Goal: Task Accomplishment & Management: Use online tool/utility

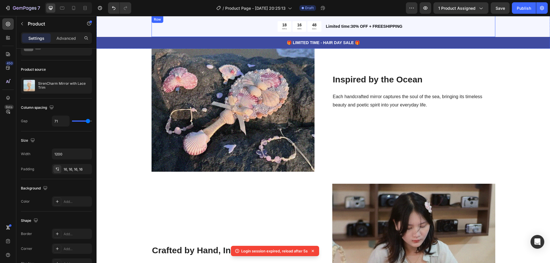
scroll to position [204, 0]
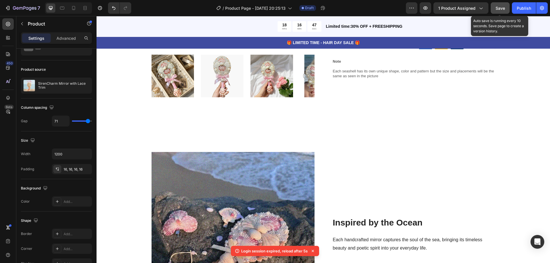
click at [503, 7] on span "Save" at bounding box center [500, 8] width 9 height 5
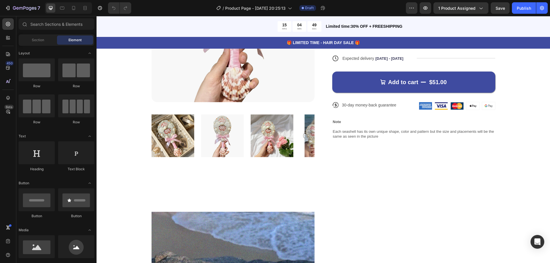
scroll to position [288, 0]
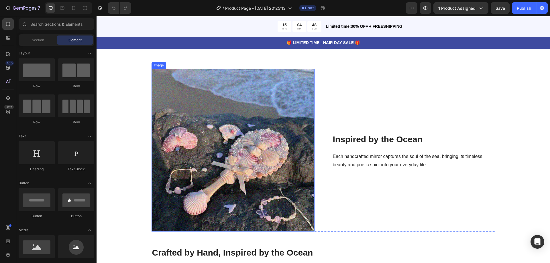
click at [258, 132] on img at bounding box center [233, 150] width 163 height 163
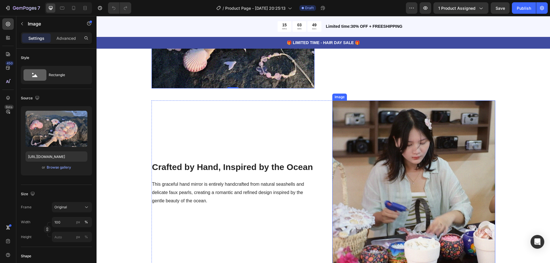
scroll to position [316, 0]
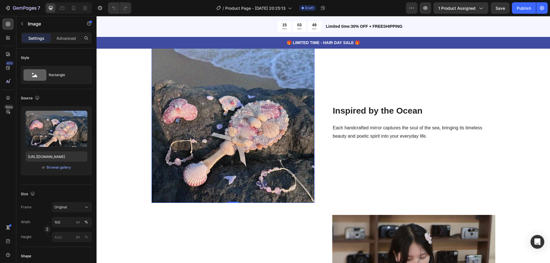
click at [283, 108] on img at bounding box center [233, 121] width 163 height 163
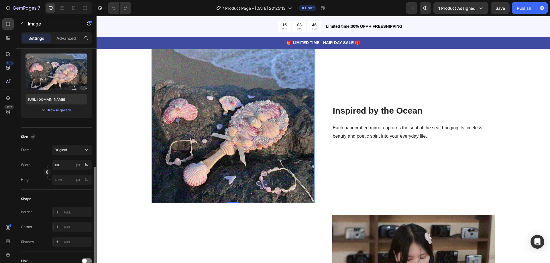
scroll to position [115, 0]
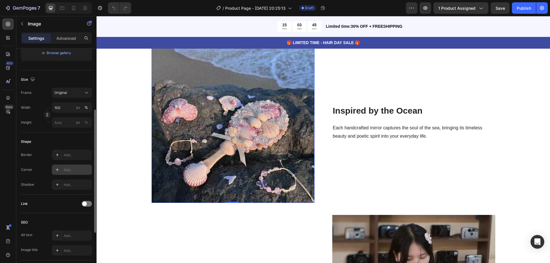
click at [78, 170] on div "Add..." at bounding box center [77, 170] width 27 height 5
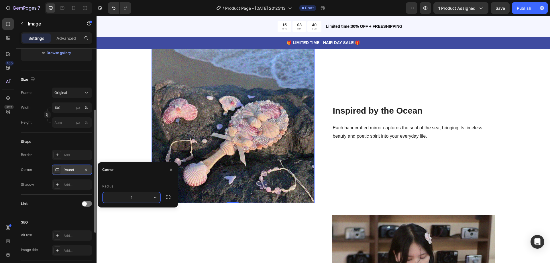
type input "10"
click at [289, 152] on img at bounding box center [233, 121] width 163 height 163
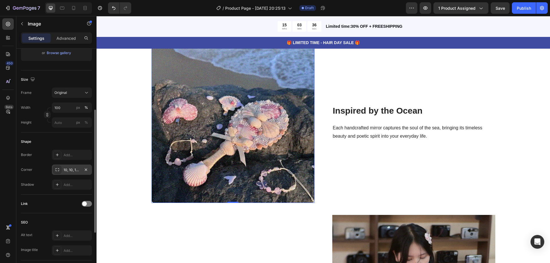
scroll to position [230, 0]
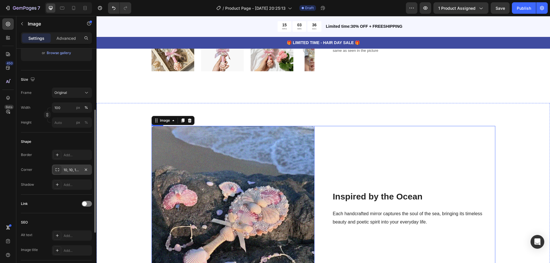
click at [346, 143] on div "Inspired by the Ocean Heading Each handcrafted mirror captures the soul of the …" at bounding box center [414, 207] width 163 height 163
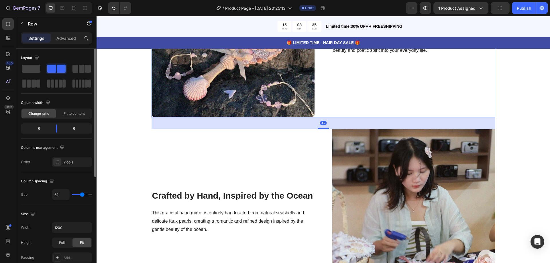
scroll to position [460, 0]
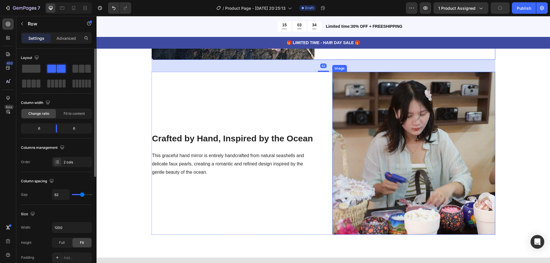
click at [380, 146] on img at bounding box center [414, 153] width 163 height 163
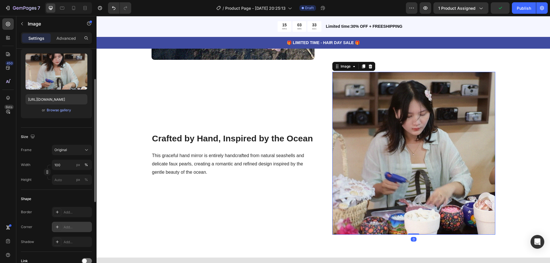
scroll to position [115, 0]
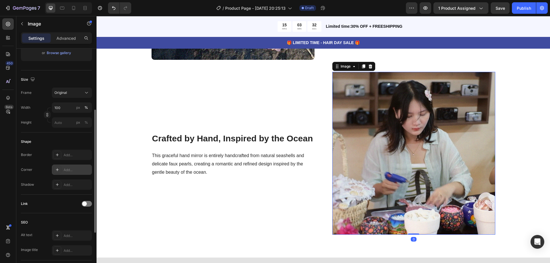
click at [71, 165] on div "Add..." at bounding box center [72, 170] width 40 height 10
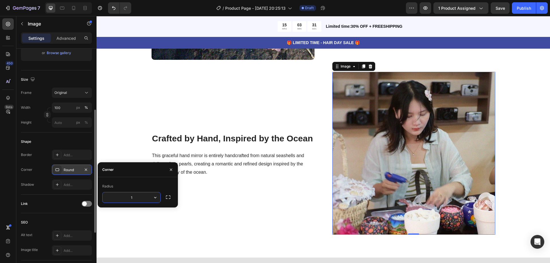
type input "10"
click at [218, 226] on div "Crafted by Hand, Inspired by the Ocean Heading This graceful hand mirror is ent…" at bounding box center [233, 153] width 163 height 163
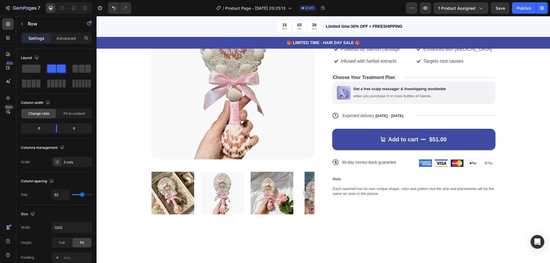
scroll to position [30, 0]
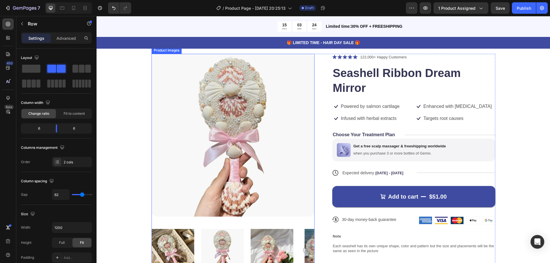
click at [156, 251] on icon "Carousel Back Arrow" at bounding box center [159, 250] width 7 height 7
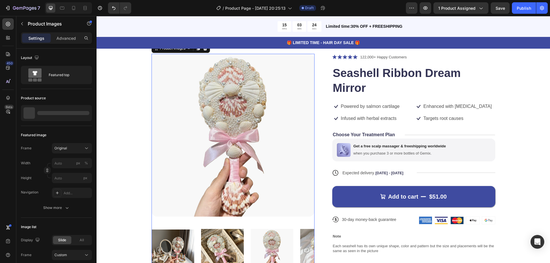
click at [158, 249] on icon "Carousel Back Arrow" at bounding box center [159, 250] width 7 height 7
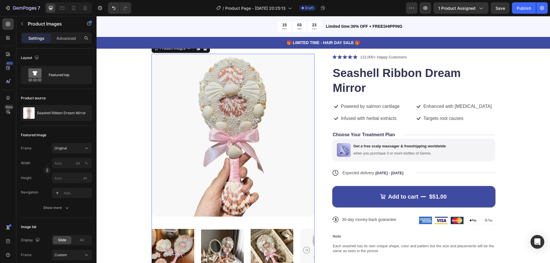
click at [158, 249] on icon "Carousel Back Arrow" at bounding box center [159, 250] width 7 height 7
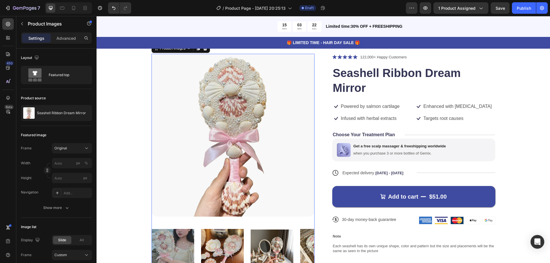
click at [158, 249] on icon "Carousel Back Arrow" at bounding box center [159, 250] width 7 height 7
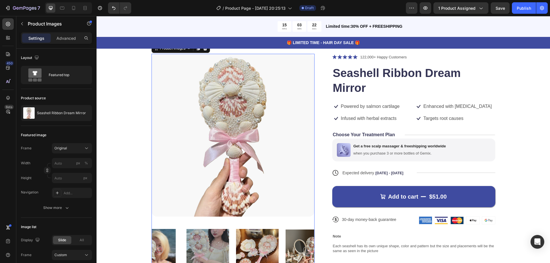
click at [158, 249] on icon "Carousel Back Arrow" at bounding box center [159, 250] width 7 height 7
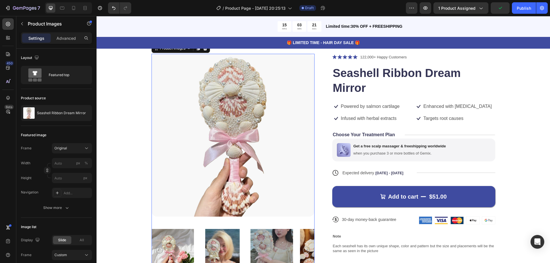
click at [158, 249] on icon "Carousel Back Arrow" at bounding box center [159, 250] width 7 height 7
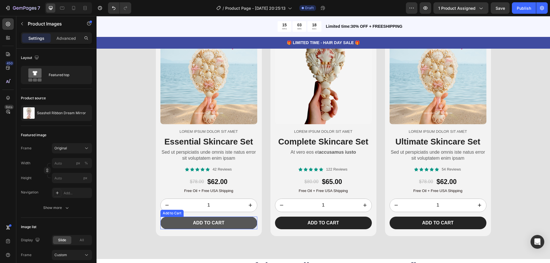
scroll to position [660, 0]
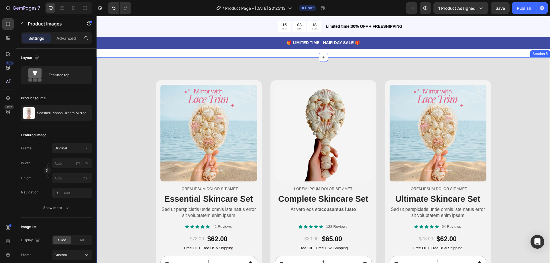
click at [515, 131] on div "Product Images Lorem ipsum dolor sit amet Text Block Essential Skincare Set Hea…" at bounding box center [324, 187] width 454 height 214
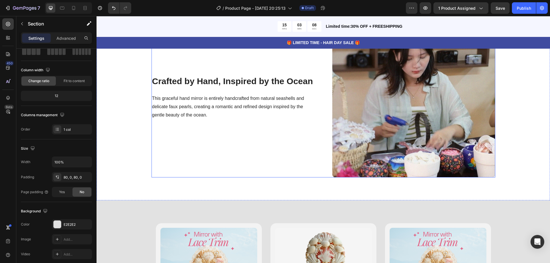
scroll to position [632, 0]
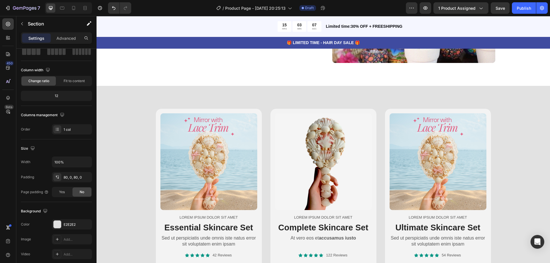
click at [219, 100] on div "Product Images Lorem ipsum dolor sit amet Text Block Essential Skincare Set Hea…" at bounding box center [324, 216] width 454 height 260
click at [218, 101] on div "Product Images Lorem ipsum dolor sit amet Text Block Essential Skincare Set Hea…" at bounding box center [324, 216] width 454 height 260
click at [136, 98] on div "Product Images Lorem ipsum dolor sit amet Text Block Essential Skincare Set Hea…" at bounding box center [324, 216] width 454 height 260
click at [253, 144] on img at bounding box center [209, 162] width 97 height 97
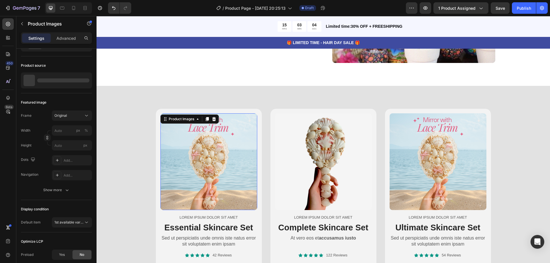
scroll to position [0, 0]
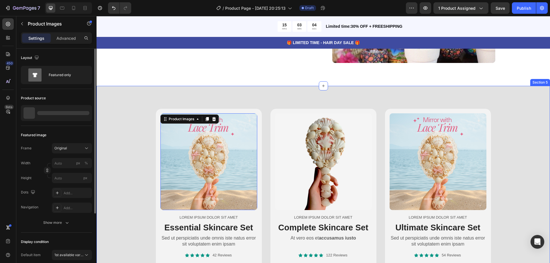
click at [298, 101] on div "Product Images 16 Lorem ipsum dolor sit amet Text Block Essential Skincare Set …" at bounding box center [324, 216] width 454 height 260
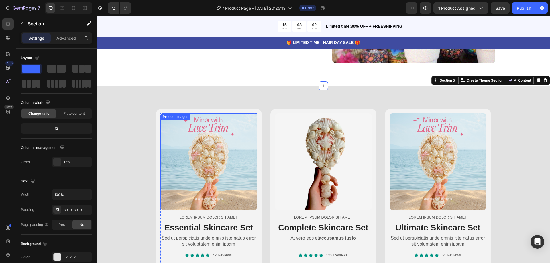
click at [238, 138] on img at bounding box center [209, 162] width 97 height 97
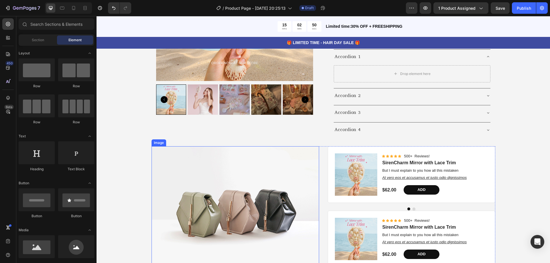
scroll to position [2789, 0]
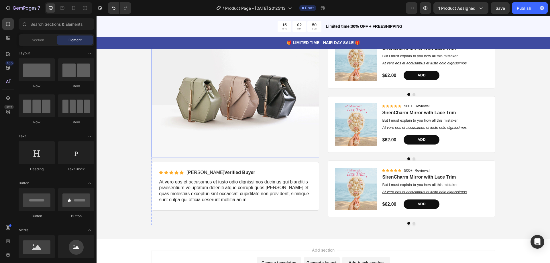
click at [276, 104] on img at bounding box center [236, 95] width 168 height 126
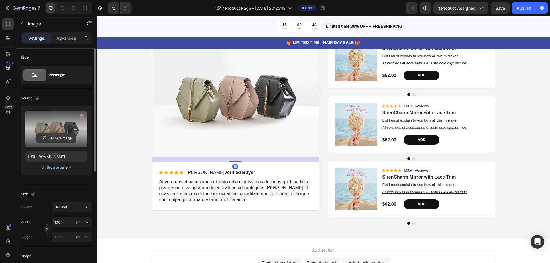
click at [49, 134] on input "file" at bounding box center [57, 139] width 40 height 10
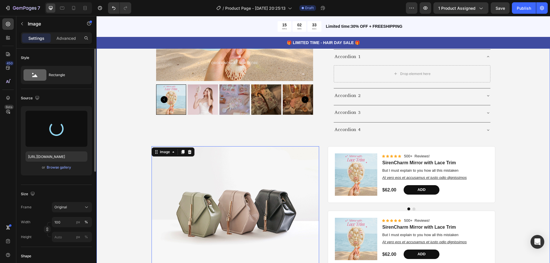
scroll to position [2588, 0]
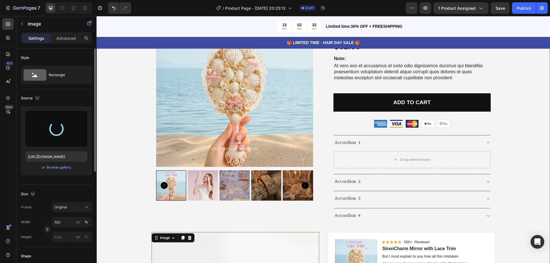
click at [122, 90] on div "Product Images Best Seller Text Block SirenCharm Mirror with Lace Trim Product …" at bounding box center [323, 215] width 445 height 421
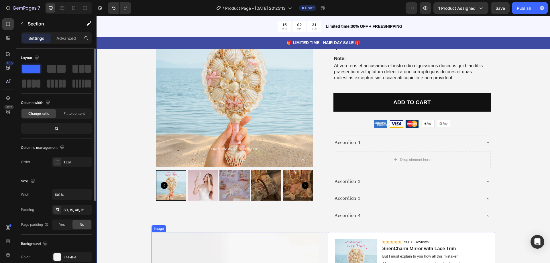
scroll to position [2760, 0]
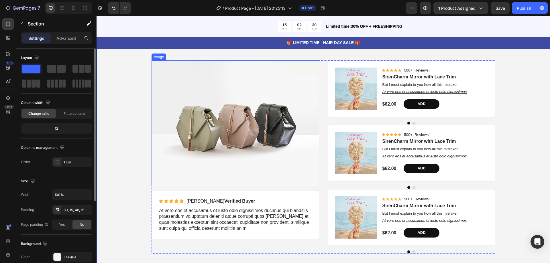
click at [245, 134] on img at bounding box center [236, 123] width 168 height 126
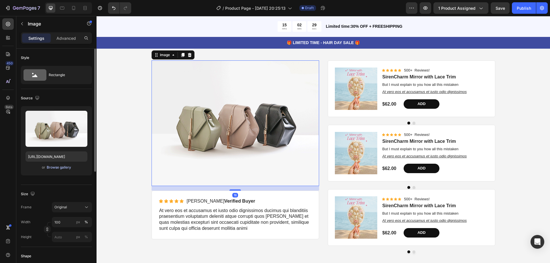
click at [62, 168] on div "Browse gallery" at bounding box center [59, 167] width 24 height 5
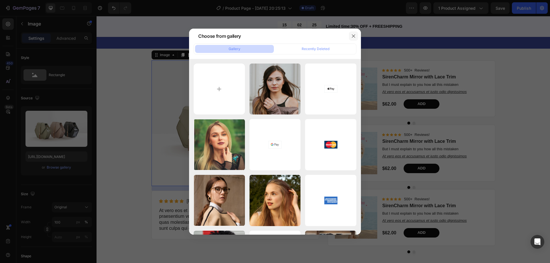
click at [353, 34] on icon "button" at bounding box center [354, 36] width 5 height 5
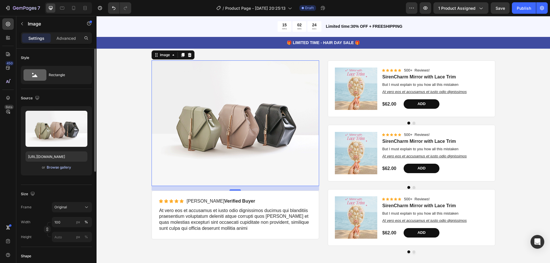
click at [58, 170] on div "Browse gallery" at bounding box center [59, 167] width 24 height 5
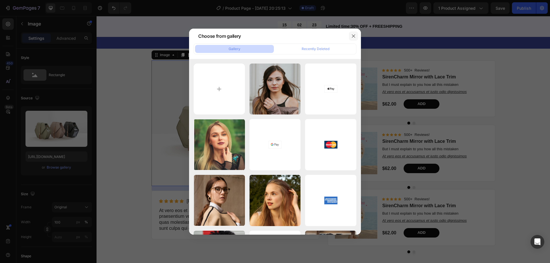
click at [354, 36] on icon "button" at bounding box center [353, 35] width 3 height 3
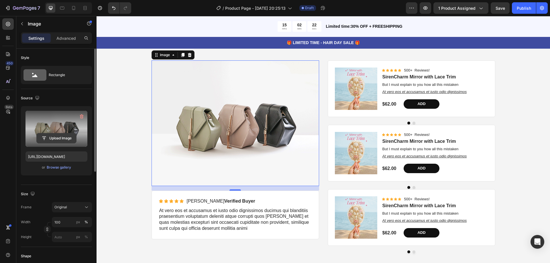
click at [56, 134] on input "file" at bounding box center [57, 139] width 40 height 10
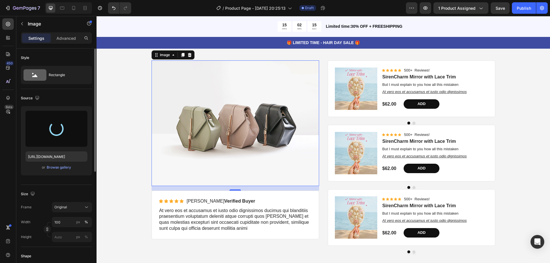
type input "https://cdn.shopify.com/s/files/1/0943/2842/2691/files/gempages_581661021412787…"
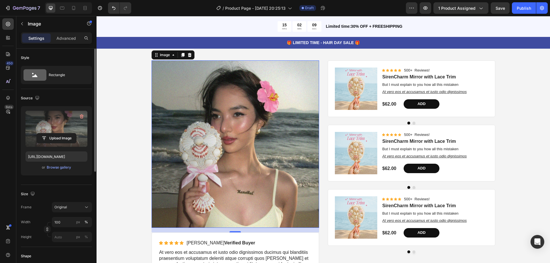
scroll to position [2846, 0]
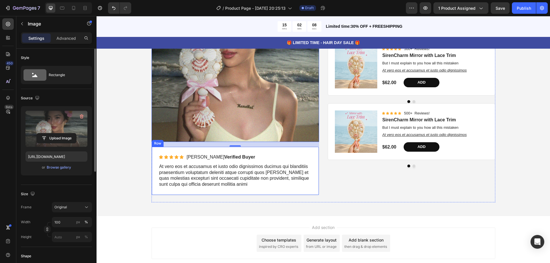
click at [225, 161] on div "Icon Icon Icon Icon Icon Icon List Briana M. Verified Buyer Text Block Row At v…" at bounding box center [235, 171] width 153 height 34
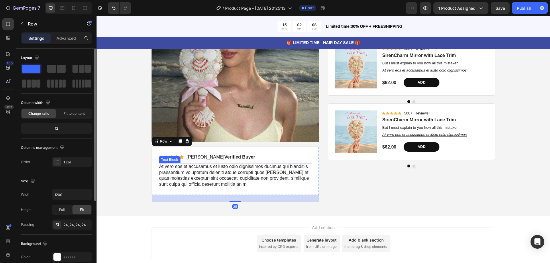
click at [222, 171] on p "At vero eos et accusamus et iusto odio dignissimos ducimus qui blanditiis praes…" at bounding box center [235, 176] width 152 height 24
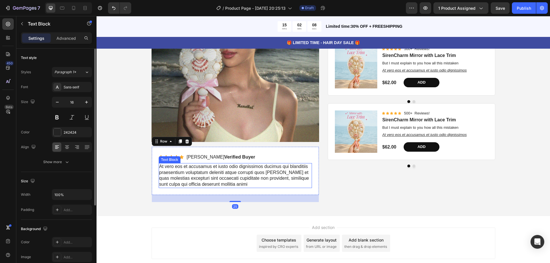
click at [222, 171] on p "At vero eos et accusamus et iusto odio dignissimos ducimus qui blanditiis praes…" at bounding box center [235, 176] width 152 height 24
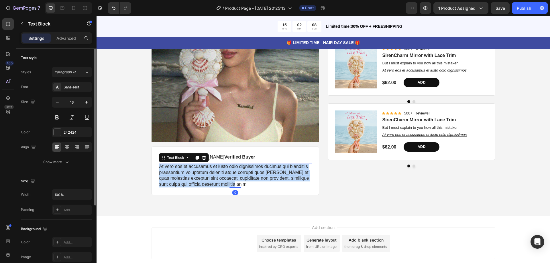
click at [222, 171] on p "At vero eos et accusamus et iusto odio dignissimos ducimus qui blanditiis praes…" at bounding box center [235, 176] width 152 height 24
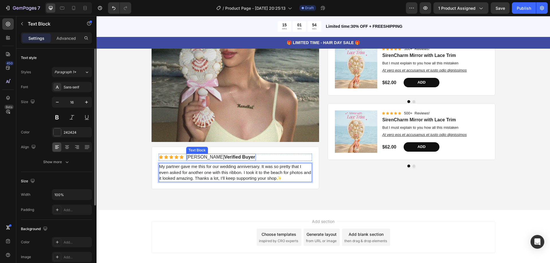
click at [224, 157] on strong "Verified Buyer" at bounding box center [239, 157] width 31 height 5
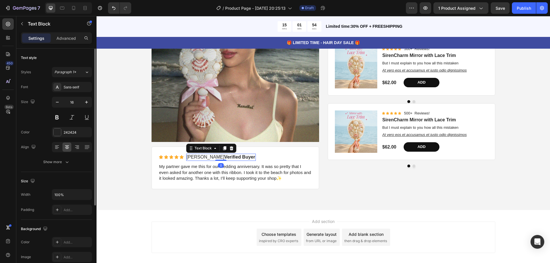
click at [224, 157] on strong "Verified Buyer" at bounding box center [239, 157] width 31 height 5
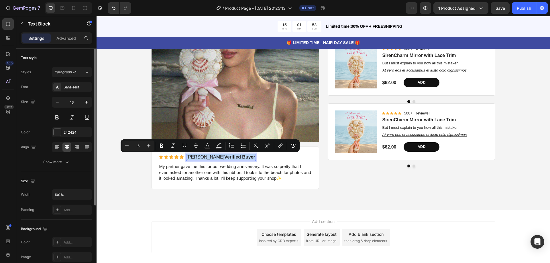
click at [224, 157] on strong "Verified Buyer" at bounding box center [239, 157] width 31 height 5
drag, startPoint x: 203, startPoint y: 157, endPoint x: 185, endPoint y: 157, distance: 17.8
click at [187, 157] on p "Briana M. Verified Buyer" at bounding box center [221, 158] width 69 height 6
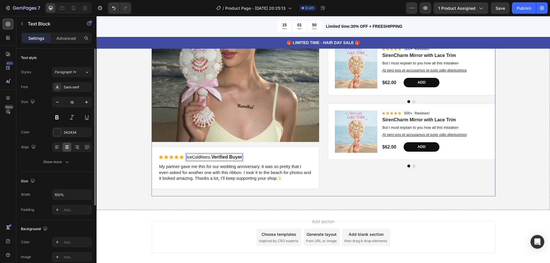
click at [373, 192] on div "Product Images Icon Icon Icon Icon Icon Icon List 500+ Reviews! Text Block Row …" at bounding box center [412, 85] width 168 height 222
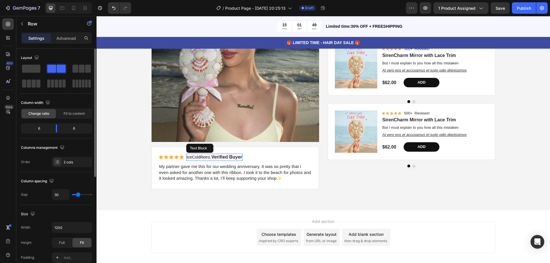
click at [208, 157] on span "IceColdRetro" at bounding box center [199, 157] width 24 height 5
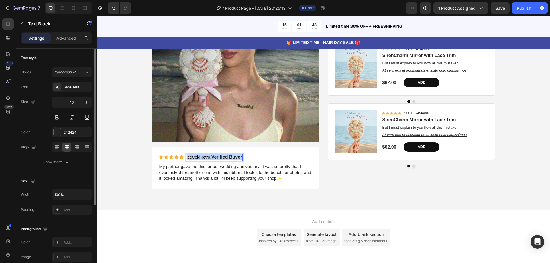
click at [208, 157] on p "IceColdRetro . Verified Buyer" at bounding box center [215, 158] width 56 height 6
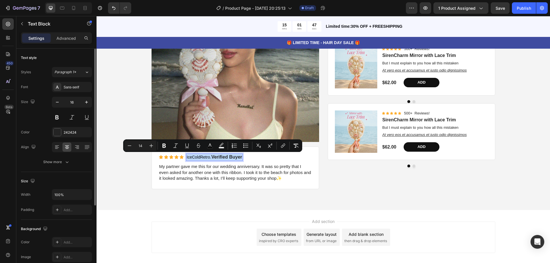
click at [209, 158] on p "IceColdRetro . Verified Buyer" at bounding box center [215, 158] width 56 height 6
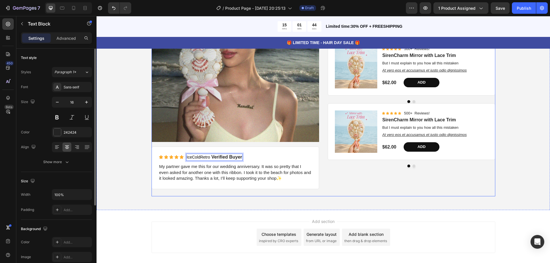
click at [357, 185] on div "Product Images Icon Icon Icon Icon Icon Icon List 500+ Reviews! Text Block Row …" at bounding box center [412, 85] width 168 height 222
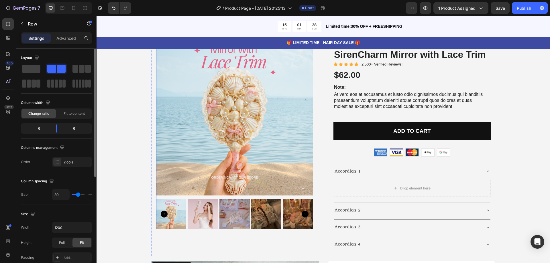
scroll to position [2502, 0]
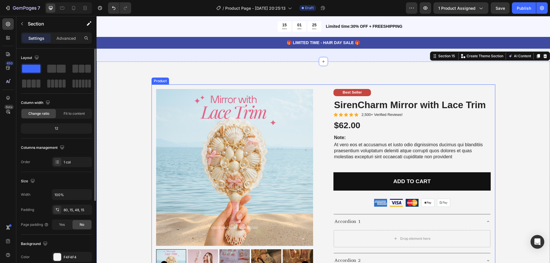
click at [320, 129] on div "Product Images Best Seller Text Block SirenCharm Mirror with Lace Trim Product …" at bounding box center [324, 196] width 344 height 222
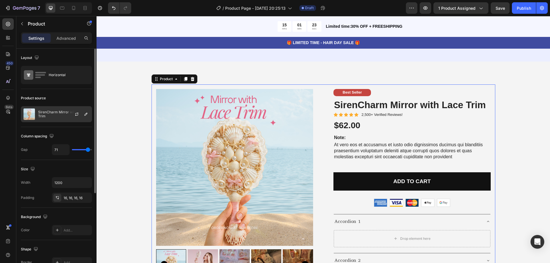
click at [52, 114] on p "SirenCharm Mirror with Lace Trim" at bounding box center [63, 114] width 51 height 8
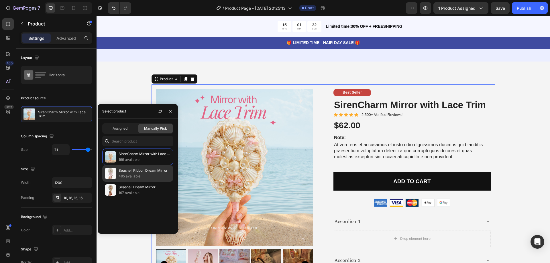
click at [127, 173] on p "Seashell Ribbon Dream Mirror" at bounding box center [145, 171] width 52 height 6
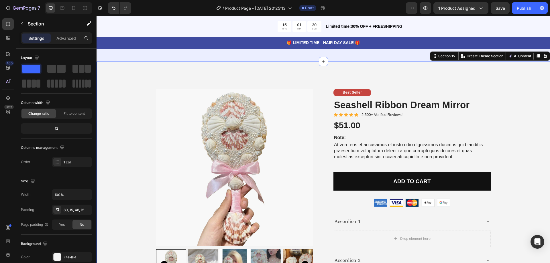
scroll to position [2560, 0]
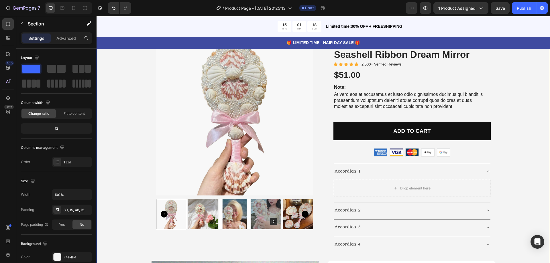
click at [519, 147] on div "Product Images Best Seller Text Block Seashell Ribbon Dream Mirror Product Titl…" at bounding box center [323, 258] width 445 height 449
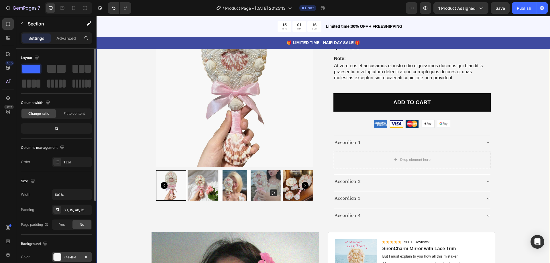
click at [60, 255] on div at bounding box center [57, 257] width 7 height 7
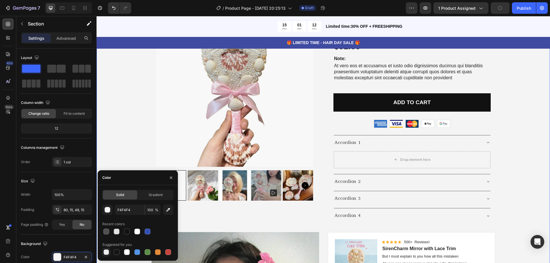
click at [107, 253] on div at bounding box center [107, 253] width 6 height 6
type input "000000"
type input "0"
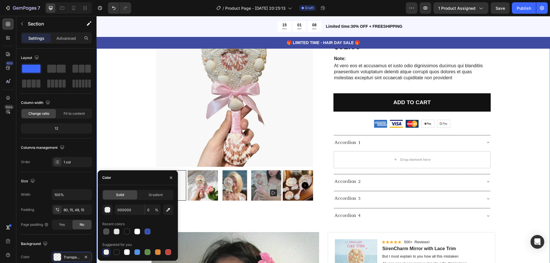
click at [125, 137] on div "Product Images Best Seller Text Block Seashell Ribbon Dream Mirror Product Titl…" at bounding box center [323, 229] width 445 height 449
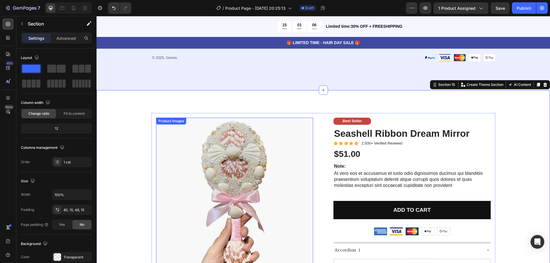
scroll to position [2509, 0]
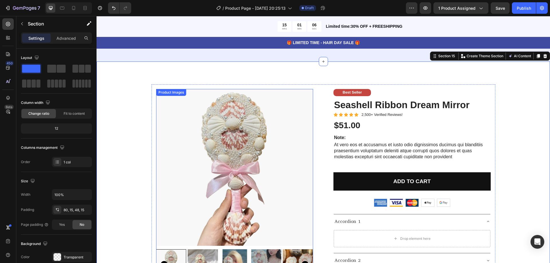
click at [200, 148] on img at bounding box center [234, 167] width 157 height 157
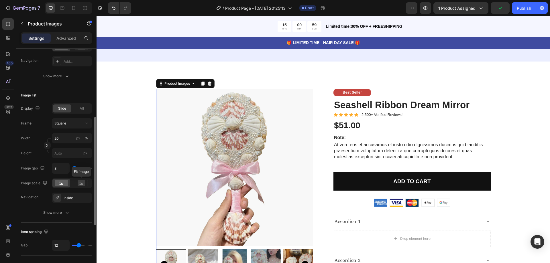
scroll to position [118, 0]
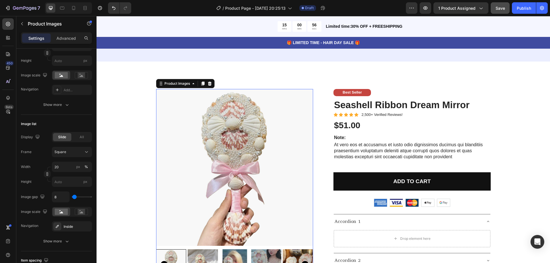
click at [499, 6] on span "Save" at bounding box center [500, 8] width 9 height 5
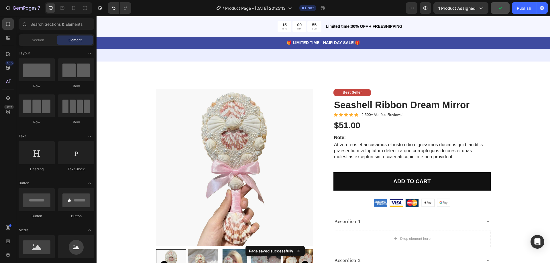
scroll to position [2581, 0]
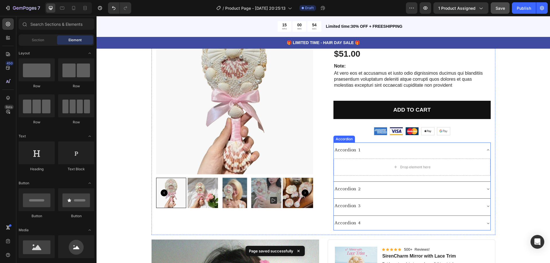
click at [487, 151] on icon at bounding box center [488, 150] width 2 height 1
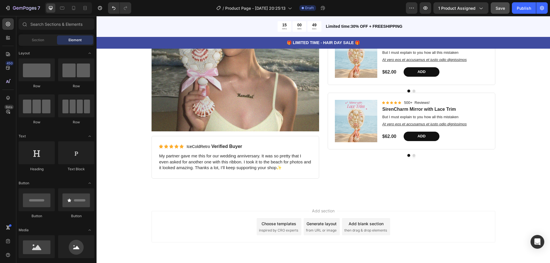
scroll to position [2824, 0]
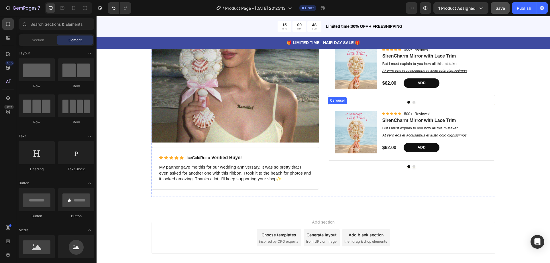
click at [413, 167] on button "Dot" at bounding box center [414, 166] width 3 height 3
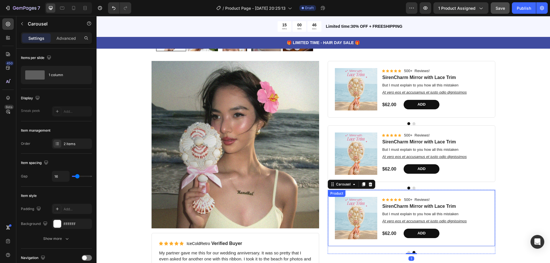
scroll to position [2681, 0]
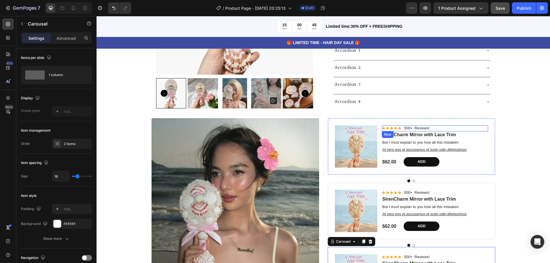
click at [479, 131] on div "Icon Icon Icon Icon Icon Icon List 500+ Reviews! Text Block Row" at bounding box center [435, 129] width 106 height 6
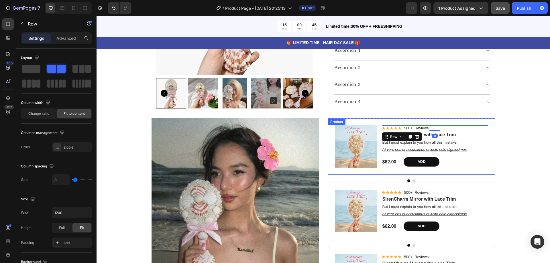
click at [480, 141] on p "But I must explain to you how all this mistaken" at bounding box center [435, 142] width 105 height 5
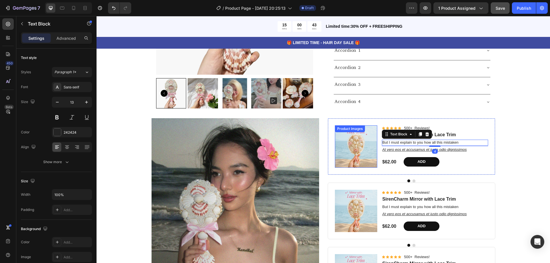
click at [349, 132] on div "Product Images" at bounding box center [350, 129] width 30 height 7
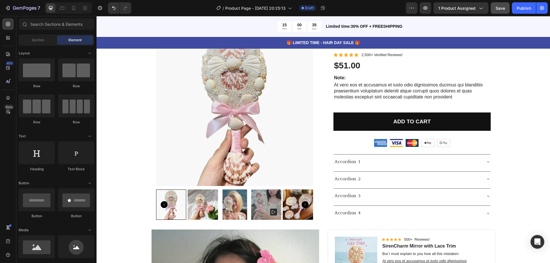
scroll to position [2445, 0]
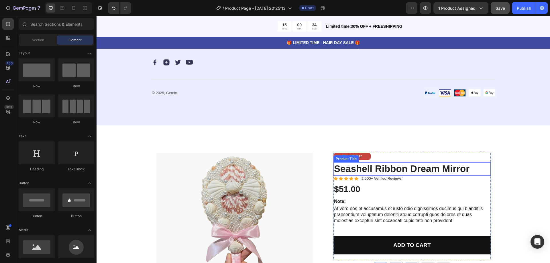
click at [387, 170] on h1 "Seashell Ribbon Dream Mirror" at bounding box center [412, 169] width 157 height 13
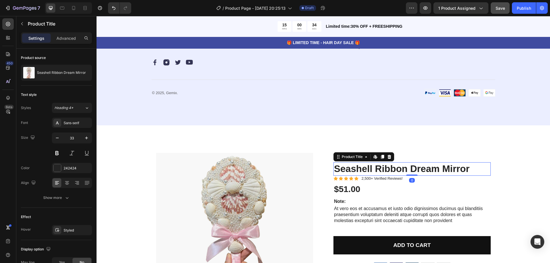
click at [387, 170] on h1 "Seashell Ribbon Dream Mirror" at bounding box center [412, 169] width 157 height 13
click at [388, 169] on h1 "Seashell Ribbon Dream Mirror" at bounding box center [412, 169] width 157 height 13
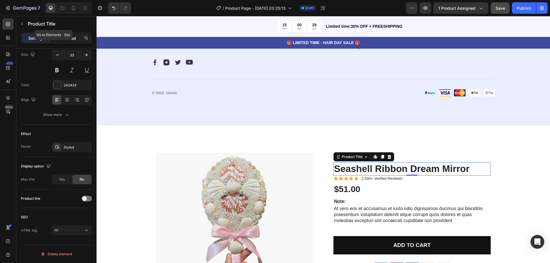
click at [61, 34] on div "Advanced" at bounding box center [66, 38] width 29 height 9
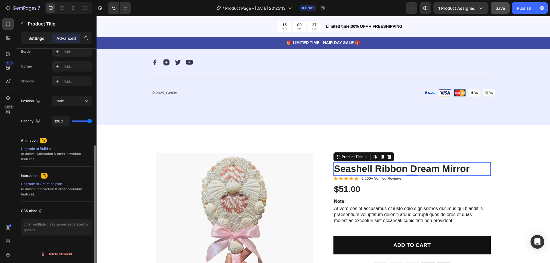
click at [33, 38] on p "Settings" at bounding box center [36, 38] width 16 height 6
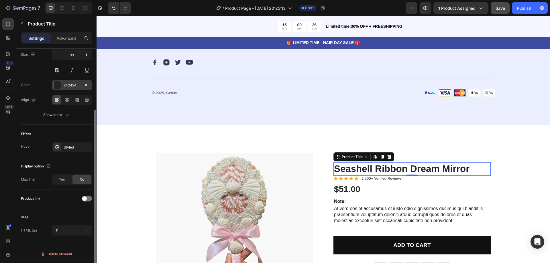
scroll to position [0, 0]
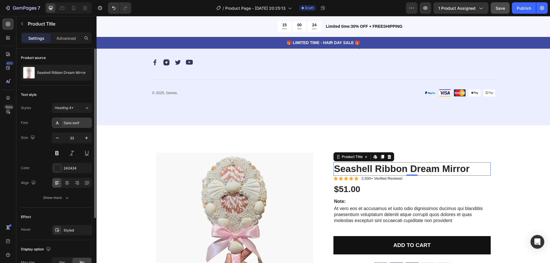
click at [75, 121] on div "Sans-serif" at bounding box center [77, 123] width 27 height 5
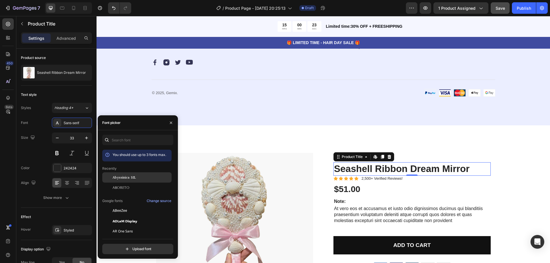
click at [130, 179] on span "Abyssinica SIL" at bounding box center [124, 177] width 23 height 5
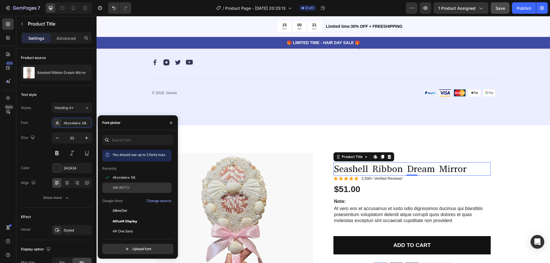
click at [130, 186] on div "Aboreto" at bounding box center [142, 187] width 58 height 5
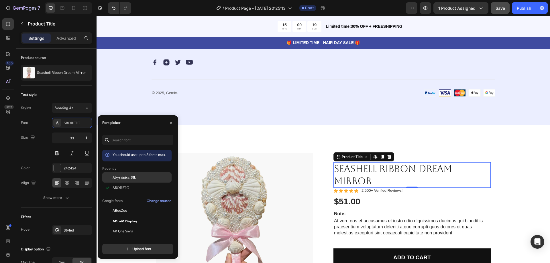
click at [130, 177] on span "Abyssinica SIL" at bounding box center [124, 177] width 23 height 5
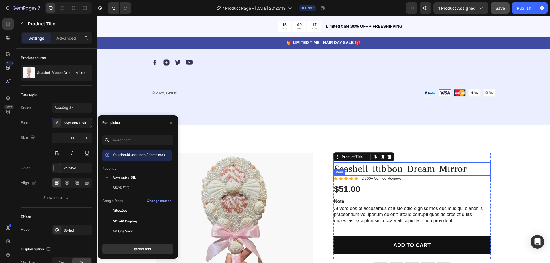
click at [489, 181] on div "Product Images Best Seller Text Block Seashell Ribbon Dream Mirror Product Titl…" at bounding box center [324, 249] width 344 height 201
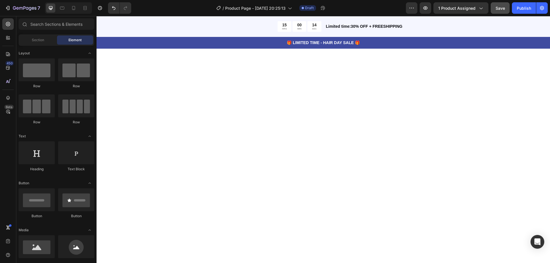
scroll to position [2299, 0]
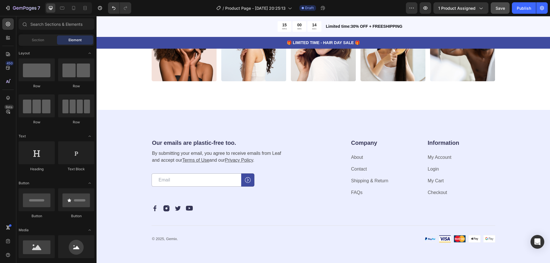
click at [498, 10] on span "Save" at bounding box center [500, 8] width 9 height 5
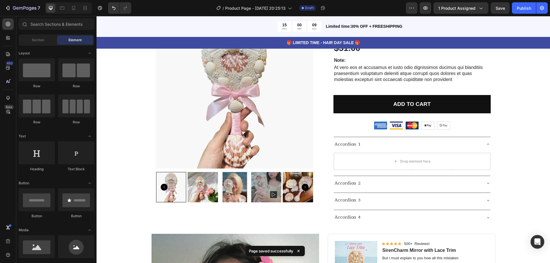
scroll to position [2609, 0]
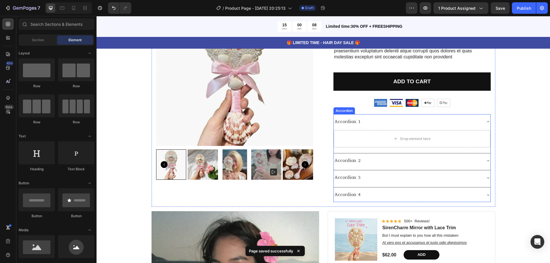
click at [486, 120] on icon at bounding box center [488, 122] width 5 height 5
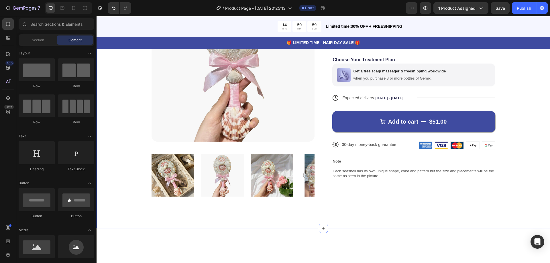
scroll to position [47, 0]
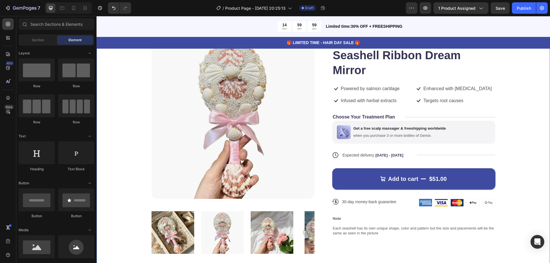
click at [517, 91] on div "Product Images Icon Icon Icon Icon Icon Icon List 122,000+ Happy Customers Text…" at bounding box center [324, 146] width 408 height 221
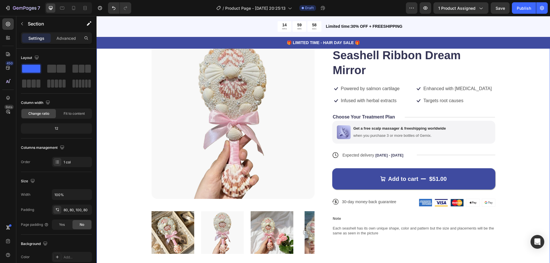
scroll to position [0, 0]
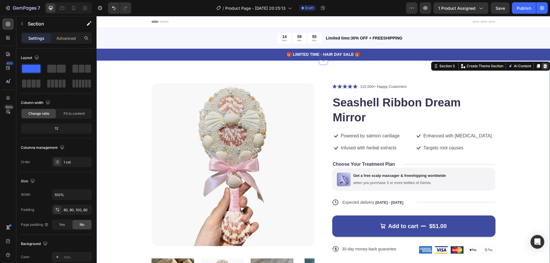
click at [543, 67] on icon at bounding box center [545, 66] width 5 height 5
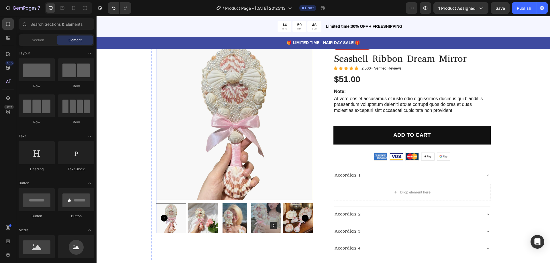
scroll to position [2322, 0]
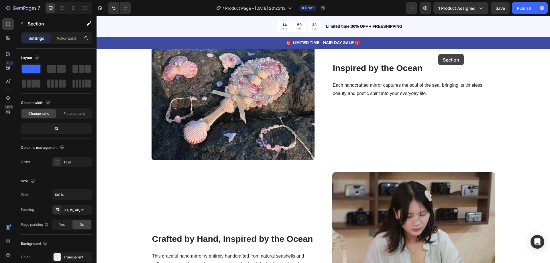
scroll to position [0, 0]
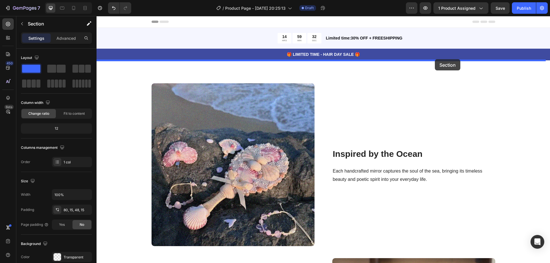
drag, startPoint x: 429, startPoint y: 95, endPoint x: 435, endPoint y: 59, distance: 36.7
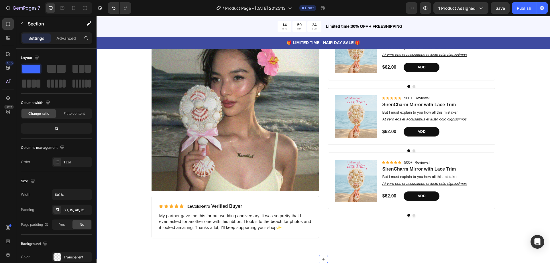
scroll to position [143, 0]
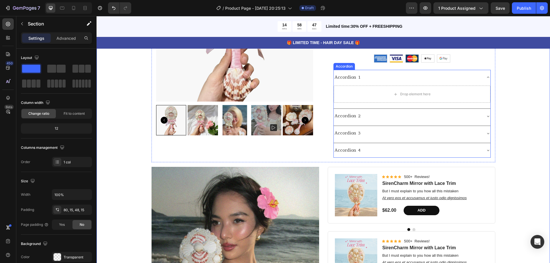
click at [353, 78] on div "Accordion 1" at bounding box center [348, 78] width 28 height 10
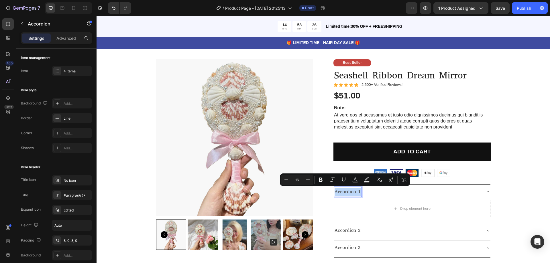
scroll to position [0, 0]
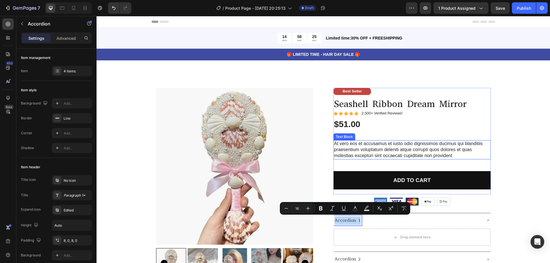
click at [393, 146] on p "At vero eos et accusamus et iusto odio dignissimos ducimus qui blanditiis praes…" at bounding box center [412, 150] width 156 height 18
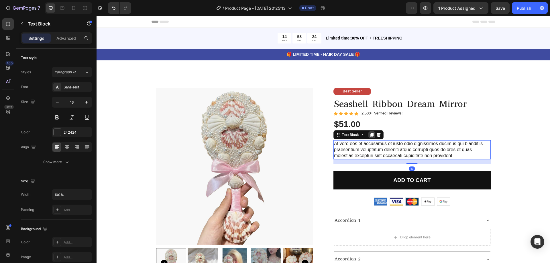
click at [371, 135] on icon at bounding box center [372, 135] width 3 height 4
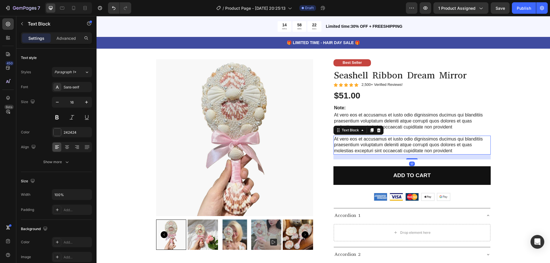
scroll to position [86, 0]
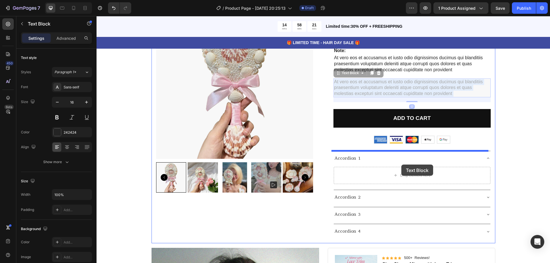
drag, startPoint x: 401, startPoint y: 89, endPoint x: 355, endPoint y: 79, distance: 47.6
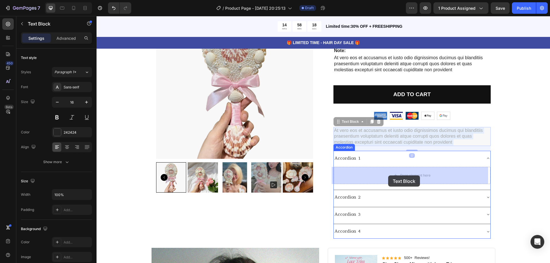
drag, startPoint x: 350, startPoint y: 134, endPoint x: 380, endPoint y: 177, distance: 52.4
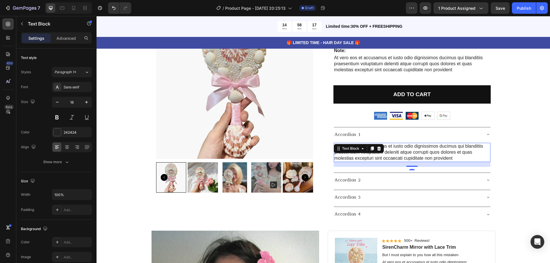
click at [402, 154] on p "At vero eos et accusamus et iusto odio dignissimos ducimus qui blanditiis praes…" at bounding box center [413, 153] width 156 height 18
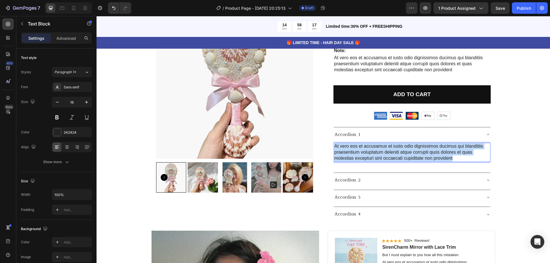
click at [402, 154] on p "At vero eos et accusamus et iusto odio dignissimos ducimus qui blanditiis praes…" at bounding box center [413, 153] width 156 height 18
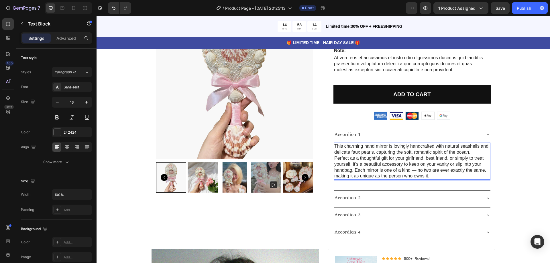
click at [473, 152] on p "This charming hand mirror is lovingly handcrafted with natural seashells and de…" at bounding box center [413, 150] width 156 height 12
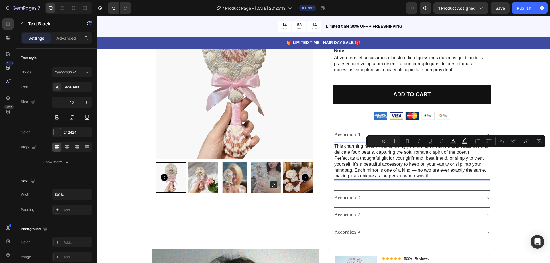
click at [472, 152] on p "This charming hand mirror is lovingly handcrafted with natural seashells and de…" at bounding box center [413, 150] width 156 height 12
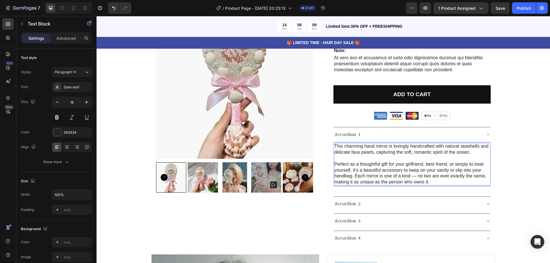
click at [415, 176] on p "Perfect as a thoughtful gift for your girlfriend, best friend, or simply to tre…" at bounding box center [413, 174] width 156 height 24
click at [353, 177] on p "Perfect as a thoughtful gift for your girlfriend, best friend, or simply to tre…" at bounding box center [413, 174] width 156 height 24
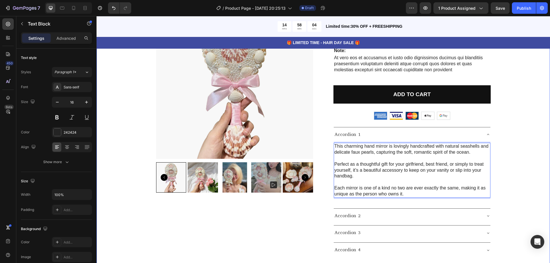
click at [511, 169] on div "Product Images Best Seller Text Block Seashell Ribbon Dream Mirror Product Titl…" at bounding box center [323, 243] width 445 height 492
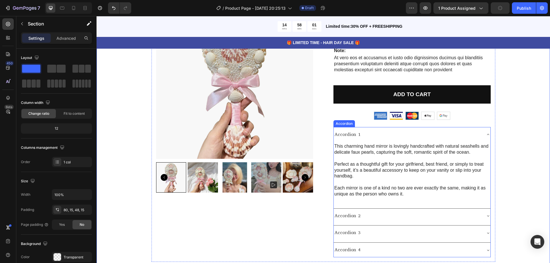
click at [360, 137] on div "Accordion 1" at bounding box center [408, 135] width 148 height 10
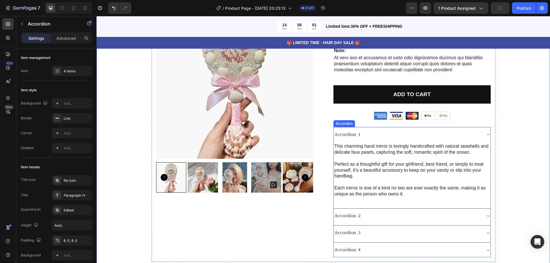
click at [360, 137] on div "Accordion 1" at bounding box center [408, 135] width 148 height 10
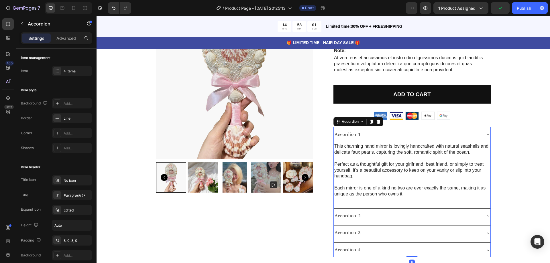
click at [358, 134] on div "Accordion 1" at bounding box center [348, 135] width 28 height 10
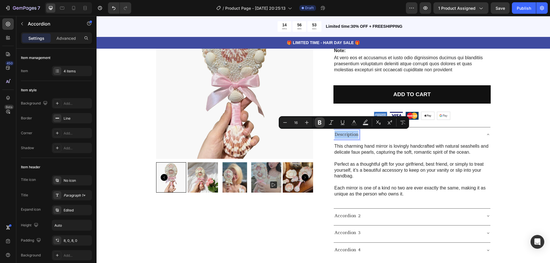
click at [321, 124] on icon "Editor contextual toolbar" at bounding box center [319, 123] width 3 height 4
click at [535, 152] on div "Product Images Best Seller Text Block Seashell Ribbon Dream Mirror Product Titl…" at bounding box center [323, 243] width 445 height 492
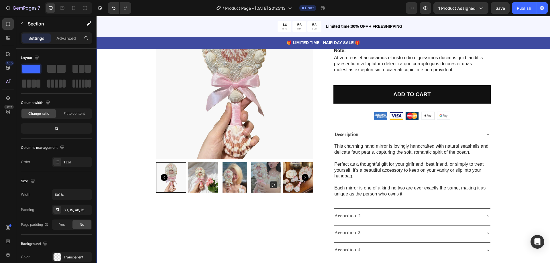
click at [534, 152] on div "Product Images Best Seller Text Block Seashell Ribbon Dream Mirror Product Titl…" at bounding box center [323, 243] width 445 height 492
click at [487, 135] on icon at bounding box center [488, 134] width 5 height 5
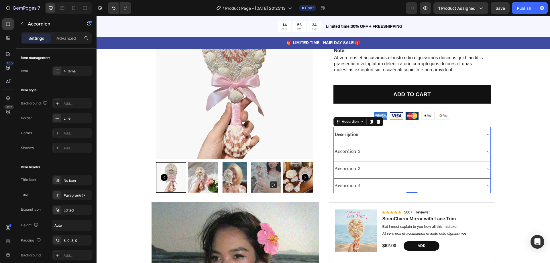
click at [486, 153] on icon at bounding box center [488, 152] width 5 height 5
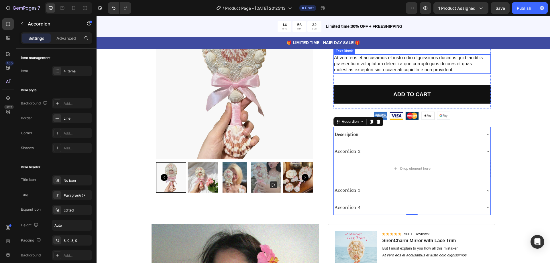
click at [412, 65] on p "At vero eos et accusamus et iusto odio dignissimos ducimus qui blanditiis praes…" at bounding box center [412, 64] width 156 height 18
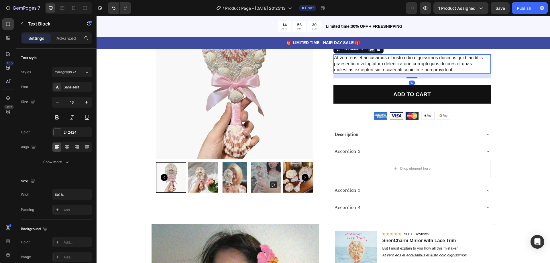
click at [371, 50] on icon at bounding box center [372, 49] width 3 height 4
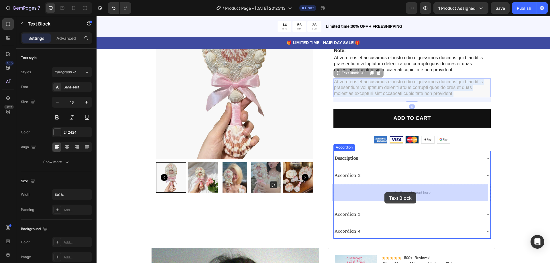
drag, startPoint x: 376, startPoint y: 89, endPoint x: 385, endPoint y: 193, distance: 103.9
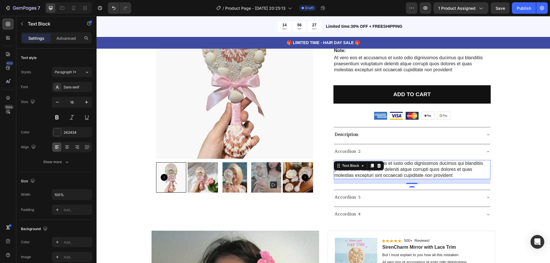
click at [401, 170] on p "At vero eos et accusamus et iusto odio dignissimos ducimus qui blanditiis praes…" at bounding box center [413, 170] width 156 height 18
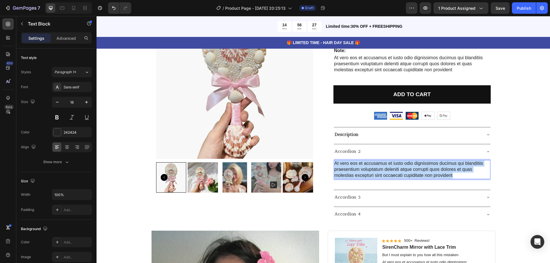
click at [401, 170] on p "At vero eos et accusamus et iusto odio dignissimos ducimus qui blanditiis praes…" at bounding box center [413, 170] width 156 height 18
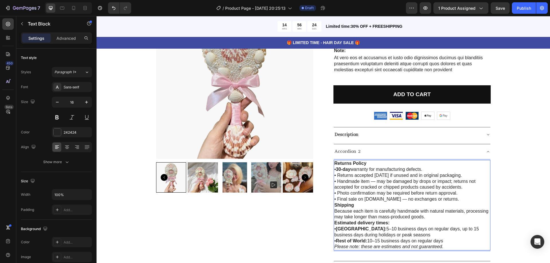
click at [388, 162] on p "Returns Policy" at bounding box center [413, 164] width 156 height 6
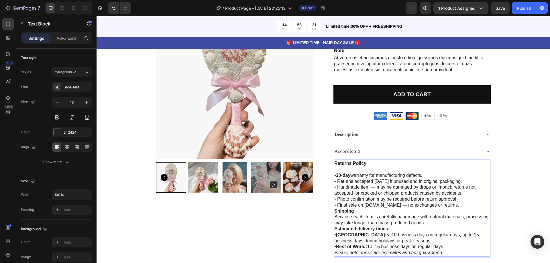
click at [363, 213] on p "Shipping" at bounding box center [413, 212] width 156 height 6
click at [455, 205] on p "• Final sale on sirencharm.art — no exchanges or returns." at bounding box center [413, 206] width 156 height 6
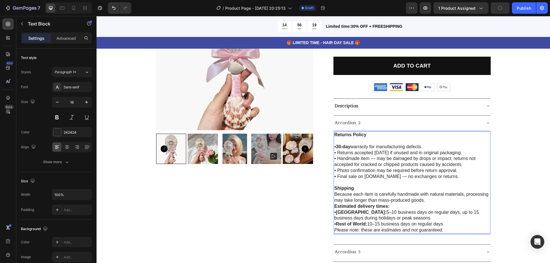
scroll to position [143, 0]
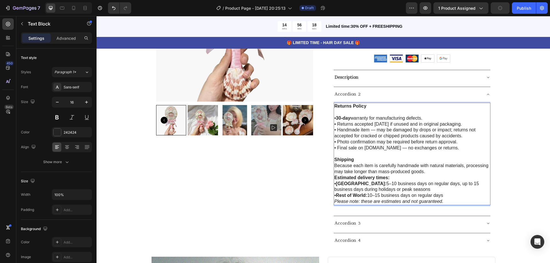
click at [428, 173] on p "Because each item is carefully handmade with natural materials, processing may …" at bounding box center [413, 169] width 156 height 12
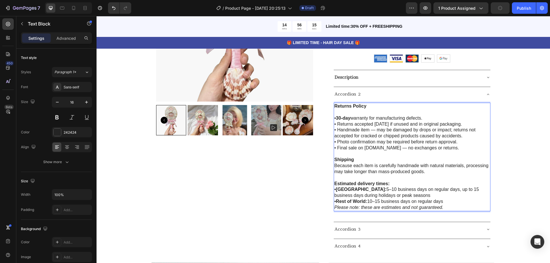
click at [453, 202] on p "• Rest of World: 10–15 business days on regular days" at bounding box center [413, 202] width 156 height 6
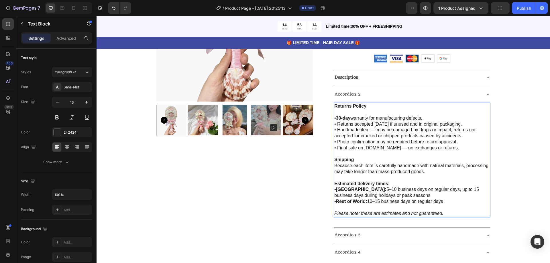
click at [450, 202] on p "• Rest of World: 10–15 business days on regular days" at bounding box center [413, 202] width 156 height 6
click at [410, 195] on p "• United States: 5–10 business days on regular days, up to 15 business days dur…" at bounding box center [413, 193] width 156 height 12
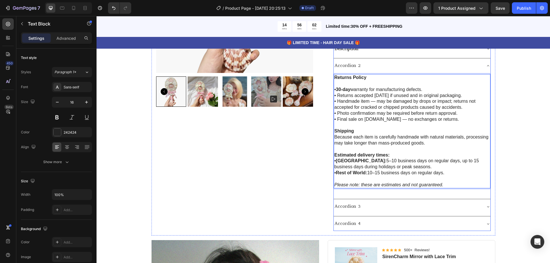
click at [487, 68] on icon at bounding box center [488, 66] width 5 height 5
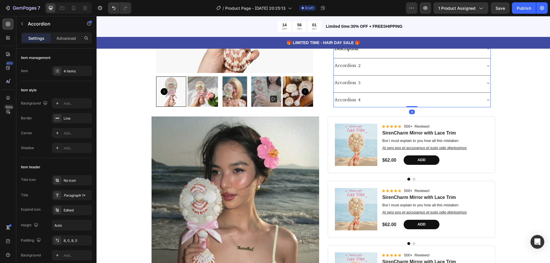
scroll to position [115, 0]
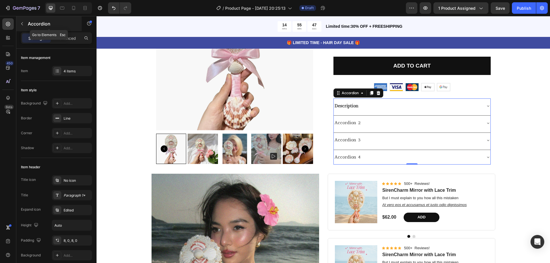
click at [22, 22] on icon "button" at bounding box center [22, 24] width 5 height 5
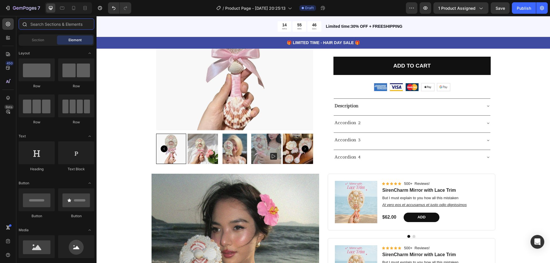
click at [53, 27] on input "text" at bounding box center [57, 23] width 76 height 11
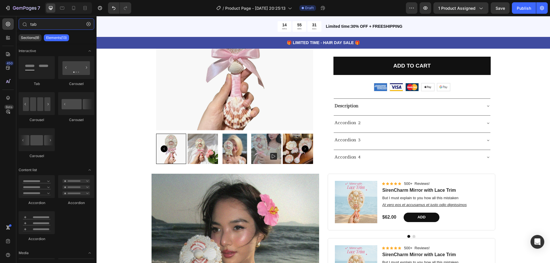
type input "tab"
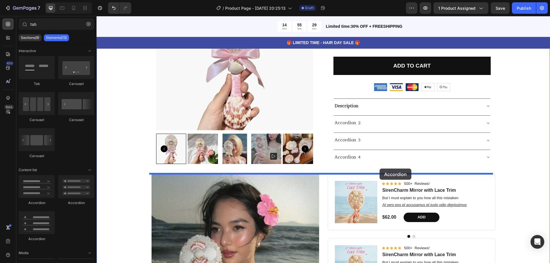
drag, startPoint x: 234, startPoint y: 203, endPoint x: 380, endPoint y: 169, distance: 149.8
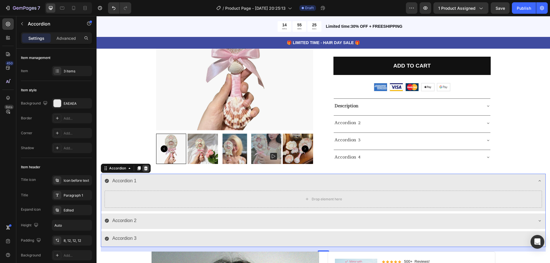
click at [145, 168] on icon at bounding box center [146, 168] width 5 height 5
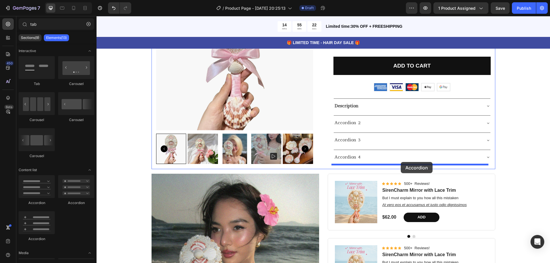
drag, startPoint x: 133, startPoint y: 238, endPoint x: 401, endPoint y: 162, distance: 278.4
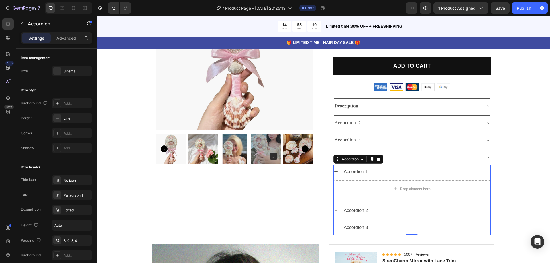
click at [335, 171] on icon at bounding box center [336, 172] width 5 height 5
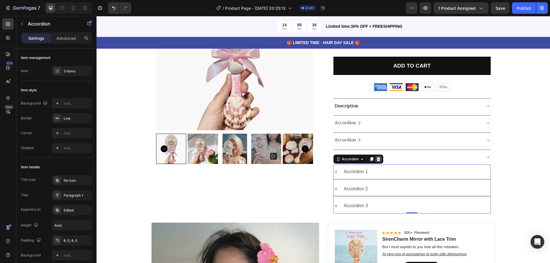
click at [378, 157] on div at bounding box center [378, 159] width 7 height 7
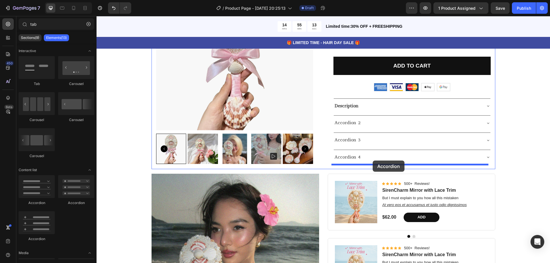
drag, startPoint x: 164, startPoint y: 200, endPoint x: 373, endPoint y: 161, distance: 212.7
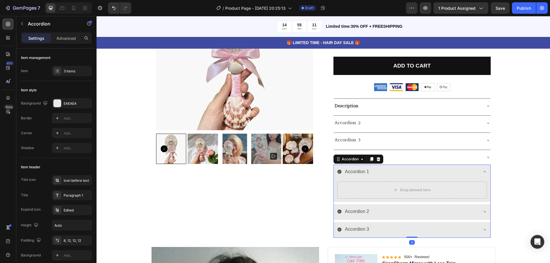
click at [483, 172] on icon at bounding box center [485, 172] width 5 height 5
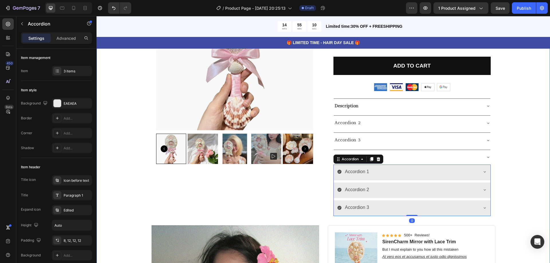
click at [507, 141] on div "Product Images Best Seller Text Block Seashell Ribbon Dream Mirror Product Titl…" at bounding box center [323, 208] width 445 height 479
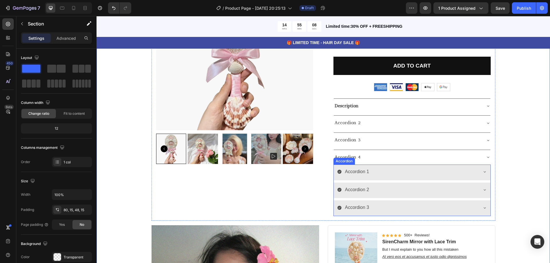
click at [358, 173] on div "Accordion 1" at bounding box center [357, 172] width 26 height 10
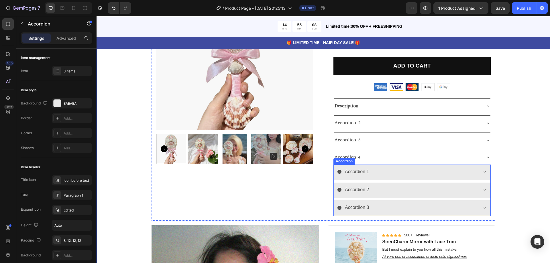
click at [358, 173] on div "Accordion 1" at bounding box center [357, 172] width 26 height 10
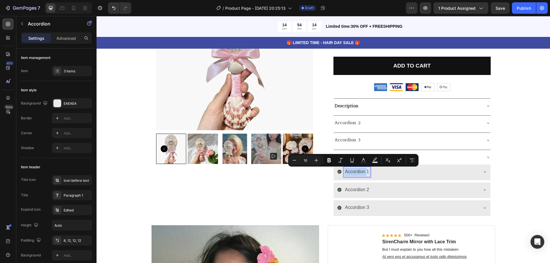
scroll to position [115, 0]
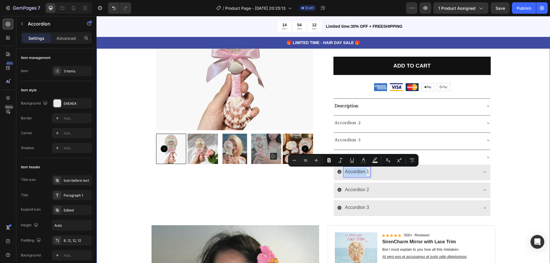
click at [509, 182] on div "Product Images Best Seller Text Block Seashell Ribbon Dream Mirror Product Titl…" at bounding box center [323, 208] width 445 height 479
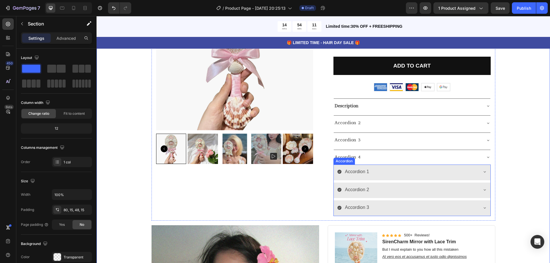
click at [483, 206] on icon at bounding box center [485, 208] width 5 height 5
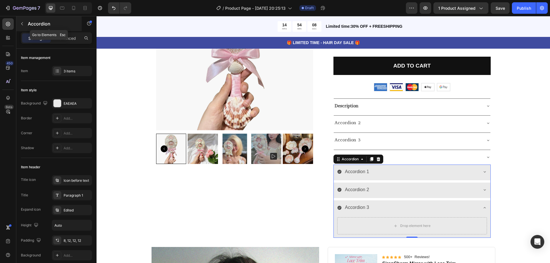
click at [23, 22] on icon "button" at bounding box center [22, 23] width 2 height 3
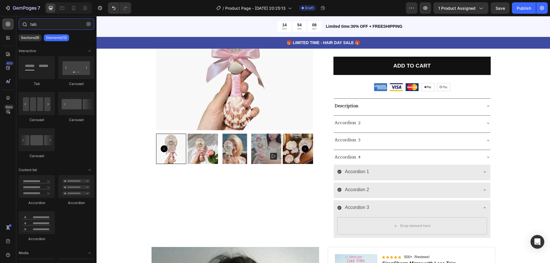
click at [46, 26] on input "tab" at bounding box center [57, 23] width 76 height 11
drag, startPoint x: 36, startPoint y: 25, endPoint x: 29, endPoint y: 25, distance: 6.3
click at [29, 25] on div "tab" at bounding box center [56, 25] width 80 height 14
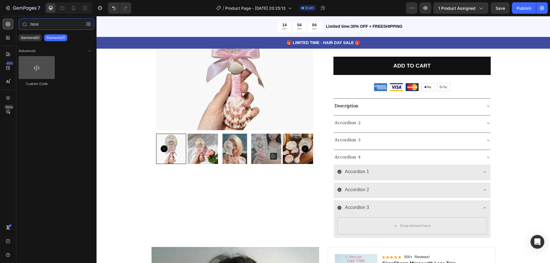
type input "html"
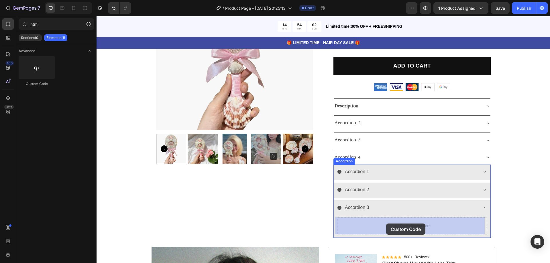
drag, startPoint x: 131, startPoint y: 86, endPoint x: 386, endPoint y: 224, distance: 290.4
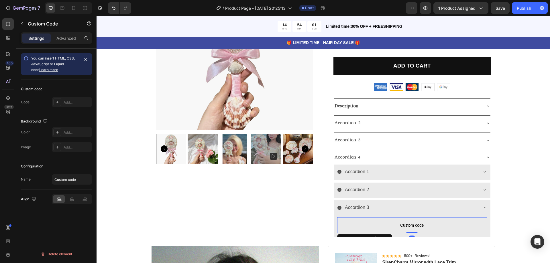
click at [416, 224] on span "Custom code" at bounding box center [412, 225] width 150 height 7
click at [416, 225] on span "Custom code" at bounding box center [412, 225] width 150 height 7
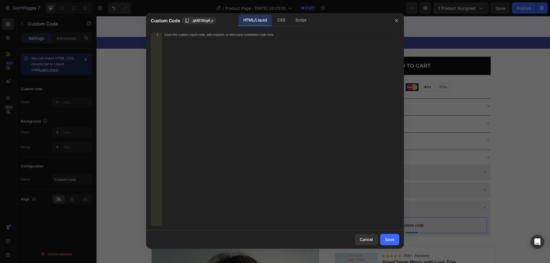
click at [247, 42] on div "Insert the custom Liquid code, add snippets, or third-party installation code h…" at bounding box center [280, 134] width 237 height 202
paste textarea "</table>"
type textarea "</table>"
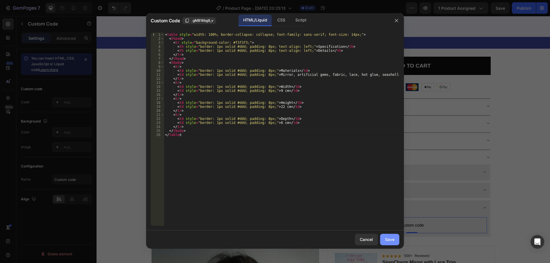
click at [393, 239] on div "Save" at bounding box center [389, 240] width 9 height 6
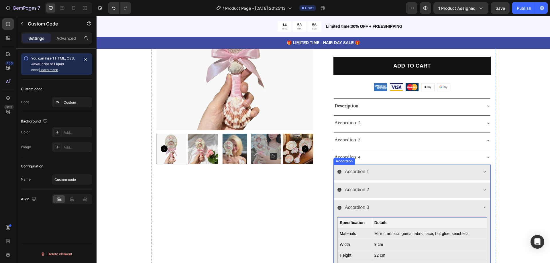
scroll to position [201, 0]
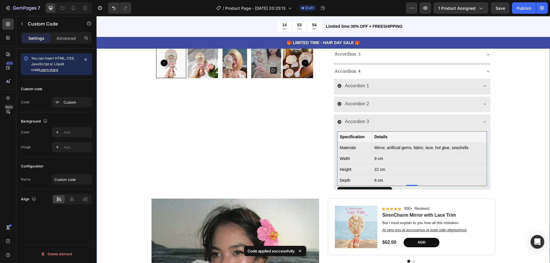
click at [510, 130] on div "Product Images Best Seller Text Block Seashell Ribbon Dream Mirror Product Titl…" at bounding box center [323, 152] width 445 height 539
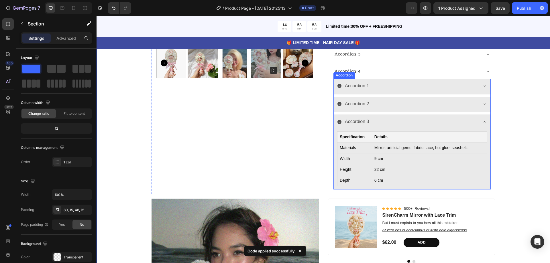
click at [484, 122] on icon at bounding box center [485, 121] width 2 height 1
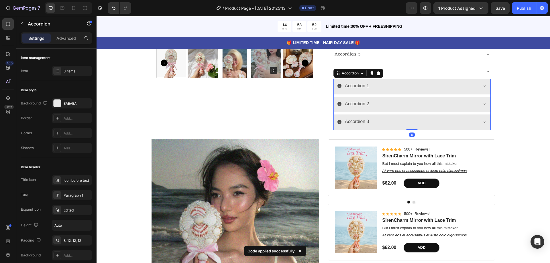
click at [484, 122] on icon at bounding box center [485, 122] width 2 height 1
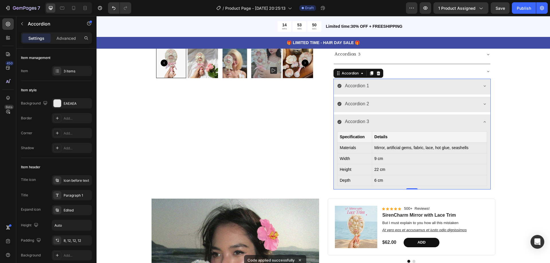
click at [484, 122] on icon at bounding box center [485, 122] width 5 height 5
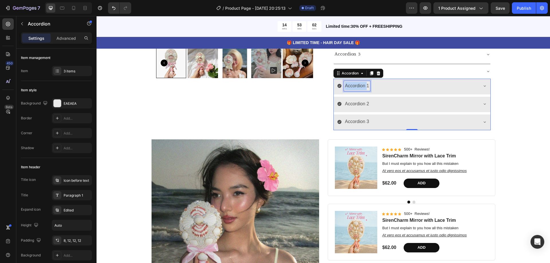
click at [357, 87] on p "Accordion 1" at bounding box center [357, 86] width 24 height 8
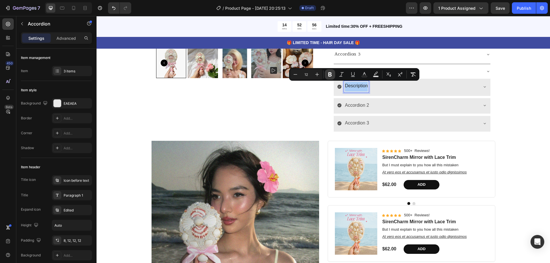
click at [331, 73] on icon "Editor contextual toolbar" at bounding box center [330, 75] width 3 height 4
click at [507, 81] on div "Product Images Best Seller Text Block Seashell Ribbon Dream Mirror Product Titl…" at bounding box center [323, 123] width 445 height 481
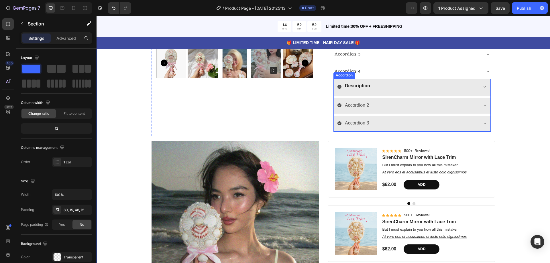
click at [358, 105] on p "Accordion 2" at bounding box center [357, 105] width 24 height 8
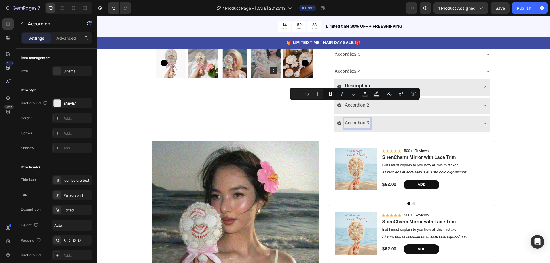
click at [363, 124] on p "Accordion 3" at bounding box center [357, 123] width 24 height 8
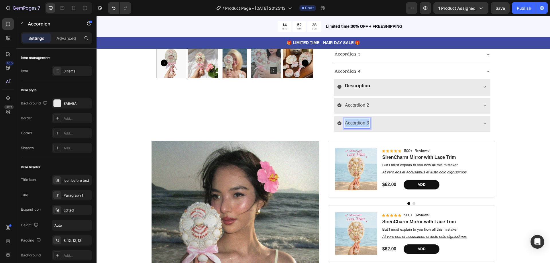
click at [363, 124] on p "Accordion 3" at bounding box center [357, 123] width 24 height 8
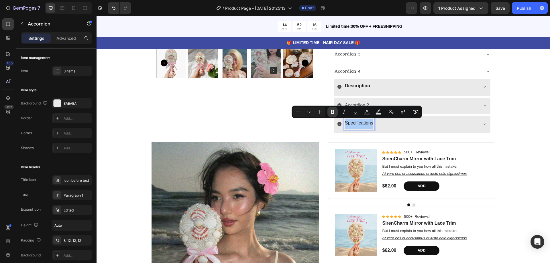
click at [334, 109] on icon "Editor contextual toolbar" at bounding box center [333, 112] width 6 height 6
click at [511, 119] on div "Product Images Best Seller Text Block Seashell Ribbon Dream Mirror Product Titl…" at bounding box center [323, 124] width 445 height 482
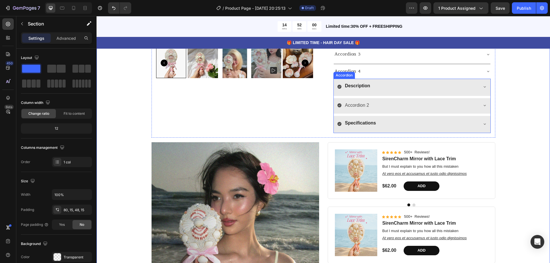
click at [360, 106] on p "Accordion 2" at bounding box center [357, 105] width 24 height 8
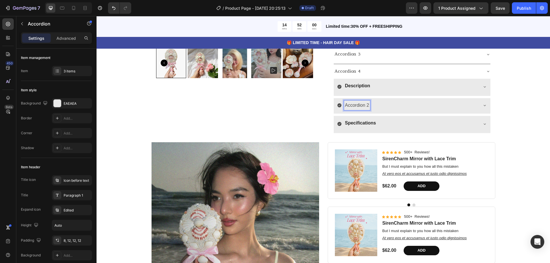
click at [360, 106] on p "Accordion 2" at bounding box center [357, 105] width 24 height 8
click at [506, 105] on div "Product Images Best Seller Text Block Seashell Ribbon Dream Mirror Product Titl…" at bounding box center [323, 124] width 445 height 483
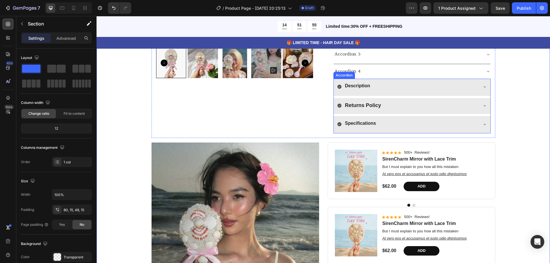
click at [420, 120] on div "Specifications" at bounding box center [407, 124] width 141 height 11
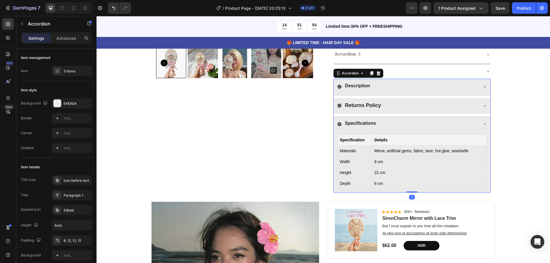
click at [415, 125] on div "Specifications" at bounding box center [407, 124] width 141 height 11
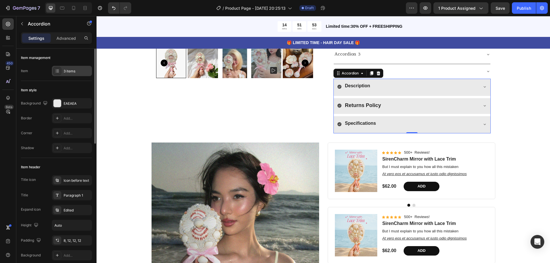
click at [63, 69] on div "3 items" at bounding box center [72, 71] width 40 height 10
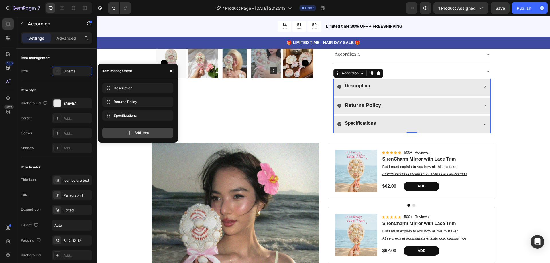
click at [125, 133] on div "Add item" at bounding box center [137, 133] width 71 height 10
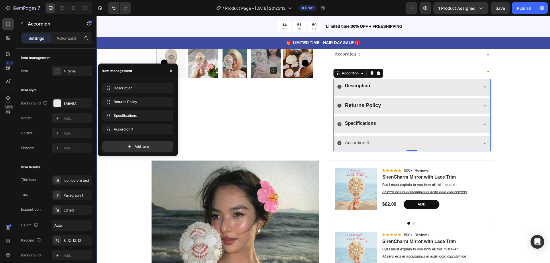
click at [516, 115] on div "Product Images Best Seller Text Block Seashell Ribbon Dream Mirror Product Titl…" at bounding box center [323, 133] width 445 height 501
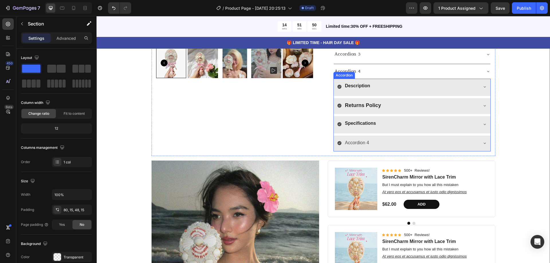
click at [365, 141] on div "Accordion 4" at bounding box center [357, 143] width 26 height 10
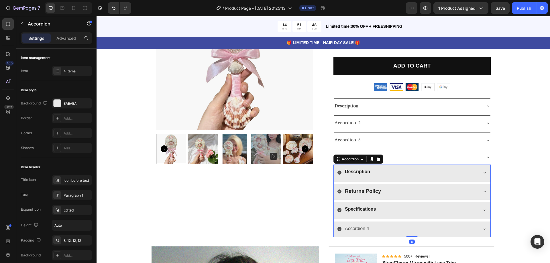
scroll to position [172, 0]
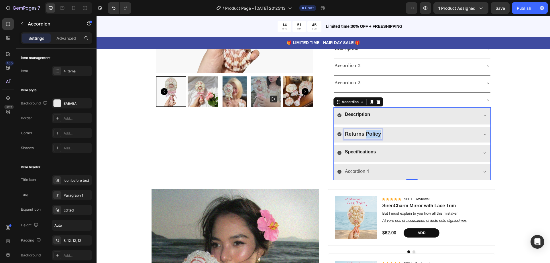
click at [370, 132] on strong "Returns Policy" at bounding box center [363, 134] width 36 height 6
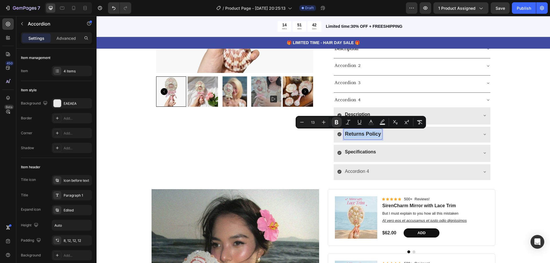
click at [369, 135] on strong "Returns Policy" at bounding box center [363, 134] width 36 height 6
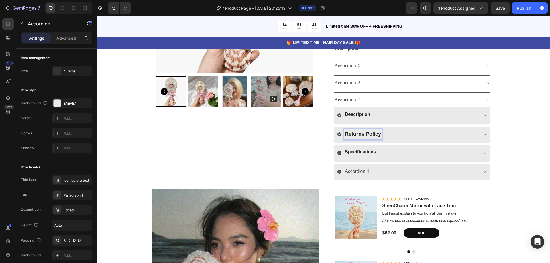
click at [367, 135] on strong "Returns Policy" at bounding box center [363, 134] width 36 height 6
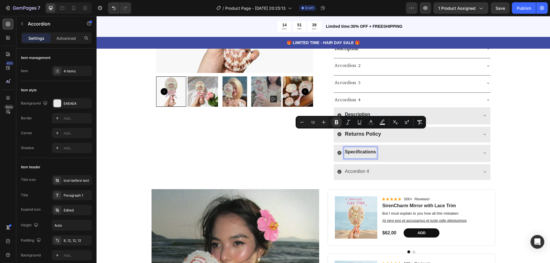
click at [350, 152] on strong "Specifications" at bounding box center [360, 152] width 31 height 5
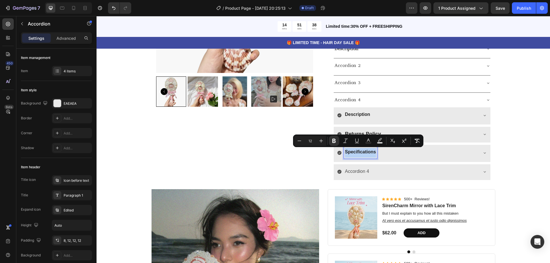
click at [350, 152] on strong "Specifications" at bounding box center [360, 152] width 31 height 5
click at [363, 132] on strong "Returns Policy" at bounding box center [363, 134] width 36 height 6
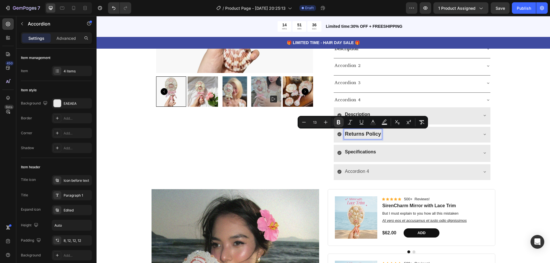
click at [360, 153] on strong "Specifications" at bounding box center [360, 152] width 31 height 5
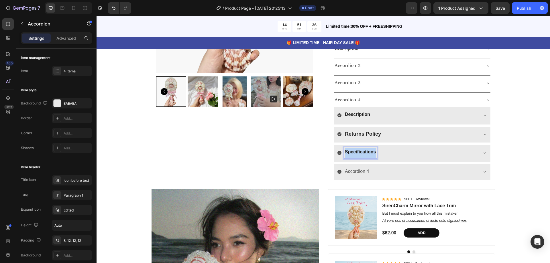
click at [360, 153] on strong "Specifications" at bounding box center [360, 152] width 31 height 5
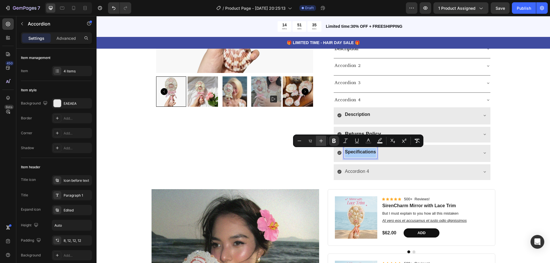
click at [320, 140] on icon "Editor contextual toolbar" at bounding box center [322, 141] width 6 height 6
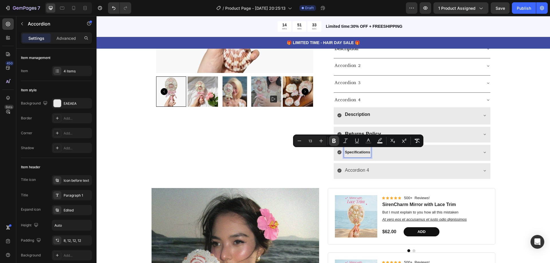
click at [333, 140] on icon "Editor contextual toolbar" at bounding box center [334, 141] width 3 height 4
click at [300, 142] on icon "Editor contextual toolbar" at bounding box center [300, 141] width 6 height 6
click at [317, 142] on button "Plus" at bounding box center [321, 141] width 10 height 10
click at [320, 142] on icon "Editor contextual toolbar" at bounding box center [322, 141] width 6 height 6
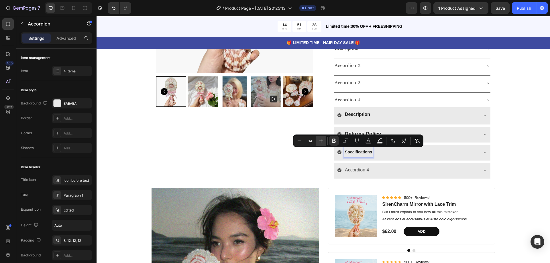
click at [320, 142] on icon "Editor contextual toolbar" at bounding box center [322, 141] width 6 height 6
type input "17"
click at [378, 127] on div "Returns Policy" at bounding box center [412, 135] width 157 height 16
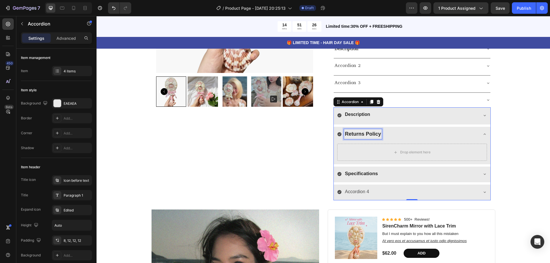
click at [374, 133] on strong "Returns Policy" at bounding box center [363, 134] width 36 height 6
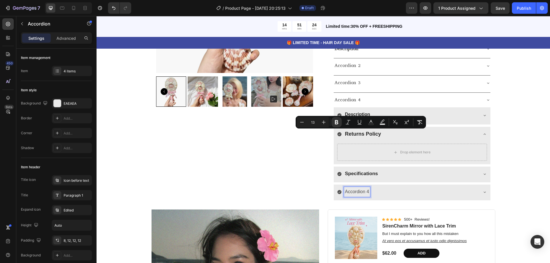
click at [364, 189] on p "Accordion 4" at bounding box center [357, 192] width 24 height 8
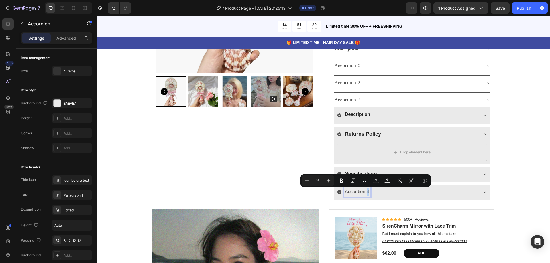
click at [505, 144] on div "Product Images Best Seller Text Block Seashell Ribbon Dream Mirror Product Titl…" at bounding box center [323, 171] width 445 height 521
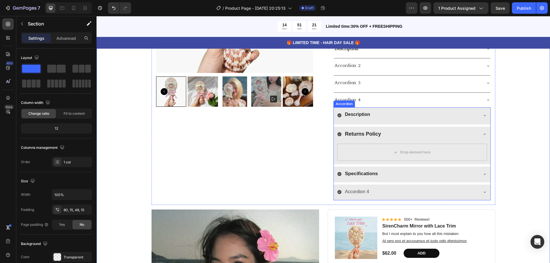
click at [483, 133] on icon at bounding box center [485, 134] width 5 height 5
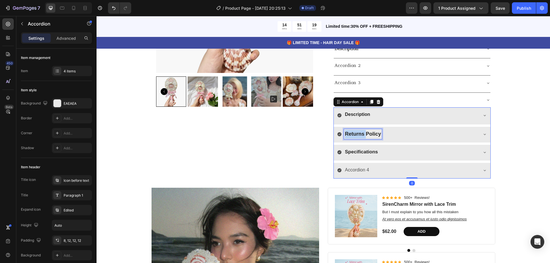
click at [361, 133] on strong "Returns Policy" at bounding box center [363, 134] width 36 height 6
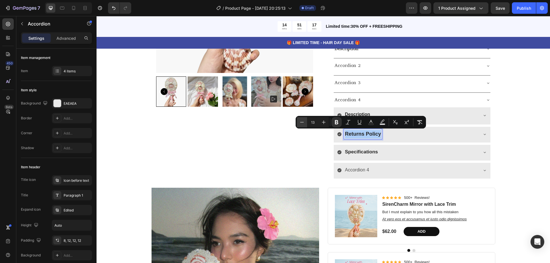
click at [304, 124] on icon "Editor contextual toolbar" at bounding box center [302, 123] width 6 height 6
click at [325, 122] on icon "Editor contextual toolbar" at bounding box center [324, 123] width 4 height 4
type input "15"
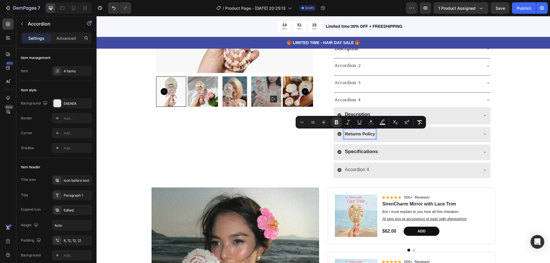
click at [363, 153] on strong "Specifications" at bounding box center [361, 151] width 33 height 5
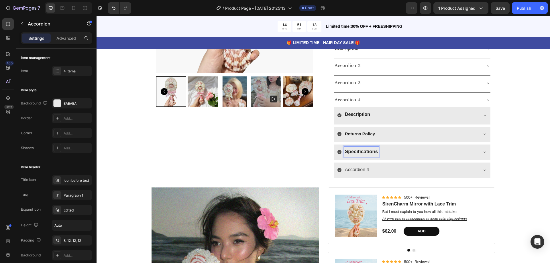
click at [364, 153] on strong "Specifications" at bounding box center [361, 151] width 33 height 5
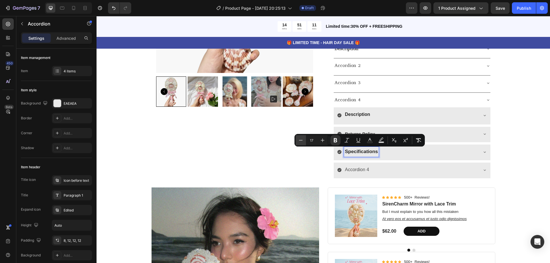
click at [299, 139] on icon "Editor contextual toolbar" at bounding box center [301, 141] width 6 height 6
type input "15"
click at [359, 112] on strong "Description" at bounding box center [357, 114] width 25 height 5
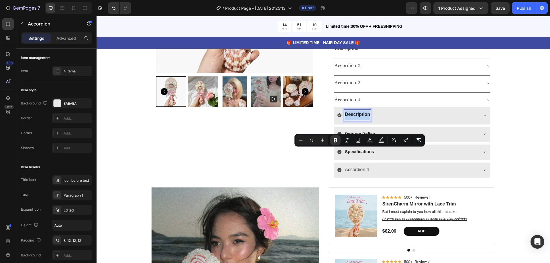
click at [359, 112] on strong "Description" at bounding box center [357, 114] width 25 height 5
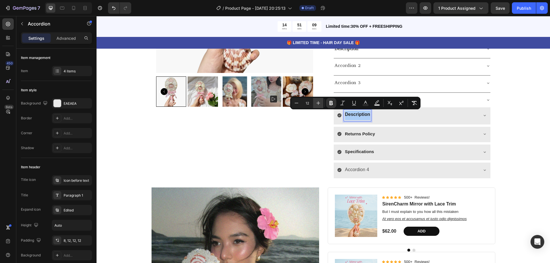
click at [319, 103] on icon "Editor contextual toolbar" at bounding box center [319, 103] width 4 height 4
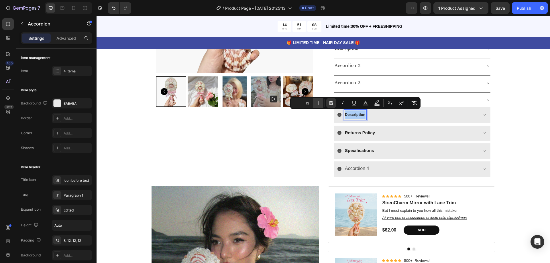
click at [319, 103] on icon "Editor contextual toolbar" at bounding box center [319, 103] width 4 height 4
click at [320, 103] on icon "Editor contextual toolbar" at bounding box center [319, 103] width 4 height 4
click at [317, 104] on icon "Editor contextual toolbar" at bounding box center [319, 103] width 6 height 6
click at [294, 106] on button "Minus" at bounding box center [297, 103] width 10 height 10
click at [296, 105] on icon "Editor contextual toolbar" at bounding box center [297, 103] width 6 height 6
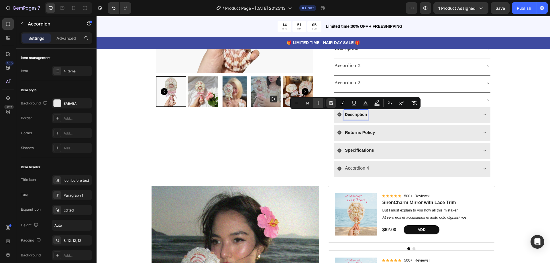
click at [320, 104] on icon "Editor contextual toolbar" at bounding box center [319, 103] width 6 height 6
type input "15"
click at [524, 124] on div "Product Images Best Seller Text Block Seashell Ribbon Dream Mirror Product Titl…" at bounding box center [323, 159] width 445 height 497
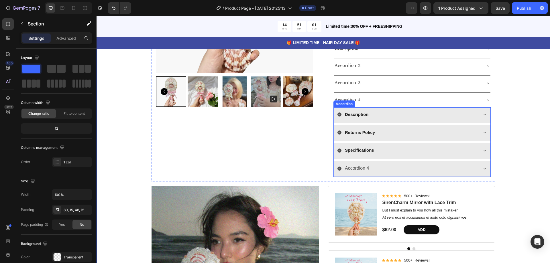
scroll to position [115, 0]
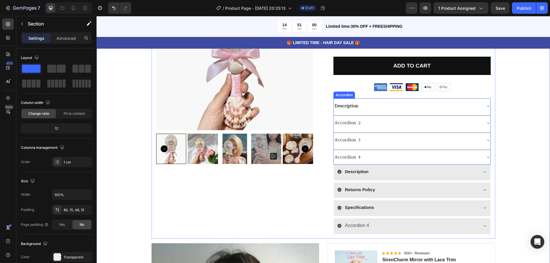
click at [507, 131] on div "Product Images Best Seller Text Block Seashell Ribbon Dream Mirror Product Titl…" at bounding box center [323, 217] width 445 height 497
click at [337, 173] on icon at bounding box center [339, 172] width 5 height 5
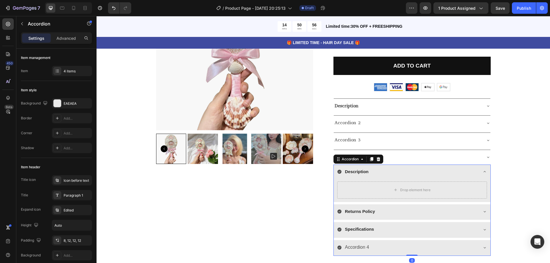
click at [337, 173] on icon at bounding box center [339, 172] width 5 height 5
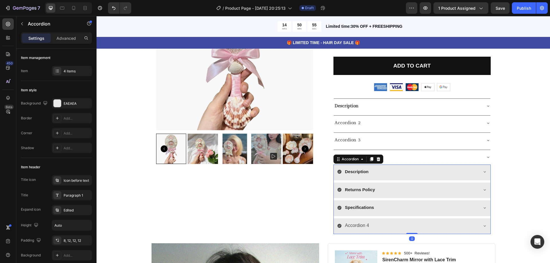
click at [338, 173] on icon at bounding box center [340, 172] width 4 height 4
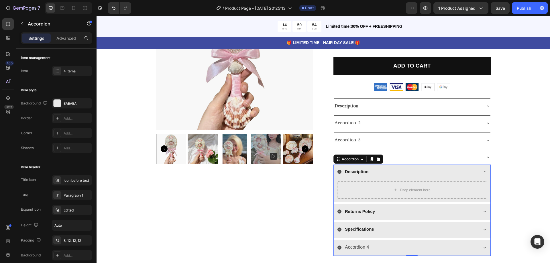
click at [338, 173] on icon at bounding box center [340, 172] width 4 height 4
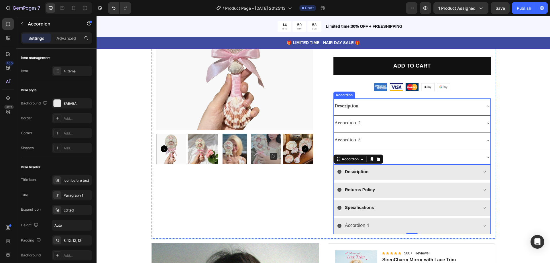
click at [486, 104] on icon at bounding box center [488, 106] width 5 height 5
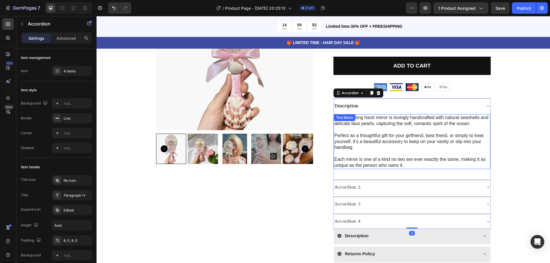
click at [367, 135] on p "Perfect as a thoughtful gift for your girlfriend, best friend, or simply to tre…" at bounding box center [413, 142] width 156 height 18
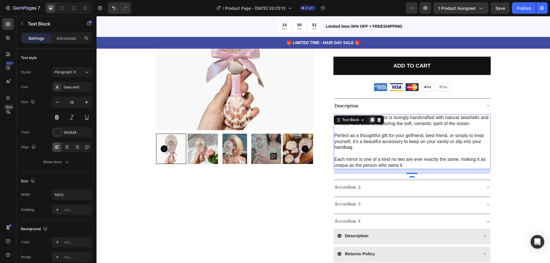
click at [371, 119] on icon at bounding box center [372, 120] width 3 height 4
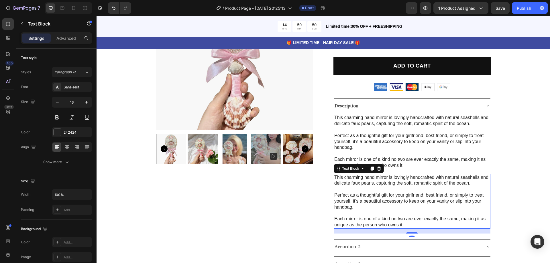
scroll to position [229, 0]
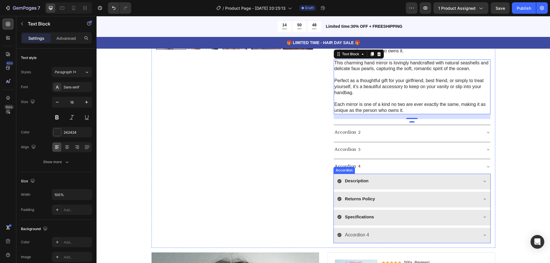
click at [484, 181] on icon at bounding box center [485, 181] width 5 height 5
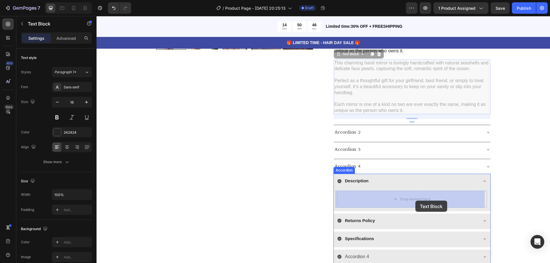
drag, startPoint x: 428, startPoint y: 158, endPoint x: 416, endPoint y: 201, distance: 44.5
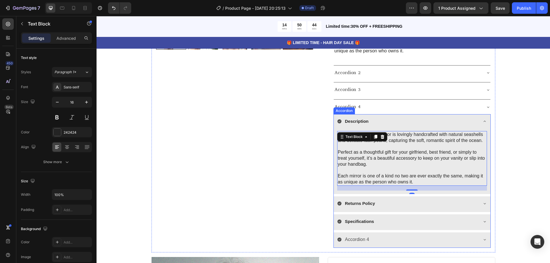
click at [483, 121] on icon at bounding box center [485, 121] width 5 height 5
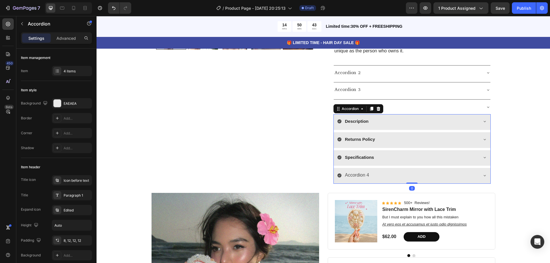
click at [483, 138] on icon at bounding box center [485, 139] width 5 height 5
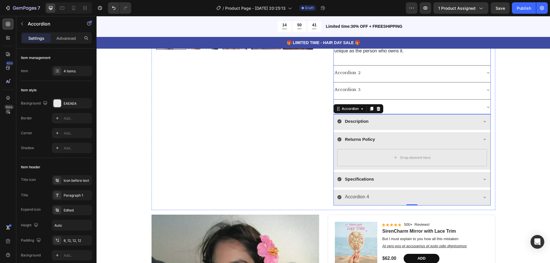
scroll to position [201, 0]
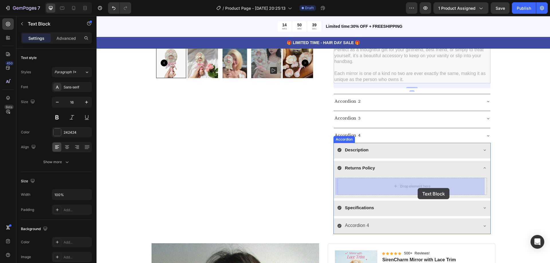
drag, startPoint x: 422, startPoint y: 92, endPoint x: 418, endPoint y: 188, distance: 96.7
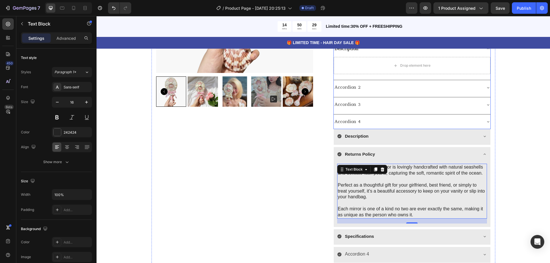
scroll to position [143, 0]
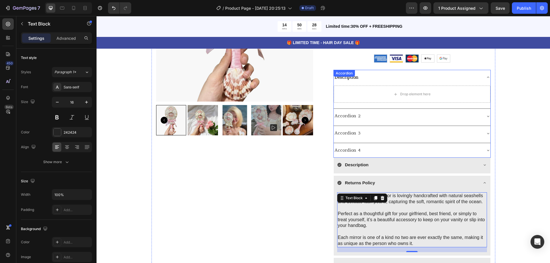
click at [486, 114] on icon at bounding box center [488, 116] width 5 height 5
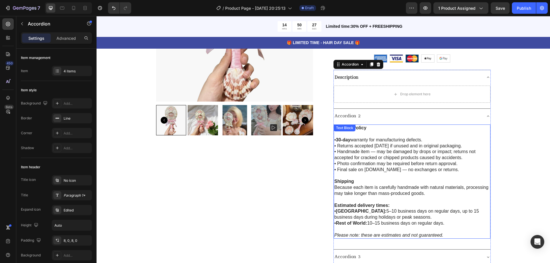
click at [365, 140] on p "• 30-day warranty for manufacturing defects." at bounding box center [413, 140] width 156 height 6
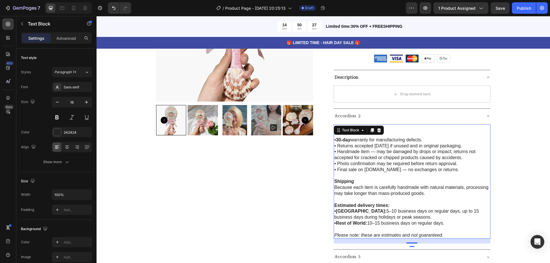
click at [365, 140] on p "• 30-day warranty for manufacturing defects." at bounding box center [413, 140] width 156 height 6
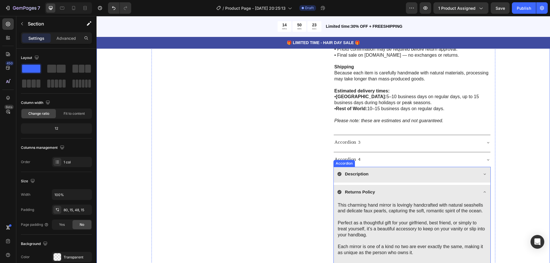
scroll to position [315, 0]
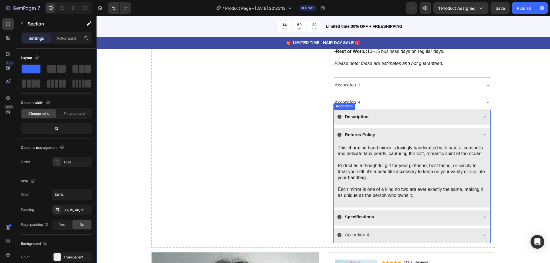
click at [484, 133] on icon at bounding box center [485, 135] width 5 height 5
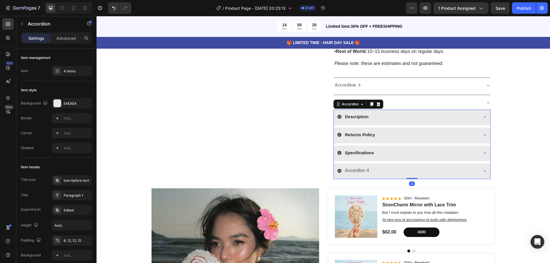
click at [483, 136] on icon at bounding box center [485, 135] width 5 height 5
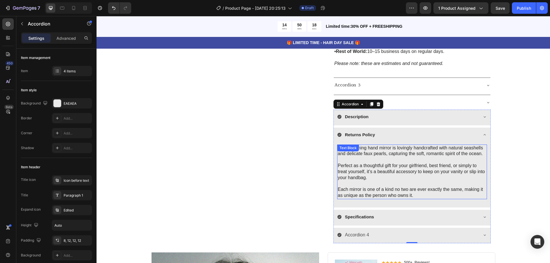
click at [435, 162] on p at bounding box center [412, 160] width 149 height 6
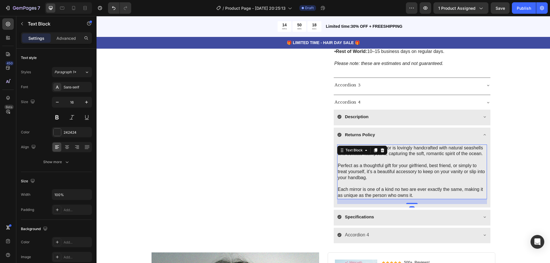
click at [435, 162] on p at bounding box center [412, 160] width 149 height 6
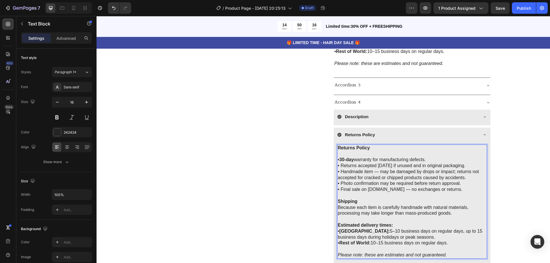
scroll to position [373, 0]
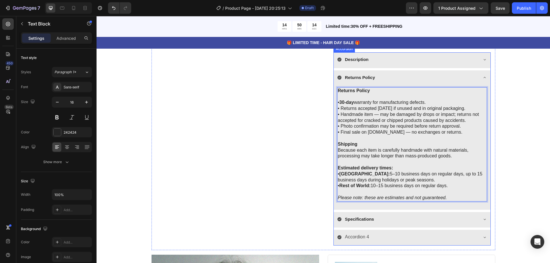
click at [483, 77] on icon at bounding box center [485, 77] width 5 height 5
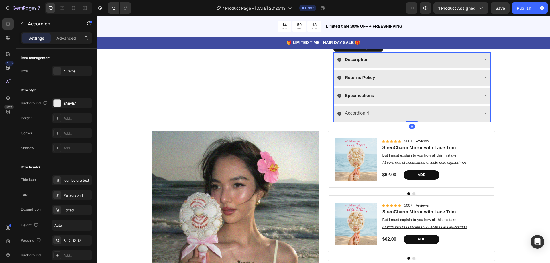
scroll to position [344, 0]
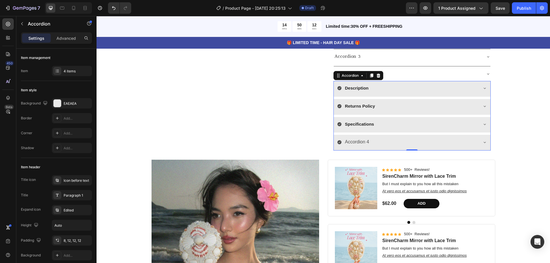
click at [484, 125] on icon at bounding box center [485, 124] width 5 height 5
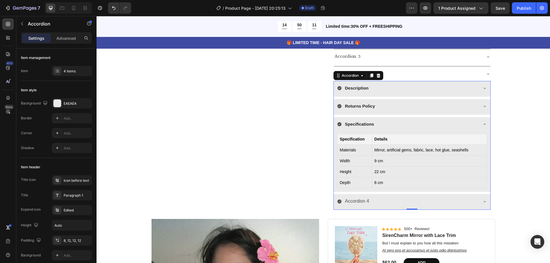
click at [484, 125] on icon at bounding box center [485, 124] width 5 height 5
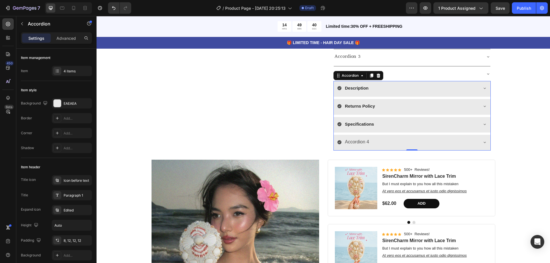
click at [484, 143] on icon at bounding box center [485, 142] width 2 height 1
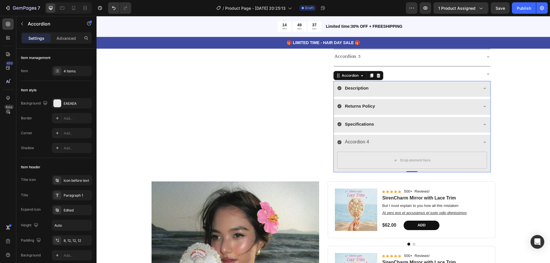
click at [485, 125] on div "Specifications" at bounding box center [412, 125] width 157 height 16
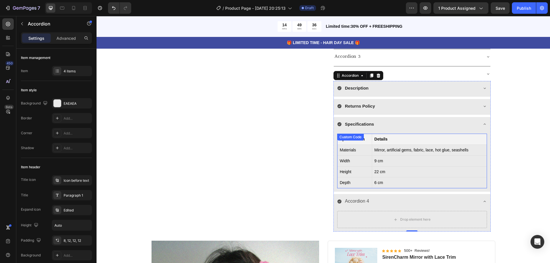
click at [364, 146] on td "Materials" at bounding box center [355, 150] width 35 height 11
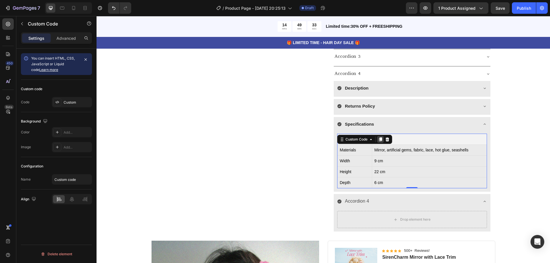
click at [380, 140] on icon at bounding box center [380, 140] width 3 height 4
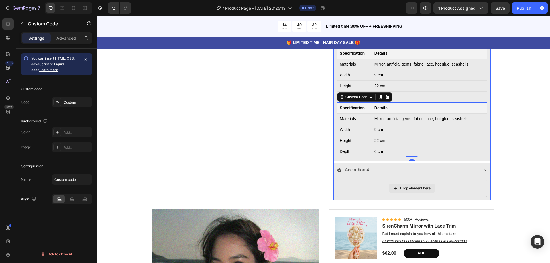
scroll to position [459, 0]
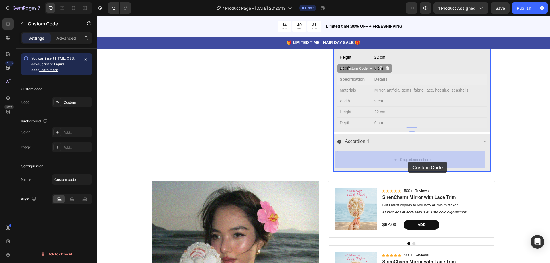
drag, startPoint x: 402, startPoint y: 103, endPoint x: 408, endPoint y: 162, distance: 59.4
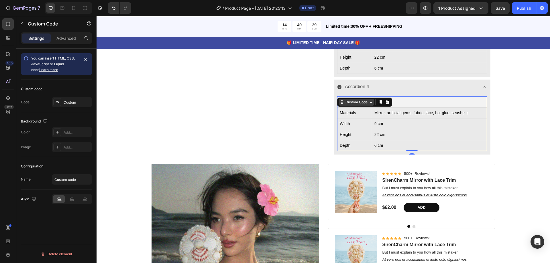
click at [354, 103] on div "Custom Code" at bounding box center [357, 102] width 24 height 5
click at [420, 131] on td "22 cm" at bounding box center [429, 135] width 115 height 11
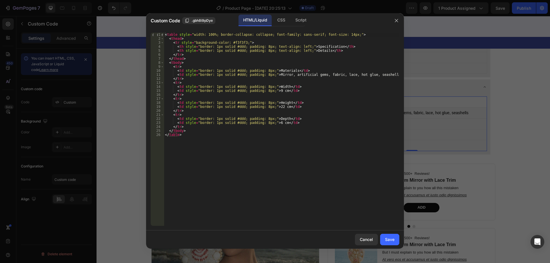
click at [288, 102] on div "< table style = "width: 100%; border-collapse: collapse; font-family: sans-seri…" at bounding box center [282, 134] width 236 height 202
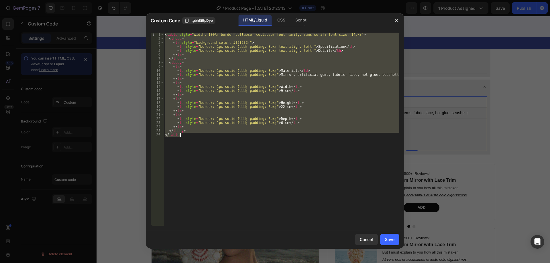
paste textarea "•Handmade in Vietnam with love and care</p"
type textarea "•Handmade in Vietnam with love and care</p>"
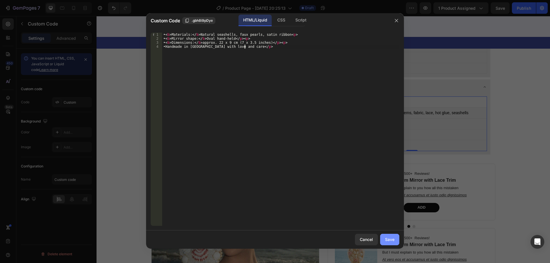
click at [393, 241] on div "Save" at bounding box center [389, 240] width 9 height 6
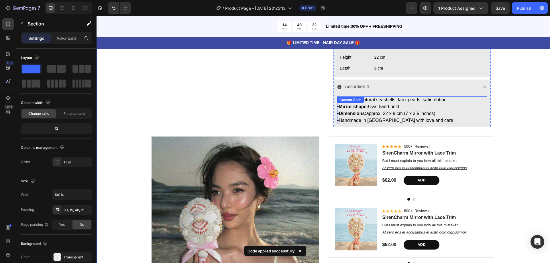
scroll to position [430, 0]
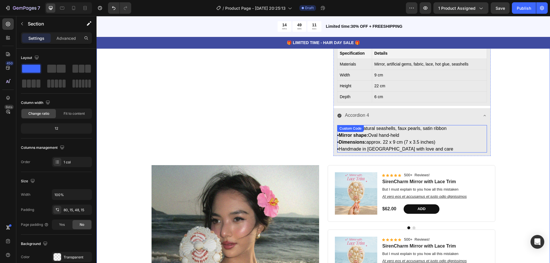
click at [354, 147] on p "•Handmade in Vietnam with love and care" at bounding box center [412, 149] width 150 height 7
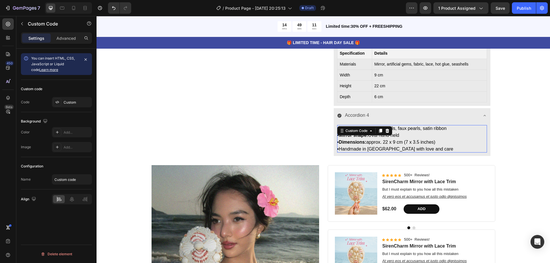
click at [354, 147] on p "•Handmade in Vietnam with love and care" at bounding box center [412, 149] width 150 height 7
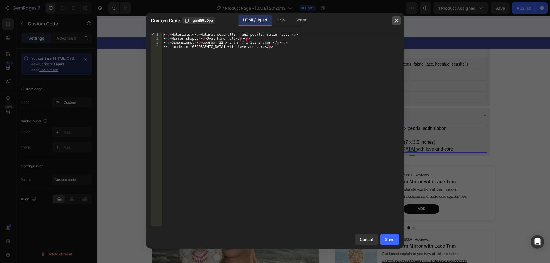
click at [397, 20] on icon "button" at bounding box center [397, 20] width 5 height 5
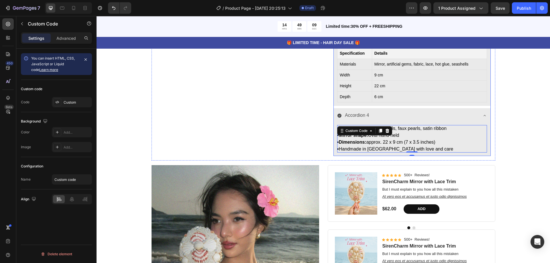
click at [364, 116] on p "Accordion 4" at bounding box center [357, 116] width 24 height 8
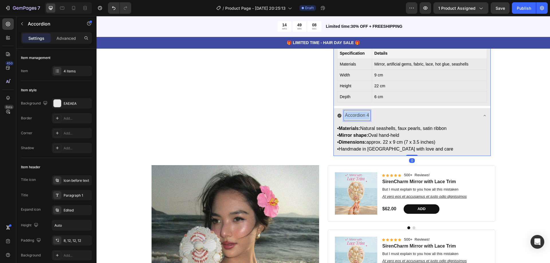
click at [364, 116] on p "Accordion 4" at bounding box center [357, 116] width 24 height 8
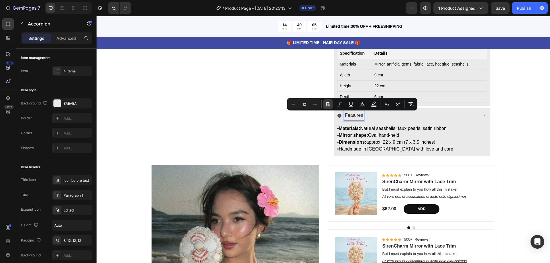
click at [329, 103] on icon "Editor contextual toolbar" at bounding box center [328, 104] width 3 height 4
click at [345, 115] on strong "Features" at bounding box center [354, 115] width 19 height 5
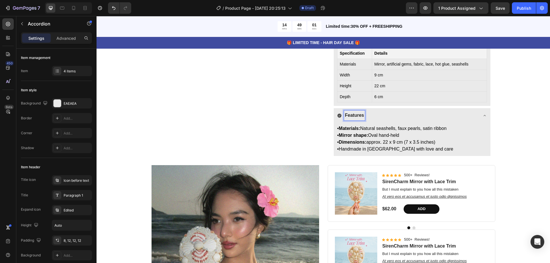
click at [483, 116] on icon at bounding box center [485, 116] width 5 height 5
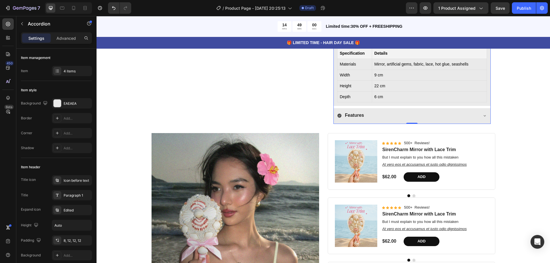
scroll to position [373, 0]
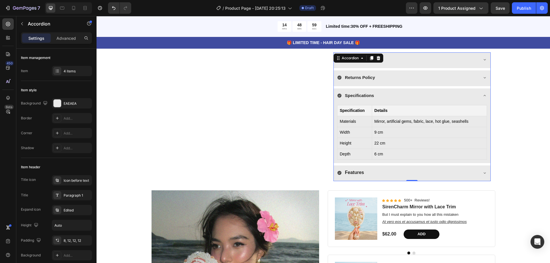
click at [483, 95] on icon at bounding box center [485, 95] width 5 height 5
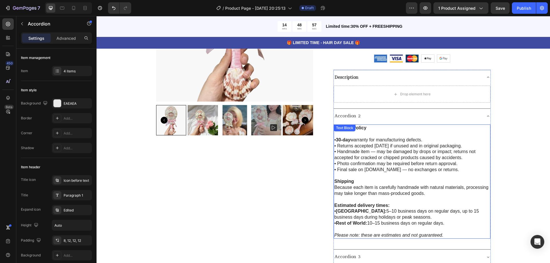
scroll to position [229, 0]
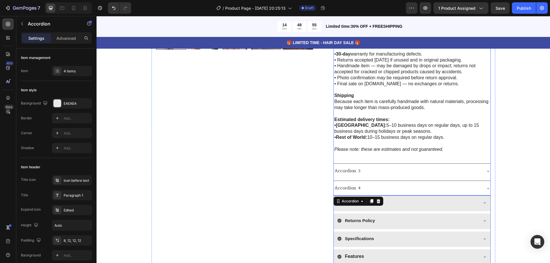
click at [476, 165] on div "Accordion 3" at bounding box center [412, 171] width 157 height 15
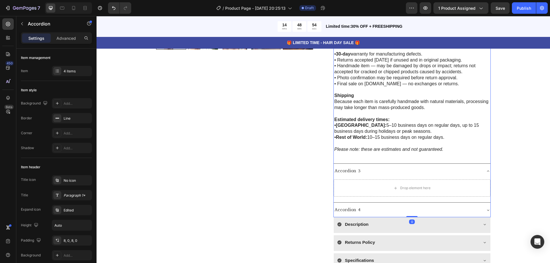
click at [481, 161] on div "Returns Policy • 30-day warranty for manufacturing defects. • Returns accepted …" at bounding box center [412, 100] width 157 height 124
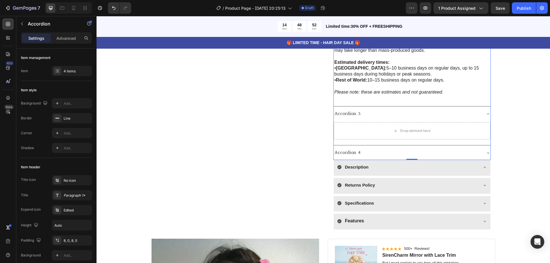
click at [487, 114] on icon at bounding box center [488, 114] width 5 height 5
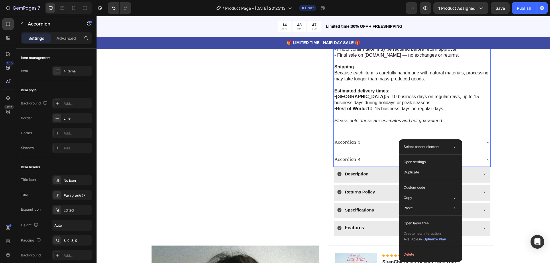
scroll to position [201, 0]
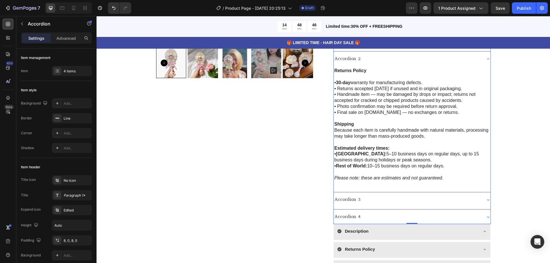
click at [375, 198] on div "Accordion 3" at bounding box center [408, 200] width 148 height 10
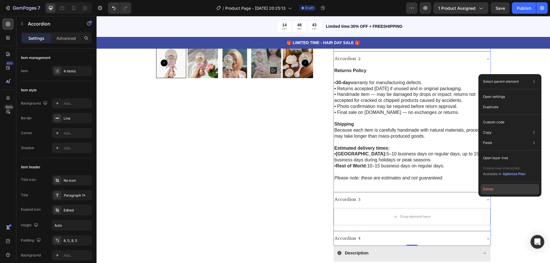
drag, startPoint x: 487, startPoint y: 190, endPoint x: 388, endPoint y: 175, distance: 99.8
click at [487, 190] on button "Delete" at bounding box center [510, 189] width 58 height 10
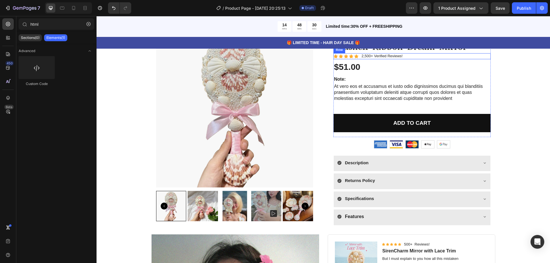
scroll to position [29, 0]
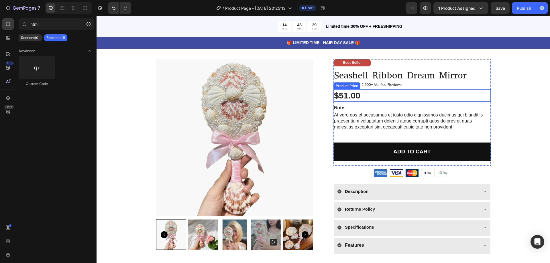
click at [354, 92] on div "$51.00" at bounding box center [412, 95] width 157 height 12
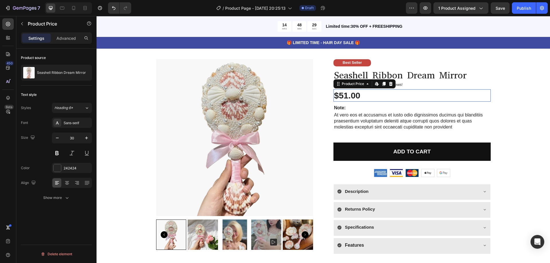
click at [354, 92] on div "$51.00" at bounding box center [412, 95] width 157 height 12
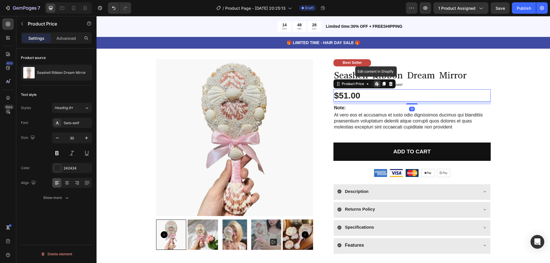
click at [354, 92] on div "$51.00" at bounding box center [412, 95] width 157 height 12
click at [352, 97] on div "$51.00" at bounding box center [412, 95] width 157 height 12
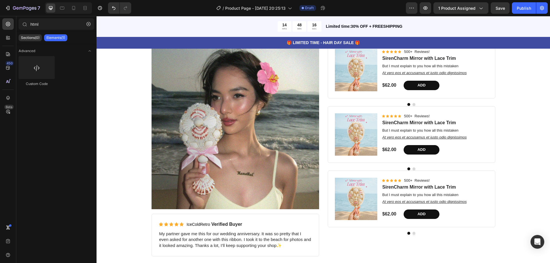
scroll to position [261, 0]
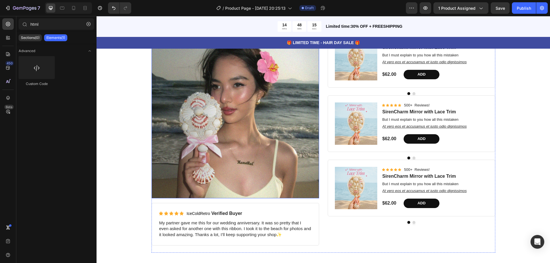
click at [286, 105] on img at bounding box center [236, 115] width 168 height 168
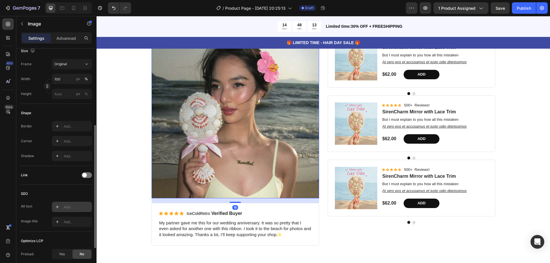
scroll to position [202, 0]
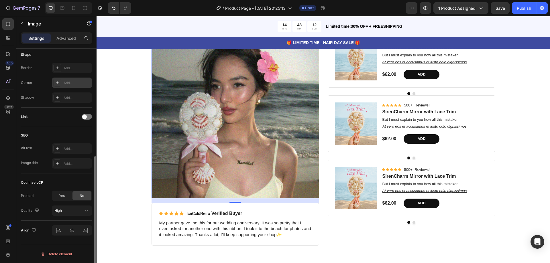
click at [74, 87] on div "Add..." at bounding box center [72, 83] width 40 height 10
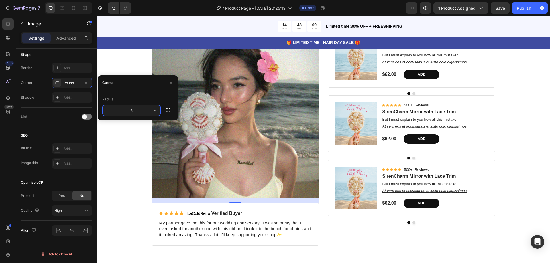
type input "50"
click at [116, 145] on div "Product Images Best Seller Text Block Seashell Ribbon Dream Mirror Product Titl…" at bounding box center [323, 37] width 445 height 431
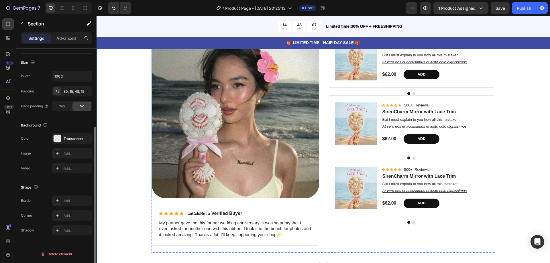
scroll to position [0, 0]
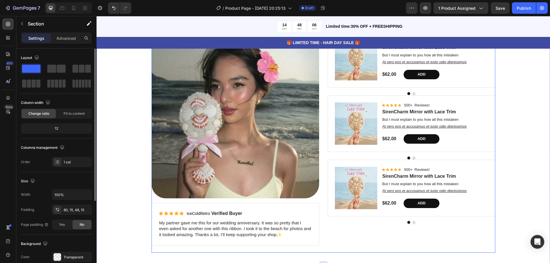
click at [364, 254] on div "Product Images Best Seller Text Block Seashell Ribbon Dream Mirror Product Titl…" at bounding box center [324, 33] width 454 height 468
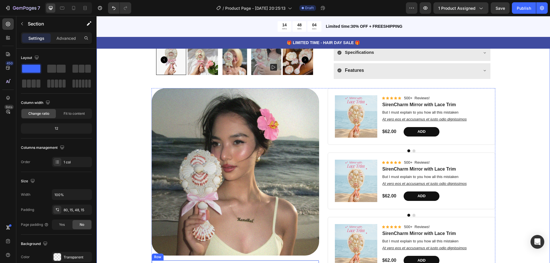
scroll to position [233, 0]
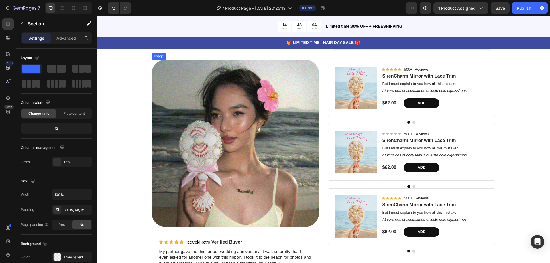
click at [284, 171] on img at bounding box center [236, 144] width 168 height 168
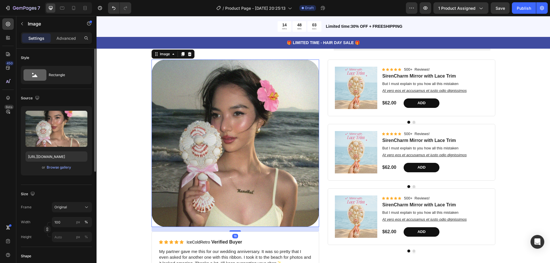
scroll to position [29, 0]
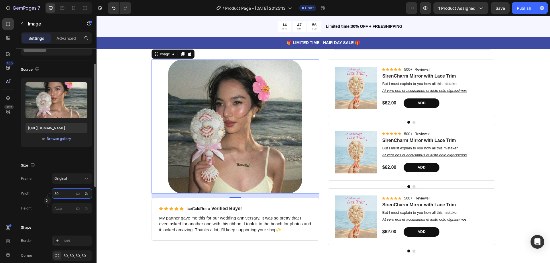
type input "8"
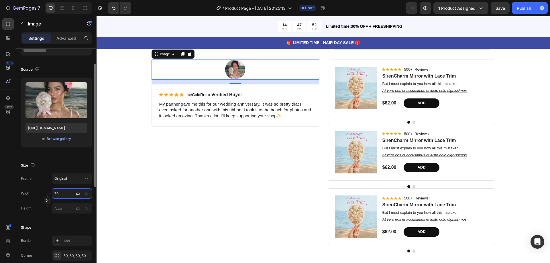
type input "7"
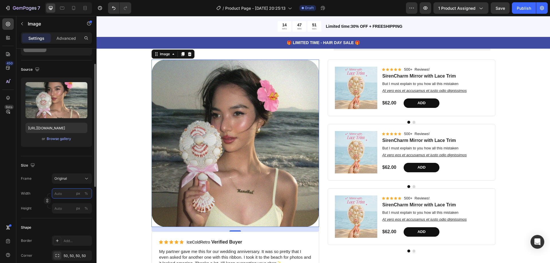
type input "7"
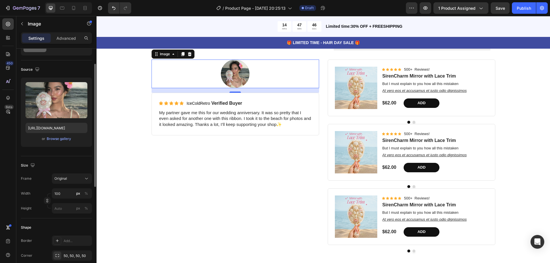
click at [44, 189] on div "Width 100 px %" at bounding box center [56, 194] width 71 height 10
click at [71, 179] on div "Original" at bounding box center [68, 178] width 28 height 5
click at [50, 172] on div "Size Frame Original Width 100 px % Height px %" at bounding box center [56, 188] width 71 height 62
click at [64, 206] on input "px %" at bounding box center [72, 209] width 40 height 10
click at [47, 199] on button "button" at bounding box center [47, 201] width 7 height 7
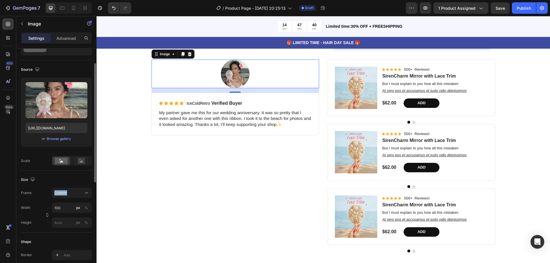
click at [47, 199] on div "Frame Custom Width 100 px % Height px %" at bounding box center [56, 208] width 71 height 40
click at [60, 207] on input "100" at bounding box center [72, 208] width 40 height 10
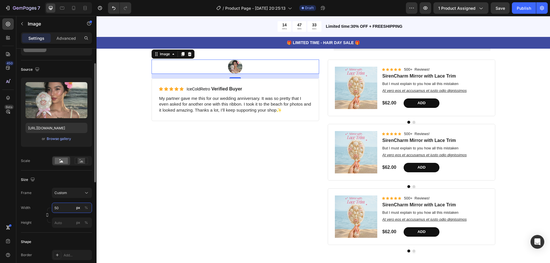
type input "5"
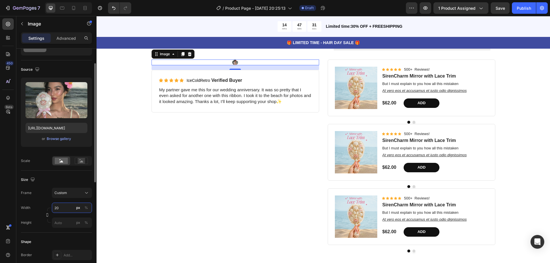
type input "2"
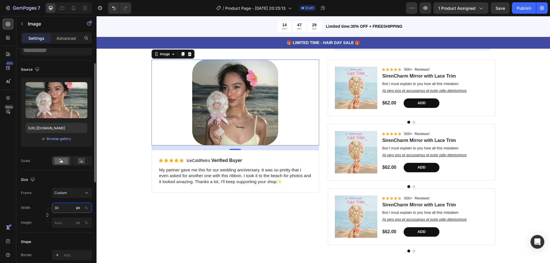
type input "3"
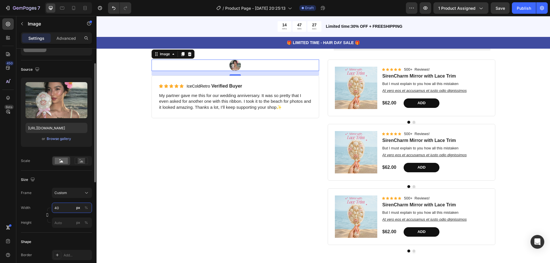
type input "4"
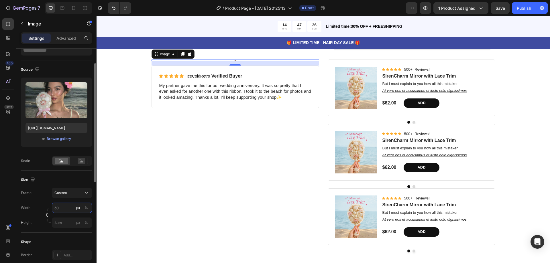
type input "500"
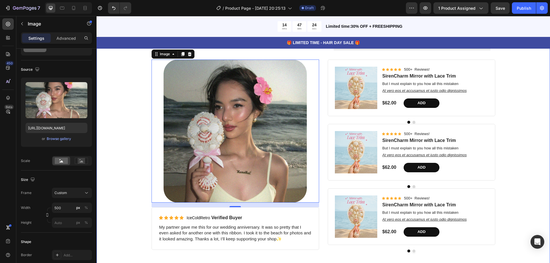
click at [507, 124] on div "Product Images Best Seller Text Block Seashell Ribbon Dream Mirror Product Titl…" at bounding box center [323, 54] width 445 height 407
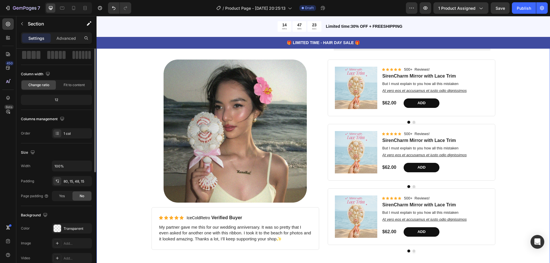
scroll to position [0, 0]
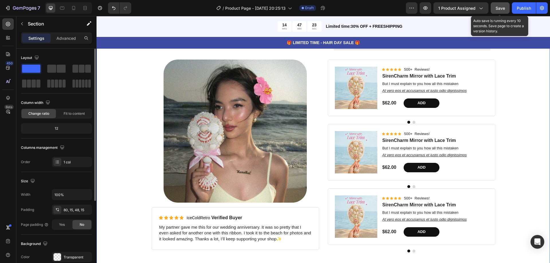
click at [501, 8] on span "Save" at bounding box center [500, 8] width 9 height 5
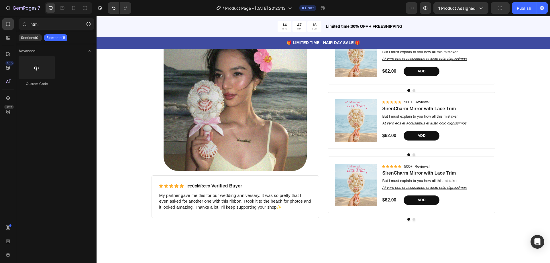
scroll to position [279, 0]
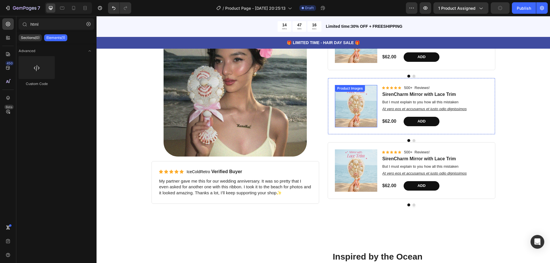
click at [366, 95] on div "Product Images" at bounding box center [356, 106] width 42 height 42
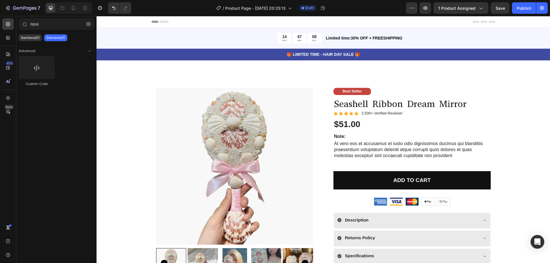
scroll to position [2, 0]
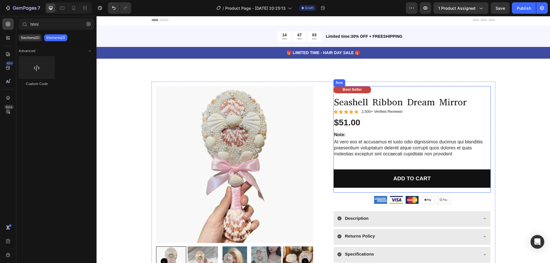
click at [357, 146] on p "At vero eos et accusamus et iusto odio dignissimos ducimus qui blanditiis praes…" at bounding box center [412, 148] width 156 height 18
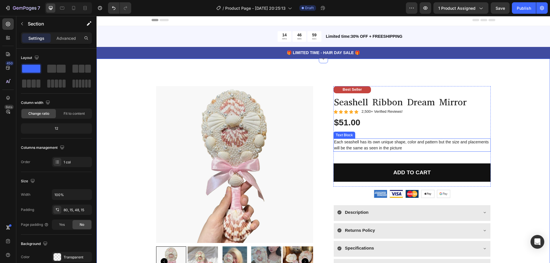
click at [407, 149] on p "Each seashell has its own unique shape, color and pattern but the size and plac…" at bounding box center [412, 145] width 156 height 12
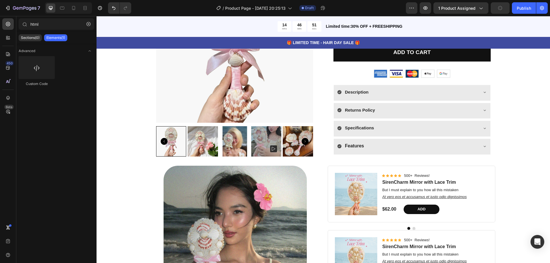
scroll to position [147, 0]
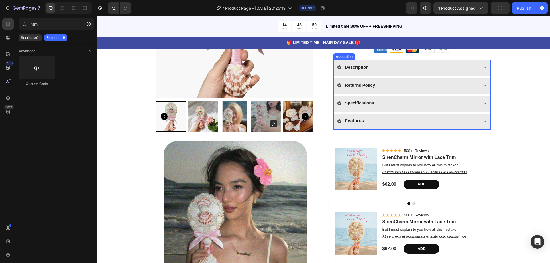
click at [483, 66] on icon at bounding box center [485, 67] width 5 height 5
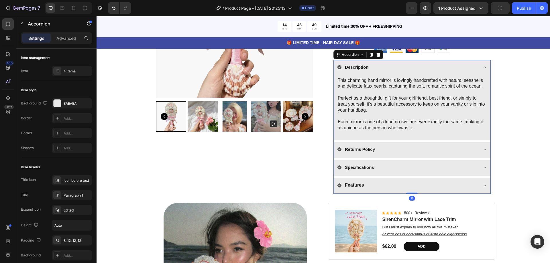
click at [483, 66] on icon at bounding box center [485, 67] width 5 height 5
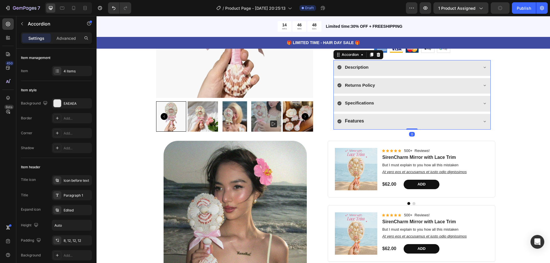
click at [486, 87] on div "Returns Policy" at bounding box center [412, 86] width 157 height 16
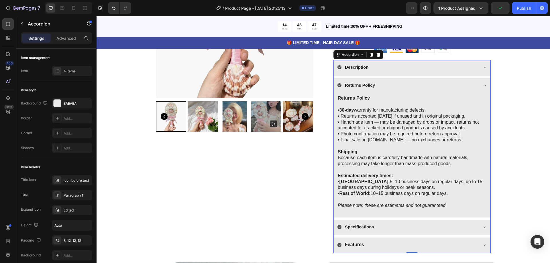
click at [486, 87] on div "Returns Policy" at bounding box center [412, 86] width 157 height 16
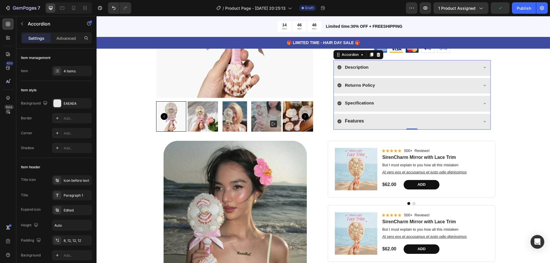
click at [486, 104] on div "Specifications" at bounding box center [412, 104] width 157 height 16
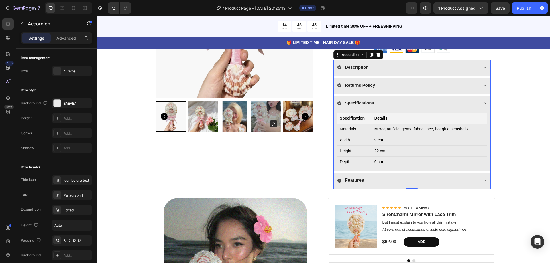
click at [486, 104] on div "Specifications" at bounding box center [412, 104] width 157 height 16
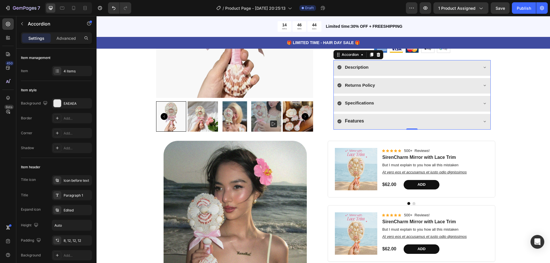
click at [486, 124] on div "Features" at bounding box center [412, 122] width 157 height 16
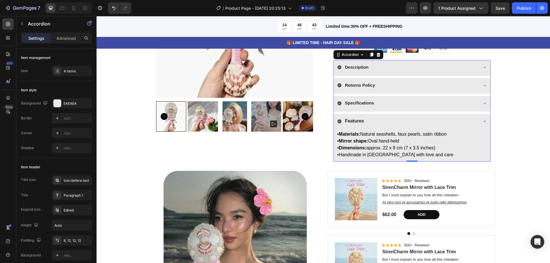
click at [486, 124] on div "Features" at bounding box center [412, 122] width 157 height 16
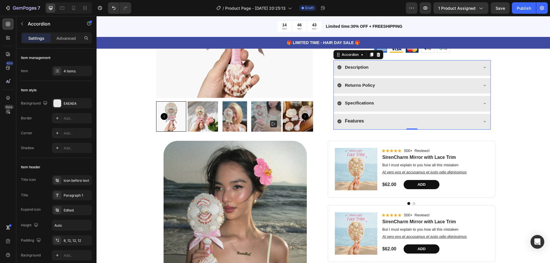
click at [486, 124] on div "Features" at bounding box center [412, 122] width 157 height 16
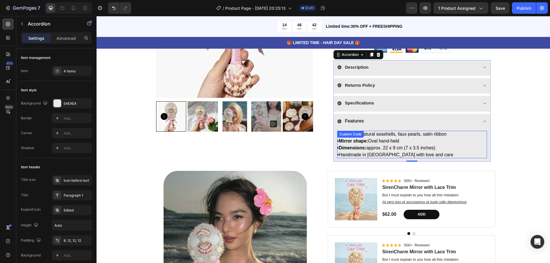
click at [426, 148] on p "• Dimensions: approx. 22 x 9 cm (7 x 3.5 inches)" at bounding box center [412, 148] width 150 height 7
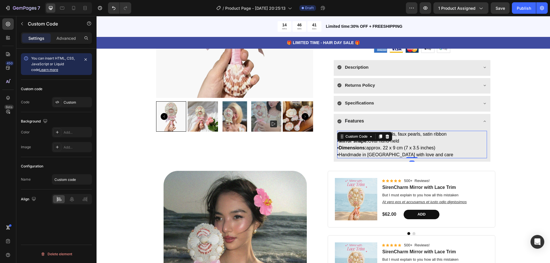
click at [426, 148] on p "• Dimensions: approx. 22 x 9 cm (7 x 3.5 inches)" at bounding box center [412, 148] width 150 height 7
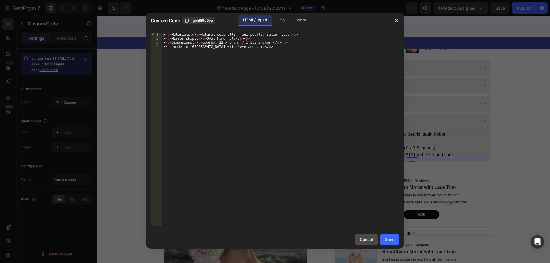
click at [362, 244] on button "Cancel" at bounding box center [366, 239] width 23 height 11
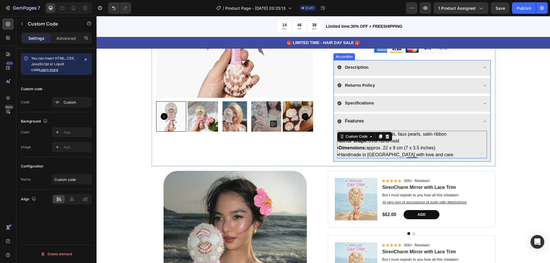
click at [480, 119] on div "Features" at bounding box center [412, 122] width 157 height 16
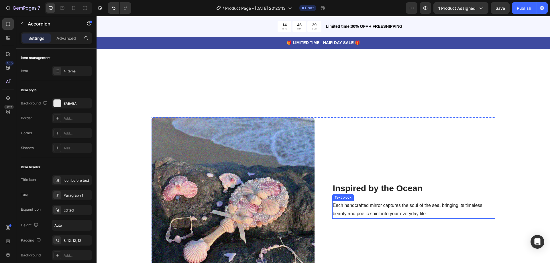
scroll to position [553, 0]
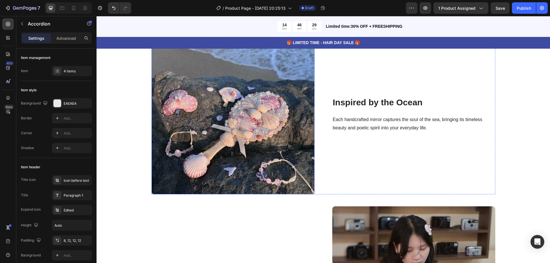
click at [234, 128] on img at bounding box center [233, 113] width 163 height 163
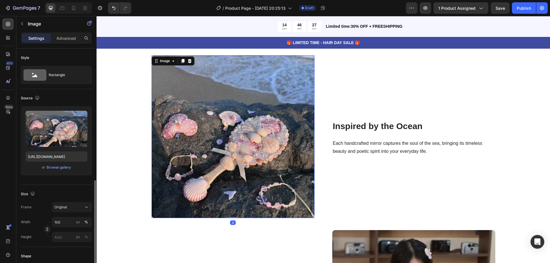
scroll to position [86, 0]
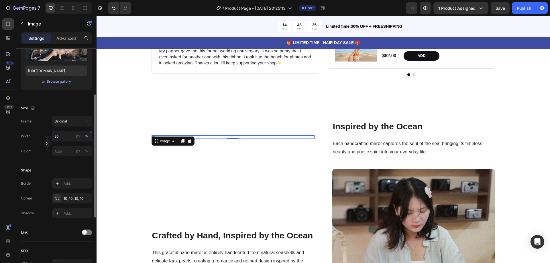
type input "200"
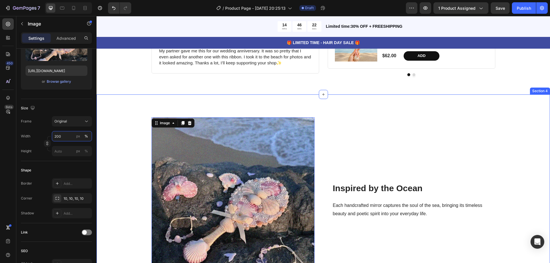
scroll to position [353, 0]
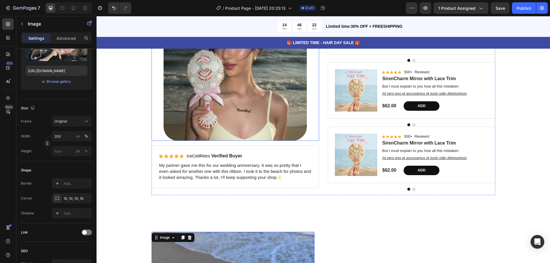
click at [230, 110] on img at bounding box center [235, 69] width 143 height 143
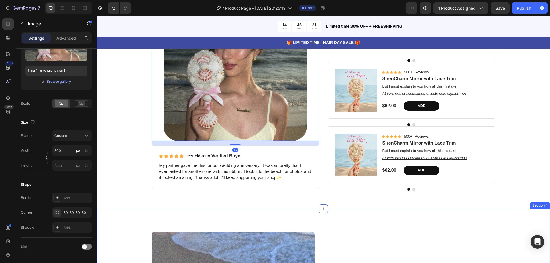
scroll to position [467, 0]
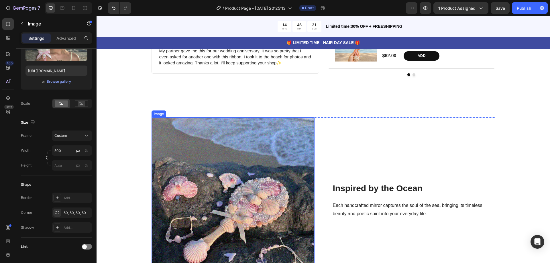
click at [235, 189] on img at bounding box center [233, 199] width 163 height 163
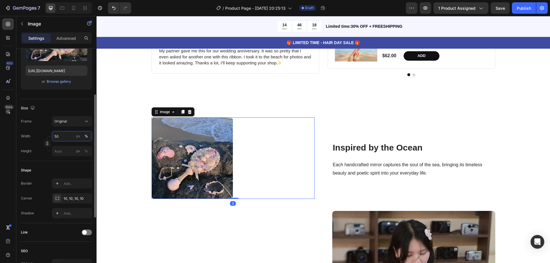
type input "500"
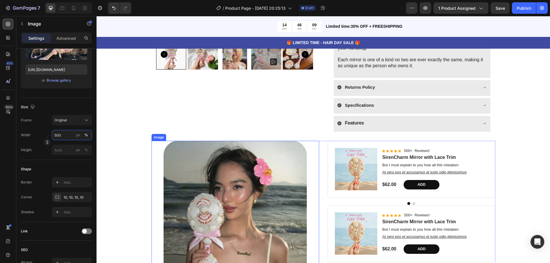
scroll to position [152, 0]
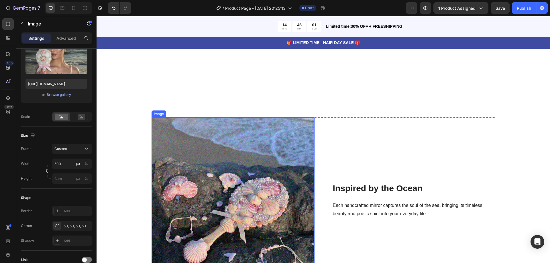
scroll to position [582, 0]
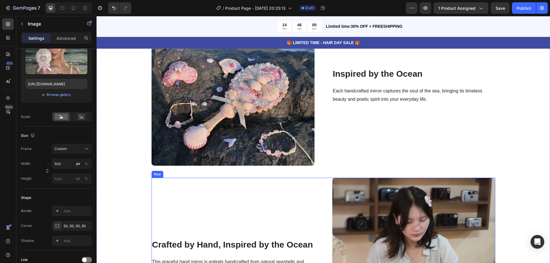
click at [232, 134] on img at bounding box center [233, 84] width 163 height 163
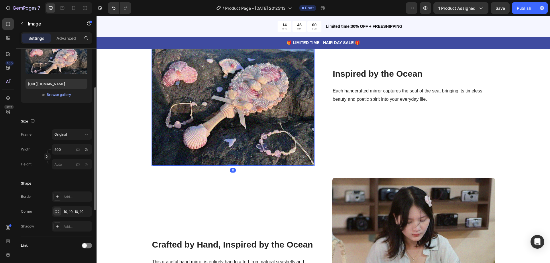
scroll to position [130, 0]
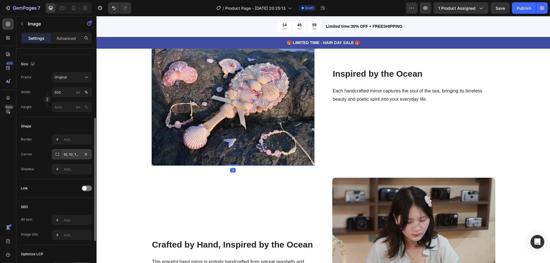
click at [79, 155] on div "10, 10, 10, 10" at bounding box center [72, 154] width 17 height 5
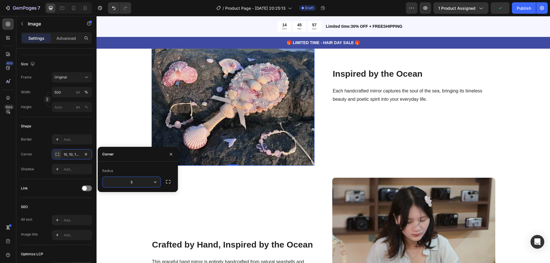
type input "50"
click at [295, 192] on div "Crafted by Hand, Inspired by the Ocean Heading This graceful hand mirror is ent…" at bounding box center [233, 259] width 163 height 163
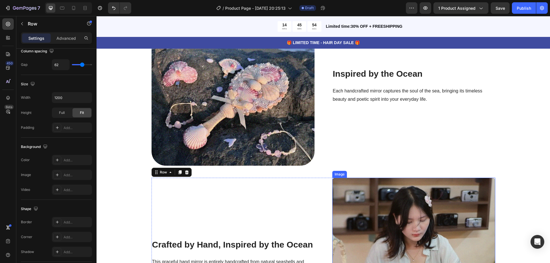
click at [411, 216] on img at bounding box center [414, 259] width 163 height 163
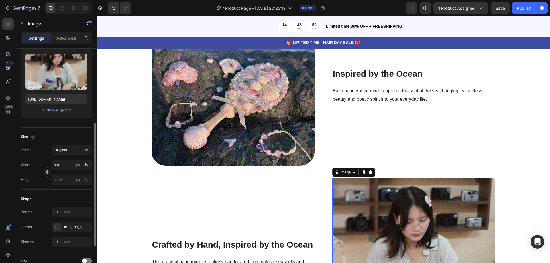
scroll to position [115, 0]
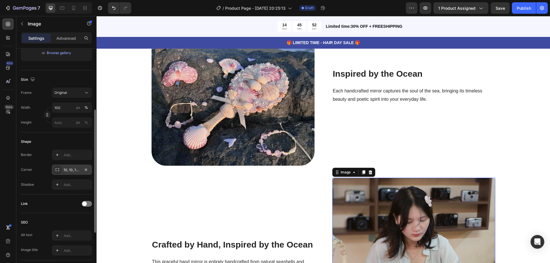
click at [72, 171] on div "10, 10, 10, 10" at bounding box center [72, 170] width 17 height 5
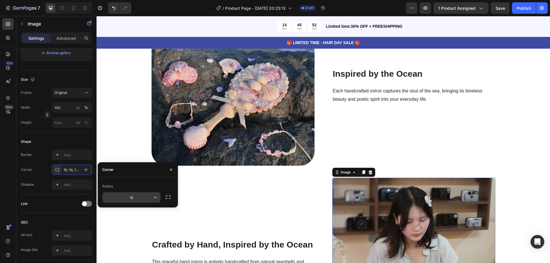
click at [130, 195] on input "10" at bounding box center [132, 198] width 58 height 10
paste input "5"
type input "50"
click at [234, 201] on div "Crafted by Hand, Inspired by the Ocean Heading This graceful hand mirror is ent…" at bounding box center [233, 259] width 163 height 163
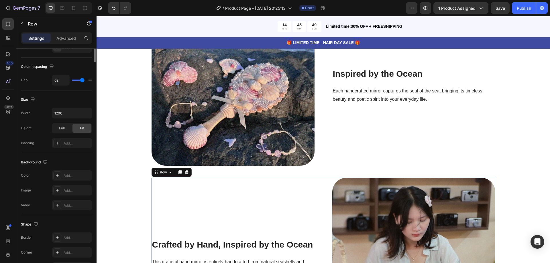
scroll to position [0, 0]
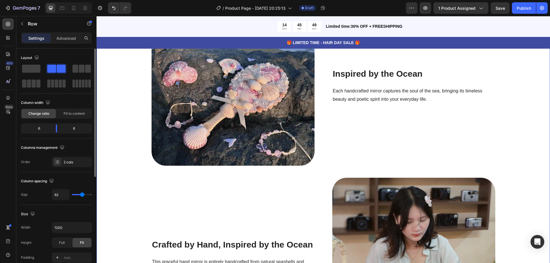
click at [282, 175] on div "Image Inspired by the Ocean Heading Each handcrafted mirror captures the soul o…" at bounding box center [323, 172] width 445 height 338
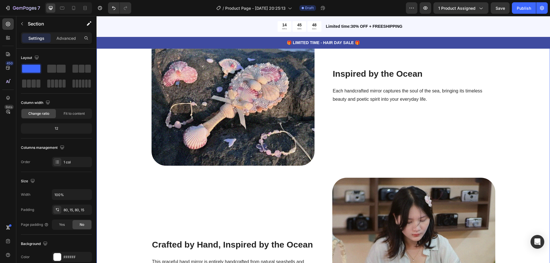
click at [321, 173] on div "Image Inspired by the Ocean Heading Each handcrafted mirror captures the soul o…" at bounding box center [323, 172] width 445 height 338
click at [347, 186] on img at bounding box center [414, 259] width 163 height 163
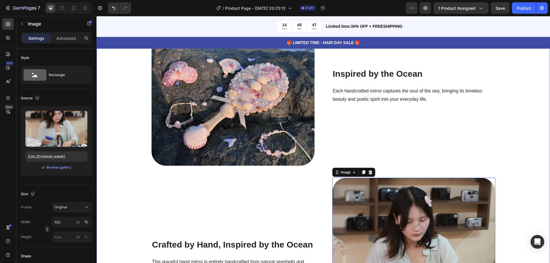
click at [315, 172] on div "Image Inspired by the Ocean Heading Each handcrafted mirror captures the soul o…" at bounding box center [323, 172] width 445 height 338
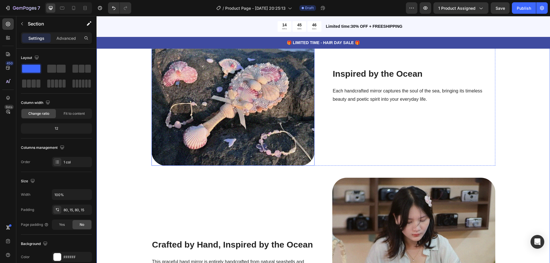
click at [306, 162] on img at bounding box center [233, 84] width 163 height 163
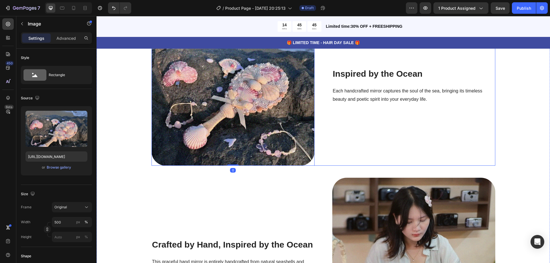
click at [321, 165] on div "Image 0 Inspired by the Ocean Heading Each handcrafted mirror captures the soul…" at bounding box center [324, 84] width 344 height 163
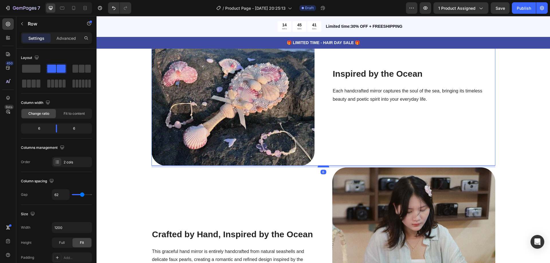
drag, startPoint x: 321, startPoint y: 177, endPoint x: 322, endPoint y: 167, distance: 10.4
click at [322, 167] on div at bounding box center [323, 167] width 11 height 2
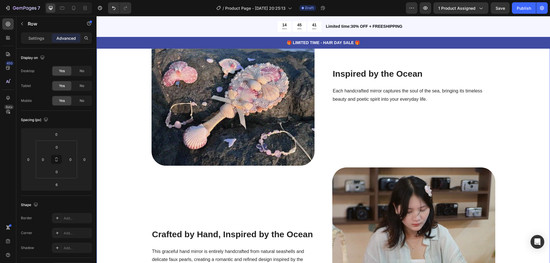
click at [510, 152] on div "Image Inspired by the Ocean Heading Each handcrafted mirror captures the soul o…" at bounding box center [323, 167] width 445 height 328
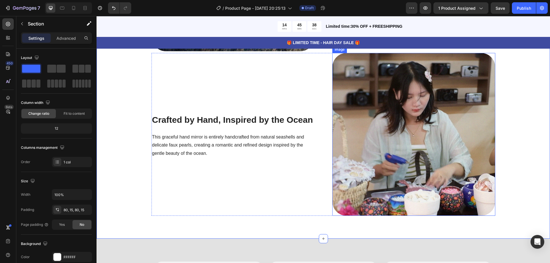
scroll to position [668, 0]
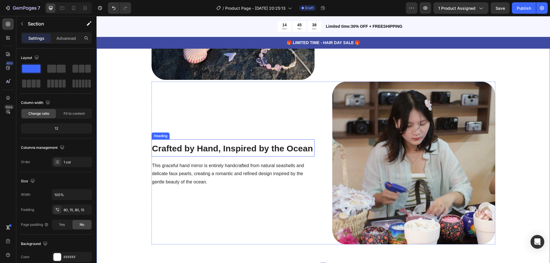
click at [217, 170] on p "This graceful hand mirror is entirely handcrafted from natural seashells and de…" at bounding box center [233, 174] width 162 height 25
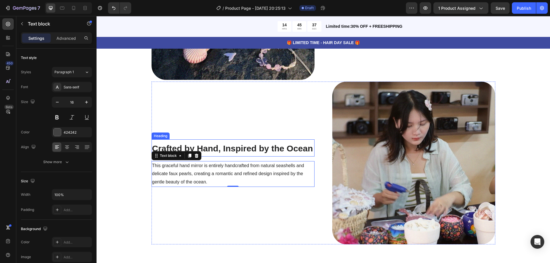
click at [206, 150] on strong "Crafted by Hand, Inspired by the Ocean" at bounding box center [232, 148] width 161 height 9
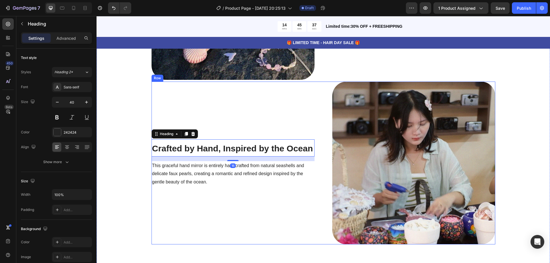
click at [229, 108] on div "Crafted by Hand, Inspired by the Ocean Heading 16 This graceful hand mirror is …" at bounding box center [233, 163] width 163 height 163
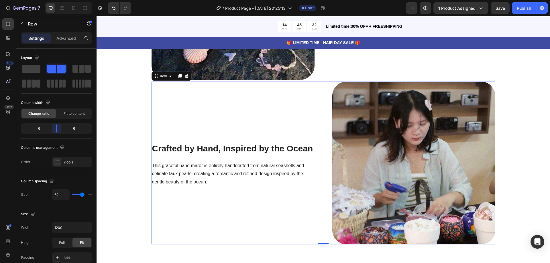
click at [58, 0] on body "7 / Product Page - Aug 27, 20:25:13 Draft Preview 1 product assigned Save Publi…" at bounding box center [275, 0] width 550 height 0
click at [69, 115] on span "Fit to content" at bounding box center [74, 113] width 21 height 5
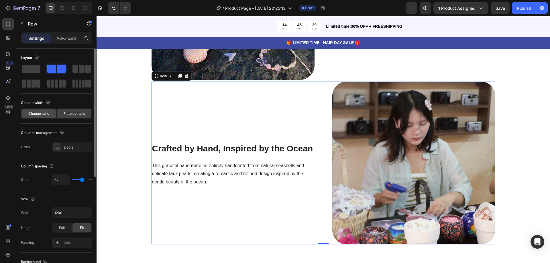
click at [35, 116] on span "Change ratio" at bounding box center [38, 113] width 21 height 5
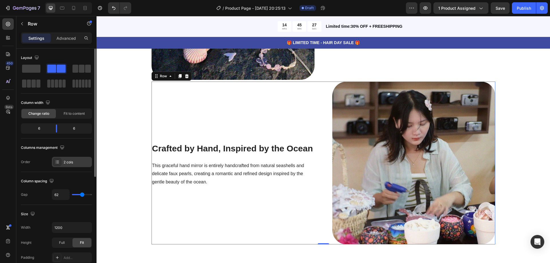
click at [60, 161] on div at bounding box center [57, 162] width 8 height 8
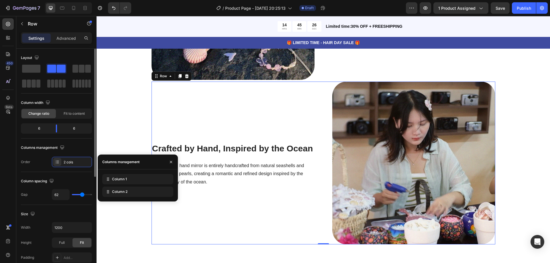
click at [67, 178] on div "Column spacing" at bounding box center [56, 181] width 71 height 9
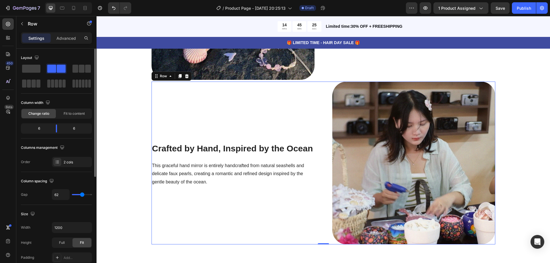
type input "69"
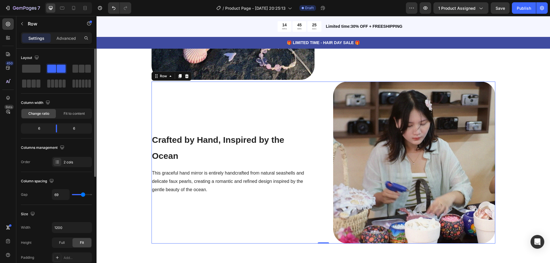
type input "67"
type input "64"
type input "62"
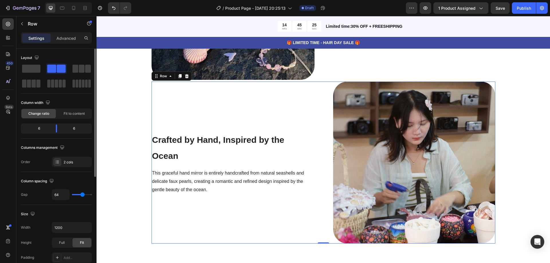
type input "62"
type input "60"
type input "58"
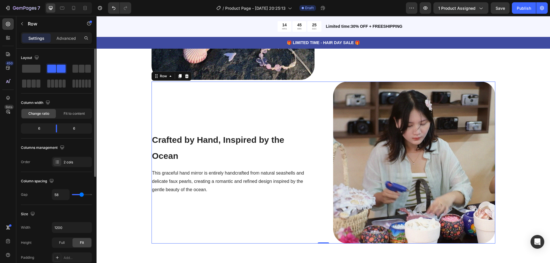
type input "56"
type input "53"
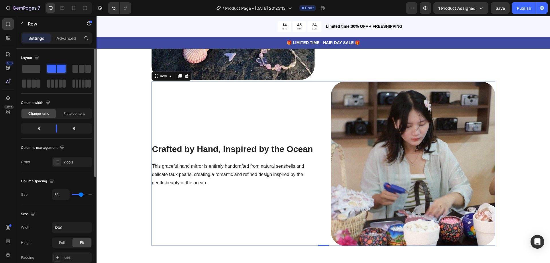
type input "51"
type input "47"
type input "44"
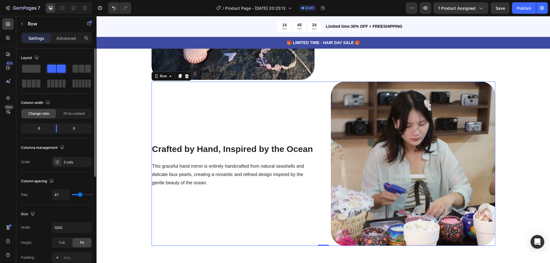
type input "44"
type input "42"
type input "38"
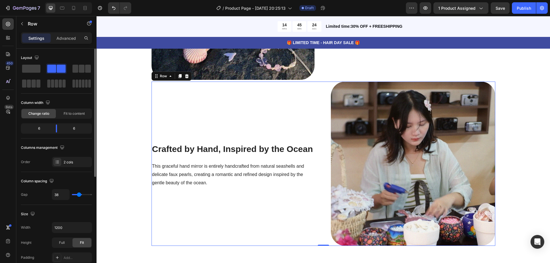
type input "36"
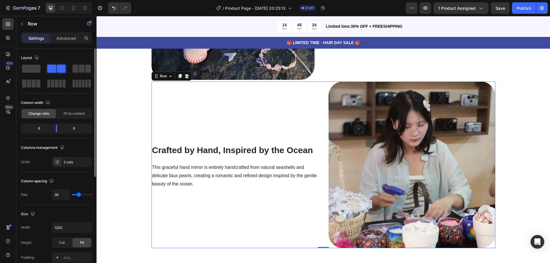
type input "33"
type input "31"
type input "29"
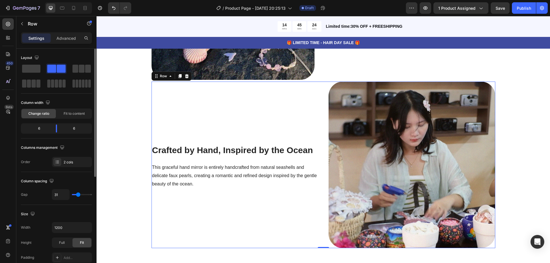
type input "29"
type input "27"
type input "24"
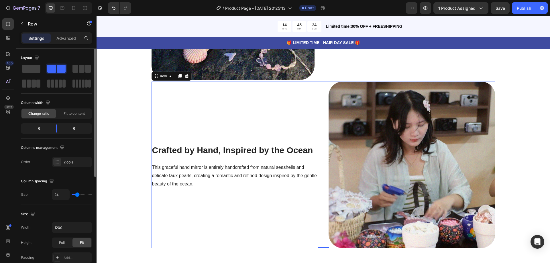
type input "22"
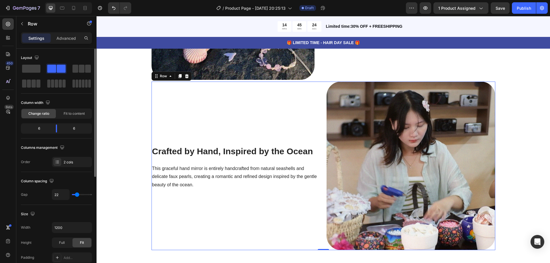
type input "18"
type input "16"
type input "13"
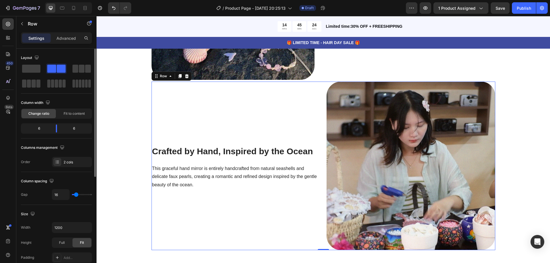
type input "13"
type input "11"
type input "9"
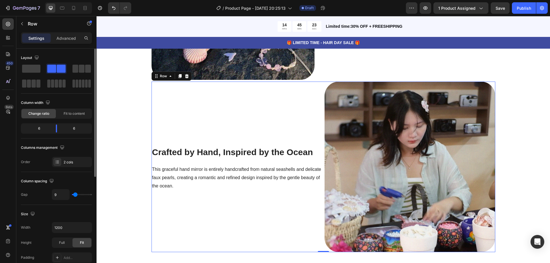
type input "11"
type input "18"
type input "24"
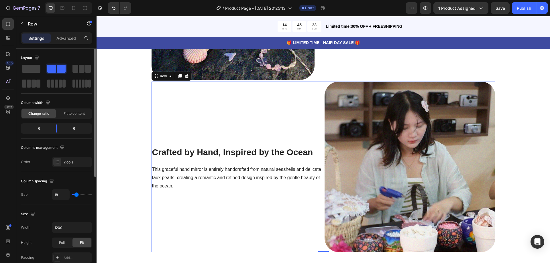
type input "24"
type input "38"
type input "44"
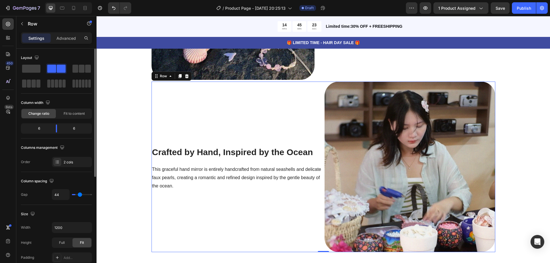
type input "53"
type input "62"
type input "71"
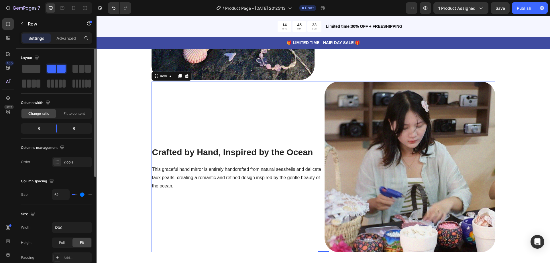
type input "71"
type input "76"
type input "87"
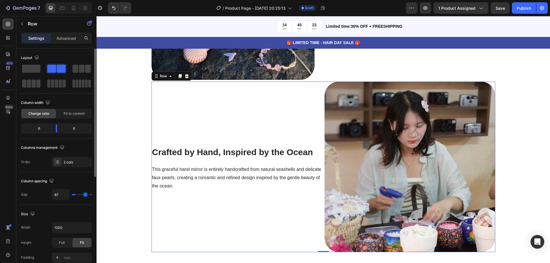
type input "93"
type input "104"
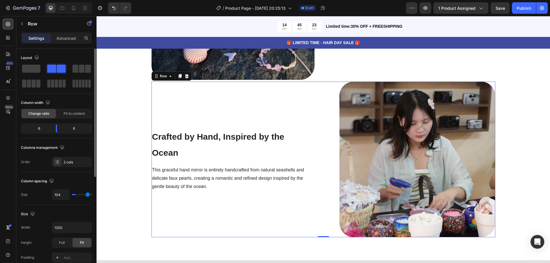
type input "113"
type input "120"
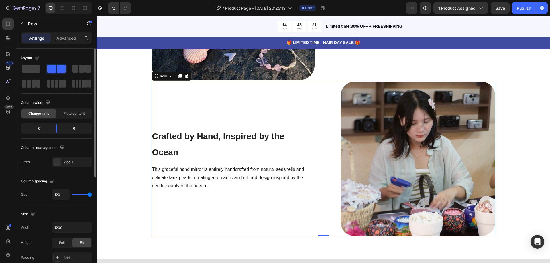
drag, startPoint x: 83, startPoint y: 194, endPoint x: 98, endPoint y: 197, distance: 15.2
type input "120"
click at [92, 196] on input "range" at bounding box center [82, 194] width 20 height 1
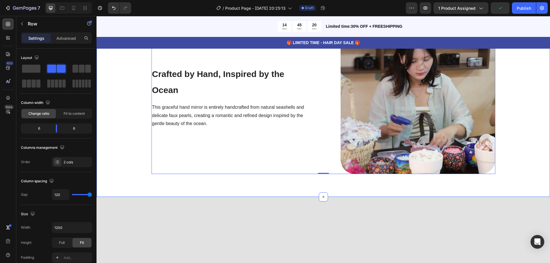
scroll to position [525, 0]
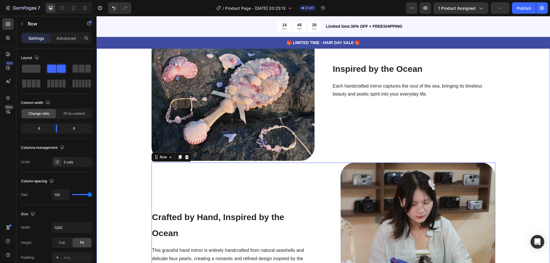
click at [376, 191] on img at bounding box center [418, 240] width 155 height 155
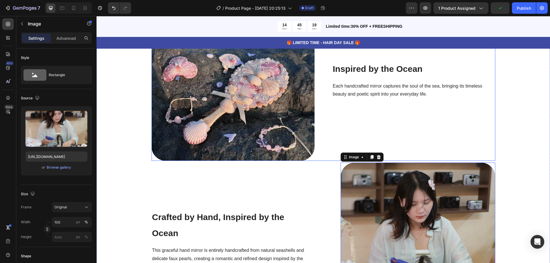
click at [352, 108] on div "Inspired by the Ocean Heading Each handcrafted mirror captures the soul of the …" at bounding box center [414, 79] width 163 height 163
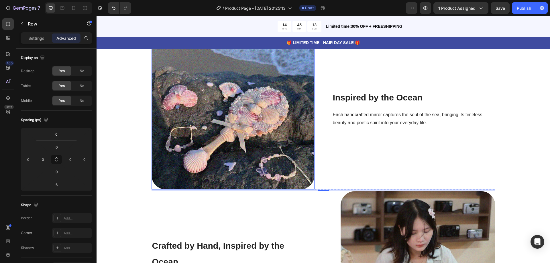
scroll to position [410, 0]
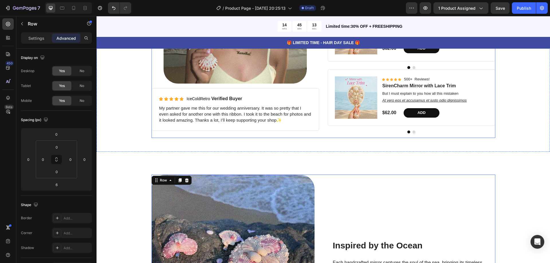
click at [323, 134] on div "Image Icon Icon Icon Icon Icon Icon List IceColdRetro Verified Buyer Text Block…" at bounding box center [324, 39] width 344 height 198
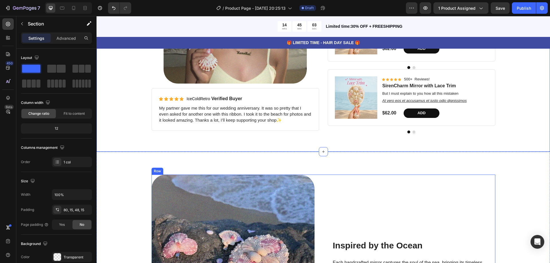
click at [350, 181] on div "Inspired by the Ocean Heading Each handcrafted mirror captures the soul of the …" at bounding box center [414, 256] width 163 height 163
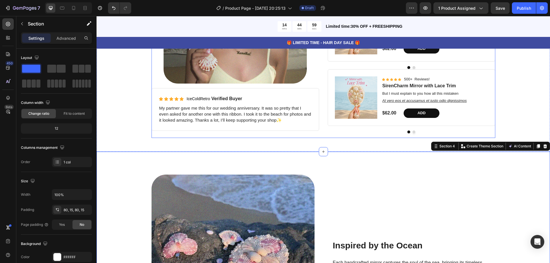
click at [341, 138] on div "Product Images Icon Icon Icon Icon Icon Icon List 500+ Reviews! Text Block Row …" at bounding box center [412, 39] width 168 height 198
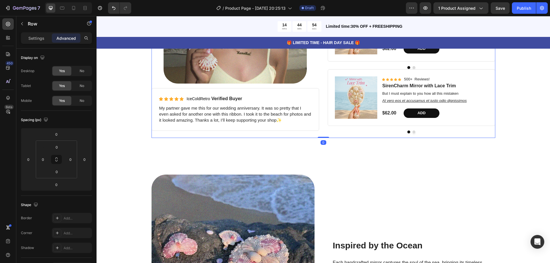
drag, startPoint x: 322, startPoint y: 138, endPoint x: 324, endPoint y: 118, distance: 19.9
click at [324, 118] on div "Image Icon Icon Icon Icon Icon Icon List IceColdRetro Verified Buyer Text Block…" at bounding box center [324, 39] width 344 height 198
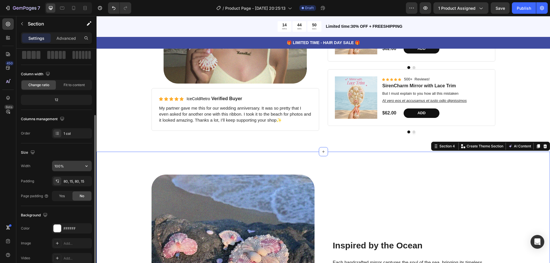
scroll to position [57, 0]
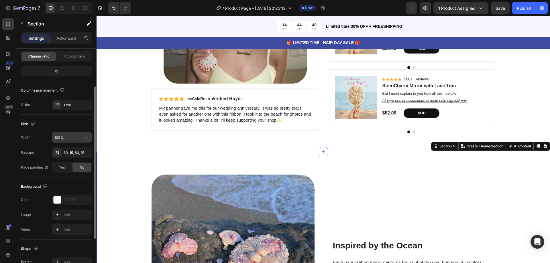
click at [79, 139] on input "100%" at bounding box center [72, 137] width 40 height 10
click at [84, 136] on icon "button" at bounding box center [87, 138] width 6 height 6
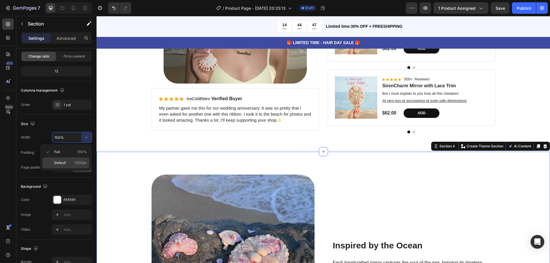
click at [83, 161] on span "1200px" at bounding box center [81, 163] width 12 height 5
type input "1200"
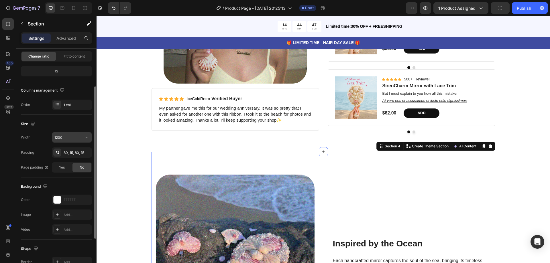
click at [87, 137] on icon "button" at bounding box center [86, 137] width 2 height 1
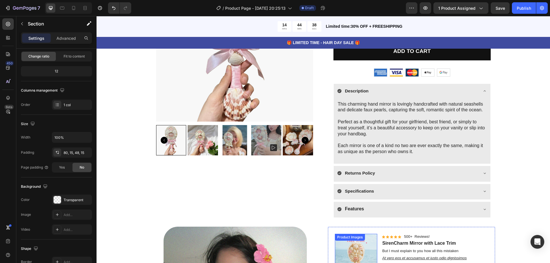
scroll to position [95, 0]
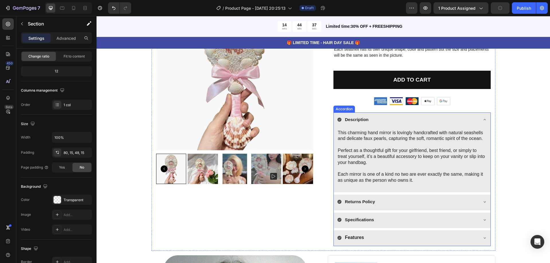
click at [483, 119] on icon at bounding box center [485, 120] width 5 height 5
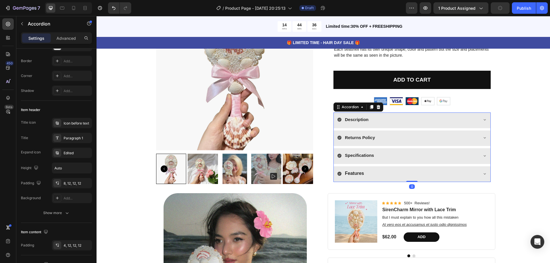
scroll to position [0, 0]
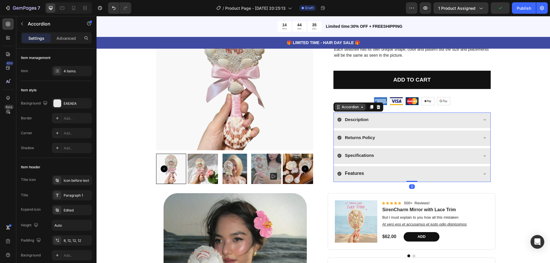
click at [348, 109] on div "Accordion" at bounding box center [350, 107] width 19 height 5
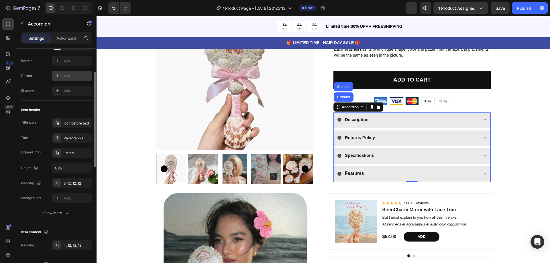
scroll to position [86, 0]
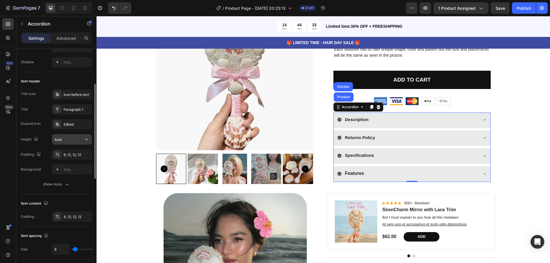
click at [68, 138] on input "Auto" at bounding box center [72, 139] width 40 height 10
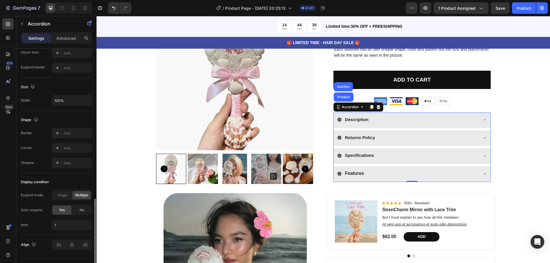
scroll to position [330, 0]
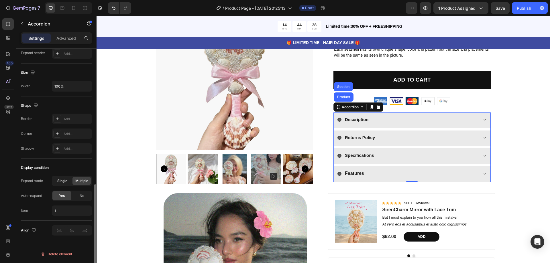
click at [66, 180] on span "Single" at bounding box center [62, 181] width 10 height 5
click at [78, 180] on span "Multiple" at bounding box center [81, 181] width 13 height 5
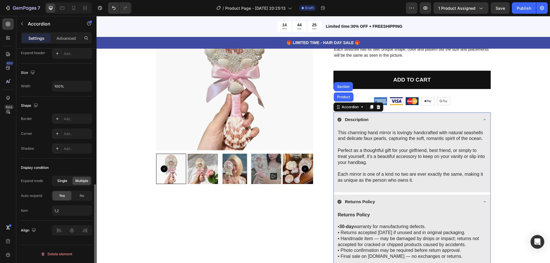
click at [58, 180] on span "Single" at bounding box center [62, 181] width 10 height 5
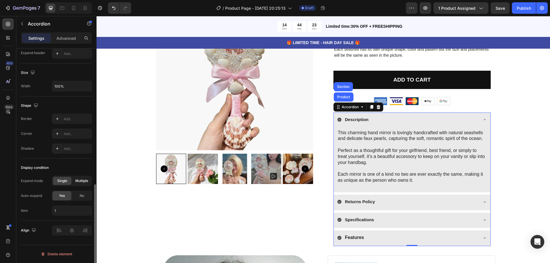
click at [85, 182] on span "Multiple" at bounding box center [81, 181] width 13 height 5
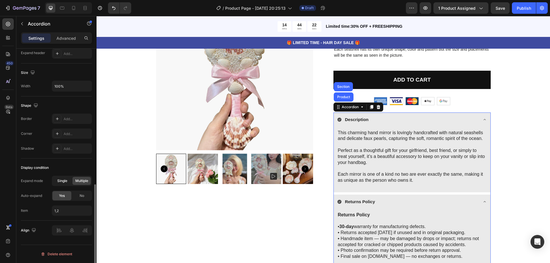
click at [64, 181] on span "Single" at bounding box center [62, 181] width 10 height 5
type input "1"
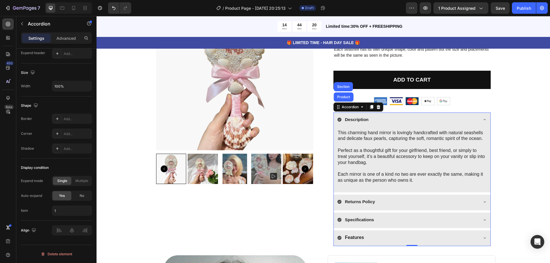
click at [483, 118] on icon at bounding box center [485, 120] width 5 height 5
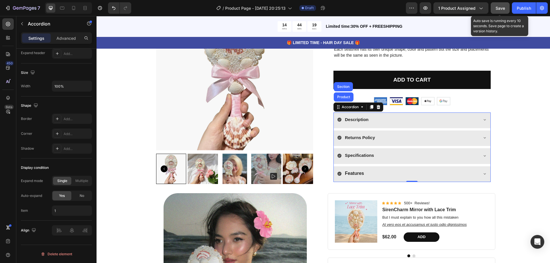
click at [499, 9] on span "Save" at bounding box center [500, 8] width 9 height 5
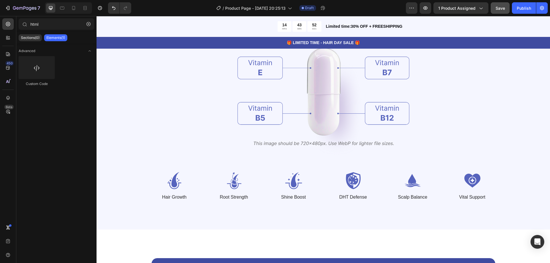
scroll to position [1421, 0]
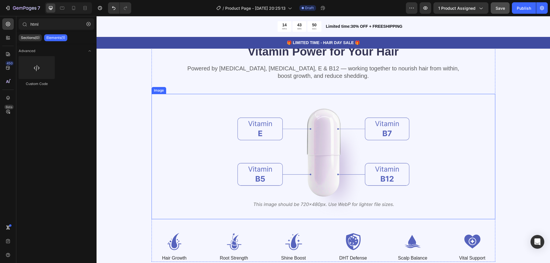
click at [302, 132] on img at bounding box center [324, 157] width 172 height 126
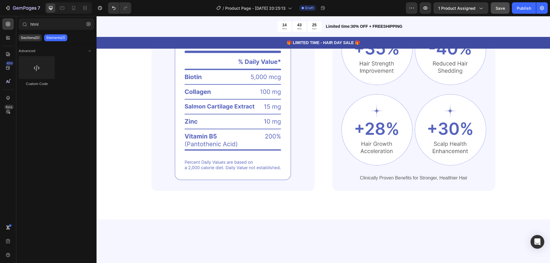
scroll to position [920, 0]
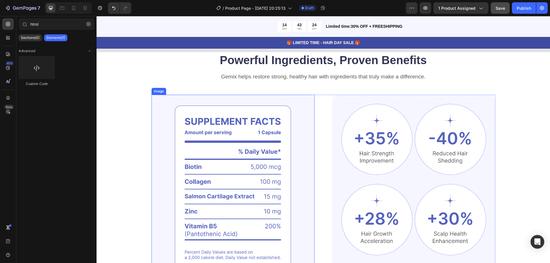
click at [226, 142] on img at bounding box center [233, 188] width 163 height 186
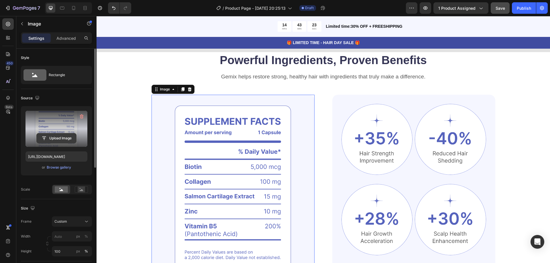
click at [50, 136] on input "file" at bounding box center [57, 139] width 40 height 10
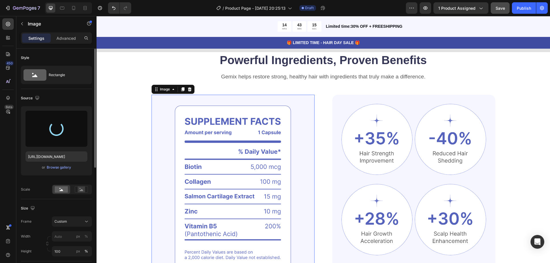
type input "https://cdn.shopify.com/s/files/1/0943/2842/2691/files/gempages_581661021412787…"
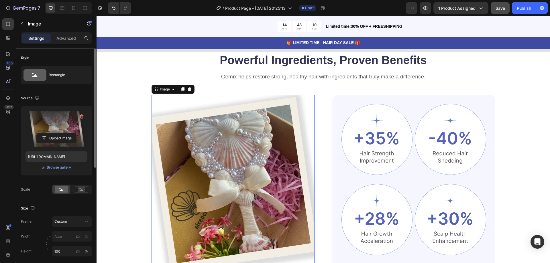
scroll to position [57, 0]
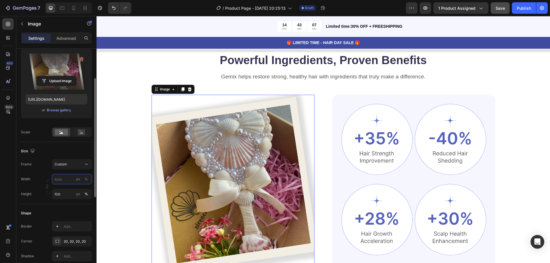
click at [64, 181] on input "px %" at bounding box center [72, 179] width 40 height 10
click at [64, 190] on div "Full 100%" at bounding box center [66, 193] width 47 height 10
click at [221, 103] on img at bounding box center [233, 188] width 163 height 186
click at [67, 179] on input "100" at bounding box center [72, 179] width 40 height 10
drag, startPoint x: 67, startPoint y: 179, endPoint x: 53, endPoint y: 179, distance: 14.1
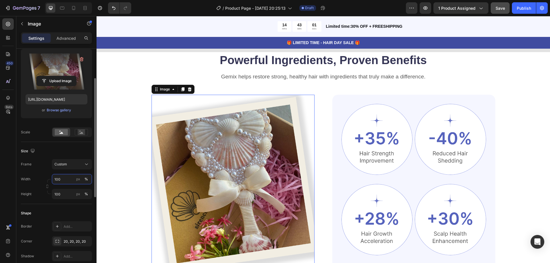
click at [53, 179] on input "100" at bounding box center [72, 179] width 40 height 10
type input "200100"
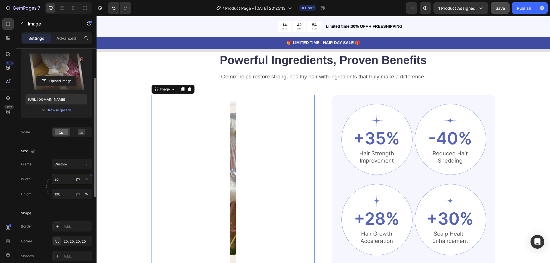
type input "2"
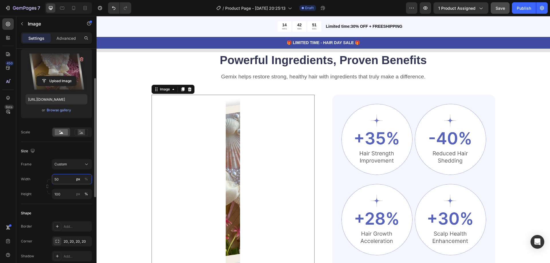
type input "5"
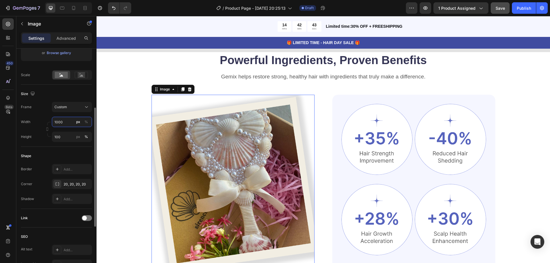
scroll to position [172, 0]
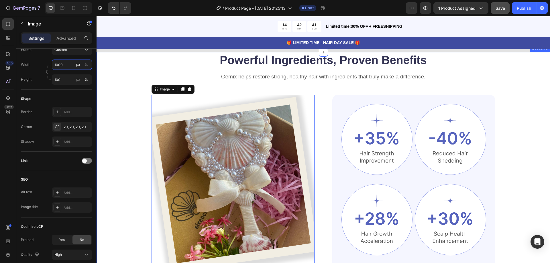
type input "1000"
click at [259, 135] on img at bounding box center [233, 188] width 163 height 186
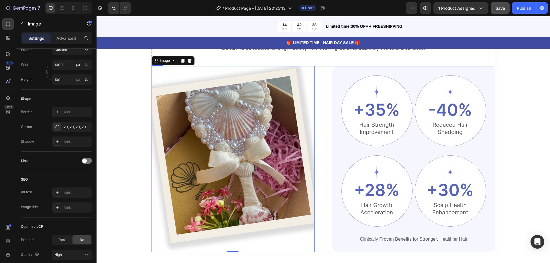
click at [329, 66] on div "Image 0 Image Image Row Image Image Row Clinically Proven Benefits for Stronger…" at bounding box center [324, 159] width 344 height 186
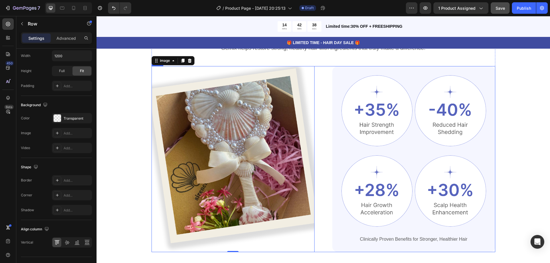
scroll to position [0, 0]
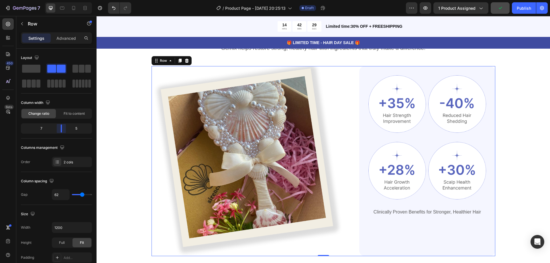
drag, startPoint x: 58, startPoint y: 128, endPoint x: 381, endPoint y: 91, distance: 325.5
click at [60, 0] on body "7 / Product Page - Aug 27, 20:25:13 Draft Preview 1 product assigned Publish 45…" at bounding box center [275, 0] width 550 height 0
click at [525, 106] on div "Powerful Ingredients, Proven Benefits Heading Gemix helps restore strong, healt…" at bounding box center [324, 155] width 454 height 262
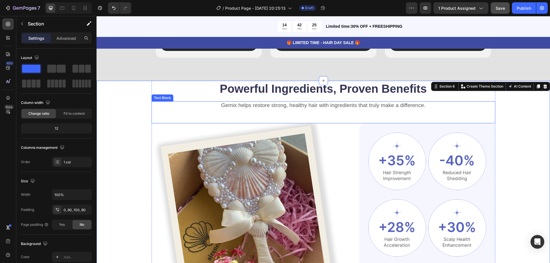
scroll to position [863, 0]
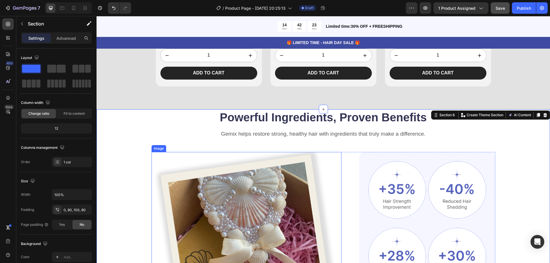
click at [327, 169] on img at bounding box center [247, 247] width 190 height 190
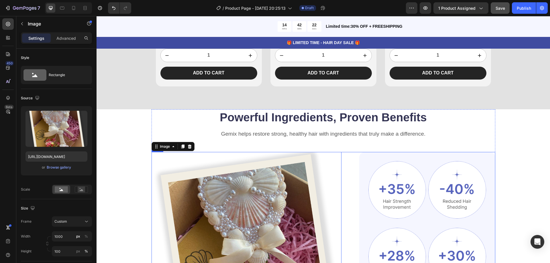
click at [348, 162] on div "Image 0 Image Image Row Image Image Row Clinically Proven Benefits for Stronger…" at bounding box center [324, 247] width 344 height 190
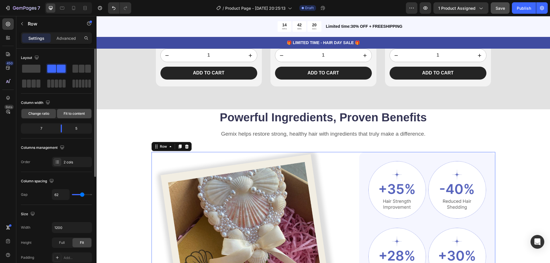
click at [75, 110] on div "Fit to content" at bounding box center [74, 113] width 34 height 9
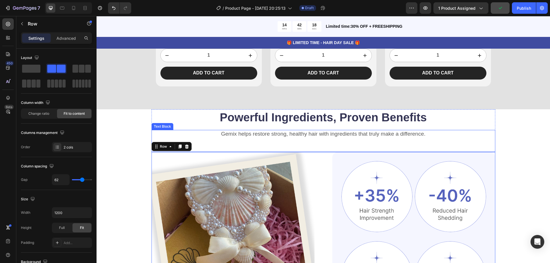
scroll to position [920, 0]
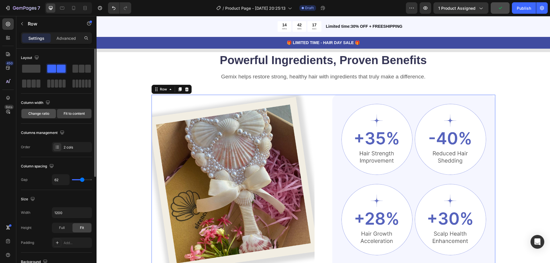
click at [34, 115] on span "Change ratio" at bounding box center [38, 113] width 21 height 5
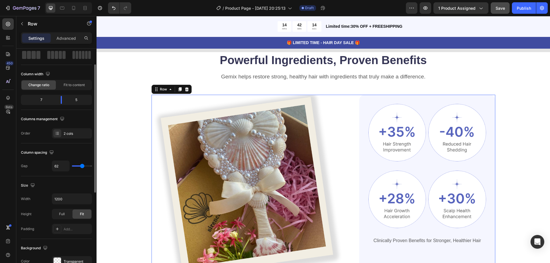
scroll to position [57, 0]
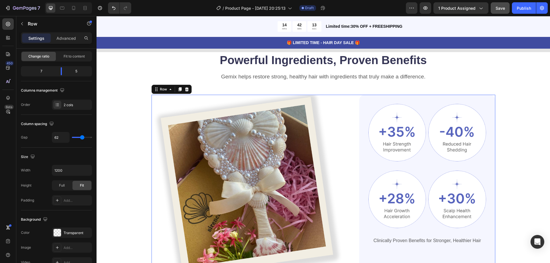
type input "51"
type input "60"
type input "62"
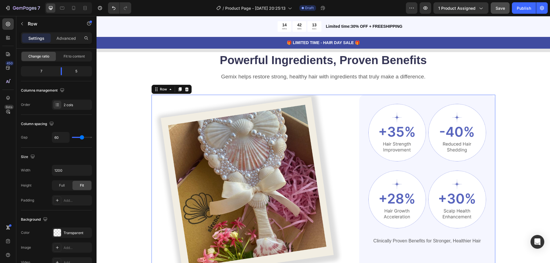
type input "62"
type input "64"
type input "67"
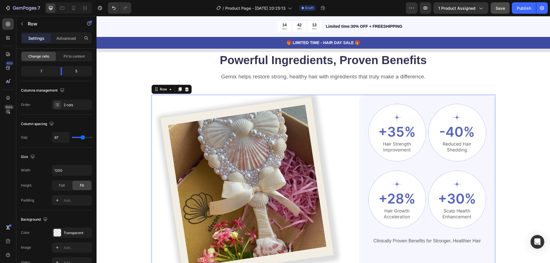
type input "69"
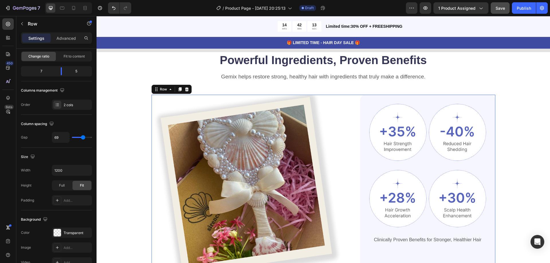
type input "71"
type input "73"
type input "78"
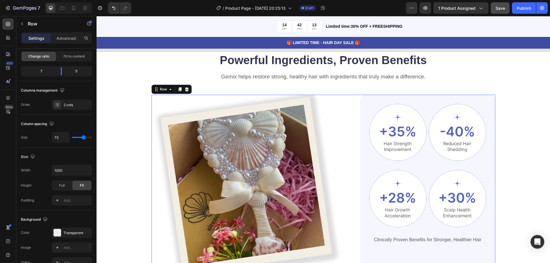
type input "78"
type input "80"
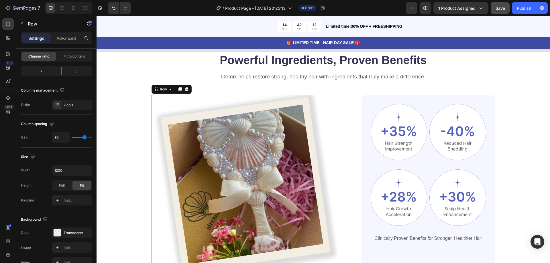
type input "82"
type input "84"
type input "87"
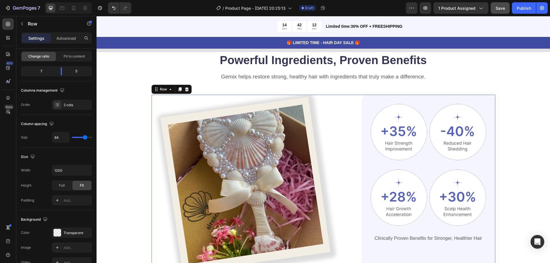
type input "87"
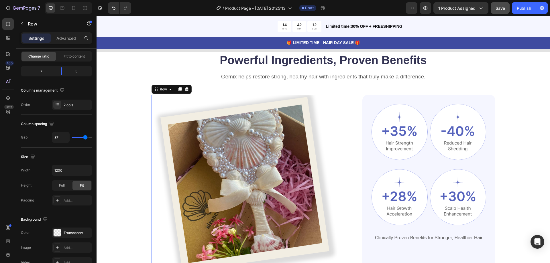
type input "98"
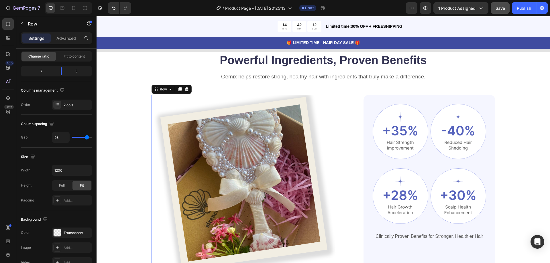
type input "100"
type input "102"
type input "104"
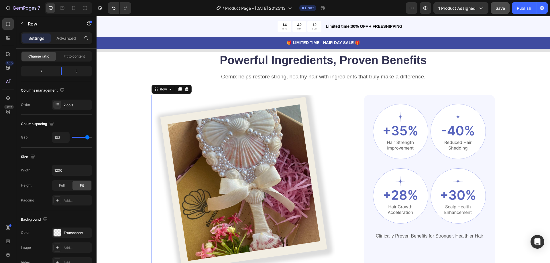
type input "104"
type input "107"
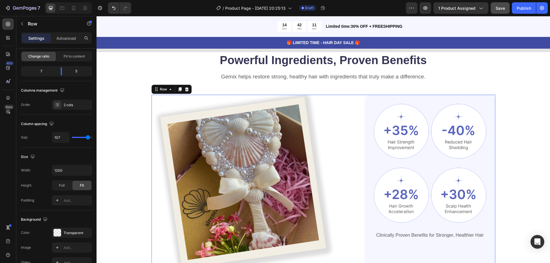
type input "109"
type input "111"
type input "113"
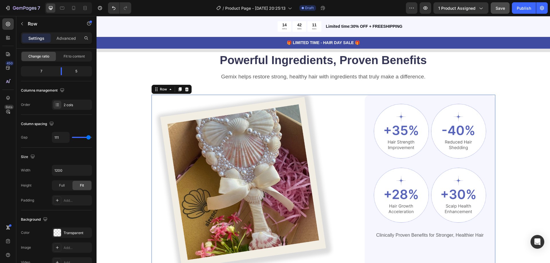
type input "113"
type input "116"
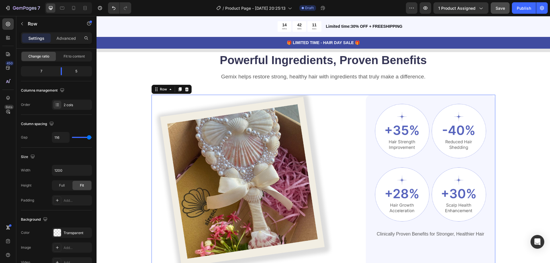
type input "71"
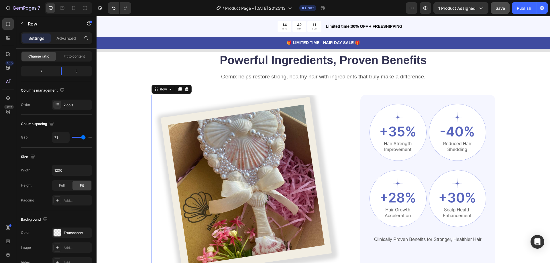
type input "69"
type input "67"
type input "64"
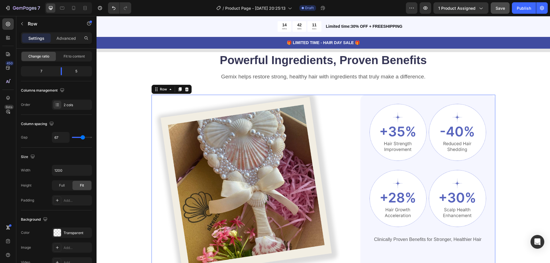
type input "64"
type input "62"
type input "60"
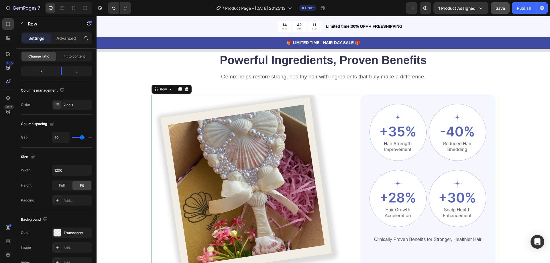
type input "58"
type input "56"
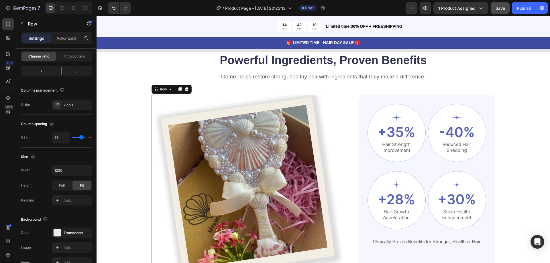
type input "53"
type input "49"
type input "47"
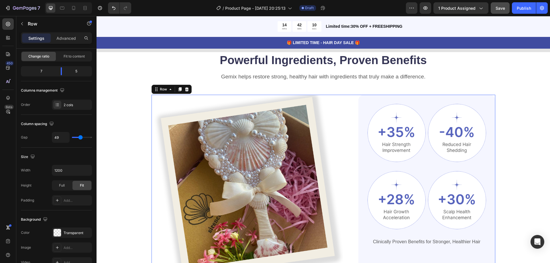
type input "47"
type input "44"
type input "42"
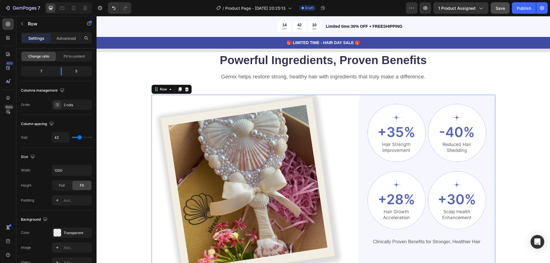
type input "40"
type input "38"
type input "36"
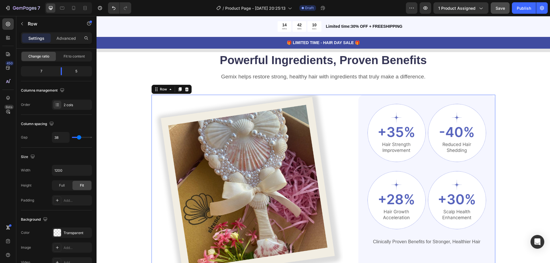
type input "36"
type input "33"
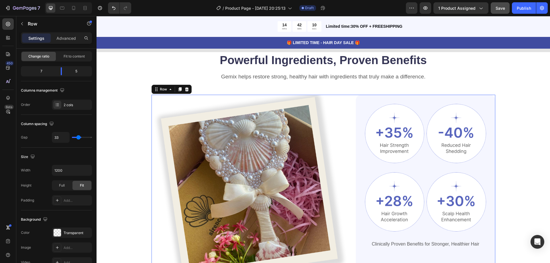
type input "31"
type input "29"
type input "27"
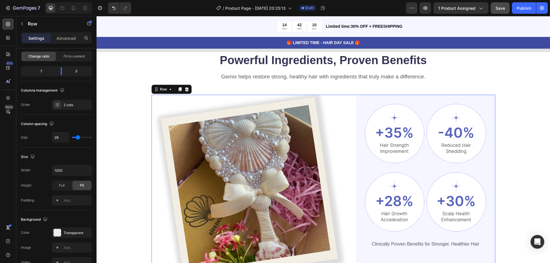
type input "27"
type input "24"
type input "22"
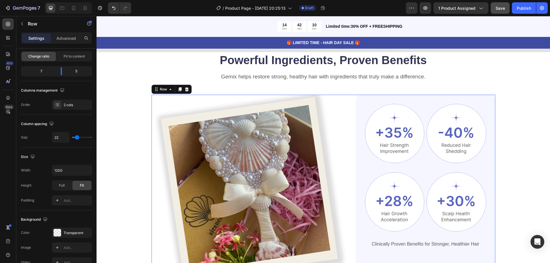
type input "20"
type input "18"
type input "16"
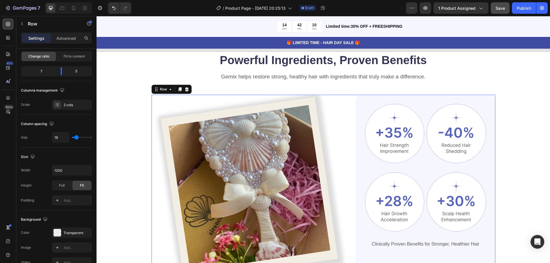
type input "16"
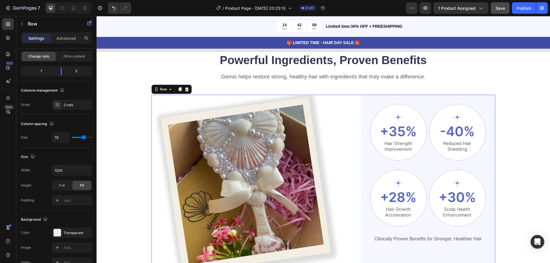
click at [84, 138] on input "range" at bounding box center [82, 137] width 20 height 1
click at [69, 169] on input "1200" at bounding box center [72, 170] width 40 height 10
click at [84, 168] on icon "button" at bounding box center [87, 171] width 6 height 6
click at [69, 197] on p "Full 100%" at bounding box center [70, 196] width 33 height 5
click at [87, 170] on icon "button" at bounding box center [87, 171] width 6 height 6
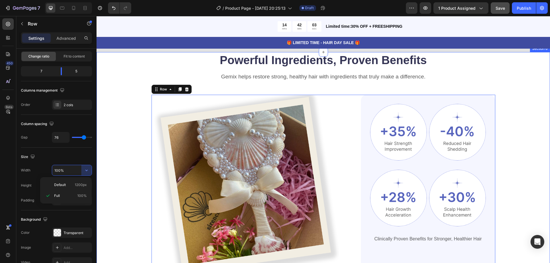
click at [524, 102] on div "Powerful Ingredients, Proven Benefits Heading Gemix helps restore strong, healt…" at bounding box center [324, 181] width 454 height 259
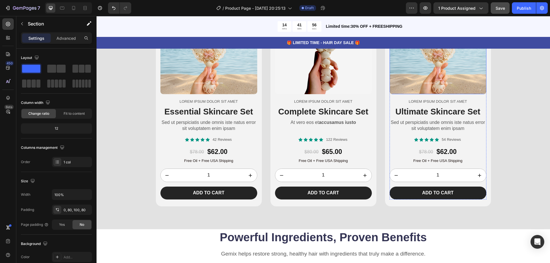
scroll to position [1035, 0]
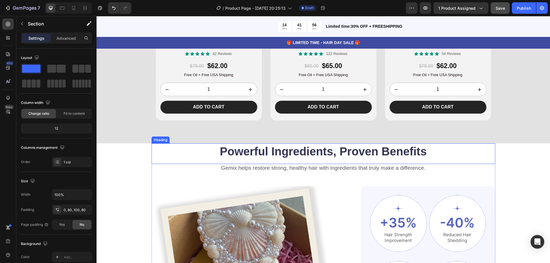
click at [346, 146] on h2 "Powerful Ingredients, Proven Benefits" at bounding box center [324, 152] width 344 height 16
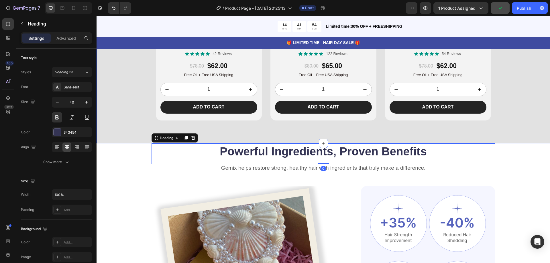
click at [337, 137] on div "Product Images Lorem ipsum dolor sit amet Text Block Essential Skincare Set Hea…" at bounding box center [324, 14] width 454 height 260
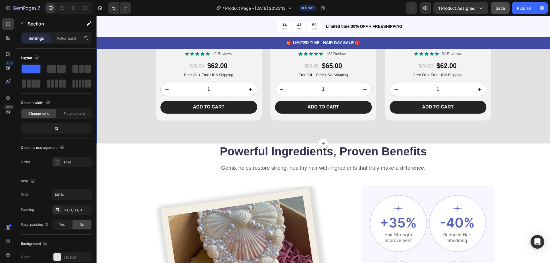
click at [333, 143] on div "Product Images Lorem ipsum dolor sit amet Text Block Essential Skincare Set Hea…" at bounding box center [324, 14] width 454 height 260
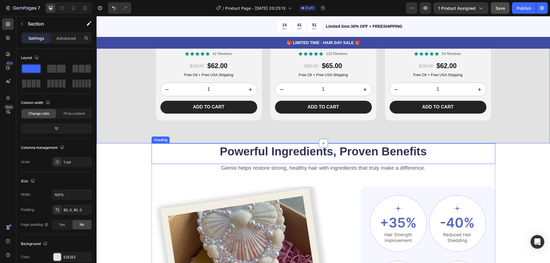
click at [219, 147] on h2 "Powerful Ingredients, Proven Benefits" at bounding box center [324, 152] width 344 height 16
click at [220, 147] on h2 "Powerful Ingredients, Proven Benefits" at bounding box center [324, 152] width 344 height 16
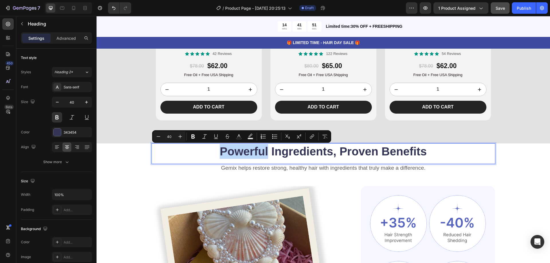
click at [219, 150] on p "Powerful Ingredients, Proven Benefits" at bounding box center [323, 151] width 343 height 15
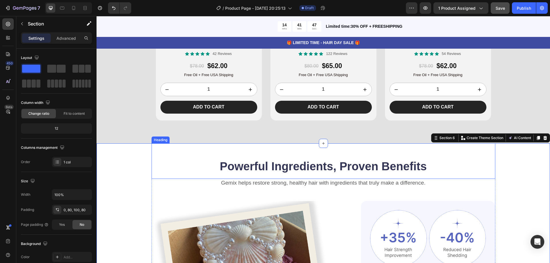
scroll to position [1064, 0]
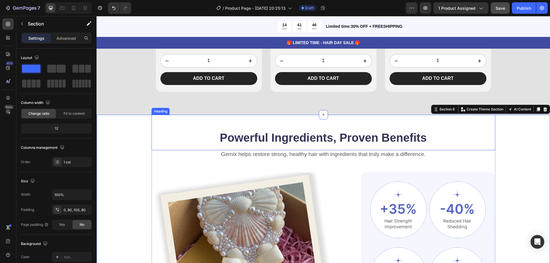
click at [362, 127] on p "⁠⁠⁠⁠⁠⁠⁠ Powerful Ingredients, Proven Benefits" at bounding box center [323, 131] width 343 height 30
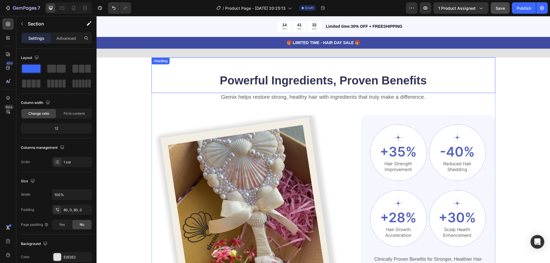
scroll to position [1092, 0]
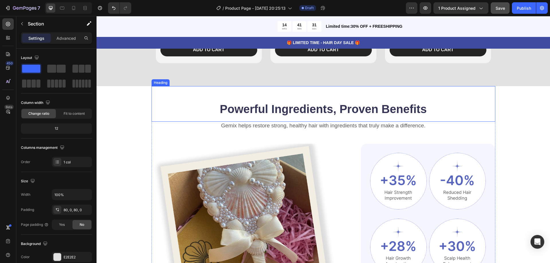
click at [327, 106] on p "⁠⁠⁠⁠⁠⁠⁠ Powerful Ingredients, Proven Benefits" at bounding box center [323, 102] width 343 height 30
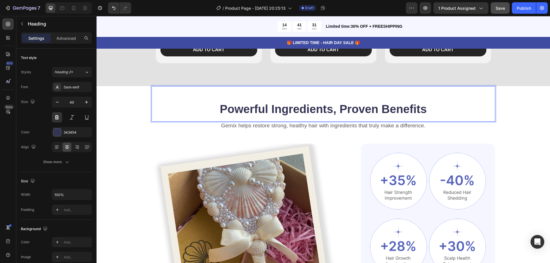
click at [327, 109] on p "⁠⁠⁠⁠⁠⁠⁠ Powerful Ingredients, Proven Benefits" at bounding box center [323, 102] width 343 height 30
click at [327, 109] on p "Powerful Ingredients, Proven Benefits" at bounding box center [323, 102] width 343 height 30
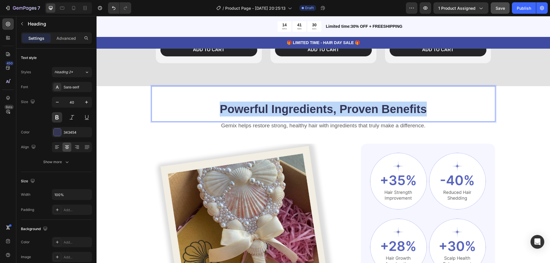
click at [327, 109] on p "Powerful Ingredients, Proven Benefits" at bounding box center [323, 102] width 343 height 30
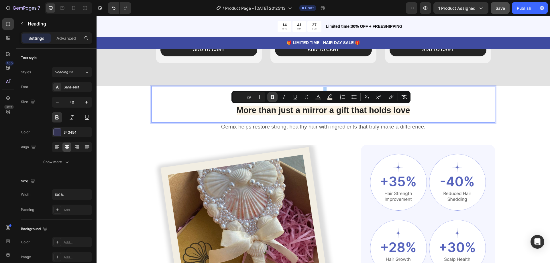
click at [272, 96] on icon "Editor contextual toolbar" at bounding box center [272, 97] width 3 height 4
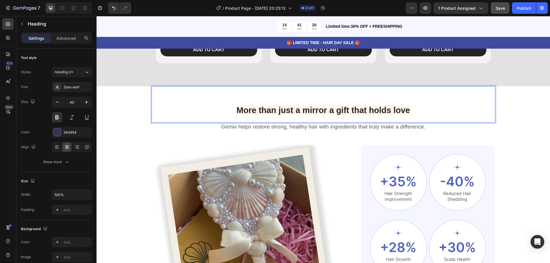
click at [277, 109] on span "More than just a mirror a gift that holds love" at bounding box center [324, 110] width 174 height 9
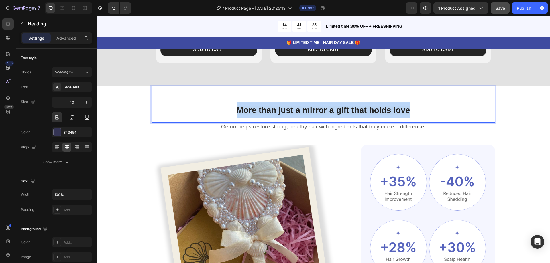
click at [277, 109] on span "More than just a mirror a gift that holds love" at bounding box center [324, 110] width 174 height 9
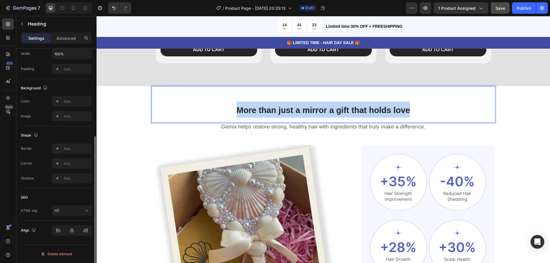
scroll to position [0, 0]
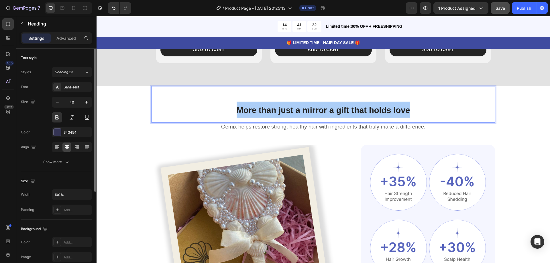
click at [76, 78] on div "Styles Heading 2* Font Sans-serif Size 40 Color 343454 Align Show more" at bounding box center [56, 117] width 71 height 100
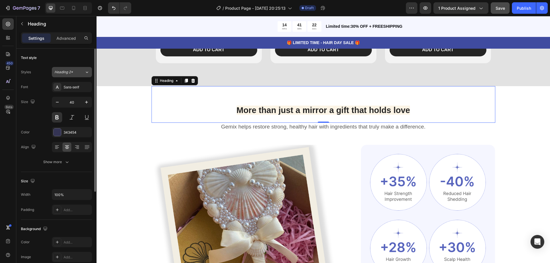
click at [79, 74] on div "Heading 2*" at bounding box center [69, 72] width 30 height 5
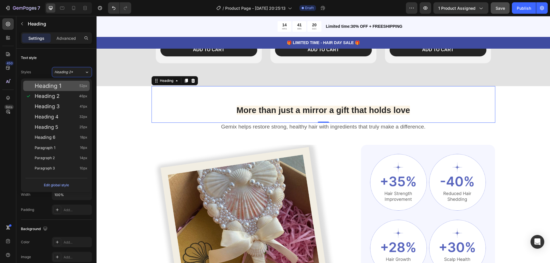
click at [65, 90] on div "Heading 1 52px" at bounding box center [56, 86] width 67 height 10
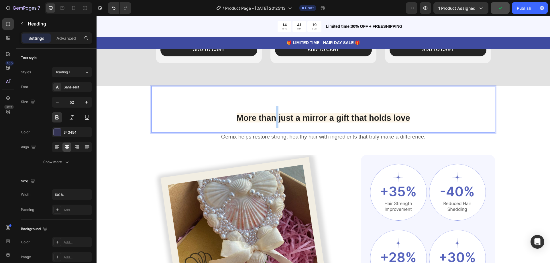
click at [275, 109] on p "More than just a mirror a gift that holds love" at bounding box center [323, 107] width 343 height 41
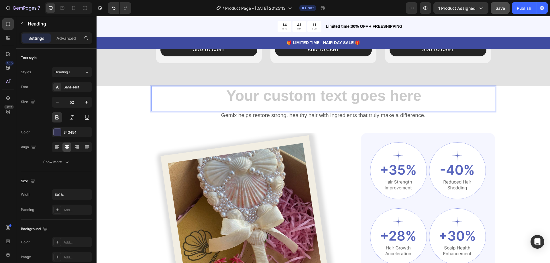
drag, startPoint x: 418, startPoint y: 98, endPoint x: 524, endPoint y: 93, distance: 105.6
click at [524, 93] on div "Heading 0 Gemix helps restore strong, healthy hair with ingredients that truly …" at bounding box center [324, 218] width 454 height 264
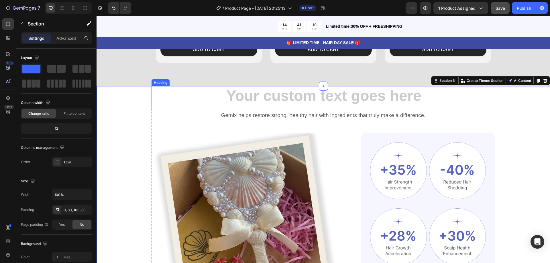
click at [422, 104] on h2 "Rich Text Editor. Editing area: main" at bounding box center [324, 96] width 344 height 21
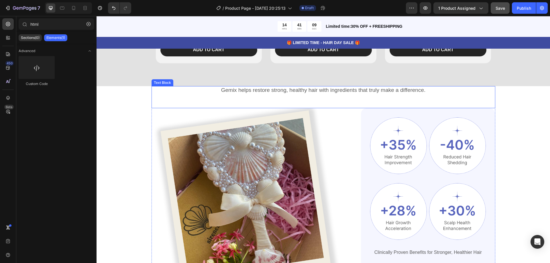
click at [390, 91] on p "Gemix helps restore strong, healthy hair with ingredients that truly make a dif…" at bounding box center [323, 90] width 343 height 7
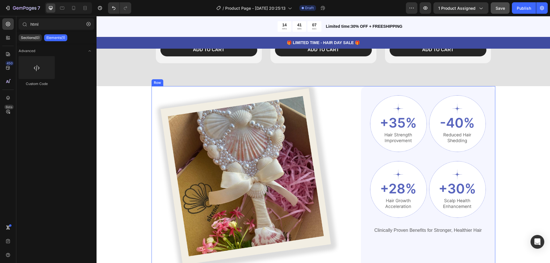
click at [347, 92] on div "Image Image Image Row Image Image Row Clinically Proven Benefits for Stronger, …" at bounding box center [324, 180] width 344 height 188
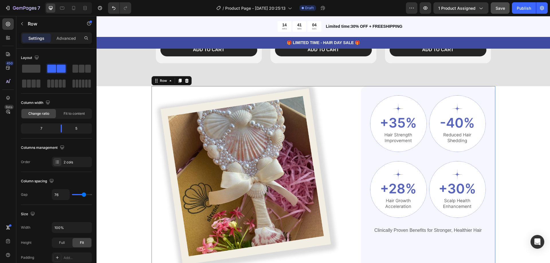
click at [340, 87] on div "Image Image Image Row Image Image Row Clinically Proven Benefits for Stronger, …" at bounding box center [324, 180] width 344 height 188
click at [306, 95] on img at bounding box center [246, 180] width 188 height 188
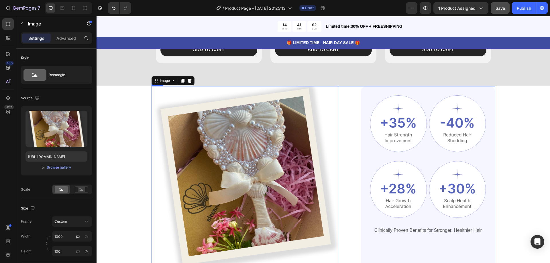
click at [354, 89] on div "Image 0 Image Image Row Image Image Row Clinically Proven Benefits for Stronger…" at bounding box center [324, 180] width 344 height 188
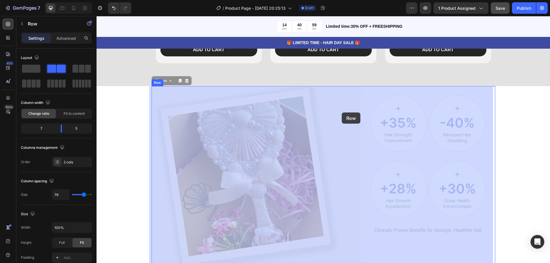
drag, startPoint x: 344, startPoint y: 88, endPoint x: 342, endPoint y: 113, distance: 25.0
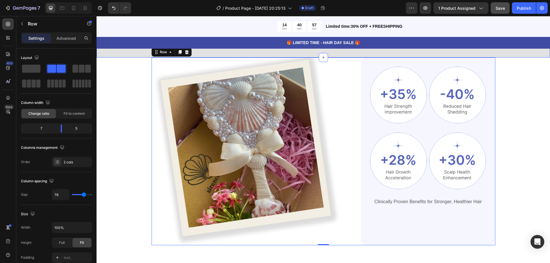
scroll to position [1006, 0]
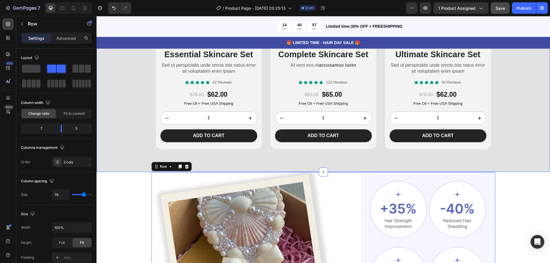
click at [530, 115] on div "Product Images Lorem ipsum dolor sit amet Text Block Essential Skincare Set Hea…" at bounding box center [324, 42] width 454 height 214
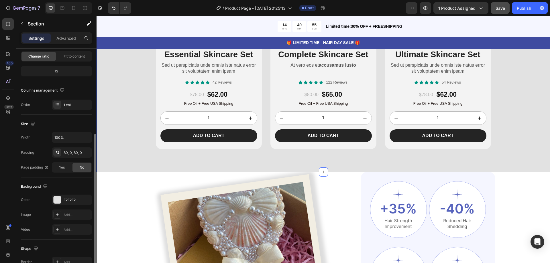
scroll to position [86, 0]
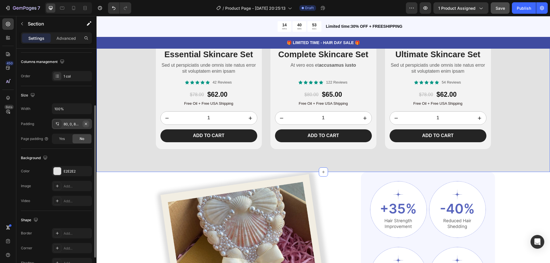
click at [86, 127] on button "button" at bounding box center [86, 124] width 7 height 7
click at [71, 125] on div "80, 0, 80, 0" at bounding box center [72, 124] width 17 height 5
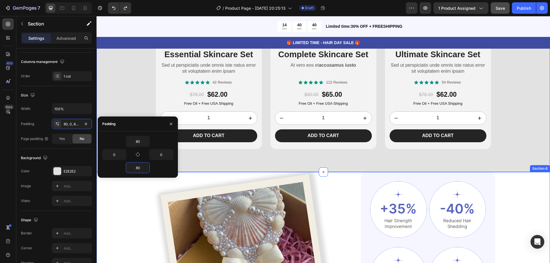
click at [126, 193] on div "Image Image Image Row Image Image Row Clinically Proven Benefits for Stronger, …" at bounding box center [324, 266] width 408 height 188
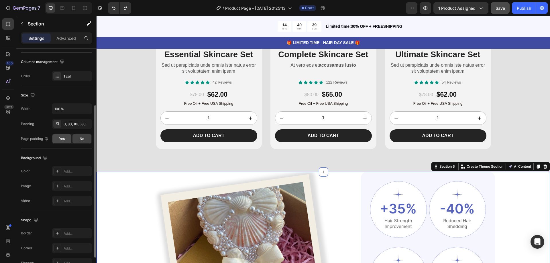
click at [58, 140] on div "Yes" at bounding box center [61, 138] width 19 height 9
click at [79, 138] on div "No" at bounding box center [82, 138] width 19 height 9
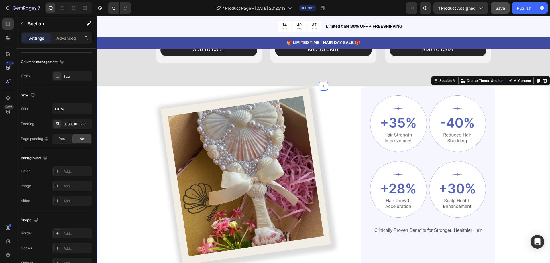
click at [523, 127] on div "Image Image Image Row Image Image Row Clinically Proven Benefits for Stronger, …" at bounding box center [324, 194] width 454 height 217
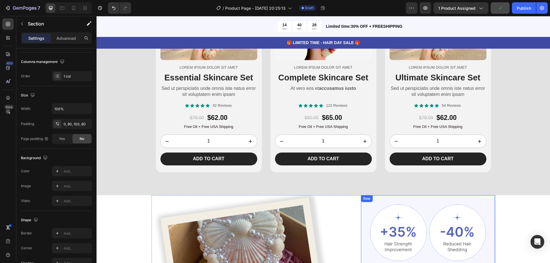
scroll to position [863, 0]
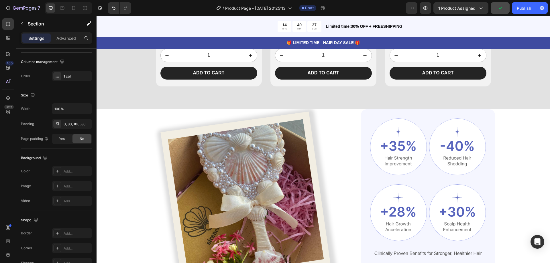
click at [519, 153] on div "Image Image Image Row Image Image Row Clinically Proven Benefits for Stronger, …" at bounding box center [324, 204] width 408 height 188
click at [522, 128] on div "Image Image Image Row Image Image Row Clinically Proven Benefits for Stronger, …" at bounding box center [324, 204] width 408 height 188
click at [172, 136] on img at bounding box center [246, 204] width 188 height 188
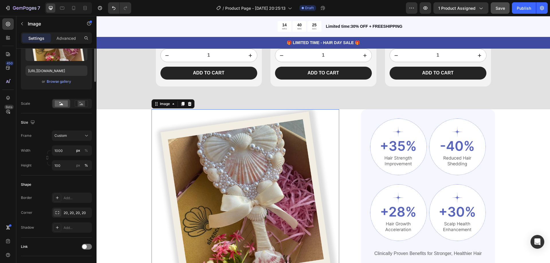
scroll to position [0, 0]
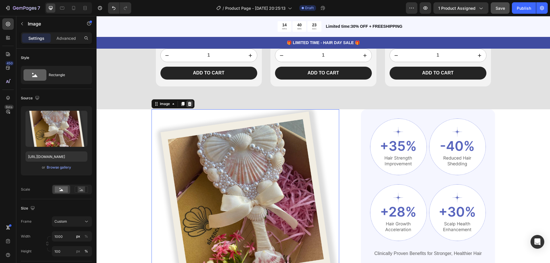
click at [188, 105] on icon at bounding box center [190, 104] width 4 height 4
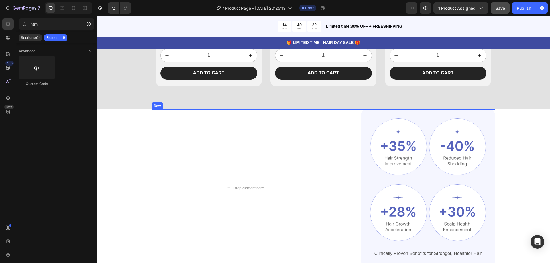
click at [378, 138] on img at bounding box center [398, 147] width 57 height 57
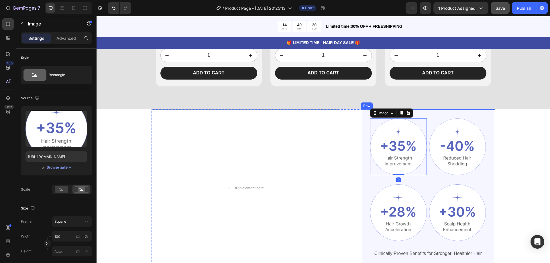
click at [487, 119] on div "Image 0 Image Row Image Image Row Clinically Proven Benefits for Stronger, Heal…" at bounding box center [428, 188] width 134 height 157
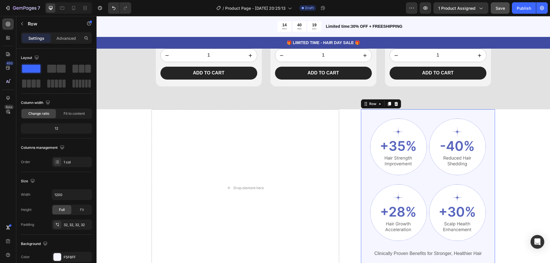
click at [398, 104] on div at bounding box center [396, 104] width 7 height 7
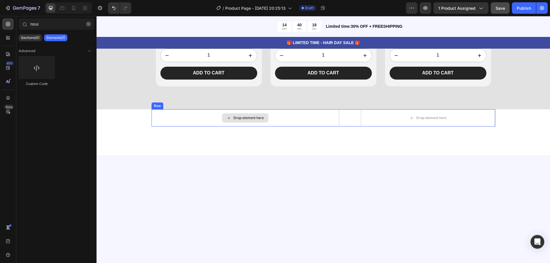
click at [314, 119] on div "Drop element here" at bounding box center [246, 118] width 188 height 17
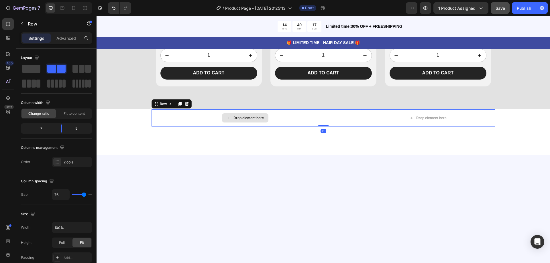
click at [151, 134] on div "Drop element here Drop element here Row 0 Row Section 6" at bounding box center [324, 133] width 454 height 46
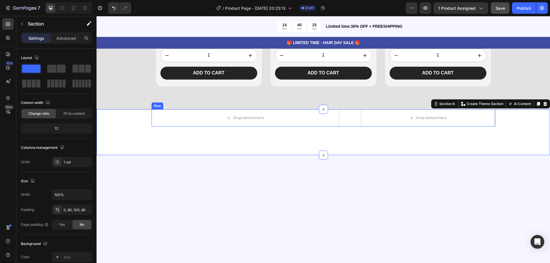
click at [154, 107] on div "Row" at bounding box center [157, 106] width 9 height 5
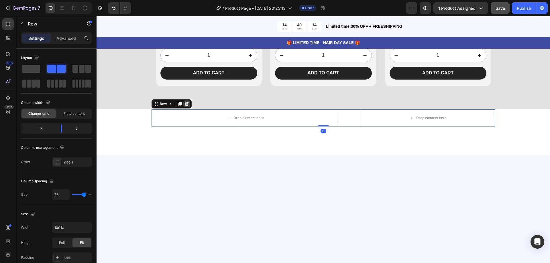
click at [185, 104] on icon at bounding box center [187, 104] width 5 height 5
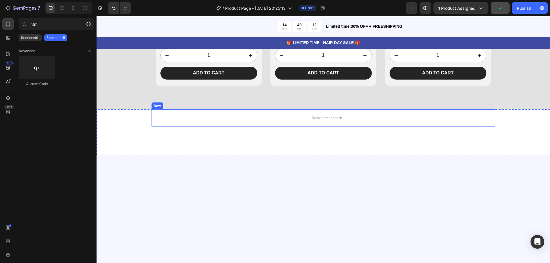
click at [155, 106] on div "Row" at bounding box center [157, 106] width 9 height 5
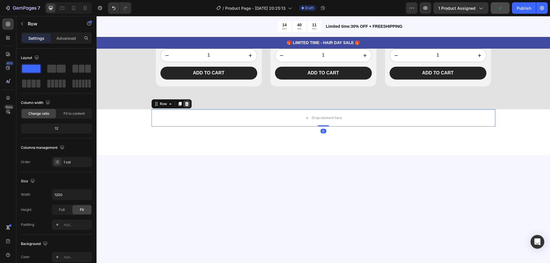
click at [184, 101] on div at bounding box center [186, 104] width 7 height 7
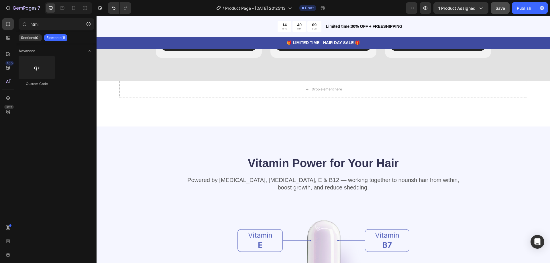
scroll to position [806, 0]
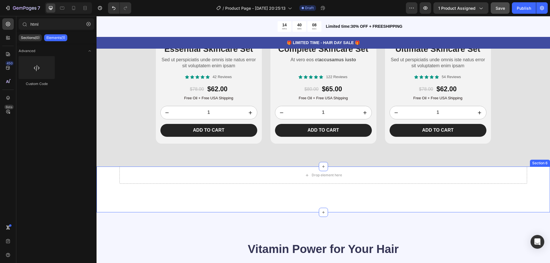
click at [538, 193] on div "Drop element here Section 6" at bounding box center [324, 190] width 454 height 46
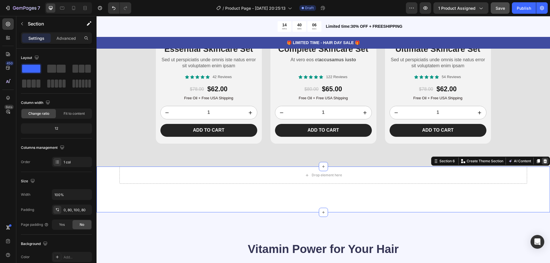
click at [544, 162] on icon at bounding box center [546, 161] width 4 height 4
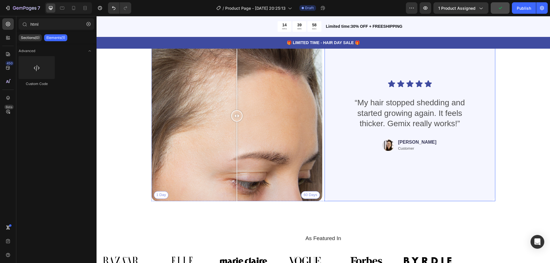
scroll to position [2024, 0]
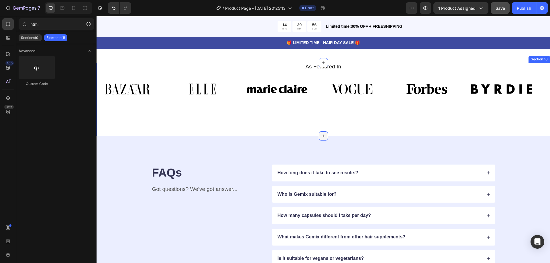
click at [324, 135] on div at bounding box center [323, 136] width 9 height 9
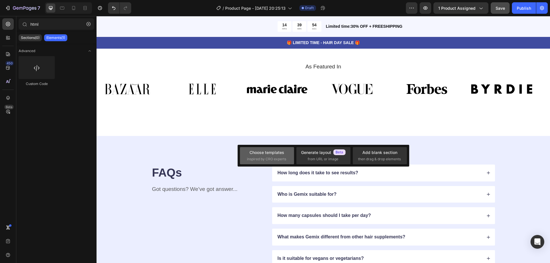
click at [269, 158] on span "inspired by CRO experts" at bounding box center [266, 159] width 39 height 5
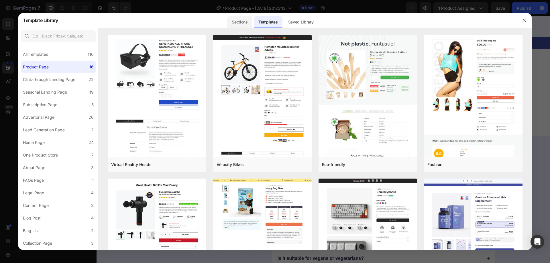
click at [238, 23] on div "Sections" at bounding box center [239, 21] width 25 height 11
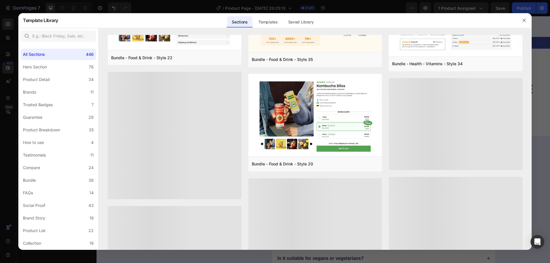
scroll to position [523, 0]
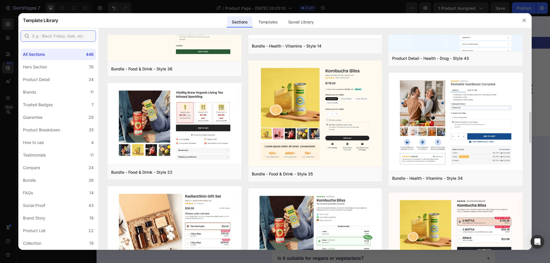
click at [71, 33] on input "text" at bounding box center [58, 35] width 75 height 11
type input "f"
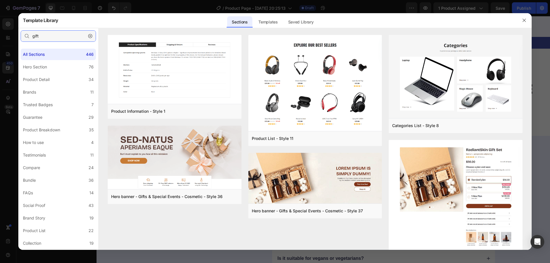
scroll to position [24, 0]
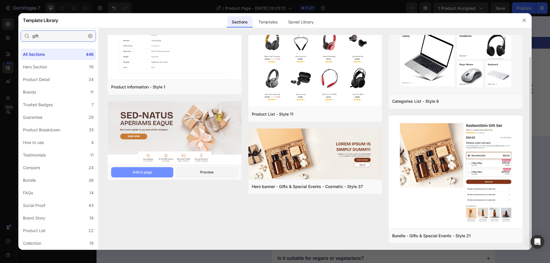
type input "gift"
click at [0, 0] on button "Add to page" at bounding box center [0, 0] width 0 height 0
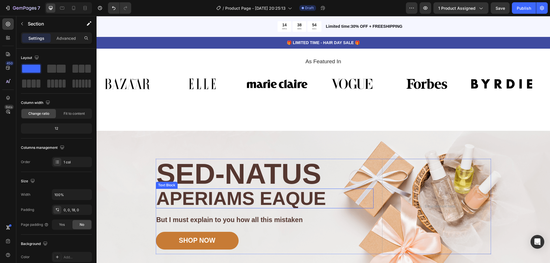
scroll to position [2115, 0]
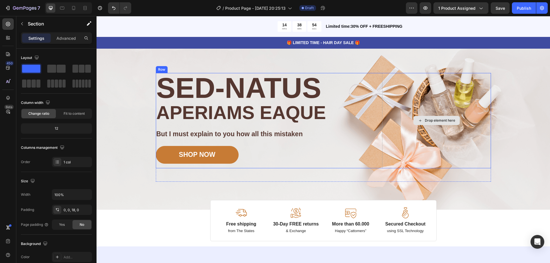
click at [425, 84] on div "Drop element here" at bounding box center [436, 120] width 109 height 95
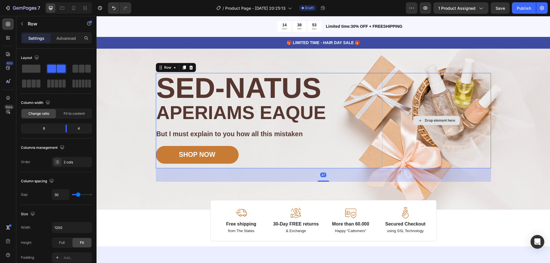
click at [510, 86] on div "Background Image" at bounding box center [324, 127] width 454 height 165
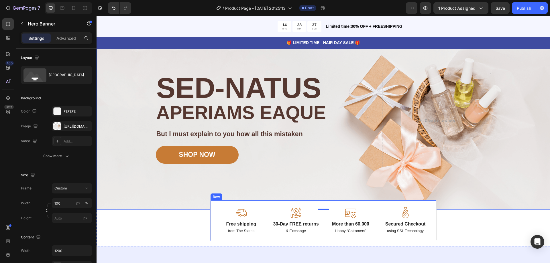
click at [427, 210] on div "Image Free shipping Text Block from The States Text Block Image 30-Day FREE ret…" at bounding box center [323, 221] width 226 height 42
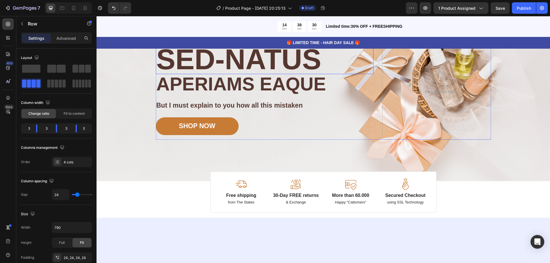
scroll to position [2057, 0]
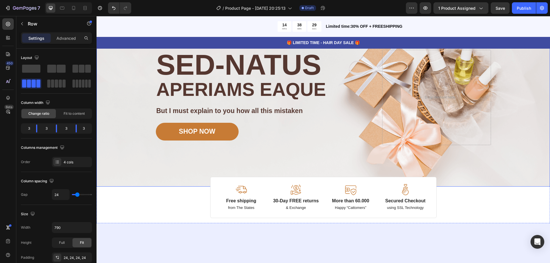
click at [522, 120] on div "Background Image" at bounding box center [324, 104] width 454 height 165
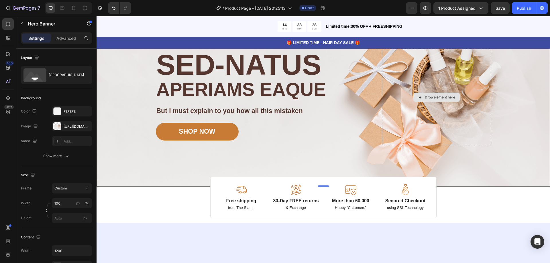
scroll to position [1971, 0]
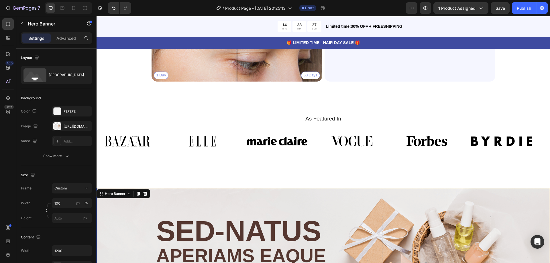
click at [145, 192] on icon at bounding box center [146, 194] width 4 height 4
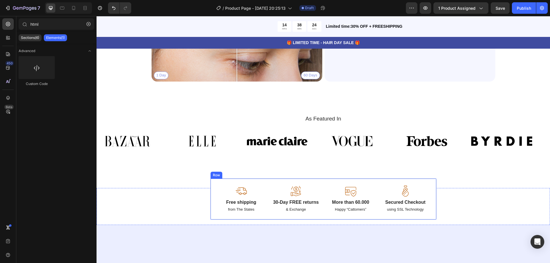
click at [210, 186] on div "Image Free shipping Text Block from The States Text Block Image 30-Day FREE ret…" at bounding box center [323, 200] width 226 height 42
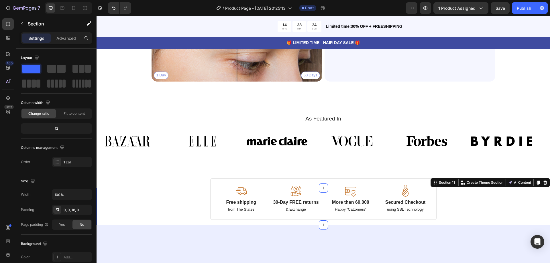
click at [195, 191] on div "Image Free shipping Text Block from The States Text Block Image 30-Day FREE ret…" at bounding box center [324, 204] width 454 height 32
click at [544, 182] on icon at bounding box center [546, 183] width 4 height 4
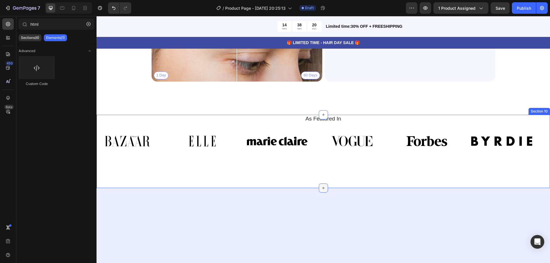
click at [321, 187] on icon at bounding box center [323, 188] width 5 height 5
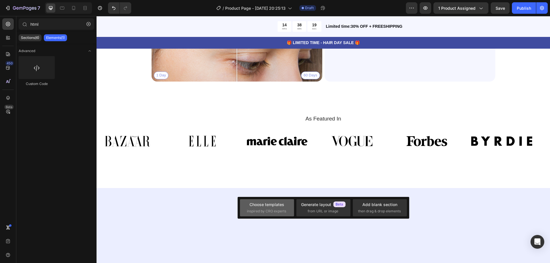
click at [268, 207] on div "Choose templates" at bounding box center [267, 205] width 35 height 6
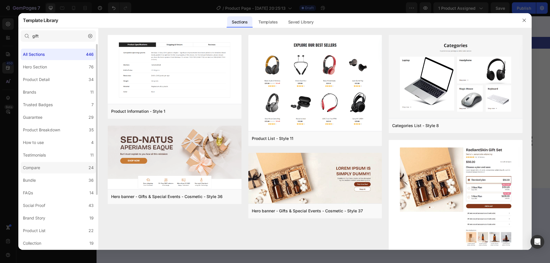
click at [56, 166] on label "Compare 24" at bounding box center [58, 167] width 75 height 11
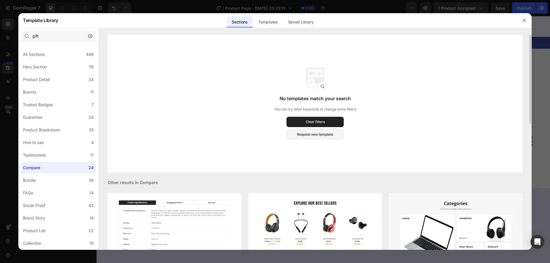
scroll to position [86, 0]
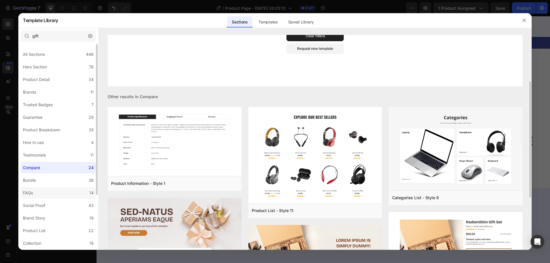
click at [66, 193] on label "FAQs 14" at bounding box center [58, 193] width 75 height 11
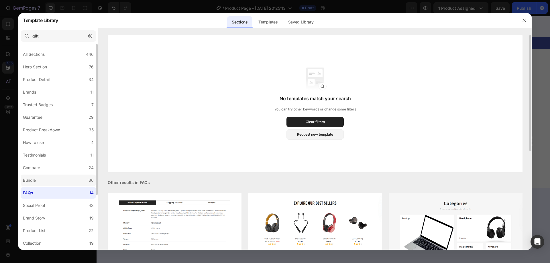
click at [60, 179] on label "Bundle 36" at bounding box center [58, 180] width 75 height 11
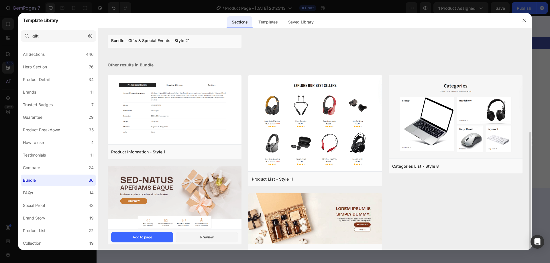
scroll to position [130, 0]
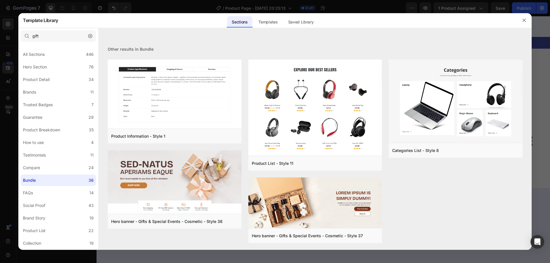
click at [93, 37] on button "button" at bounding box center [90, 36] width 9 height 9
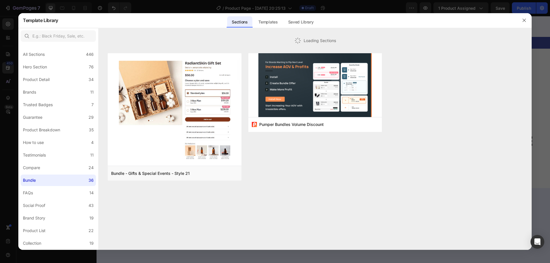
scroll to position [0, 0]
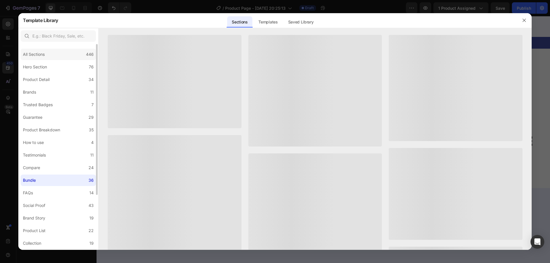
click at [75, 59] on div "All Sections 446" at bounding box center [58, 54] width 75 height 11
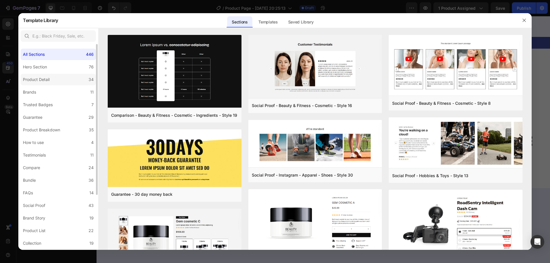
click at [61, 84] on label "Product Detail 34" at bounding box center [58, 79] width 75 height 11
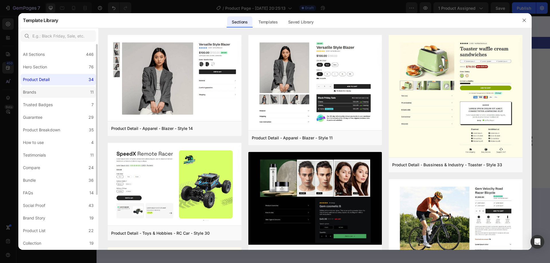
click at [62, 95] on label "Brands 11" at bounding box center [58, 92] width 75 height 11
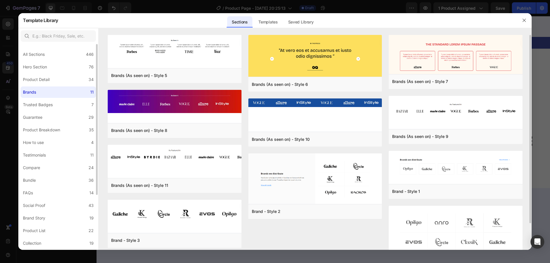
click at [63, 111] on div "All Sections 446 Hero Section 76 Product Detail 34 Brands 11 Trusted Badges 7 G…" at bounding box center [58, 184] width 80 height 281
click at [63, 107] on label "Trusted Badges 7" at bounding box center [58, 104] width 75 height 11
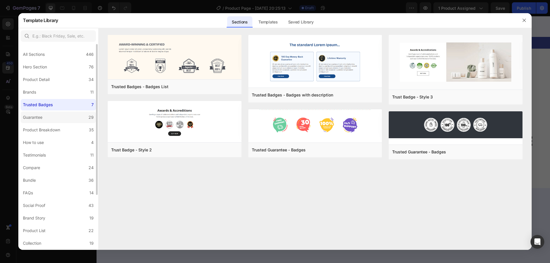
click at [64, 115] on label "Guarantee 29" at bounding box center [58, 117] width 75 height 11
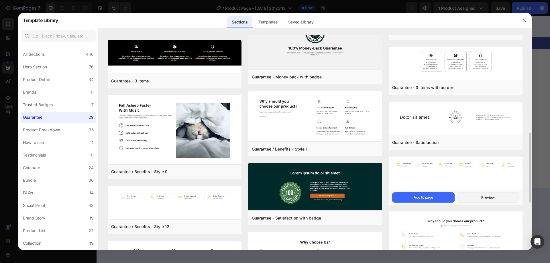
scroll to position [213, 0]
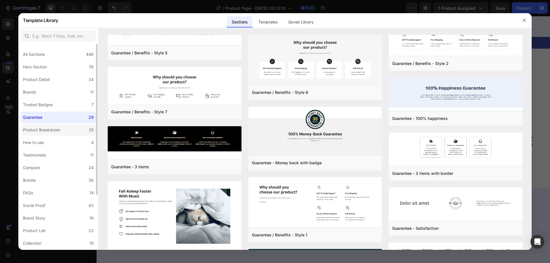
click at [54, 132] on div "Product Breakdown" at bounding box center [41, 130] width 37 height 7
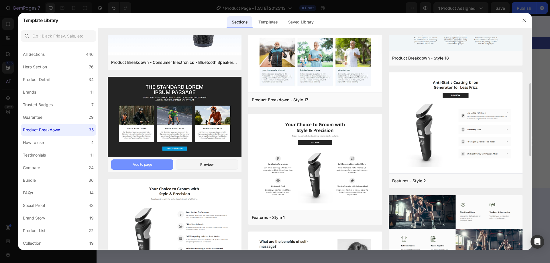
scroll to position [172, 0]
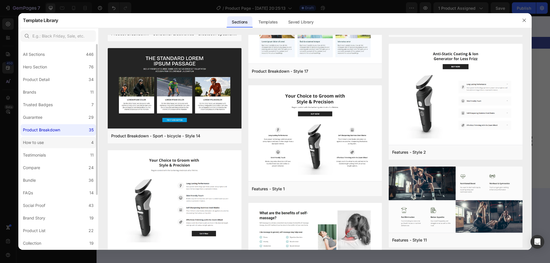
click at [54, 141] on label "How to use 4" at bounding box center [58, 142] width 75 height 11
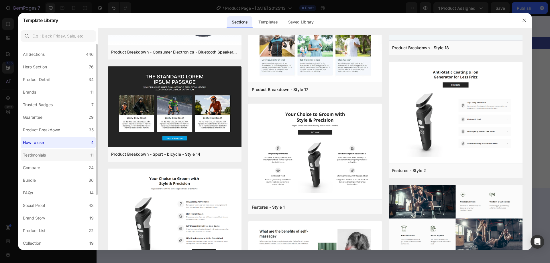
scroll to position [0, 0]
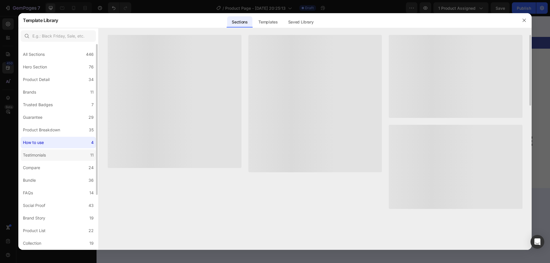
click at [47, 154] on div "Testimonials" at bounding box center [35, 155] width 25 height 7
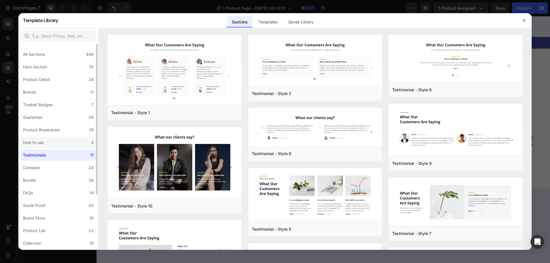
click at [60, 148] on label "How to use 4" at bounding box center [58, 142] width 75 height 11
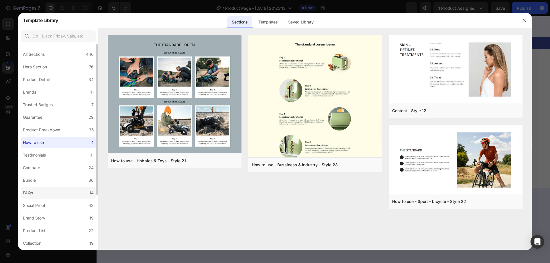
click at [80, 194] on label "FAQs 14" at bounding box center [58, 193] width 75 height 11
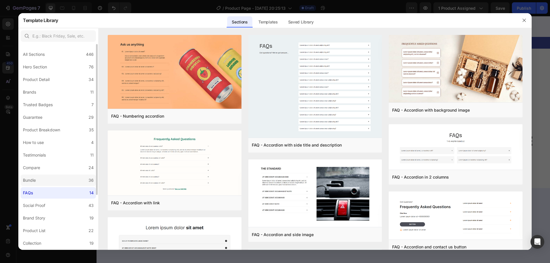
click at [73, 183] on label "Bundle 36" at bounding box center [58, 180] width 75 height 11
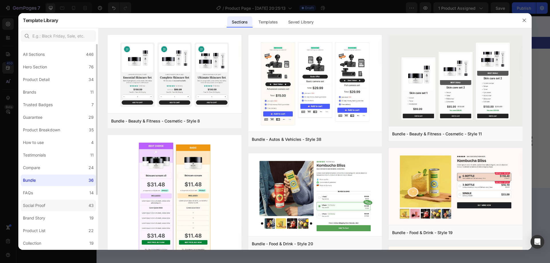
click at [60, 202] on label "Social Proof 43" at bounding box center [58, 205] width 75 height 11
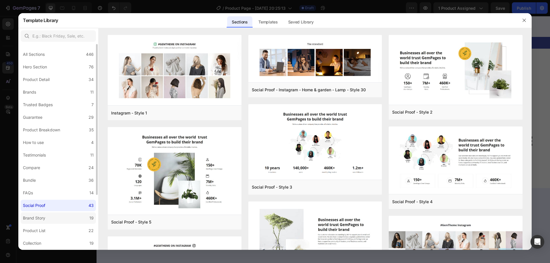
click at [57, 217] on label "Brand Story 19" at bounding box center [58, 218] width 75 height 11
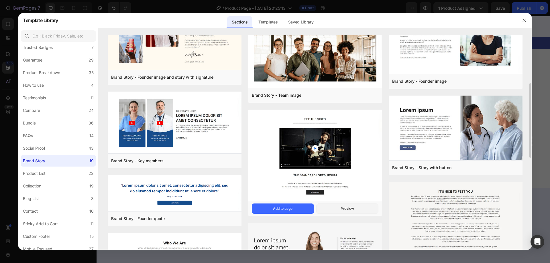
scroll to position [57, 0]
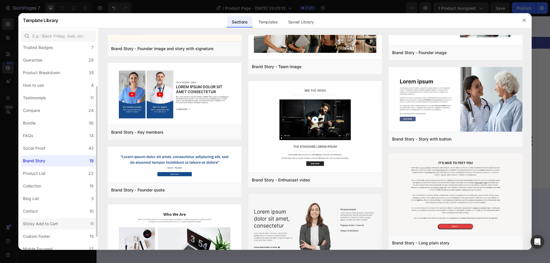
click at [34, 226] on div "Sticky Add to Cart" at bounding box center [40, 224] width 35 height 7
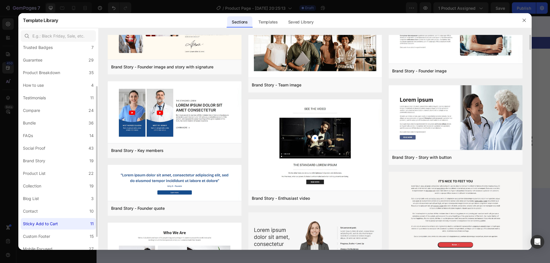
scroll to position [0, 0]
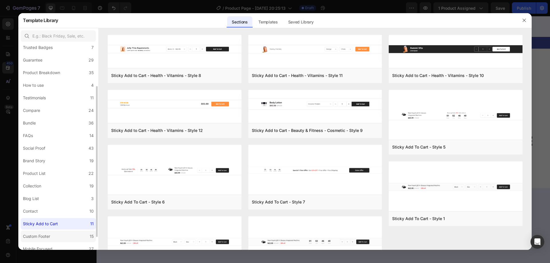
click at [56, 237] on label "Custom Footer 15" at bounding box center [58, 236] width 75 height 11
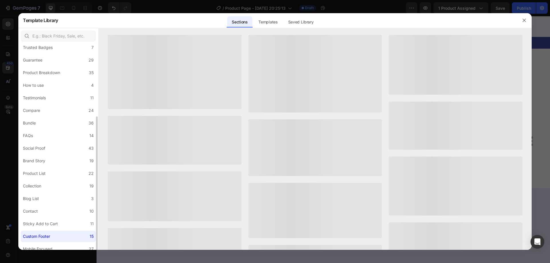
scroll to position [75, 0]
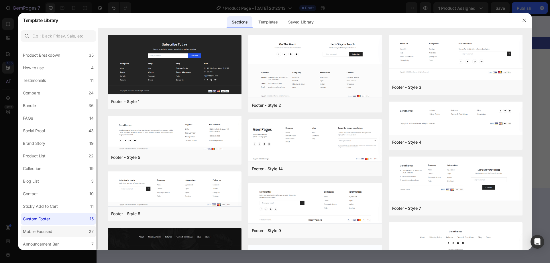
click at [61, 231] on label "Mobile Focused 27" at bounding box center [58, 231] width 75 height 11
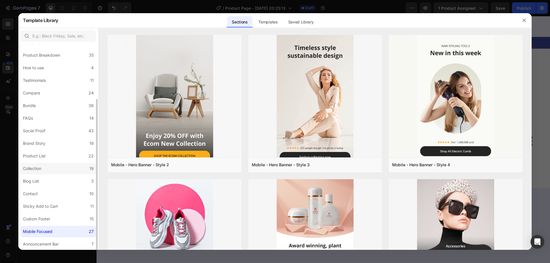
click at [67, 172] on label "Collection 19" at bounding box center [58, 168] width 75 height 11
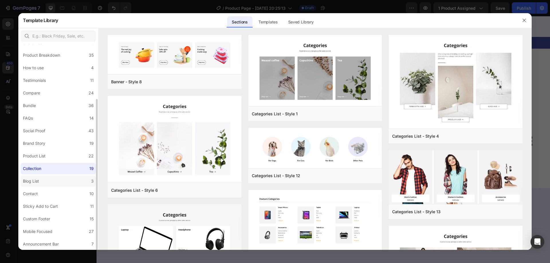
click at [58, 182] on label "Blog List 3" at bounding box center [58, 181] width 75 height 11
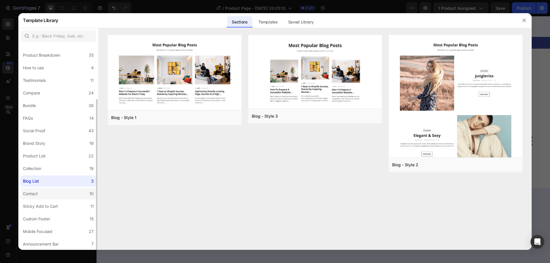
click at [56, 193] on label "Contact 10" at bounding box center [58, 193] width 75 height 11
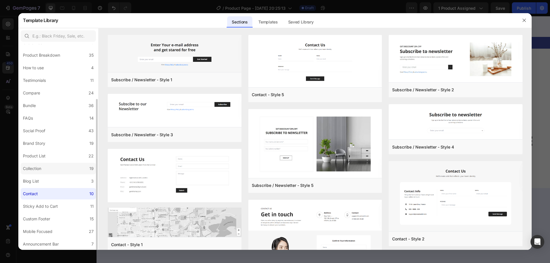
click at [60, 171] on label "Collection 19" at bounding box center [58, 168] width 75 height 11
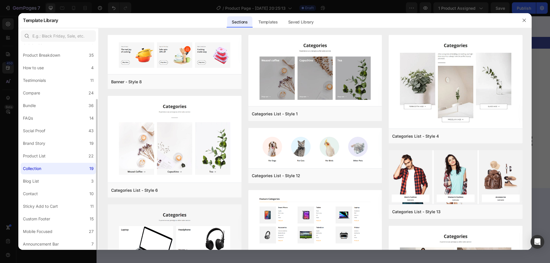
click at [63, 167] on label "Collection 19" at bounding box center [58, 168] width 75 height 11
click at [64, 161] on label "Product List 22" at bounding box center [58, 156] width 75 height 11
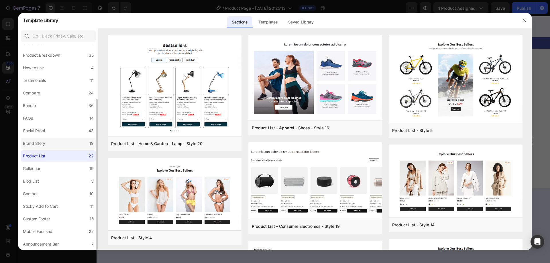
click at [69, 147] on label "Brand Story 19" at bounding box center [58, 143] width 75 height 11
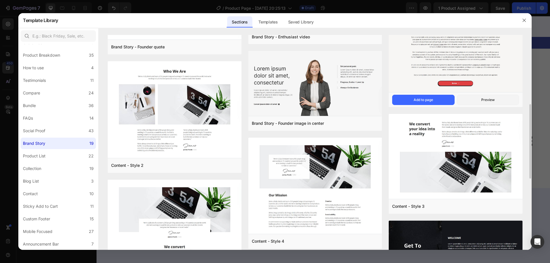
scroll to position [86, 0]
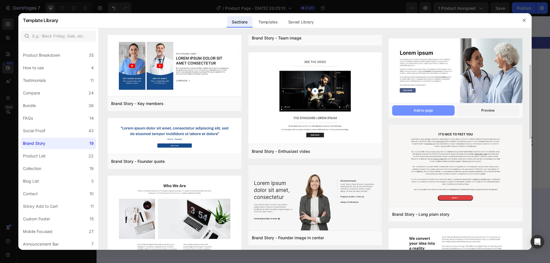
click at [441, 111] on button "Add to page" at bounding box center [424, 111] width 62 height 10
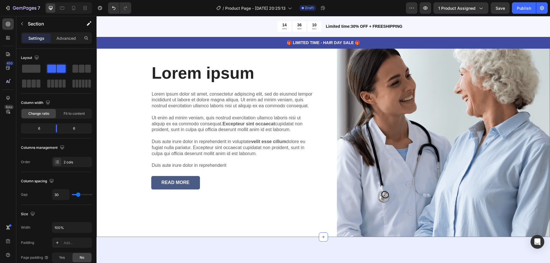
scroll to position [2115, 0]
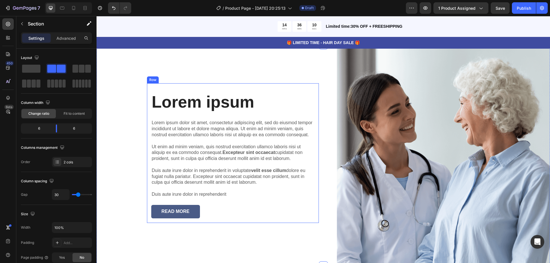
click at [418, 132] on img at bounding box center [444, 155] width 214 height 221
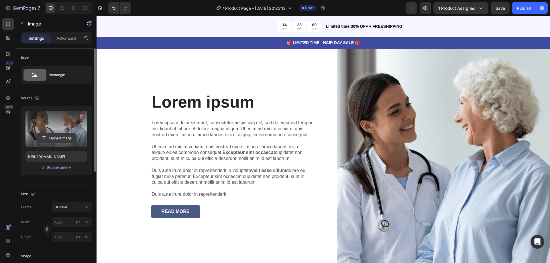
click at [57, 137] on input "file" at bounding box center [57, 139] width 40 height 10
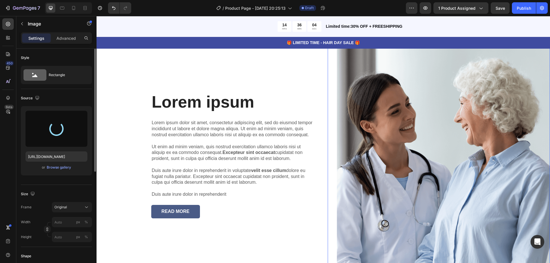
type input "[URL][DOMAIN_NAME]"
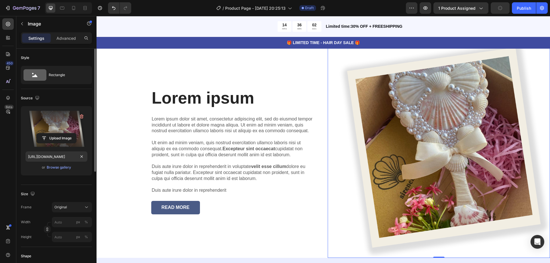
scroll to position [29, 0]
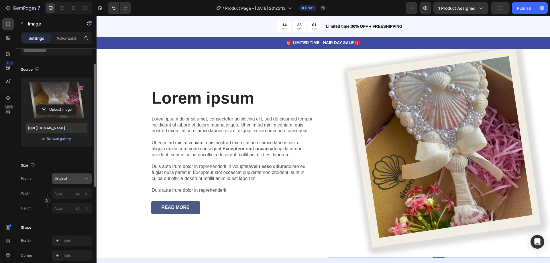
click at [69, 174] on button "Original" at bounding box center [72, 179] width 40 height 10
click at [72, 176] on div "Original" at bounding box center [71, 179] width 35 height 6
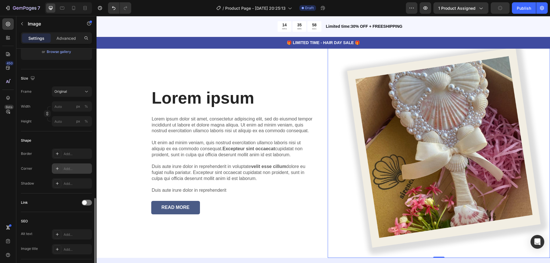
scroll to position [202, 0]
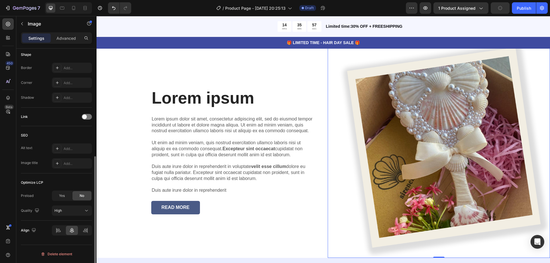
click at [63, 217] on div "Optimize LCP Preload Yes No Quality High" at bounding box center [56, 197] width 71 height 47
click at [65, 214] on button "High" at bounding box center [72, 211] width 40 height 10
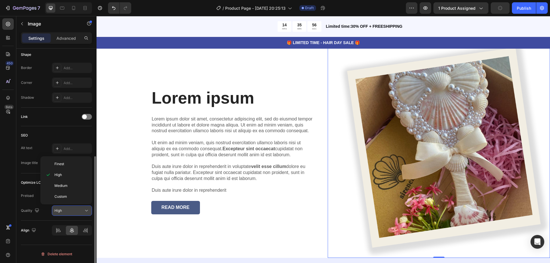
click at [66, 213] on div "High" at bounding box center [68, 210] width 29 height 5
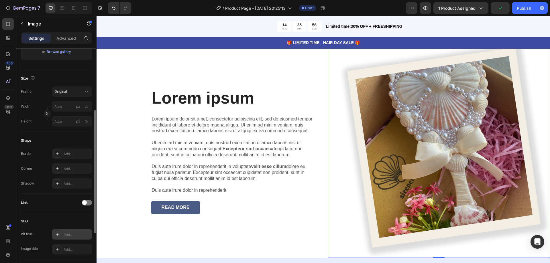
scroll to position [87, 0]
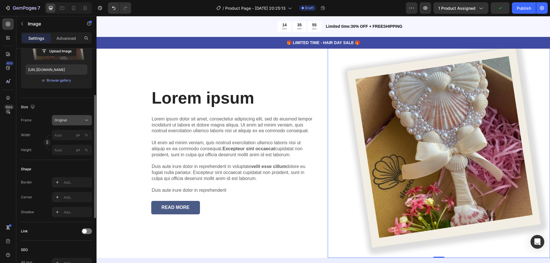
click at [67, 122] on span "Original" at bounding box center [60, 120] width 13 height 5
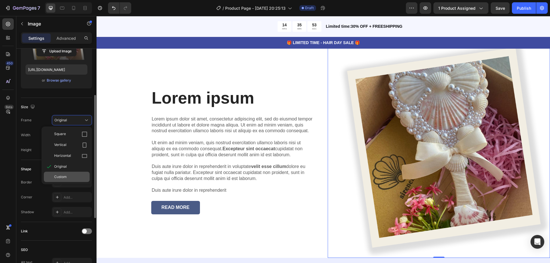
click at [70, 175] on div "Custom" at bounding box center [70, 177] width 33 height 5
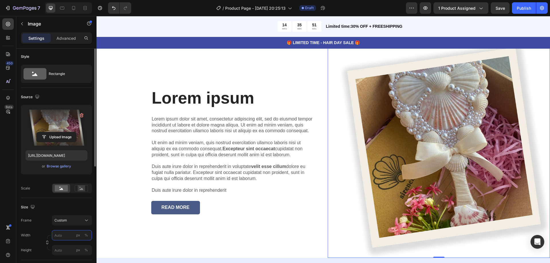
scroll to position [0, 0]
click at [163, 78] on div "Lorem ipsum Heading Lorem ipsum dolor sit amet, consectetur adipiscing elit, se…" at bounding box center [208, 152] width 223 height 214
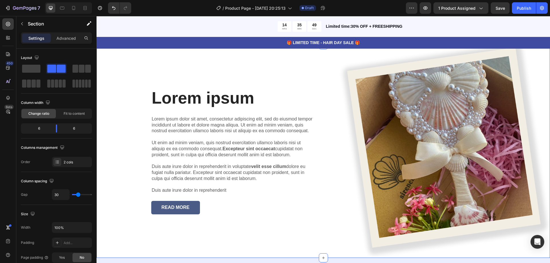
click at [130, 61] on div "Lorem ipsum Heading Lorem ipsum dolor sit amet, consectetur adipiscing elit, se…" at bounding box center [208, 152] width 223 height 214
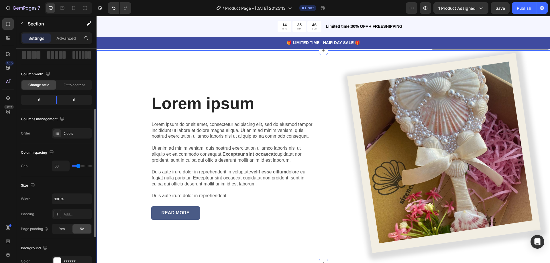
scroll to position [57, 0]
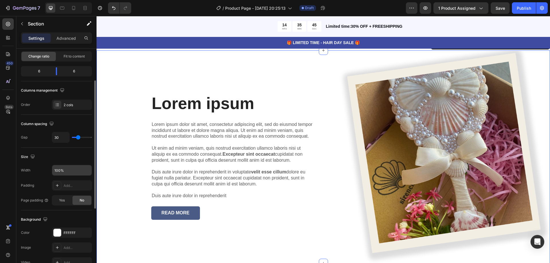
click at [70, 169] on input "100%" at bounding box center [72, 170] width 40 height 10
click at [89, 171] on button "button" at bounding box center [86, 170] width 10 height 10
click at [88, 172] on icon "button" at bounding box center [87, 171] width 6 height 6
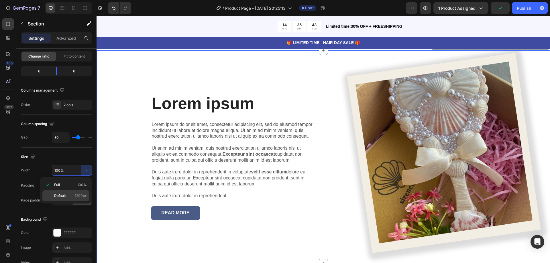
click at [81, 194] on span "1200px" at bounding box center [81, 196] width 12 height 5
type input "1200"
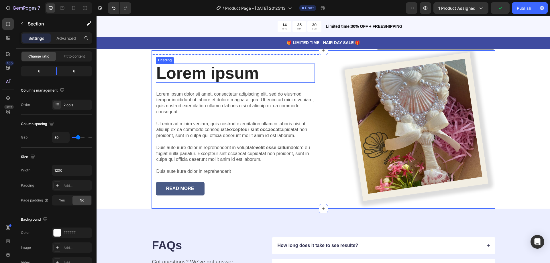
click at [229, 78] on h2 "Lorem ipsum" at bounding box center [235, 73] width 159 height 19
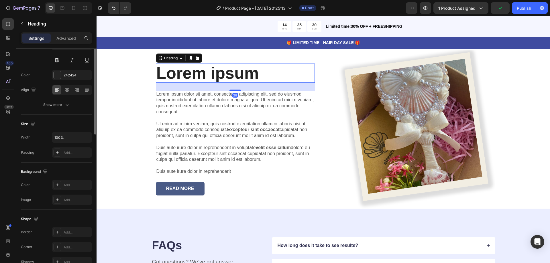
scroll to position [0, 0]
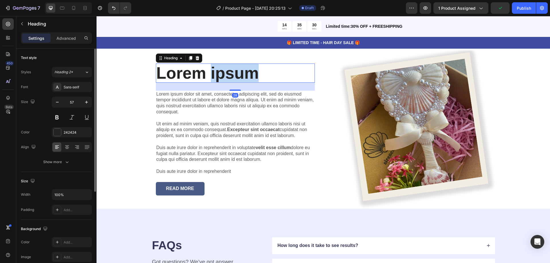
click at [229, 78] on h2 "Lorem ipsum" at bounding box center [235, 73] width 159 height 19
click at [229, 78] on p "Lorem ipsum" at bounding box center [236, 73] width 158 height 18
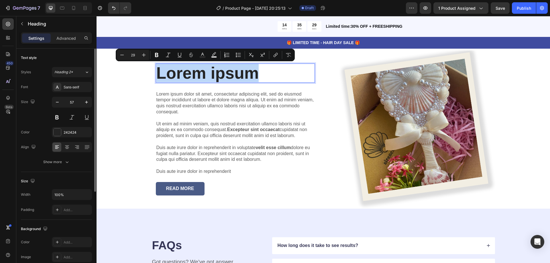
scroll to position [2025, 0]
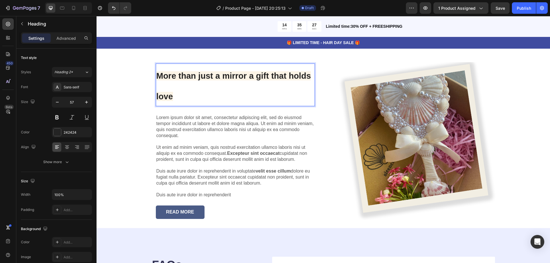
click at [157, 97] on strong "More than just a mirror a gift that holds love" at bounding box center [234, 86] width 155 height 30
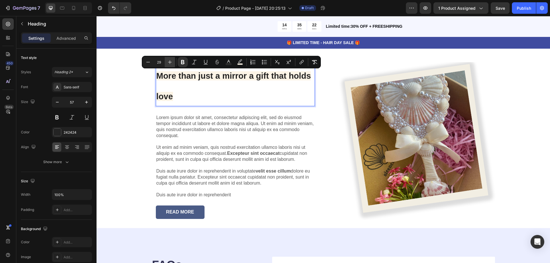
click at [170, 62] on icon "Editor contextual toolbar" at bounding box center [170, 62] width 4 height 4
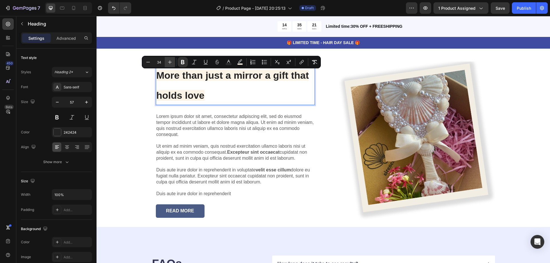
click at [170, 62] on icon "Editor contextual toolbar" at bounding box center [170, 62] width 4 height 4
type input "37"
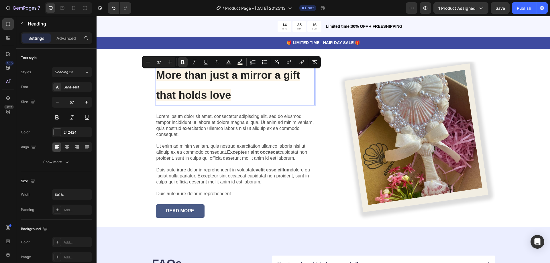
click at [222, 88] on p "More than just a mirror a gift that holds love" at bounding box center [236, 84] width 158 height 40
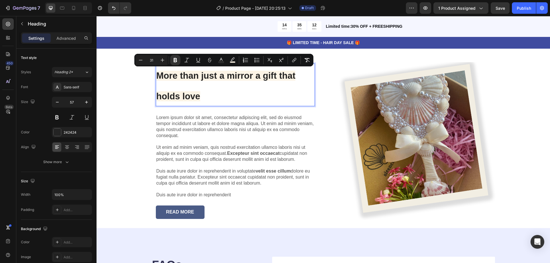
type input "30"
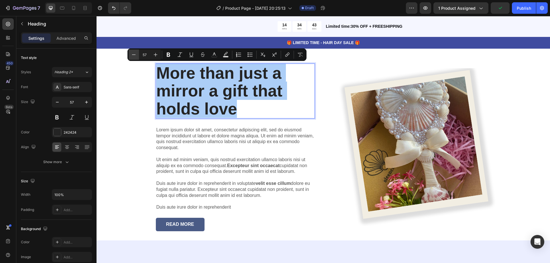
click at [134, 55] on icon "Editor contextual toolbar" at bounding box center [134, 55] width 6 height 6
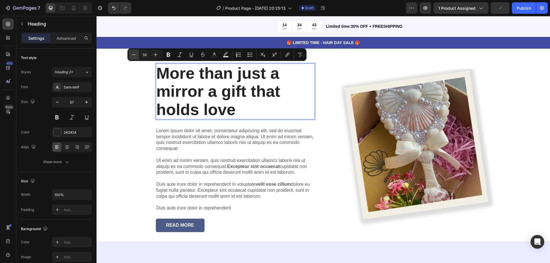
click at [134, 55] on icon "Editor contextual toolbar" at bounding box center [134, 55] width 6 height 6
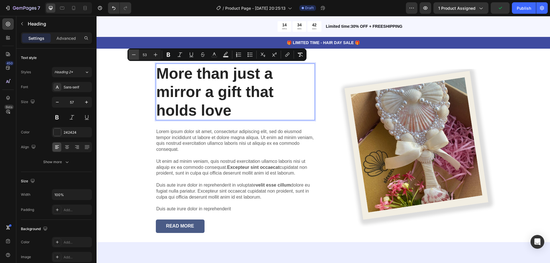
click at [134, 55] on icon "Editor contextual toolbar" at bounding box center [134, 55] width 6 height 6
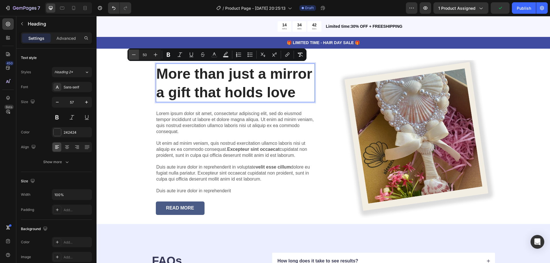
click at [134, 55] on icon "Editor contextual toolbar" at bounding box center [134, 55] width 6 height 6
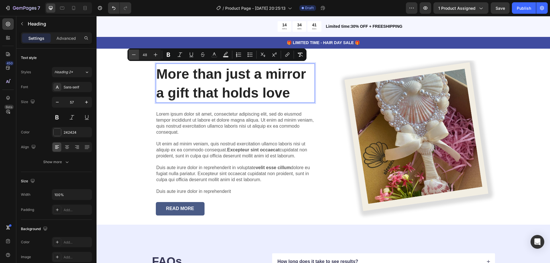
click at [134, 55] on icon "Editor contextual toolbar" at bounding box center [134, 55] width 6 height 6
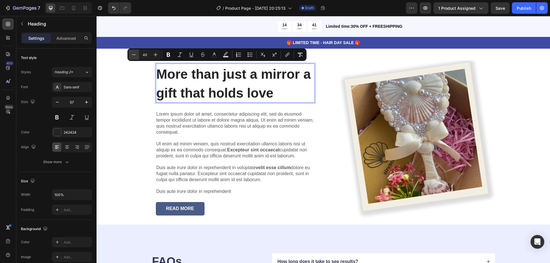
click at [134, 55] on icon "Editor contextual toolbar" at bounding box center [134, 55] width 6 height 6
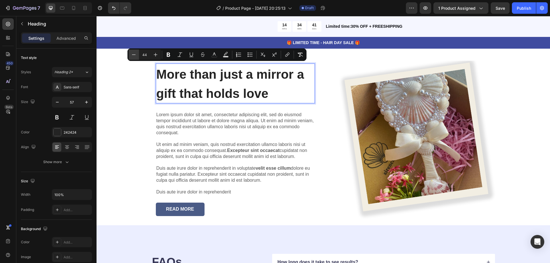
click at [134, 55] on icon "Editor contextual toolbar" at bounding box center [134, 55] width 6 height 6
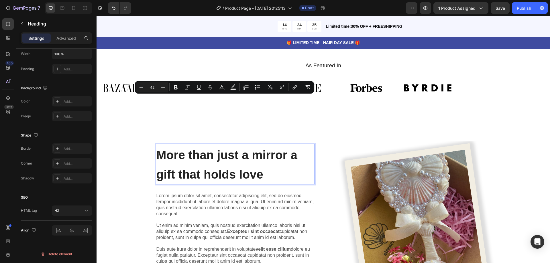
scroll to position [2048, 0]
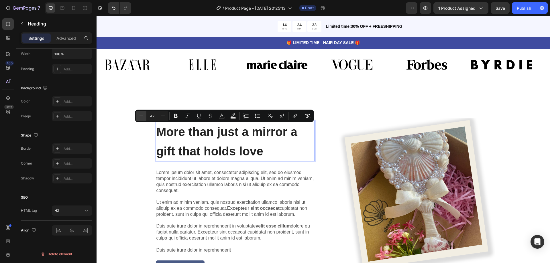
click at [142, 118] on icon "Editor contextual toolbar" at bounding box center [141, 116] width 6 height 6
type input "41"
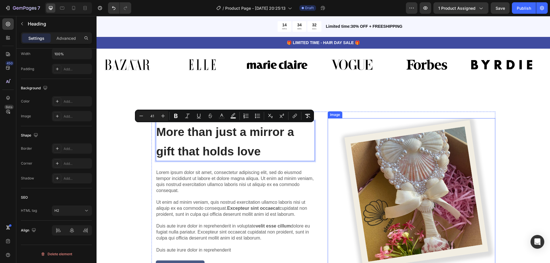
click at [343, 162] on img at bounding box center [416, 197] width 159 height 159
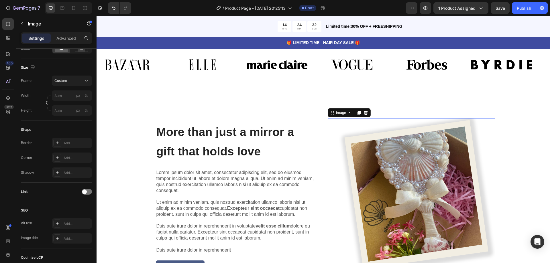
scroll to position [0, 0]
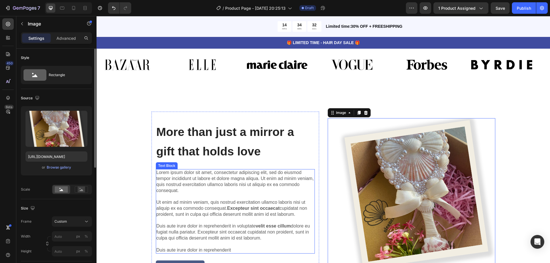
click at [259, 190] on p "Lorem ipsum dolor sit amet, consectetur adipiscing elit, sed do eiusmod tempor …" at bounding box center [236, 211] width 158 height 83
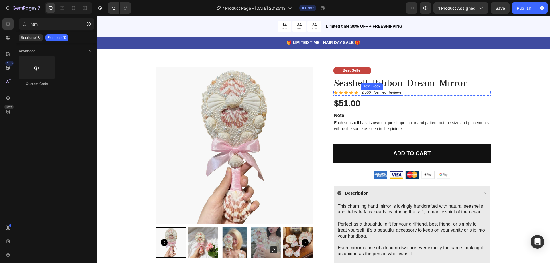
scroll to position [193, 0]
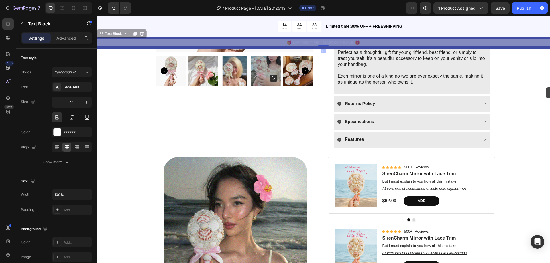
drag, startPoint x: 546, startPoint y: 43, endPoint x: 546, endPoint y: 87, distance: 44.4
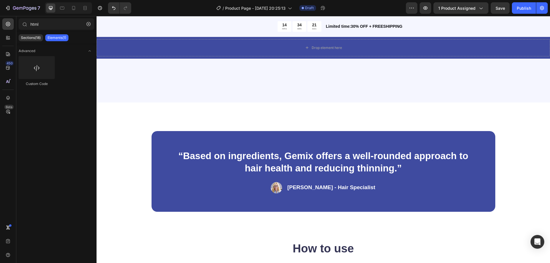
scroll to position [1576, 0]
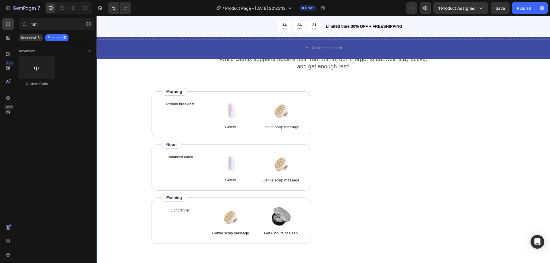
click at [525, 152] on div "How to use Heading While Gemix supports healthy hair from within, don’t forget …" at bounding box center [324, 153] width 454 height 239
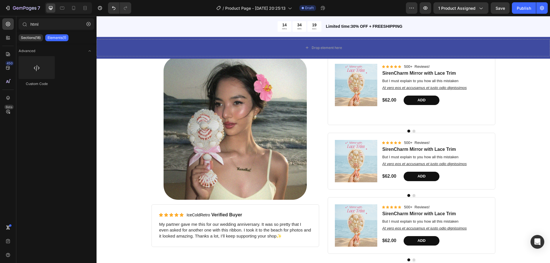
scroll to position [0, 0]
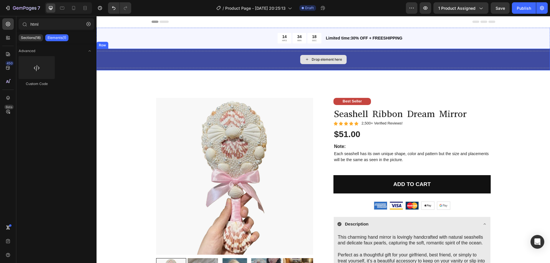
click at [434, 58] on div "Drop element here" at bounding box center [324, 59] width 454 height 17
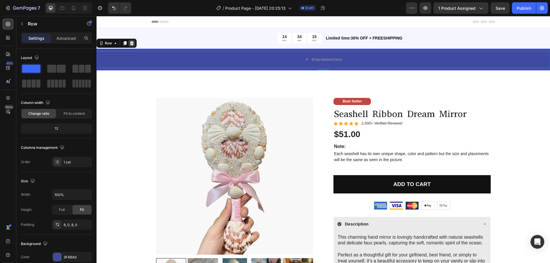
click at [134, 43] on icon at bounding box center [132, 43] width 5 height 5
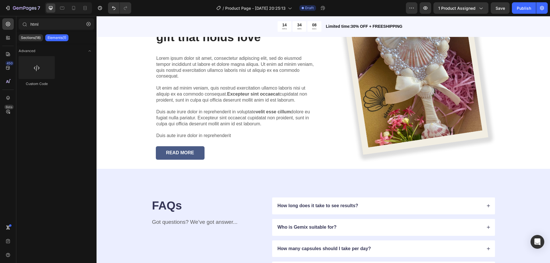
scroll to position [2109, 0]
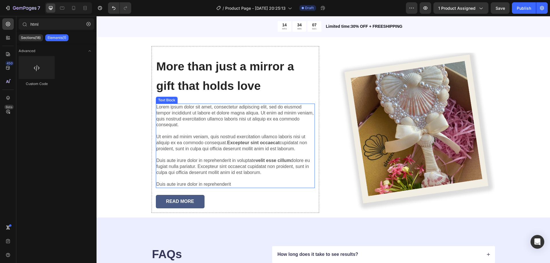
click at [216, 134] on p "Lorem ipsum dolor sit amet, consectetur adipiscing elit, sed do eiusmod tempor …" at bounding box center [236, 145] width 158 height 83
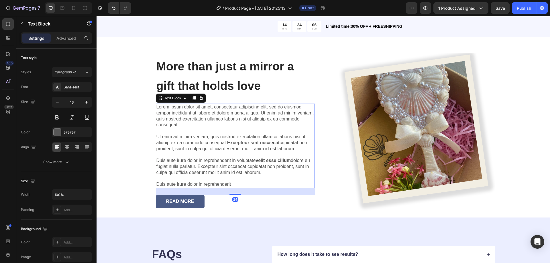
click at [216, 134] on p "Lorem ipsum dolor sit amet, consectetur adipiscing elit, sed do eiusmod tempor …" at bounding box center [236, 145] width 158 height 83
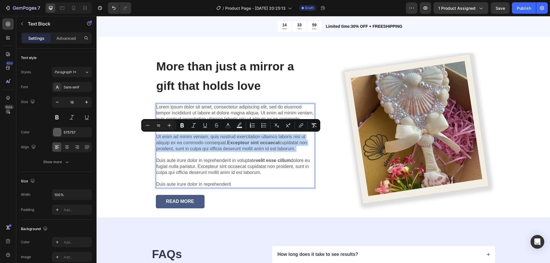
click at [251, 149] on p "Lorem ipsum dolor sit amet, consectetur adipiscing elit, sed do eiusmod tempor …" at bounding box center [236, 145] width 158 height 83
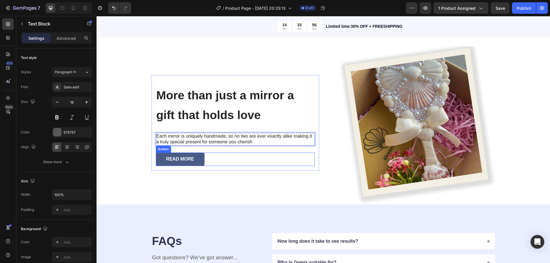
click at [203, 157] on div "READ MORE Button" at bounding box center [235, 159] width 159 height 13
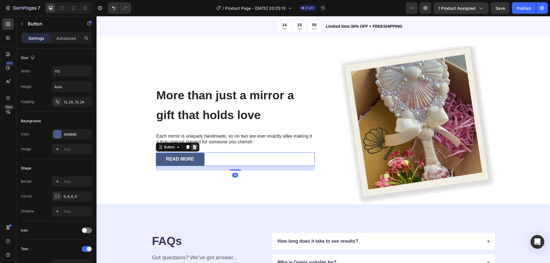
click at [194, 147] on icon at bounding box center [195, 147] width 4 height 4
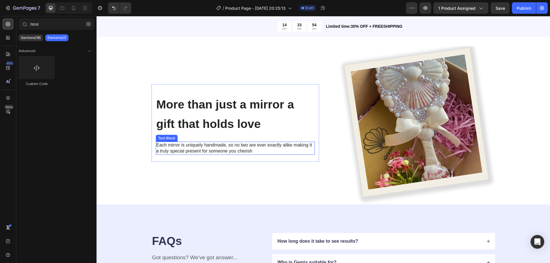
click at [206, 121] on span "More than just a mirror a gift that holds love" at bounding box center [226, 114] width 138 height 33
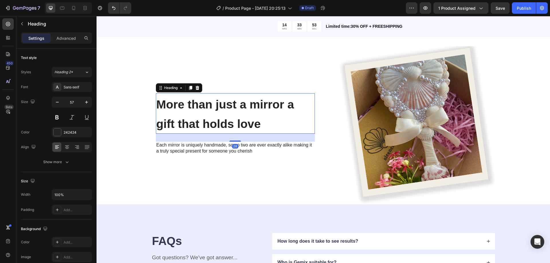
click at [214, 115] on h2 "More than just a mirror a gift that holds love" at bounding box center [235, 113] width 159 height 40
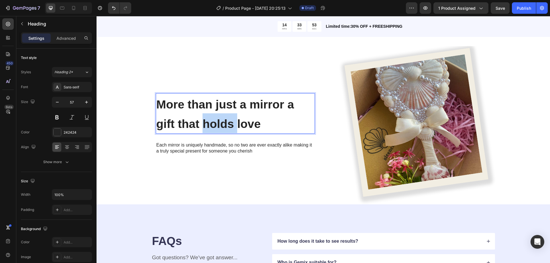
click at [214, 115] on p "More than just a mirror a gift that holds love" at bounding box center [236, 113] width 158 height 39
click at [210, 109] on div at bounding box center [210, 109] width 0 height 0
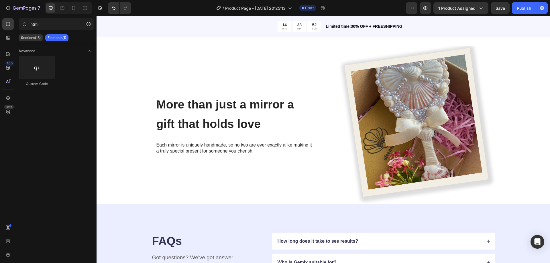
click at [193, 116] on p "⁠⁠⁠⁠⁠⁠⁠ More than just a mirror a gift that holds love" at bounding box center [236, 113] width 158 height 39
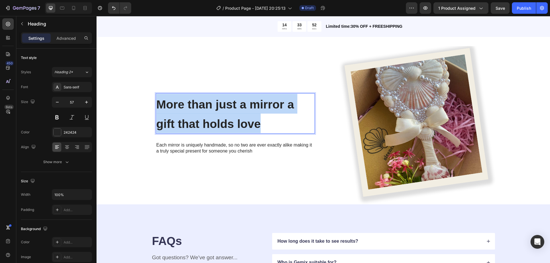
click at [193, 116] on p "More than just a mirror a gift that holds love" at bounding box center [236, 113] width 158 height 39
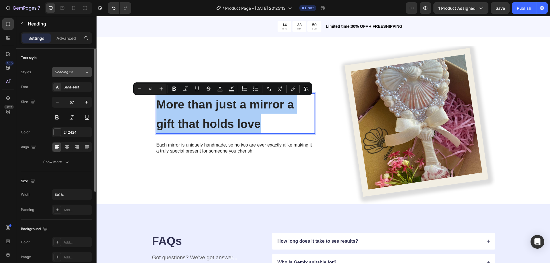
click at [70, 74] on span "Heading 2*" at bounding box center [63, 72] width 19 height 5
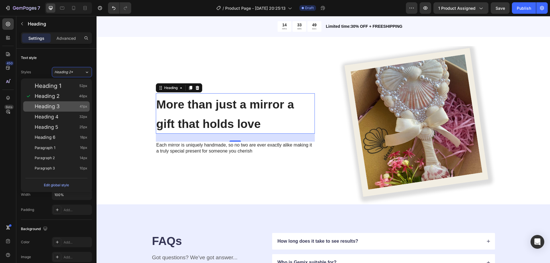
click at [63, 108] on div "Heading 3 41px" at bounding box center [61, 107] width 53 height 6
type input "41"
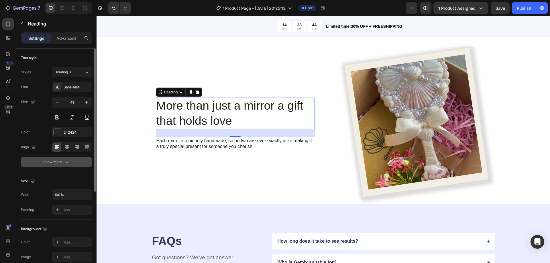
click at [71, 163] on button "Show more" at bounding box center [56, 162] width 71 height 10
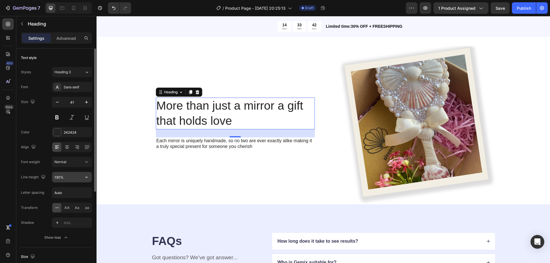
click at [79, 179] on input "130%" at bounding box center [72, 177] width 40 height 10
click at [89, 177] on icon "button" at bounding box center [87, 178] width 6 height 6
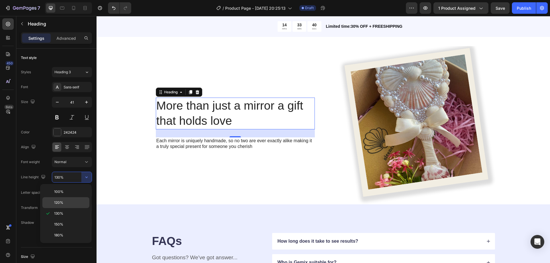
click at [60, 204] on span "120%" at bounding box center [58, 202] width 9 height 5
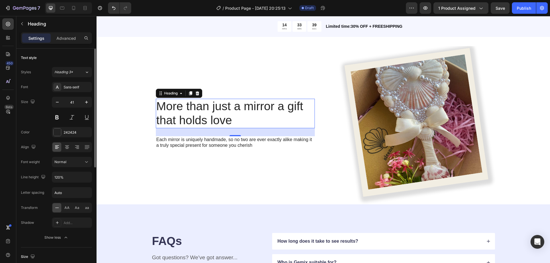
click at [87, 171] on div "Font Sans-serif Size 41 Color 242424 Align Font weight Normal Line height 120% …" at bounding box center [56, 162] width 71 height 161
click at [85, 173] on button "button" at bounding box center [86, 177] width 10 height 10
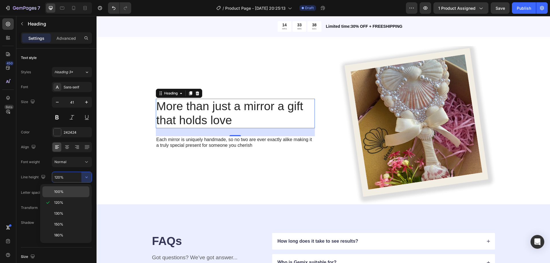
click at [71, 190] on p "100%" at bounding box center [70, 192] width 33 height 5
type input "100%"
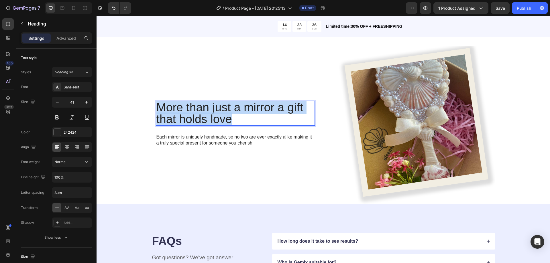
click at [235, 110] on span "More than just a mirror a gift that holds love" at bounding box center [230, 113] width 147 height 25
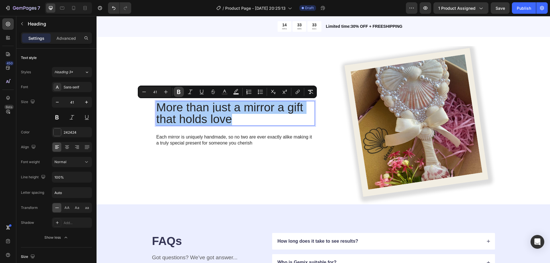
click at [177, 92] on icon "Editor contextual toolbar" at bounding box center [179, 92] width 6 height 6
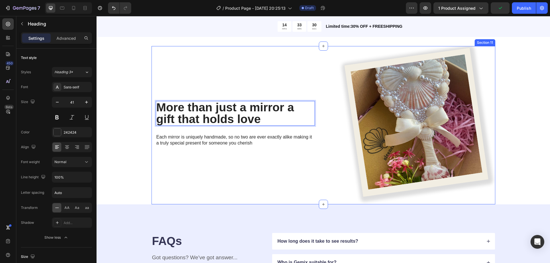
click at [287, 81] on div "More than just a mirror a gift that holds love Heading 28 Each mirror is unique…" at bounding box center [236, 125] width 168 height 159
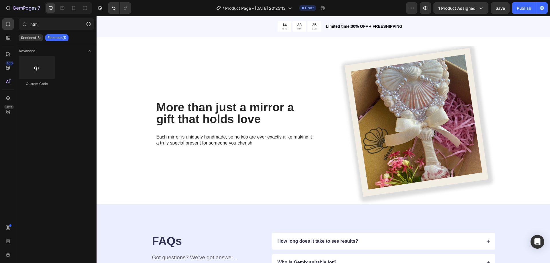
click at [522, 44] on div "As Featured In Heading Image Image Image Image Image Image Image Image Image Im…" at bounding box center [324, 9] width 454 height 73
click at [31, 38] on p "Sections(18)" at bounding box center [31, 38] width 20 height 5
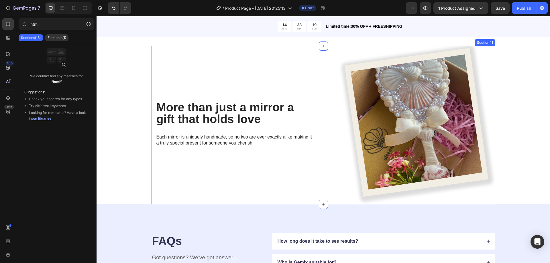
click at [219, 58] on div "⁠⁠⁠⁠⁠⁠⁠ More than just a mirror a gift that holds love Heading Each mirror is u…" at bounding box center [236, 125] width 168 height 159
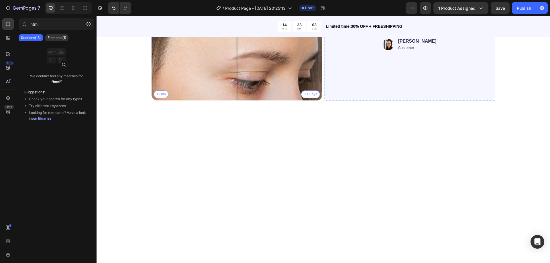
scroll to position [1805, 0]
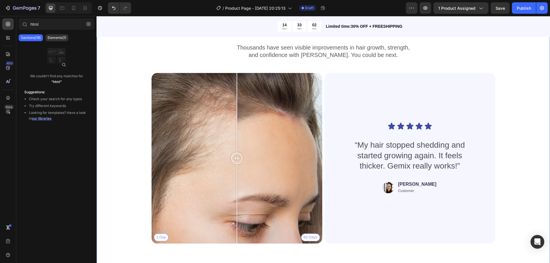
click at [518, 110] on div "Real People. Real Hair Results Heading Thousands have seen visible improvements…" at bounding box center [324, 136] width 408 height 226
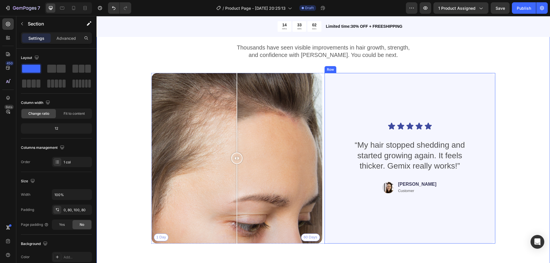
scroll to position [1747, 0]
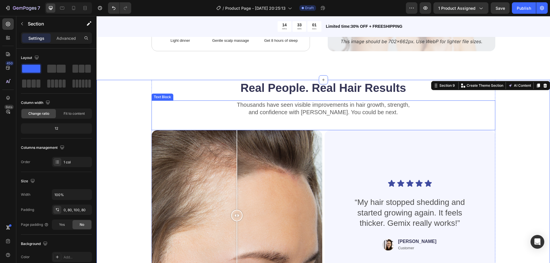
click at [479, 106] on p "Thousands have seen visible improvements in hair growth, strength," at bounding box center [323, 104] width 343 height 7
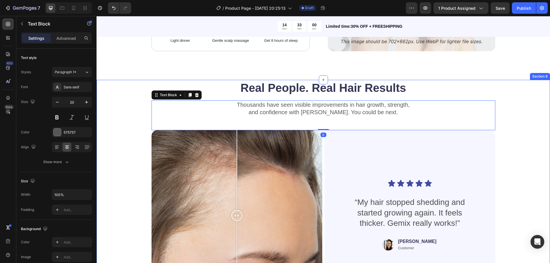
click at [533, 89] on div "Real People. Real Hair Results Heading Thousands have seen visible improvements…" at bounding box center [324, 207] width 454 height 255
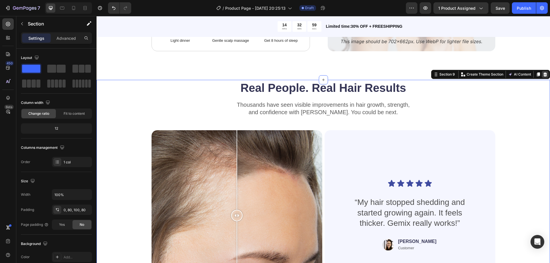
click at [544, 72] on div at bounding box center [545, 74] width 7 height 7
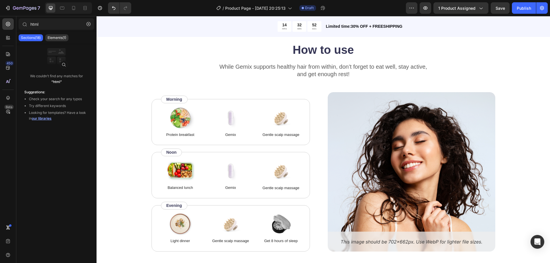
scroll to position [1432, 0]
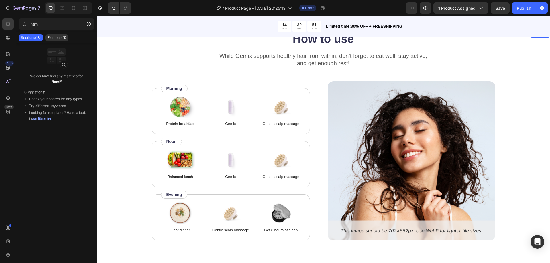
click at [519, 77] on div "How to use Heading While Gemix supports healthy hair from within, don’t forget …" at bounding box center [324, 136] width 408 height 210
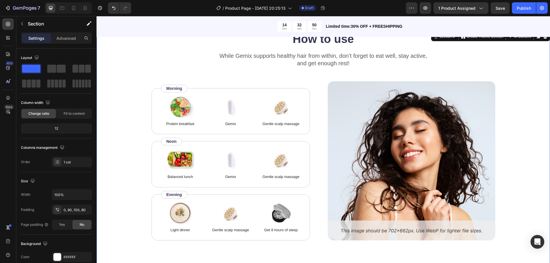
scroll to position [1375, 0]
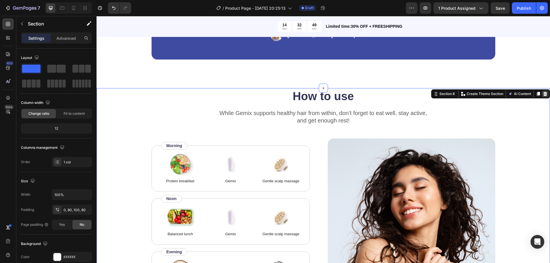
click at [544, 95] on icon at bounding box center [546, 94] width 4 height 4
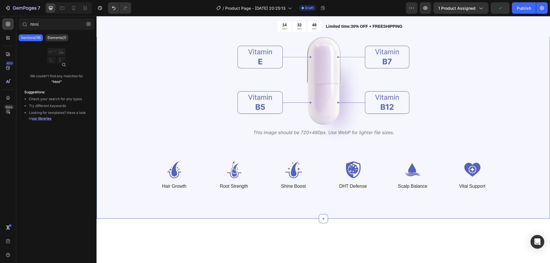
scroll to position [1088, 0]
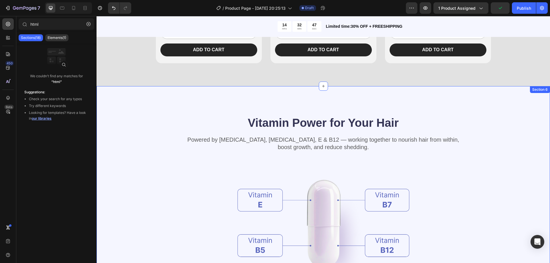
click at [508, 118] on div "Vitamin Power for Your Hair Heading Powered by Biotin, Vitamin B5, E & B12 — wo…" at bounding box center [324, 224] width 408 height 219
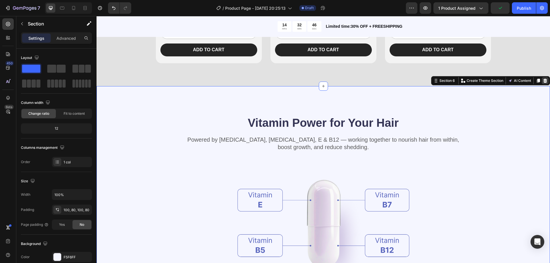
click at [544, 81] on icon at bounding box center [546, 81] width 4 height 4
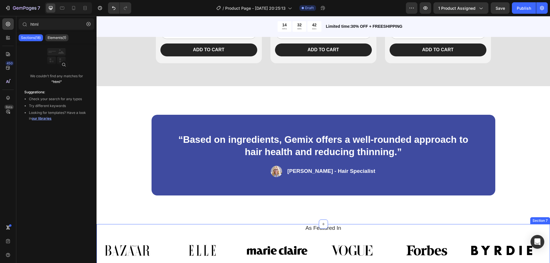
scroll to position [1145, 0]
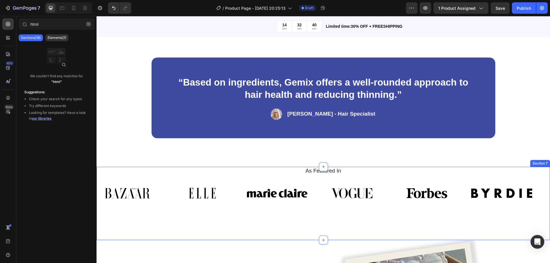
click at [512, 177] on div "As Featured In Heading Image Image Image Image Image Image Image Image Image Im…" at bounding box center [324, 189] width 454 height 45
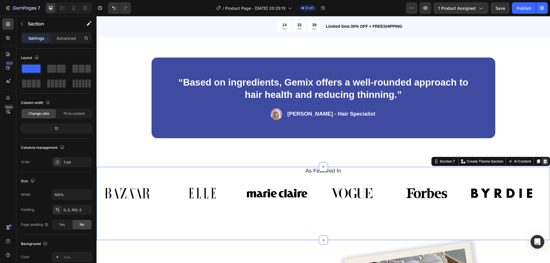
click at [544, 163] on icon at bounding box center [546, 162] width 4 height 4
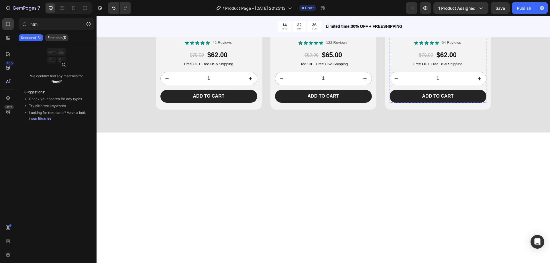
scroll to position [1007, 0]
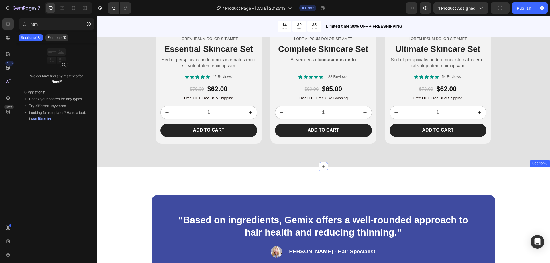
click at [515, 192] on div "“Based on ingredients, Gemix offers a well-rounded approach to hair health and …" at bounding box center [324, 236] width 454 height 138
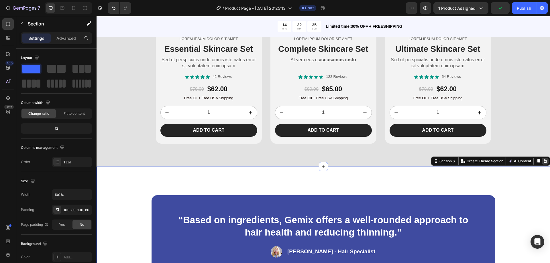
click at [544, 160] on icon at bounding box center [546, 161] width 4 height 4
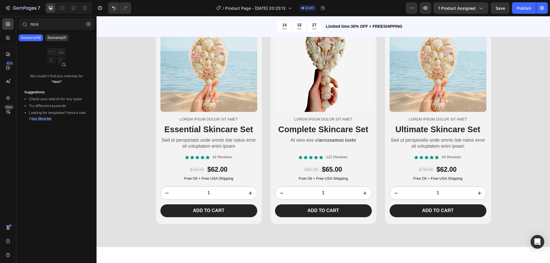
scroll to position [835, 0]
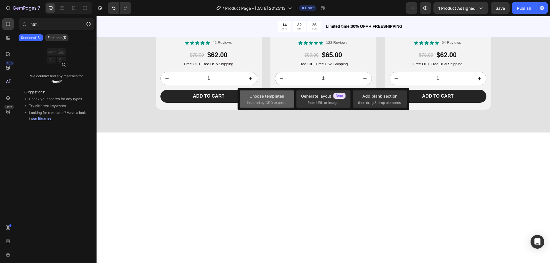
click at [270, 97] on div "Choose templates" at bounding box center [267, 96] width 35 height 6
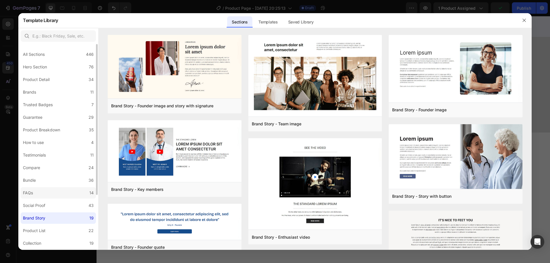
click at [44, 188] on label "FAQs 14" at bounding box center [58, 193] width 75 height 11
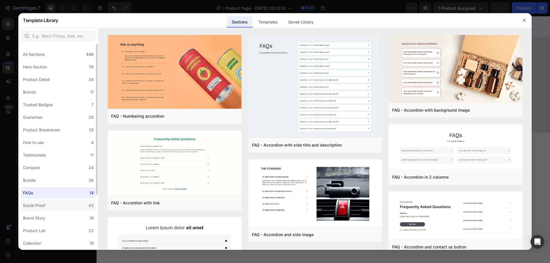
click at [43, 204] on div "Social Proof" at bounding box center [34, 205] width 22 height 7
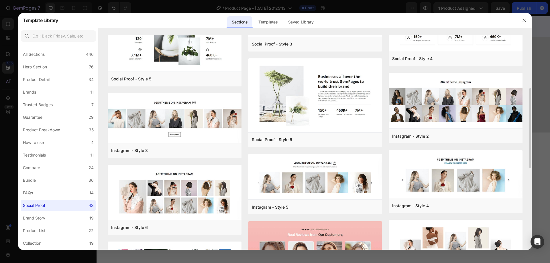
scroll to position [0, 0]
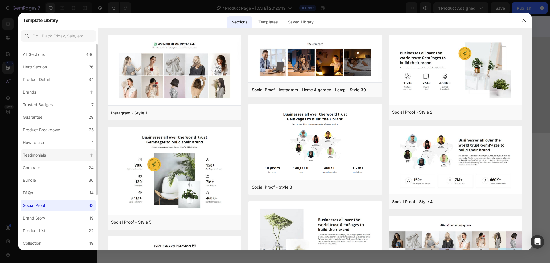
click at [36, 156] on div "Testimonials" at bounding box center [34, 155] width 23 height 7
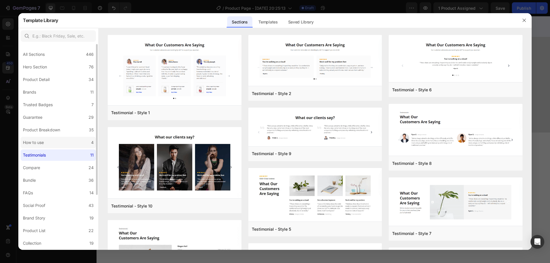
click at [53, 137] on label "How to use 4" at bounding box center [58, 142] width 75 height 11
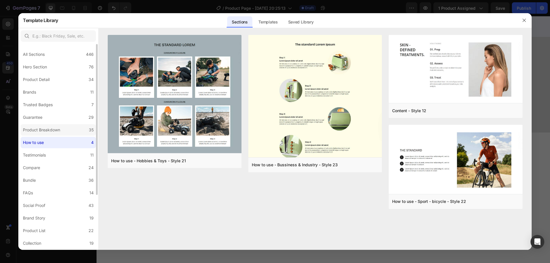
click at [46, 128] on div "Product Breakdown" at bounding box center [41, 130] width 37 height 7
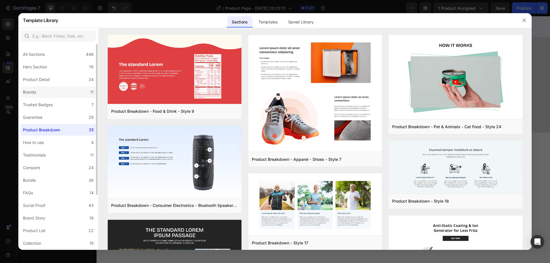
click at [56, 95] on label "Brands 11" at bounding box center [58, 92] width 75 height 11
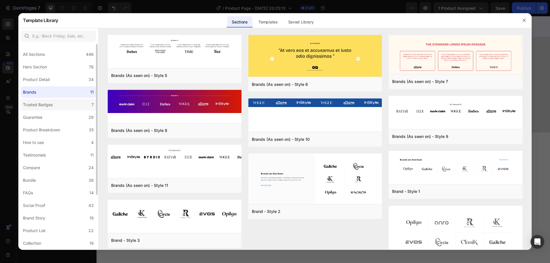
click at [55, 103] on label "Trusted Badges 7" at bounding box center [58, 104] width 75 height 11
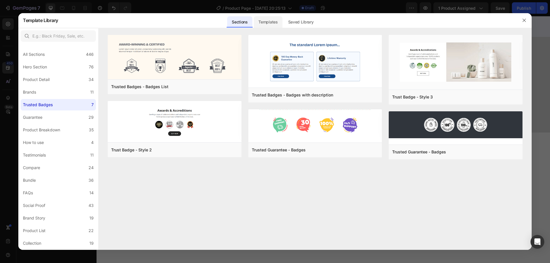
click at [268, 24] on div "Templates" at bounding box center [268, 21] width 28 height 11
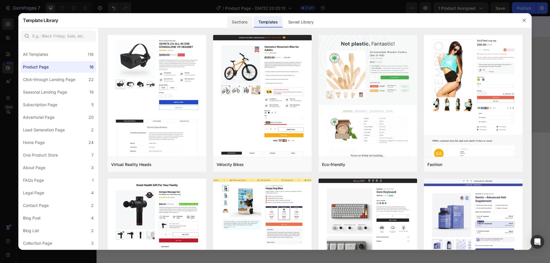
click at [244, 23] on div "Sections" at bounding box center [239, 21] width 25 height 11
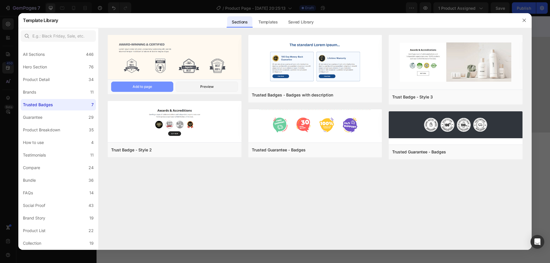
click at [144, 90] on button "Add to page" at bounding box center [142, 87] width 62 height 10
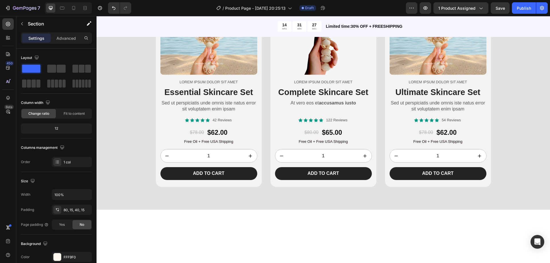
scroll to position [841, 0]
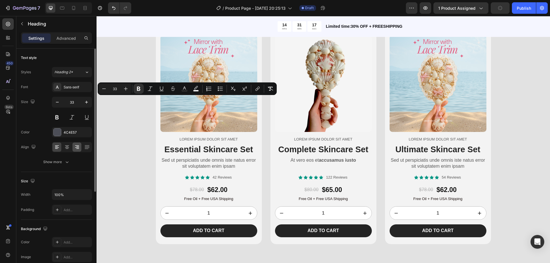
scroll to position [29, 0]
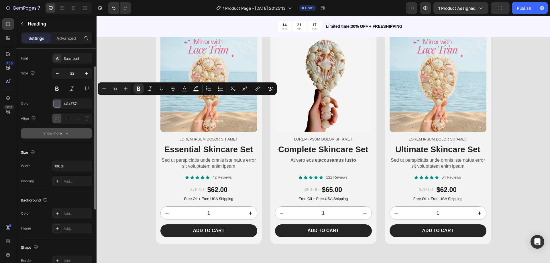
click at [63, 133] on div "Show more" at bounding box center [56, 134] width 27 height 6
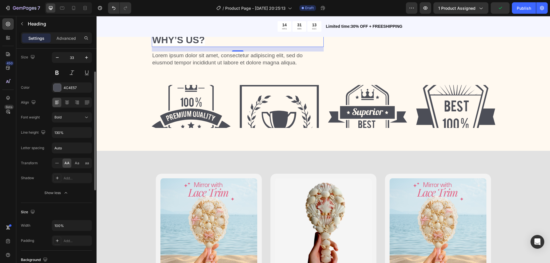
scroll to position [870, 0]
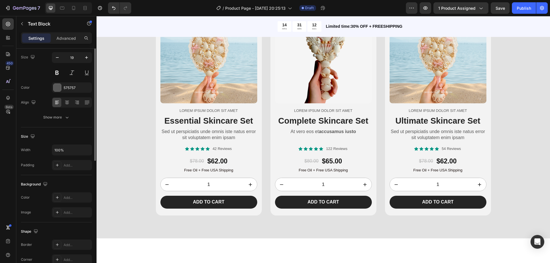
scroll to position [0, 0]
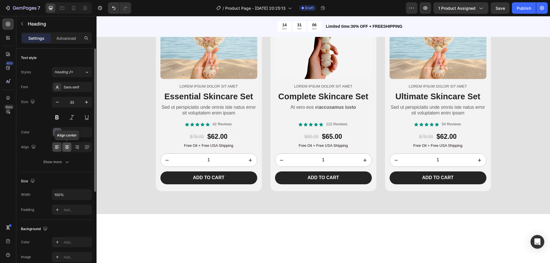
click at [67, 149] on icon at bounding box center [67, 149] width 3 height 1
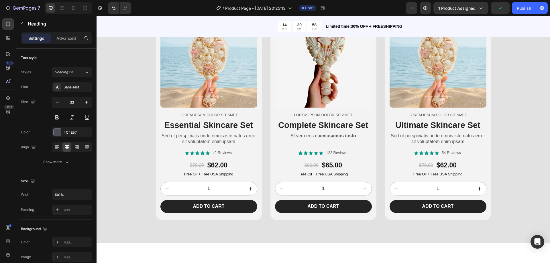
scroll to position [813, 0]
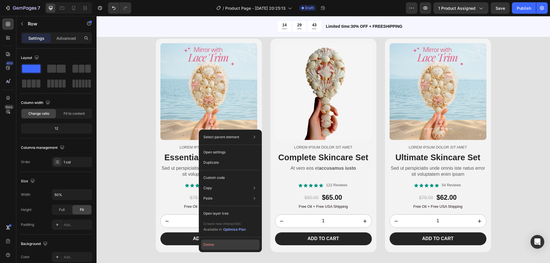
click at [215, 248] on button "Delete" at bounding box center [230, 245] width 58 height 10
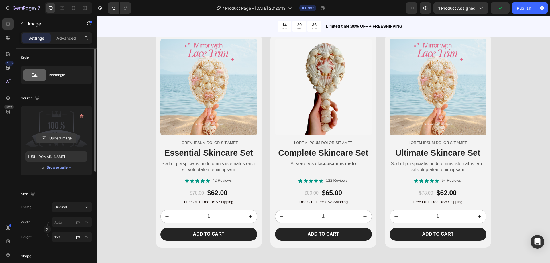
click at [58, 138] on input "file" at bounding box center [57, 139] width 40 height 10
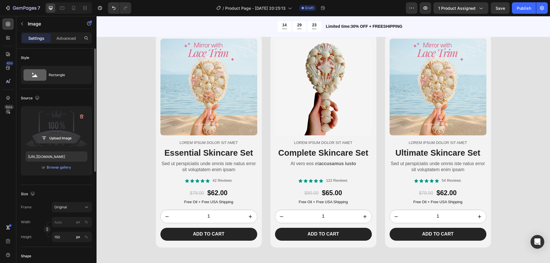
click at [57, 137] on input "file" at bounding box center [57, 139] width 40 height 10
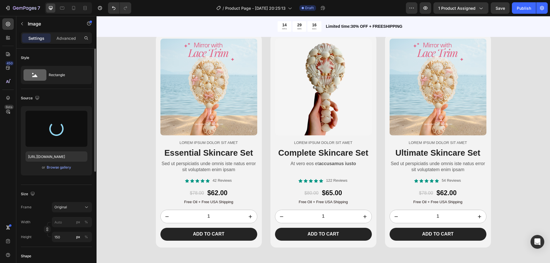
type input "https://cdn.shopify.com/s/files/1/0943/2842/2691/files/gempages_581661021412787…"
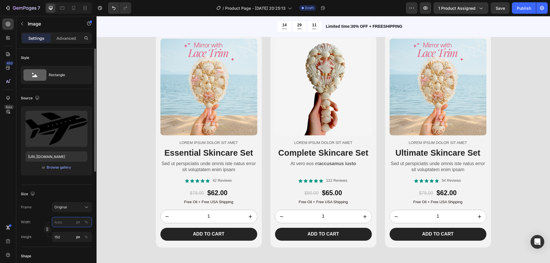
click at [67, 224] on input "px %" at bounding box center [72, 222] width 40 height 10
click at [65, 234] on p "Full 100%" at bounding box center [70, 236] width 33 height 5
type input "100"
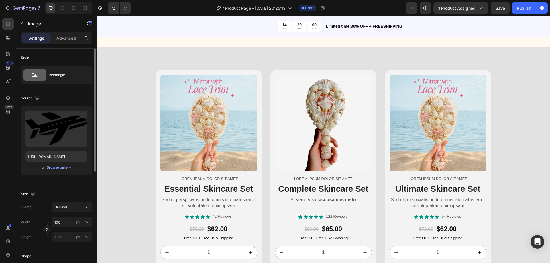
click at [68, 220] on input "100" at bounding box center [72, 222] width 40 height 10
drag, startPoint x: 68, startPoint y: 220, endPoint x: 59, endPoint y: 222, distance: 8.5
click at [59, 222] on input "100" at bounding box center [72, 222] width 40 height 10
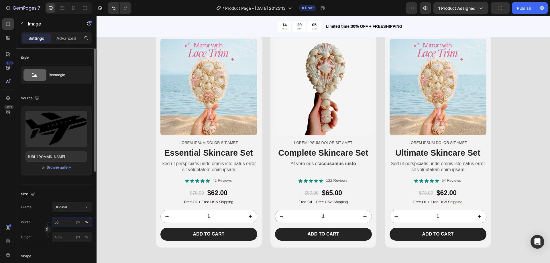
drag, startPoint x: 63, startPoint y: 224, endPoint x: 36, endPoint y: 223, distance: 26.4
click at [36, 223] on div "Width 50 px %" at bounding box center [56, 222] width 71 height 10
type input "30"
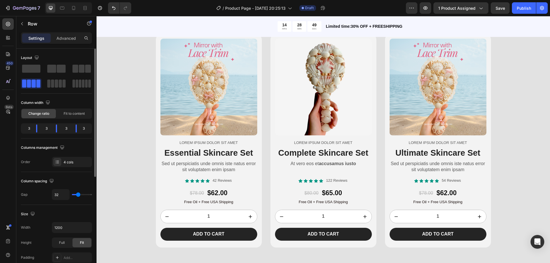
click at [84, 129] on div "3" at bounding box center [85, 129] width 9 height 8
click at [57, 163] on icon at bounding box center [57, 162] width 5 height 5
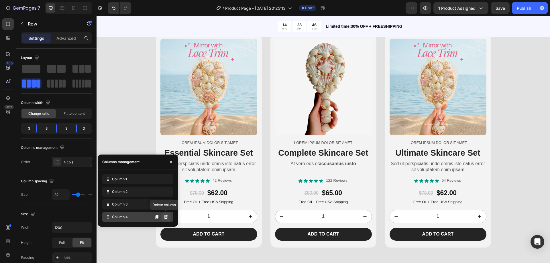
click at [167, 217] on icon at bounding box center [166, 217] width 4 height 4
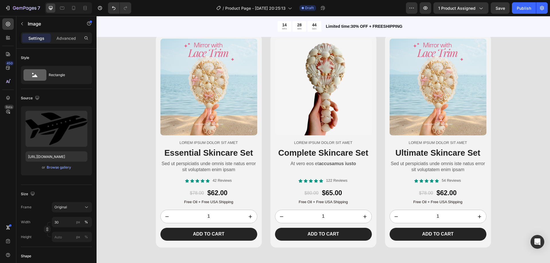
click at [56, 137] on input "file" at bounding box center [57, 139] width 40 height 10
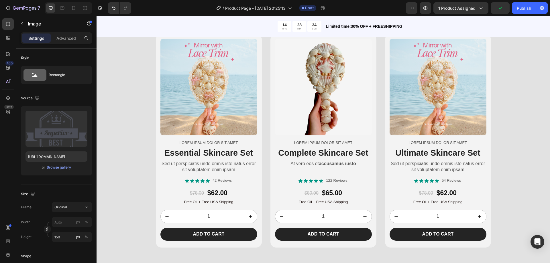
click at [57, 133] on button "Upload Image" at bounding box center [56, 138] width 40 height 10
click at [60, 137] on input "file" at bounding box center [57, 139] width 40 height 10
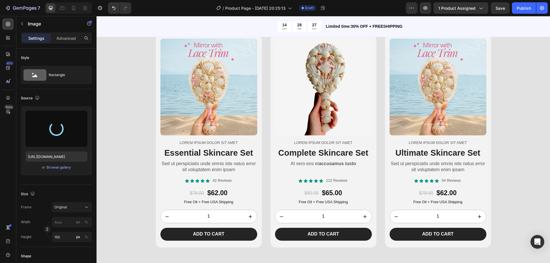
type input "https://cdn.shopify.com/s/files/1/0943/2842/2691/files/gempages_581661021412787…"
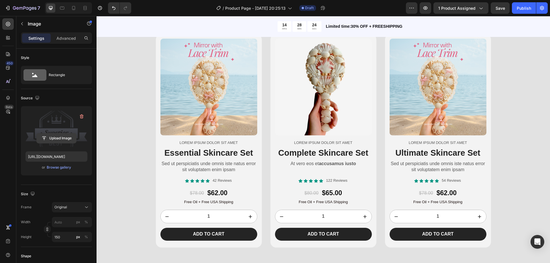
click at [57, 136] on input "file" at bounding box center [57, 139] width 40 height 10
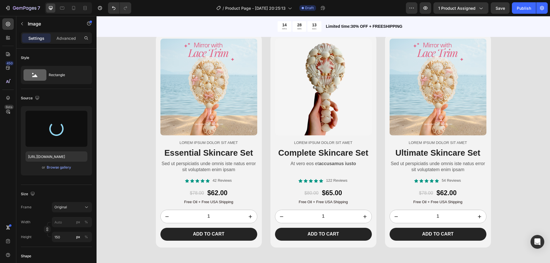
type input "https://cdn.shopify.com/s/files/1/0943/2842/2691/files/gempages_581661021412787…"
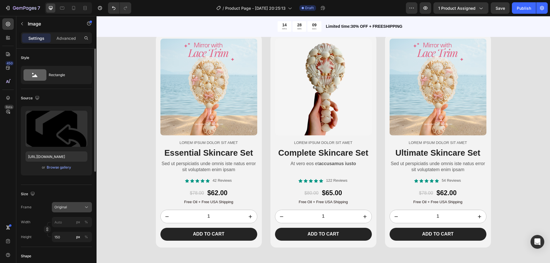
click at [69, 208] on div "Original" at bounding box center [68, 207] width 28 height 5
click at [64, 224] on input "px %" at bounding box center [72, 222] width 40 height 10
type input "3"
type input "30"
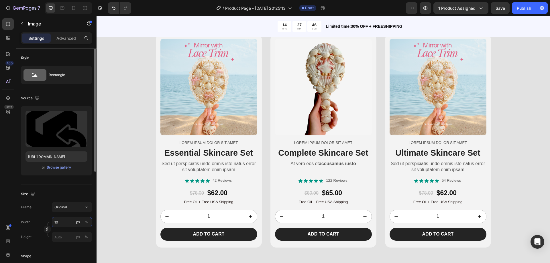
type input "1"
type input "5"
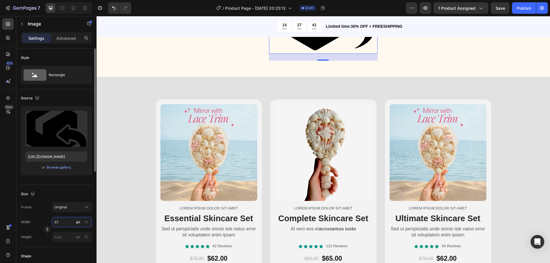
type input "5"
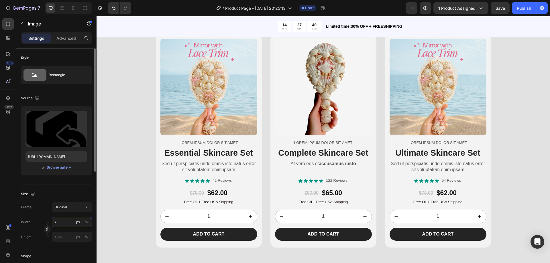
type input "70"
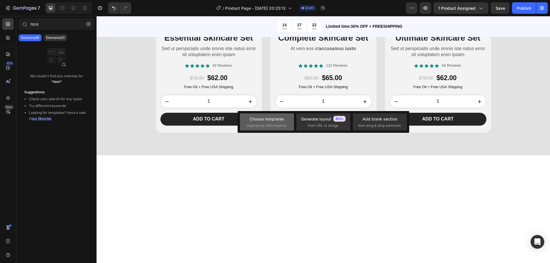
click at [265, 121] on div "Choose templates" at bounding box center [267, 119] width 35 height 6
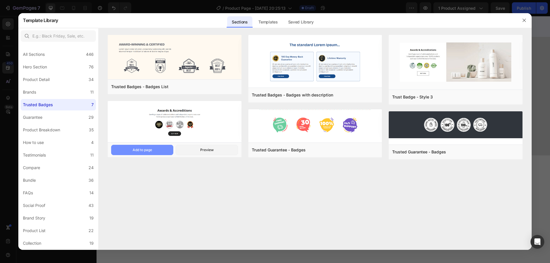
click at [165, 149] on button "Add to page" at bounding box center [142, 150] width 62 height 10
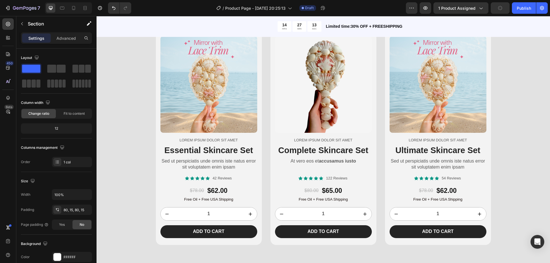
scroll to position [899, 0]
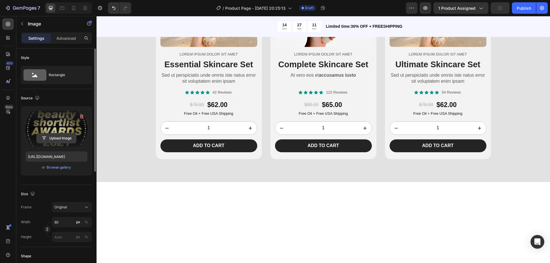
click at [55, 139] on input "file" at bounding box center [57, 139] width 40 height 10
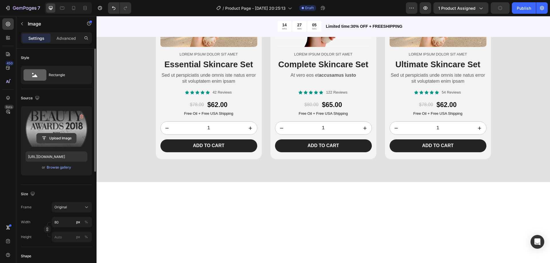
click at [58, 139] on input "file" at bounding box center [57, 139] width 40 height 10
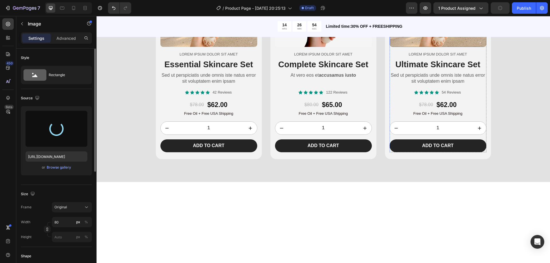
type input "https://cdn.shopify.com/s/files/1/0943/2842/2691/files/gempages_581661021412787…"
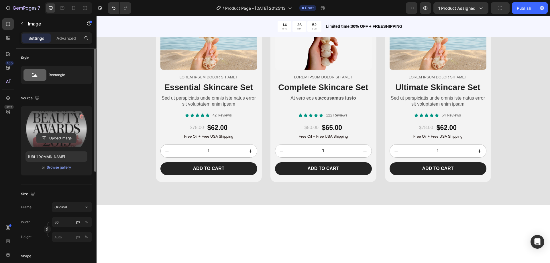
click at [52, 138] on input "file" at bounding box center [57, 139] width 40 height 10
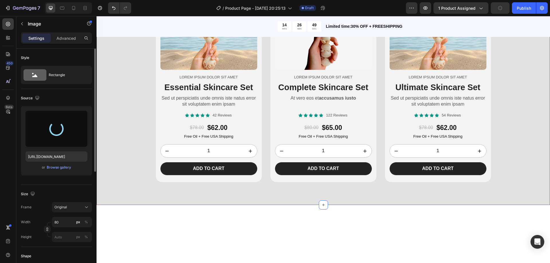
type input "https://cdn.shopify.com/s/files/1/0943/2842/2691/files/gempages_581661021412787…"
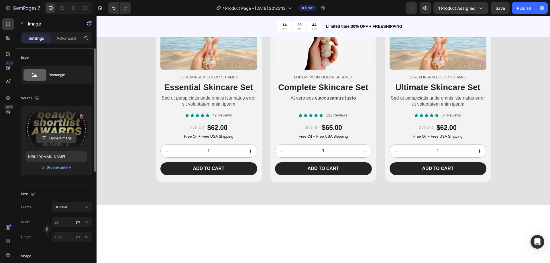
click at [53, 137] on input "file" at bounding box center [57, 139] width 40 height 10
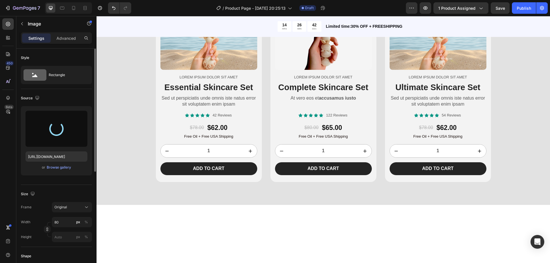
type input "https://cdn.shopify.com/s/files/1/0943/2842/2691/files/gempages_581661021412787…"
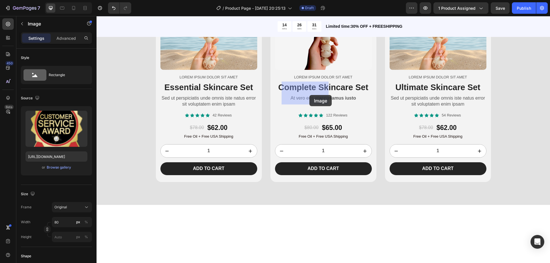
drag, startPoint x: 378, startPoint y: 91, endPoint x: 312, endPoint y: 97, distance: 66.5
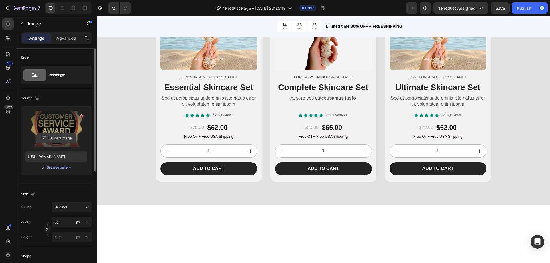
click at [55, 138] on input "file" at bounding box center [57, 139] width 40 height 10
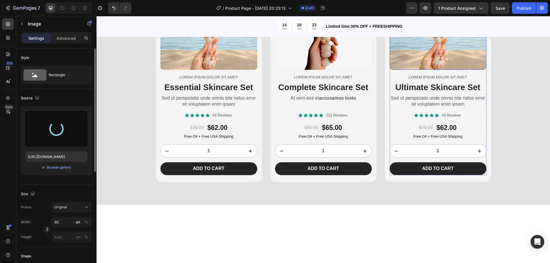
type input "https://cdn.shopify.com/s/files/1/0943/2842/2691/files/gempages_581661021412787…"
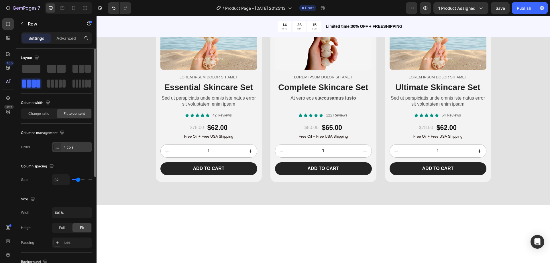
click at [56, 150] on div at bounding box center [57, 147] width 8 height 8
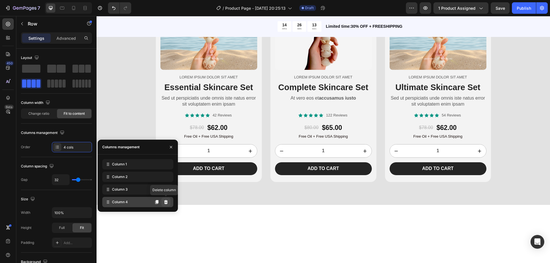
click at [167, 202] on icon at bounding box center [166, 202] width 4 height 4
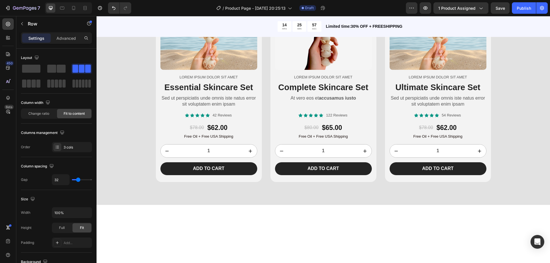
type input "47"
type input "51"
type input "58"
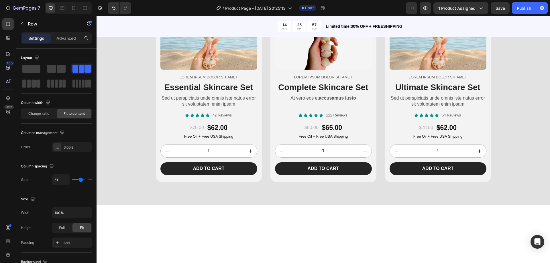
type input "58"
type input "67"
type input "73"
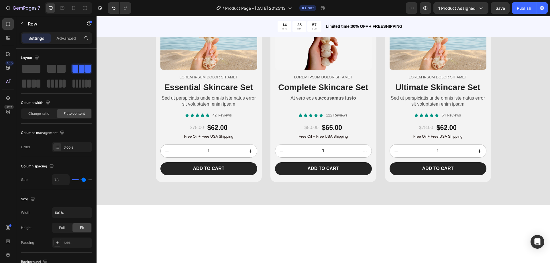
type input "78"
type input "82"
type input "84"
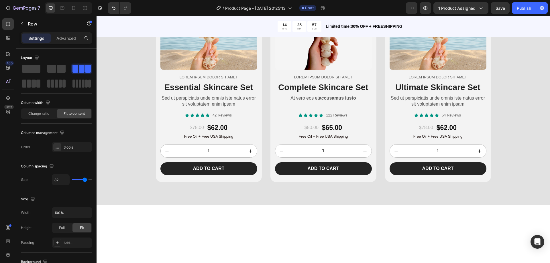
type input "84"
type input "87"
type input "89"
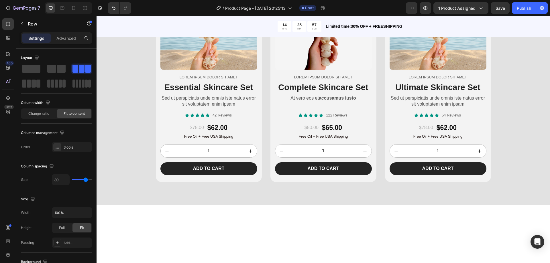
type input "91"
type input "93"
type input "96"
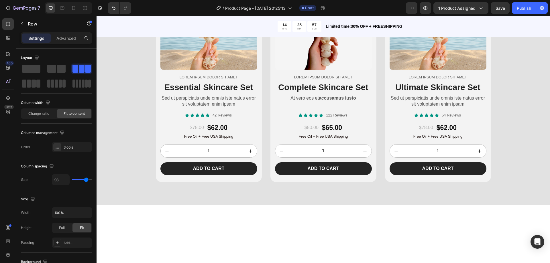
type input "96"
type input "98"
type input "100"
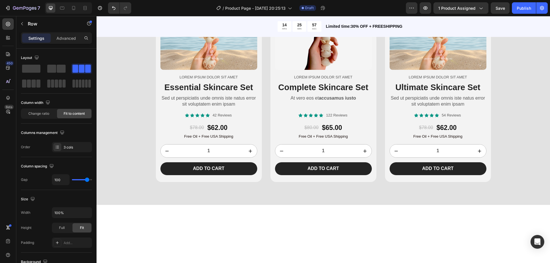
type input "102"
type input "107"
type input "109"
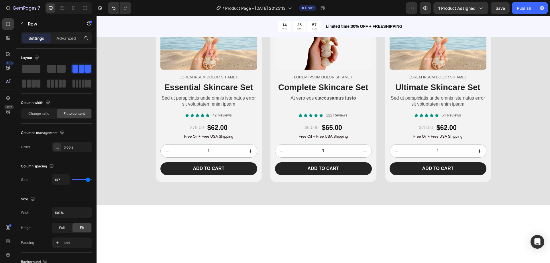
type input "109"
type input "111"
type input "116"
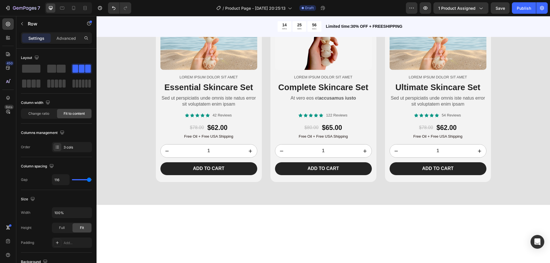
type input "118"
type input "120"
drag, startPoint x: 80, startPoint y: 178, endPoint x: 98, endPoint y: 180, distance: 17.9
type input "120"
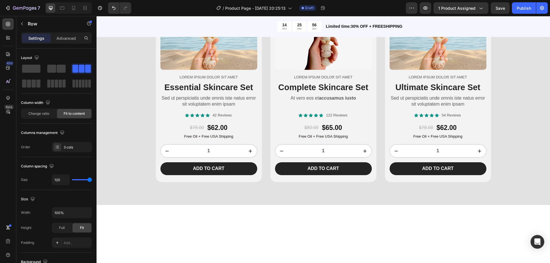
click at [92, 180] on input "range" at bounding box center [82, 179] width 20 height 1
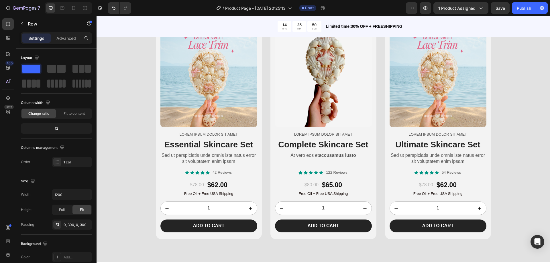
scroll to position [813, 0]
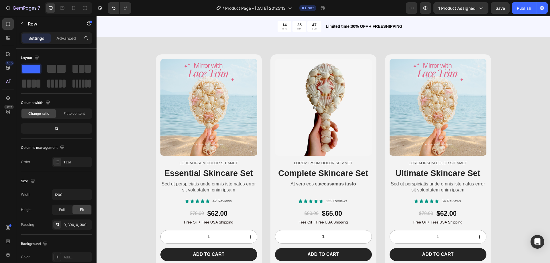
click at [345, 9] on div "BUY NOW Button" at bounding box center [324, 1] width 172 height 15
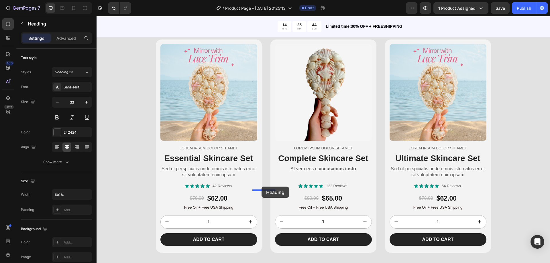
drag, startPoint x: 302, startPoint y: 134, endPoint x: 262, endPoint y: 187, distance: 66.2
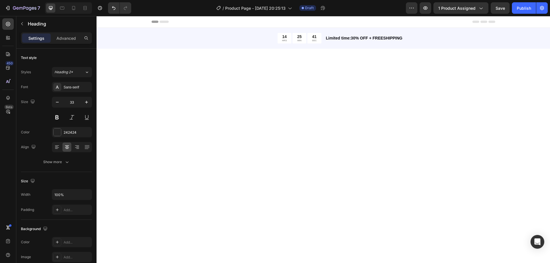
scroll to position [813, 0]
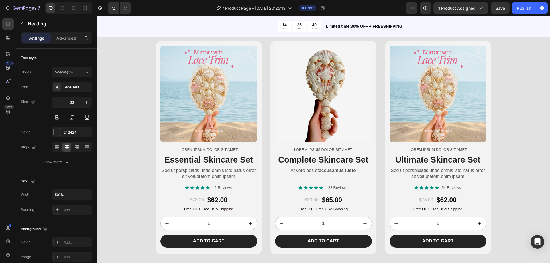
click at [261, 187] on div at bounding box center [261, 187] width 0 height 0
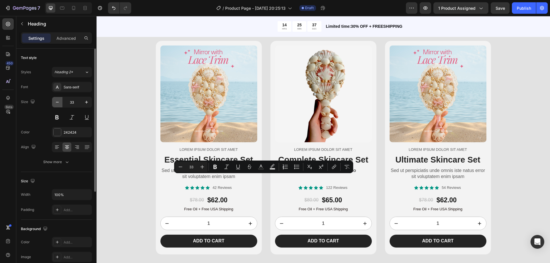
click at [57, 102] on icon "button" at bounding box center [57, 102] width 6 height 6
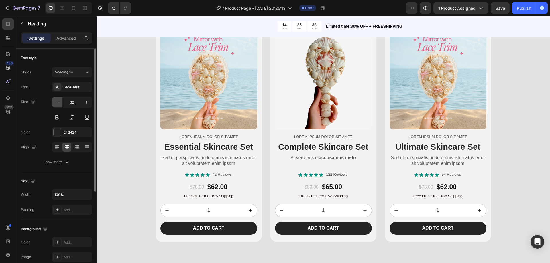
click at [57, 102] on icon "button" at bounding box center [57, 102] width 6 height 6
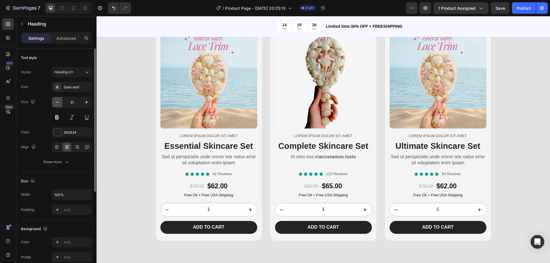
click at [57, 102] on icon "button" at bounding box center [57, 102] width 6 height 6
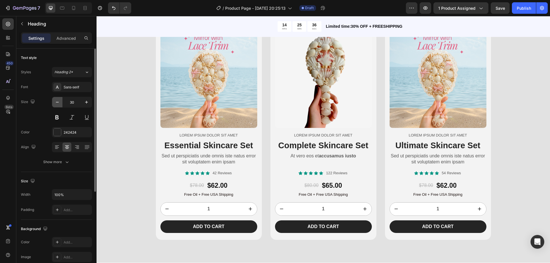
click at [57, 102] on icon "button" at bounding box center [57, 102] width 6 height 6
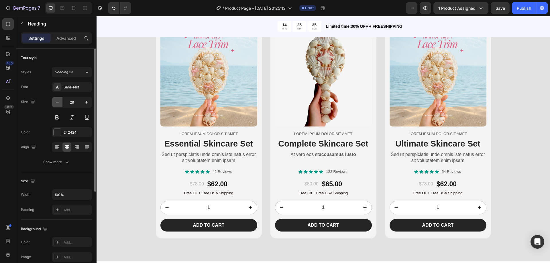
click at [57, 102] on icon "button" at bounding box center [57, 102] width 6 height 6
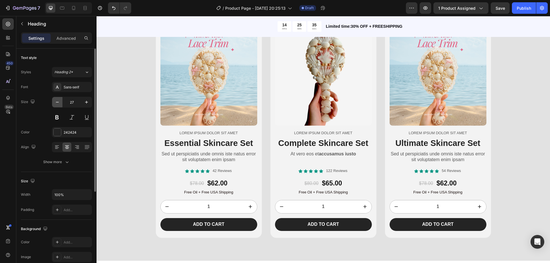
click at [57, 102] on icon "button" at bounding box center [57, 102] width 6 height 6
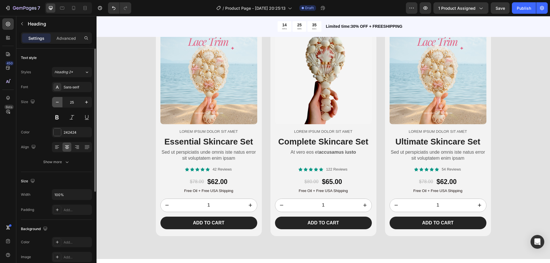
click at [57, 102] on icon "button" at bounding box center [57, 102] width 6 height 6
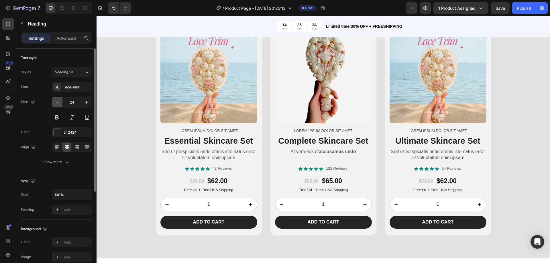
click at [57, 102] on icon "button" at bounding box center [57, 102] width 6 height 6
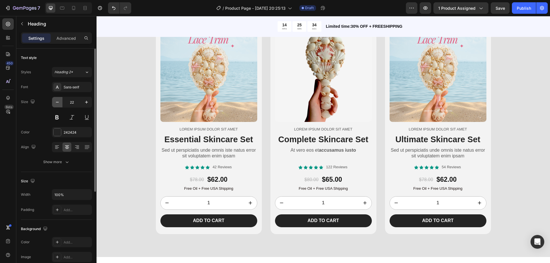
click at [57, 102] on icon "button" at bounding box center [57, 102] width 6 height 6
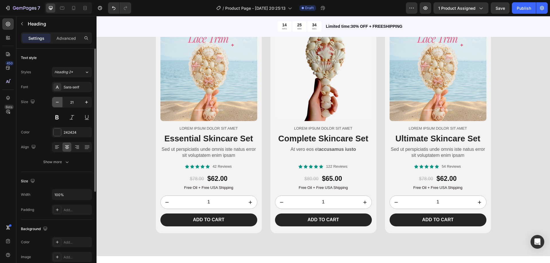
click at [57, 102] on icon "button" at bounding box center [57, 102] width 6 height 6
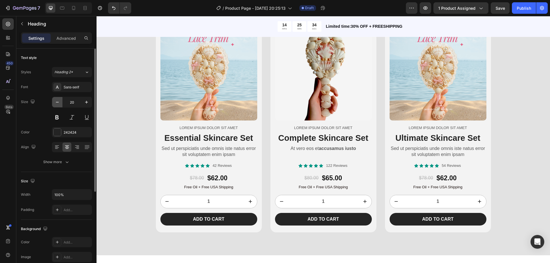
click at [57, 102] on icon "button" at bounding box center [57, 102] width 6 height 6
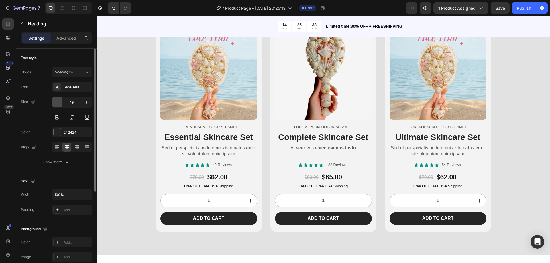
click at [57, 102] on icon "button" at bounding box center [57, 102] width 6 height 6
type input "18"
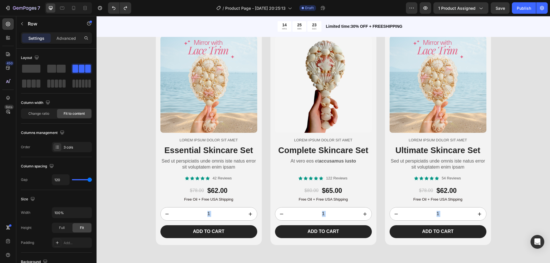
click at [322, 10] on icon at bounding box center [323, 8] width 3 height 3
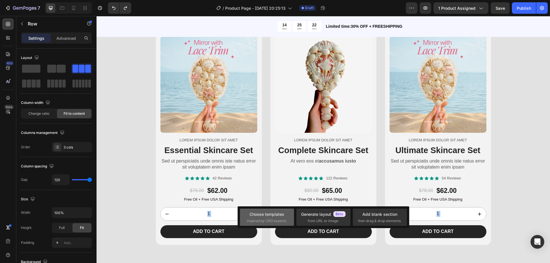
click at [271, 215] on div "Choose templates" at bounding box center [267, 215] width 35 height 6
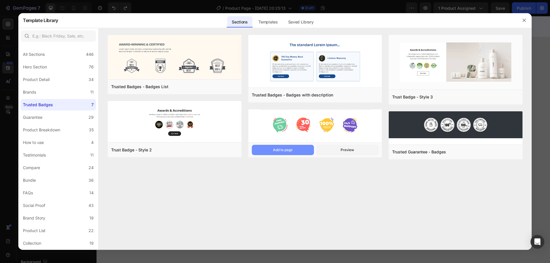
click at [295, 147] on button "Add to page" at bounding box center [283, 150] width 62 height 10
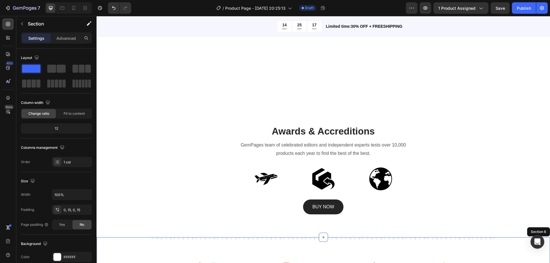
scroll to position [1034, 0]
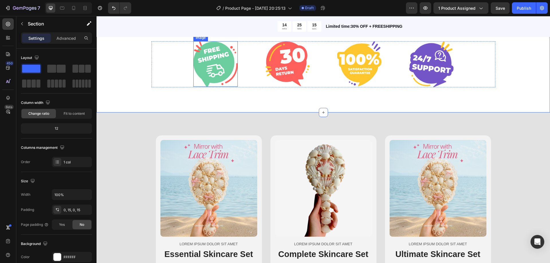
click at [225, 70] on img at bounding box center [216, 64] width 44 height 46
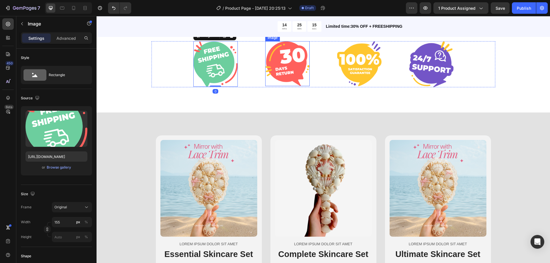
click at [279, 68] on img at bounding box center [287, 63] width 44 height 45
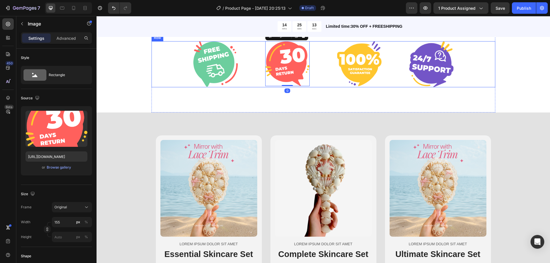
click at [184, 46] on div "Image Image 0 Image Image Row" at bounding box center [324, 64] width 344 height 46
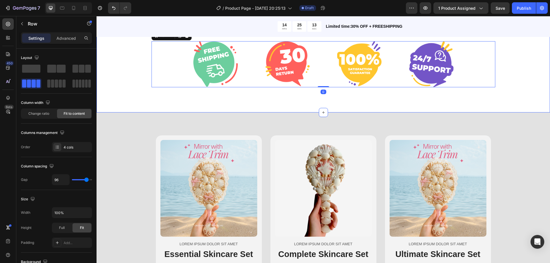
scroll to position [1005, 0]
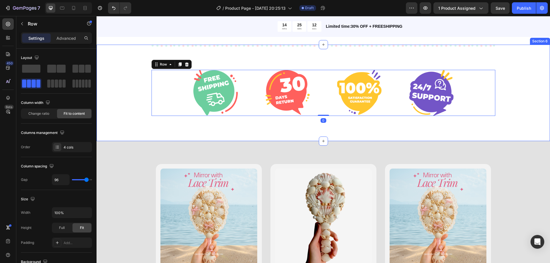
click at [116, 87] on div "Image Image Image Image Row 0 Row" at bounding box center [323, 93] width 445 height 97
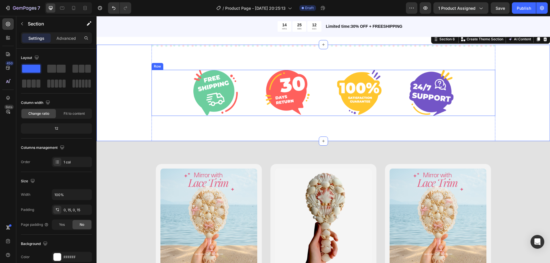
click at [153, 67] on div "Row" at bounding box center [157, 66] width 9 height 5
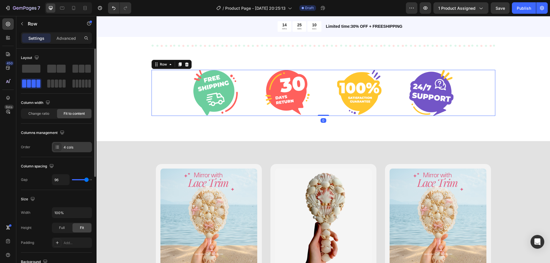
click at [71, 148] on div "4 cols" at bounding box center [77, 147] width 27 height 5
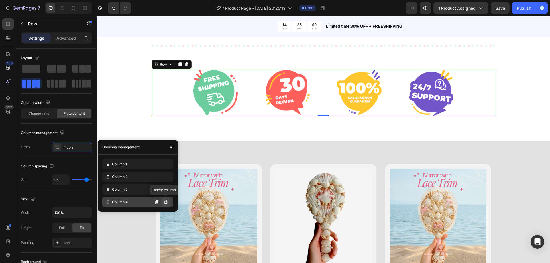
click at [167, 200] on icon at bounding box center [166, 202] width 5 height 5
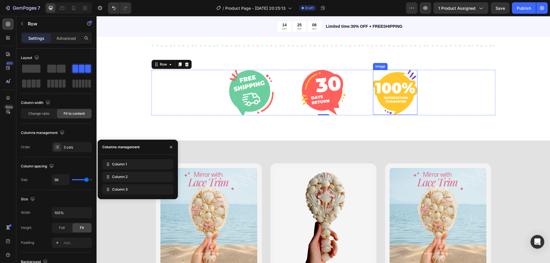
click at [356, 108] on div "Image Image Image Row 0" at bounding box center [324, 93] width 344 height 46
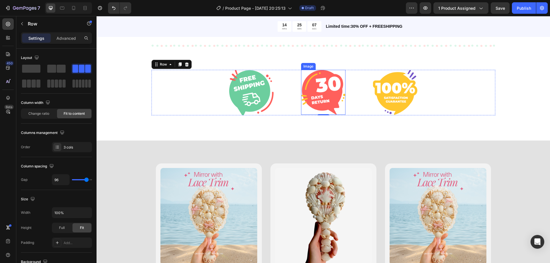
scroll to position [977, 0]
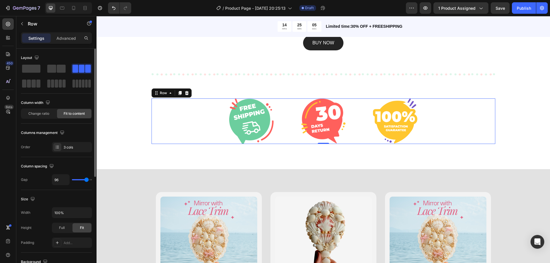
type input "93"
type input "98"
type input "104"
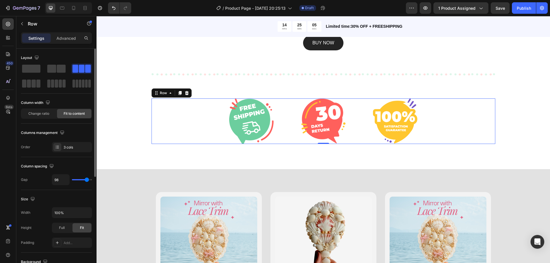
type input "104"
type input "116"
type input "120"
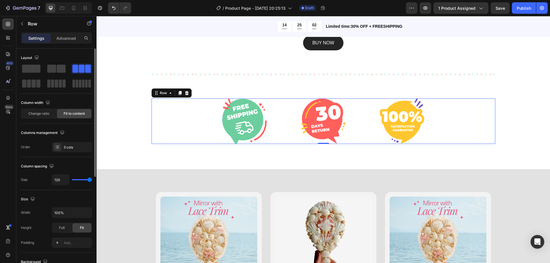
drag, startPoint x: 86, startPoint y: 180, endPoint x: 97, endPoint y: 181, distance: 10.7
type input "120"
click at [92, 181] on input "range" at bounding box center [82, 179] width 20 height 1
click at [315, 134] on img at bounding box center [323, 121] width 44 height 45
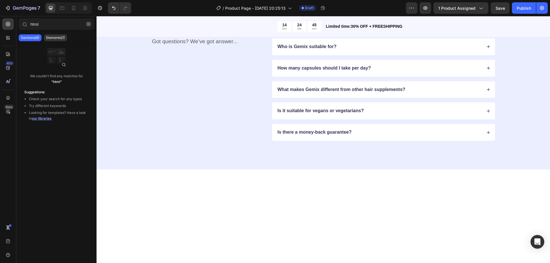
scroll to position [1481, 0]
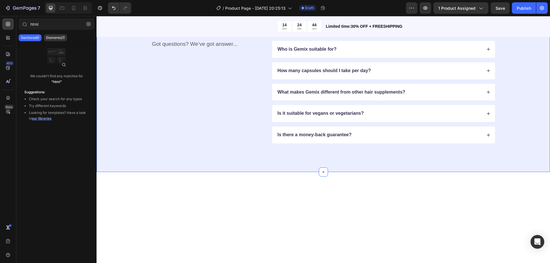
click at [165, 19] on div "Heading" at bounding box center [161, 15] width 16 height 5
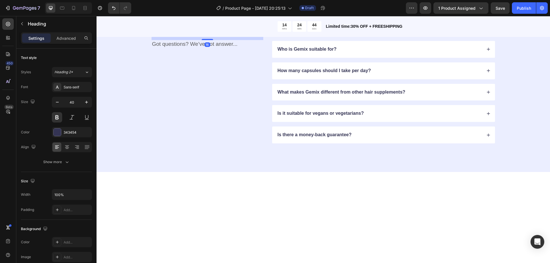
click at [122, 101] on div "FAQs Heading 16 Got questions? We’ve got answer... Text Block How long does it …" at bounding box center [324, 81] width 454 height 181
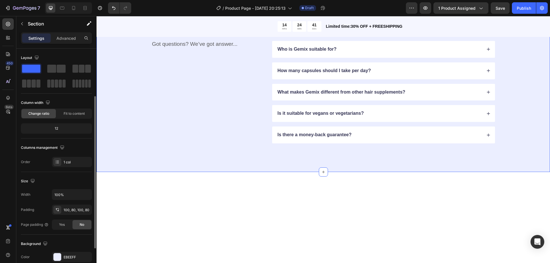
scroll to position [86, 0]
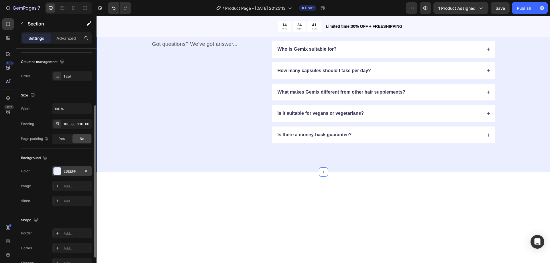
click at [67, 171] on div "EBEEFF" at bounding box center [72, 171] width 17 height 5
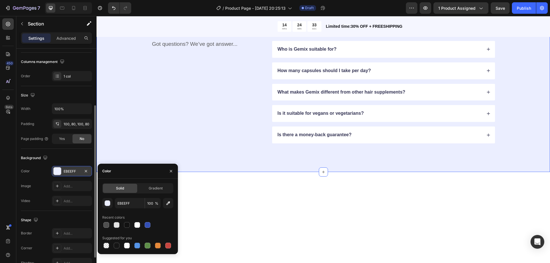
click at [76, 170] on div "EBEEFF" at bounding box center [72, 171] width 17 height 5
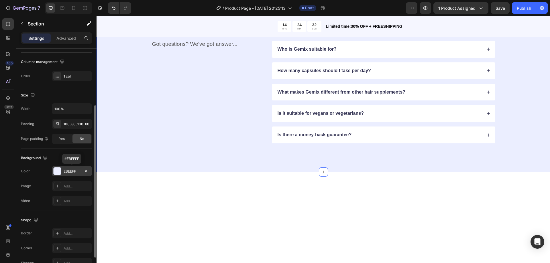
click at [76, 171] on div "EBEEFF" at bounding box center [72, 171] width 17 height 5
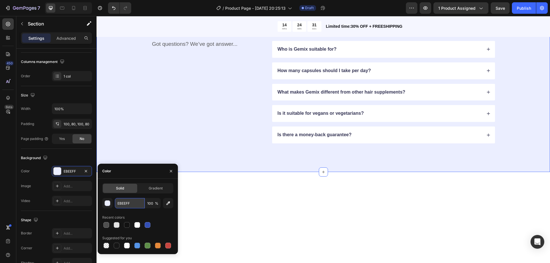
click at [130, 203] on input "EBEEFF" at bounding box center [130, 203] width 30 height 10
paste input "fdf6ea"
type input "fdf6ea"
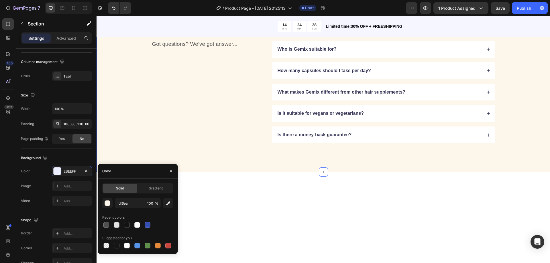
click at [255, 106] on div "FAQs Heading Got questions? We’ve got answer... Text Block How long does it tak…" at bounding box center [324, 81] width 454 height 181
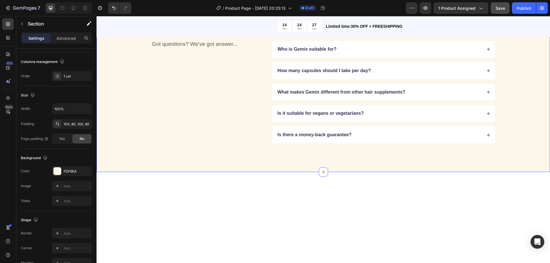
click at [508, 7] on button "Save" at bounding box center [500, 7] width 19 height 11
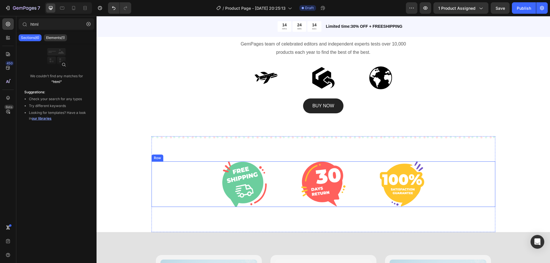
scroll to position [885, 0]
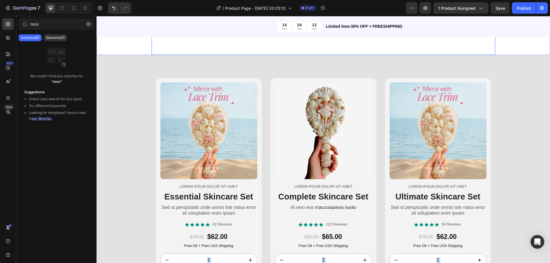
click at [462, 55] on div "Image Image Image Row Row" at bounding box center [324, 7] width 344 height 96
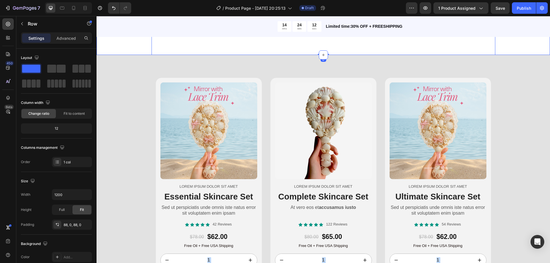
click at [126, 55] on div "Image Image Image Row Row 0" at bounding box center [323, 7] width 445 height 96
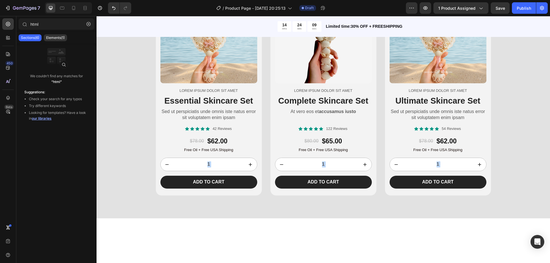
scroll to position [828, 0]
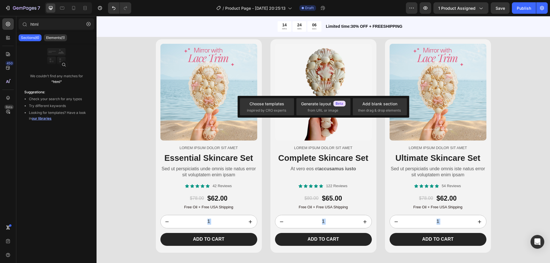
click at [321, 19] on icon at bounding box center [323, 16] width 5 height 5
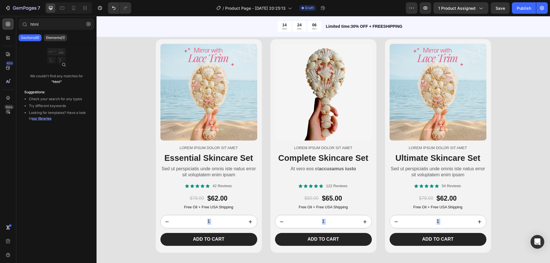
click at [320, 20] on icon at bounding box center [323, 16] width 7 height 7
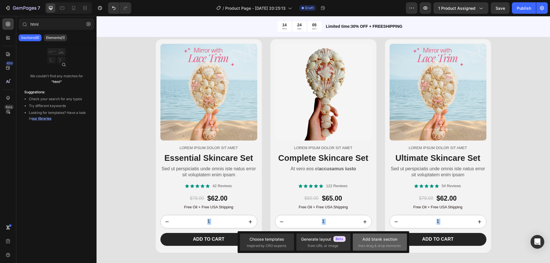
click at [381, 244] on span "then drag & drop elements" at bounding box center [379, 246] width 43 height 5
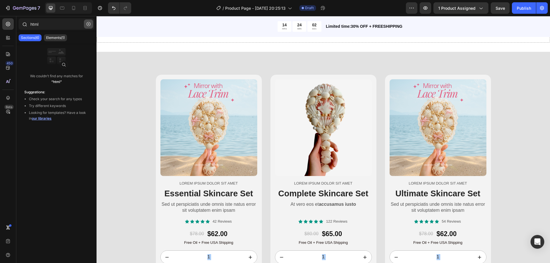
click at [90, 21] on button "button" at bounding box center [88, 23] width 9 height 9
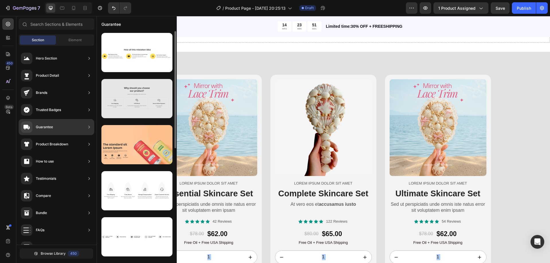
click at [115, 106] on div at bounding box center [136, 98] width 71 height 39
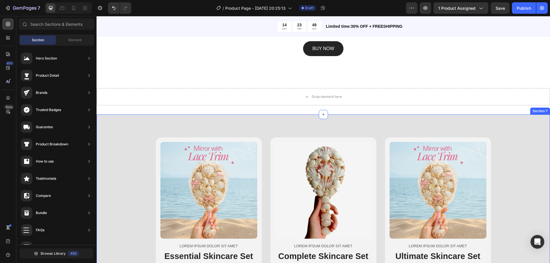
scroll to position [914, 0]
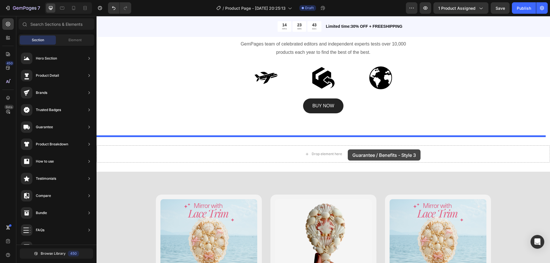
drag, startPoint x: 220, startPoint y: 120, endPoint x: 348, endPoint y: 150, distance: 130.9
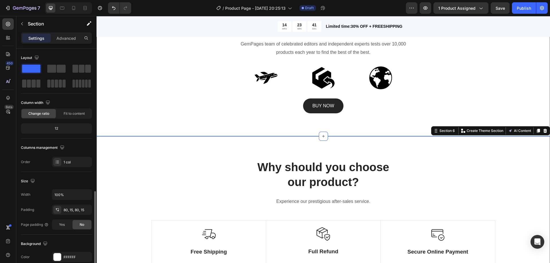
click at [518, 83] on div "Awards & Accreditions Heading GemPages team of celebrated editors and independe…" at bounding box center [323, 69] width 445 height 90
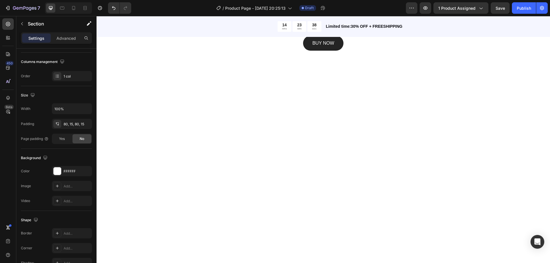
scroll to position [799, 0]
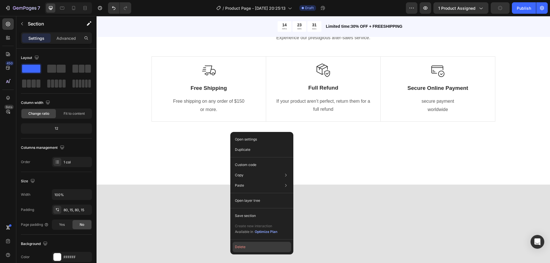
drag, startPoint x: 246, startPoint y: 246, endPoint x: 176, endPoint y: 204, distance: 82.3
click at [246, 246] on button "Delete" at bounding box center [262, 247] width 58 height 10
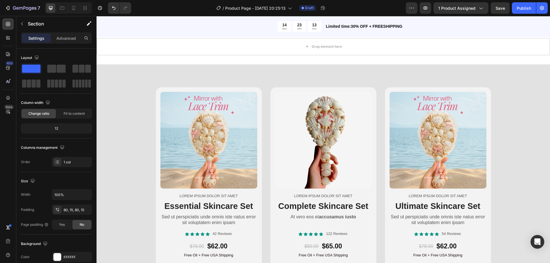
scroll to position [942, 0]
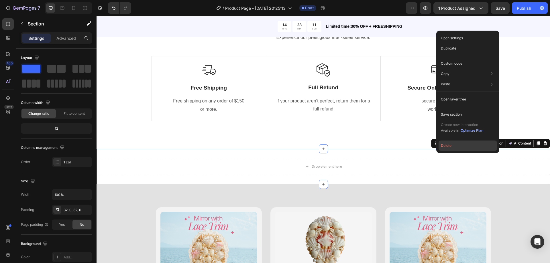
click at [482, 148] on button "Delete" at bounding box center [468, 146] width 58 height 10
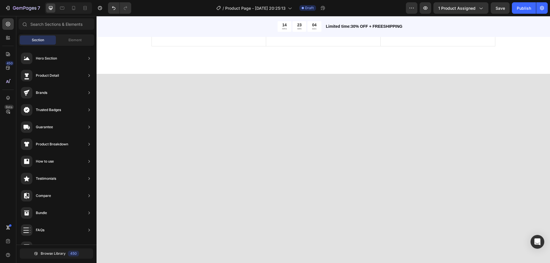
scroll to position [799, 0]
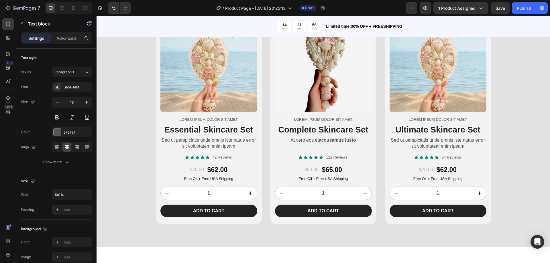
scroll to position [770, 0]
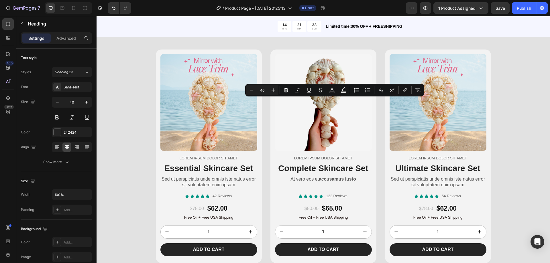
drag, startPoint x: 284, startPoint y: 104, endPoint x: 356, endPoint y: 120, distance: 74.6
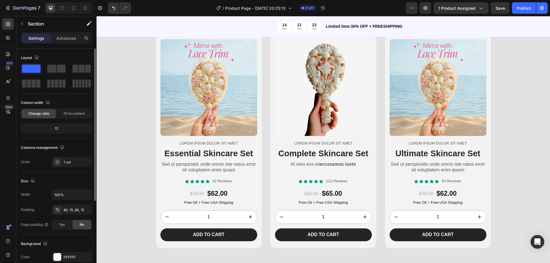
click at [61, 126] on div "12" at bounding box center [56, 129] width 69 height 8
drag, startPoint x: 59, startPoint y: 128, endPoint x: 54, endPoint y: 128, distance: 4.3
click at [54, 128] on div "12" at bounding box center [56, 129] width 69 height 8
click at [55, 128] on div "12" at bounding box center [56, 129] width 69 height 8
click at [56, 129] on div "12" at bounding box center [56, 129] width 69 height 8
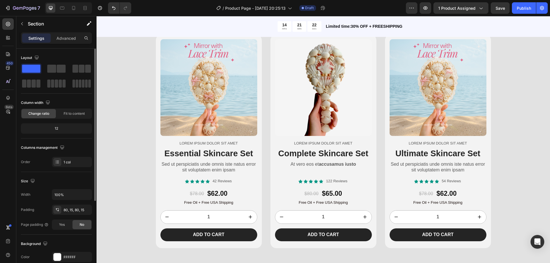
click at [57, 129] on div "12" at bounding box center [56, 129] width 69 height 8
click at [58, 128] on div "12" at bounding box center [56, 129] width 69 height 8
click at [68, 114] on span "Fit to content" at bounding box center [74, 113] width 21 height 5
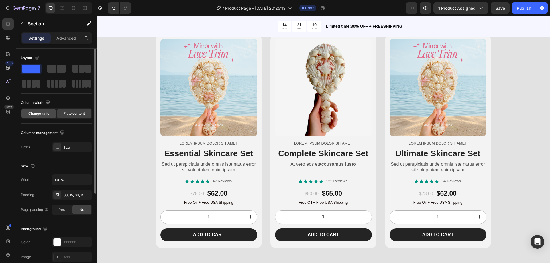
click at [51, 114] on div "Change ratio" at bounding box center [39, 113] width 34 height 9
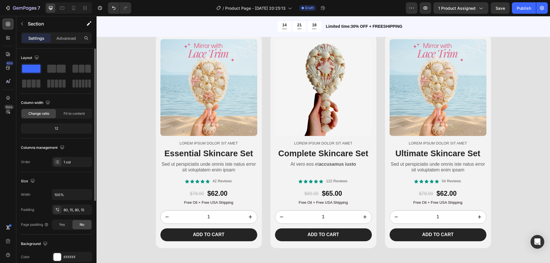
click at [58, 129] on div "12" at bounding box center [56, 129] width 69 height 8
click at [71, 109] on div "Change ratio Fit to content" at bounding box center [56, 114] width 71 height 10
click at [71, 114] on span "Fit to content" at bounding box center [74, 113] width 21 height 5
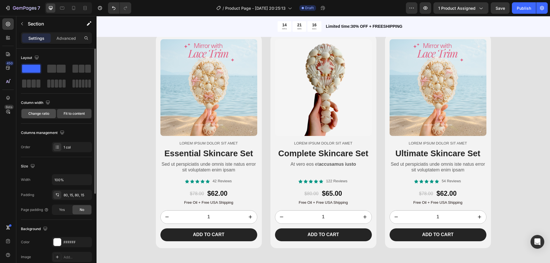
click at [48, 113] on span "Change ratio" at bounding box center [38, 113] width 21 height 5
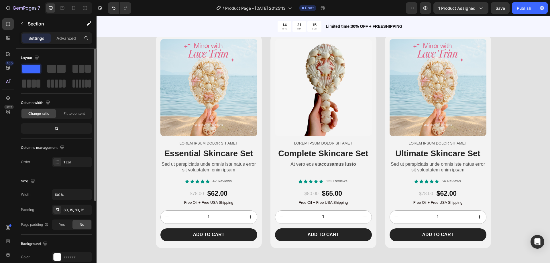
scroll to position [29, 0]
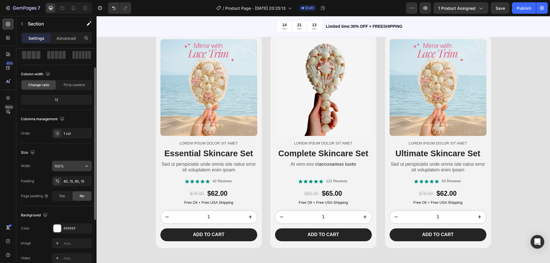
click at [65, 169] on input "100%" at bounding box center [72, 166] width 40 height 10
click at [85, 166] on icon "button" at bounding box center [87, 166] width 6 height 6
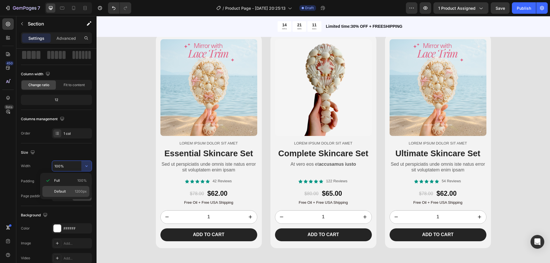
click at [69, 190] on p "Default 1200px" at bounding box center [70, 191] width 33 height 5
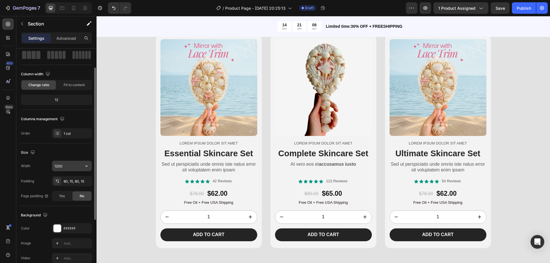
click at [63, 166] on input "1200" at bounding box center [72, 166] width 40 height 10
click at [84, 167] on icon "button" at bounding box center [87, 166] width 6 height 6
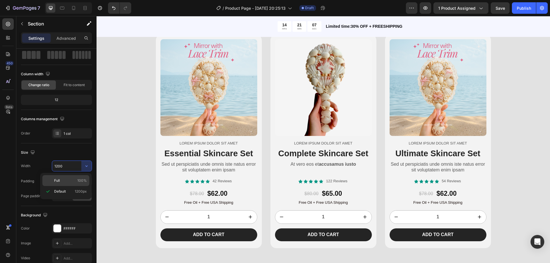
click at [74, 180] on p "Full 100%" at bounding box center [70, 180] width 33 height 5
type input "100%"
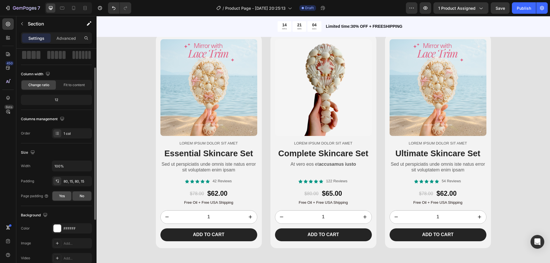
click at [64, 197] on span "Yes" at bounding box center [62, 196] width 6 height 5
click at [80, 196] on span "No" at bounding box center [82, 196] width 5 height 5
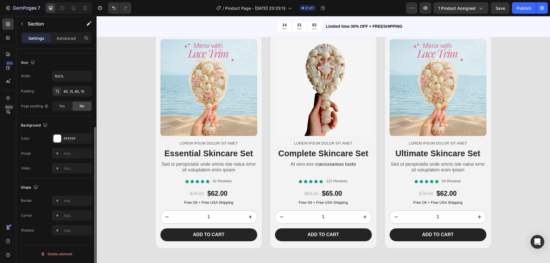
scroll to position [0, 0]
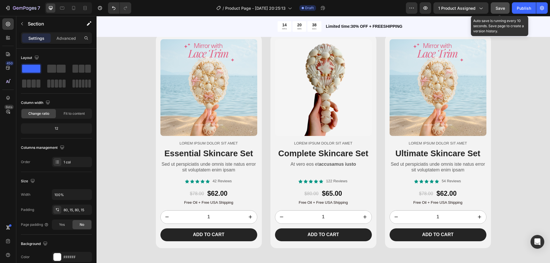
click at [497, 10] on span "Save" at bounding box center [500, 8] width 9 height 5
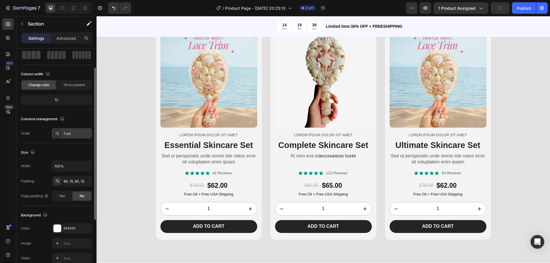
scroll to position [57, 0]
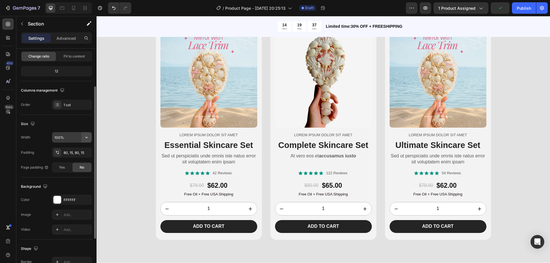
click at [84, 138] on icon "button" at bounding box center [87, 138] width 6 height 6
click at [67, 131] on div "Size Width 100% Padding 80, 15, 80, 15 Page padding Yes No" at bounding box center [56, 146] width 71 height 63
click at [67, 137] on input "100%" at bounding box center [72, 137] width 40 height 10
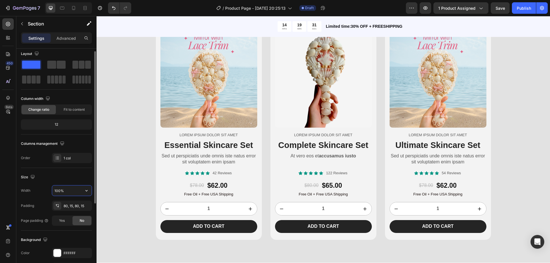
scroll to position [0, 0]
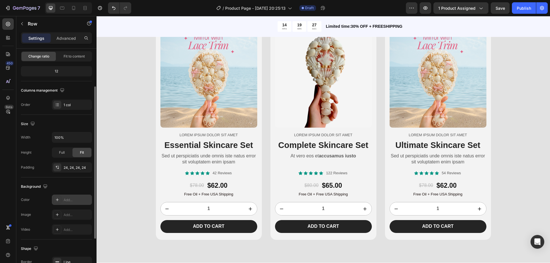
scroll to position [115, 0]
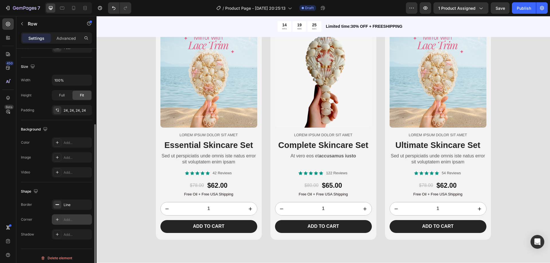
click at [70, 216] on div "Add..." at bounding box center [72, 220] width 40 height 10
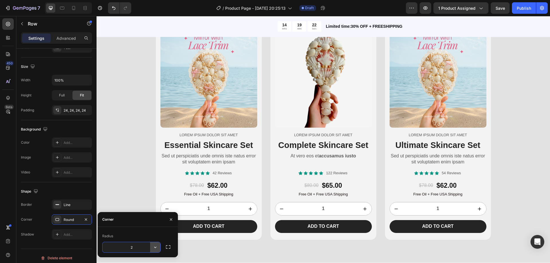
type input "20"
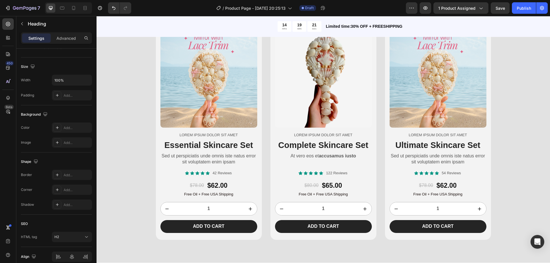
scroll to position [0, 0]
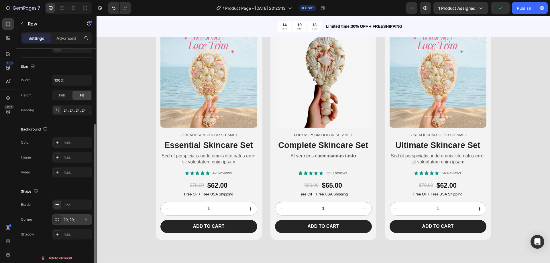
scroll to position [119, 0]
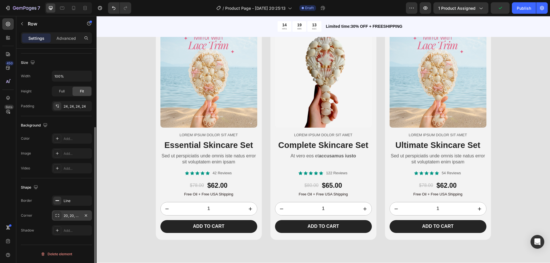
click at [72, 216] on div "20, 20, 20, 20" at bounding box center [72, 216] width 17 height 5
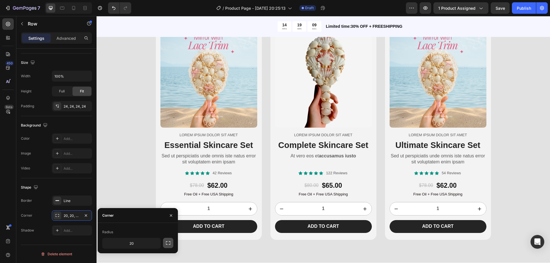
click at [171, 244] on icon "button" at bounding box center [168, 243] width 5 height 3
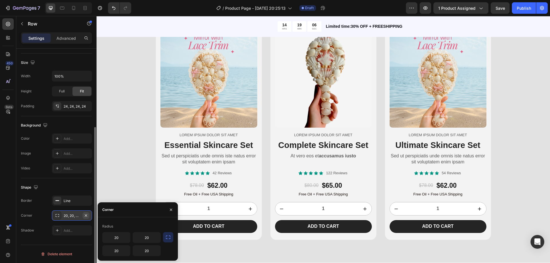
click at [85, 216] on icon "button" at bounding box center [86, 216] width 5 height 5
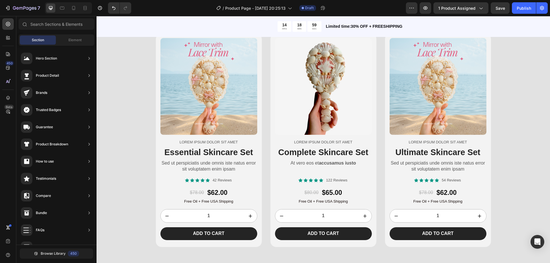
scroll to position [766, 0]
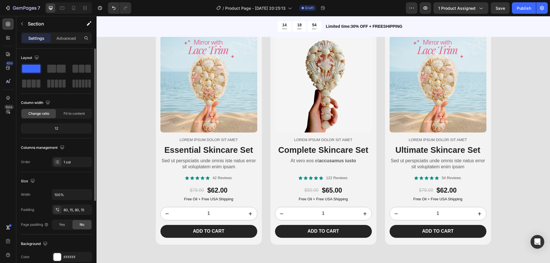
scroll to position [57, 0]
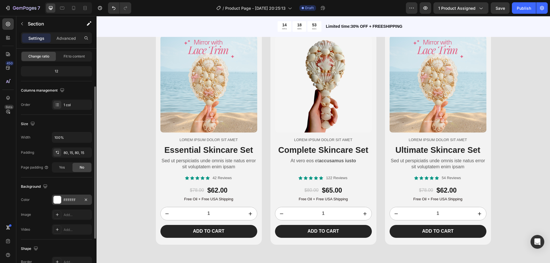
click at [70, 202] on div "FFFFFF" at bounding box center [72, 200] width 17 height 5
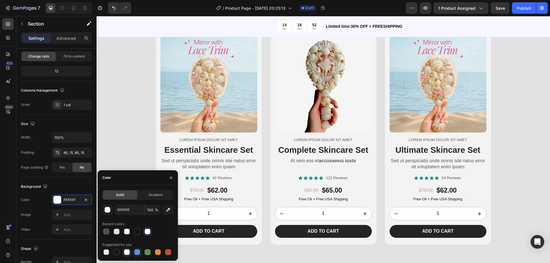
click at [138, 251] on div at bounding box center [137, 253] width 6 height 6
click at [115, 232] on div at bounding box center [117, 232] width 6 height 6
type input "E2E2E2"
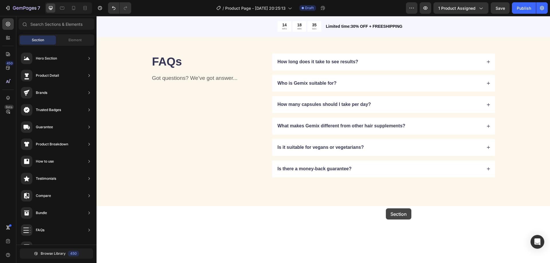
scroll to position [1310, 0]
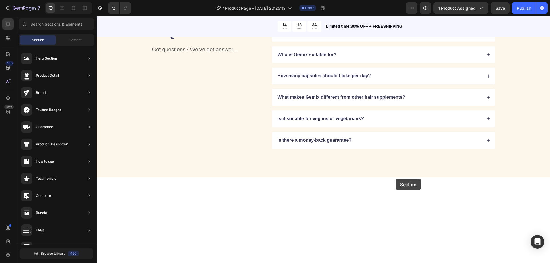
drag, startPoint x: 388, startPoint y: 208, endPoint x: 396, endPoint y: 179, distance: 30.3
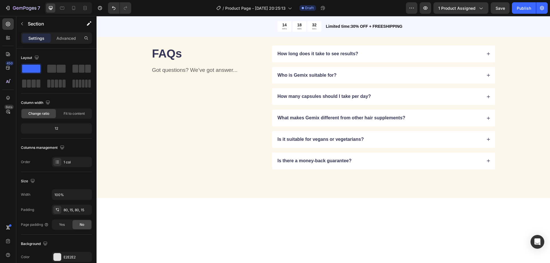
scroll to position [1117, 0]
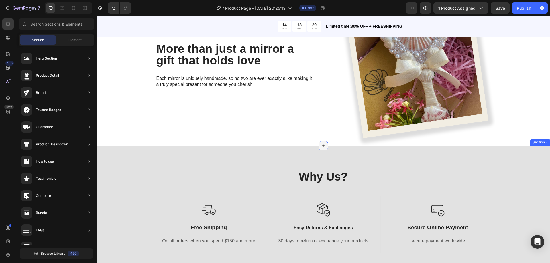
click at [319, 142] on div at bounding box center [323, 145] width 9 height 9
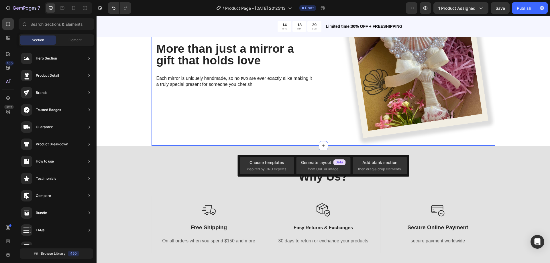
click at [310, 137] on div "More than just a mirror a gift that holds love Heading Each mirror is uniquely …" at bounding box center [236, 66] width 168 height 159
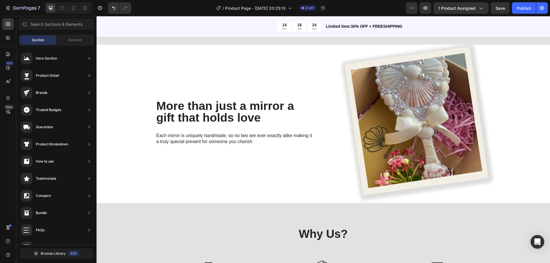
click at [490, 99] on img at bounding box center [416, 124] width 159 height 159
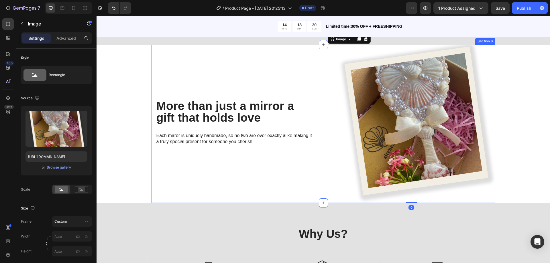
click at [215, 78] on div "More than just a mirror a gift that holds love Heading Each mirror is uniquely …" at bounding box center [236, 124] width 168 height 159
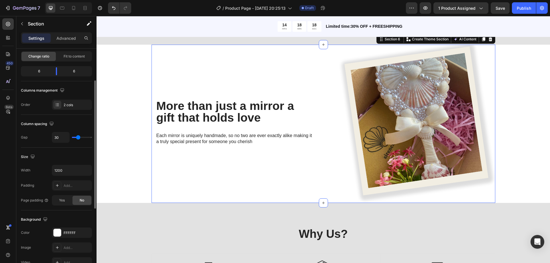
scroll to position [86, 0]
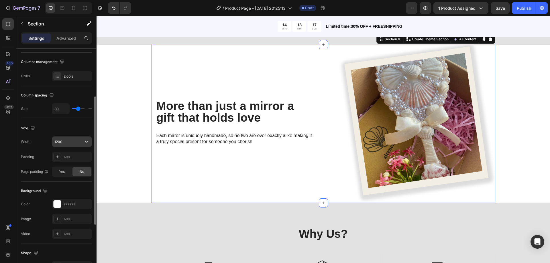
click at [72, 144] on input "1200" at bounding box center [72, 142] width 40 height 10
click at [85, 140] on icon "button" at bounding box center [87, 142] width 6 height 6
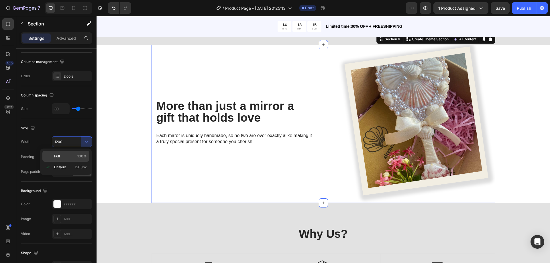
click at [73, 159] on div "Full 100%" at bounding box center [65, 156] width 47 height 11
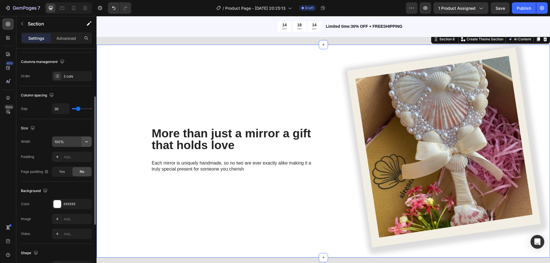
click at [87, 143] on icon "button" at bounding box center [87, 142] width 6 height 6
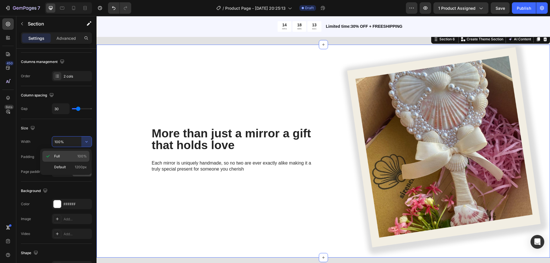
click at [79, 156] on span "100%" at bounding box center [81, 156] width 9 height 5
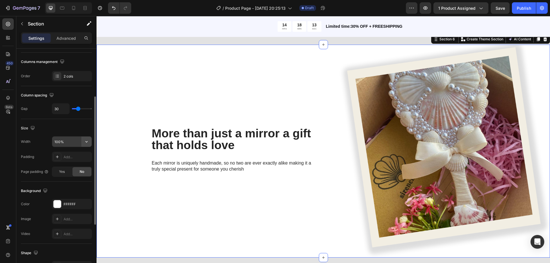
click at [86, 145] on button "button" at bounding box center [86, 142] width 10 height 10
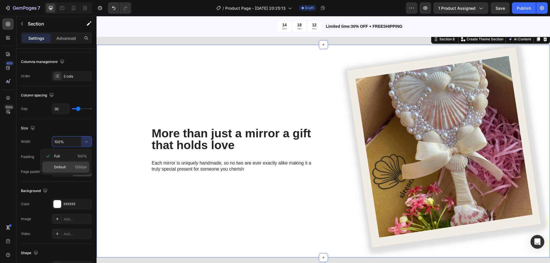
click at [71, 167] on p "Default 1200px" at bounding box center [70, 167] width 33 height 5
type input "1200"
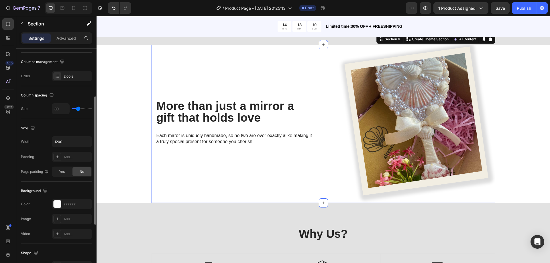
type input "53"
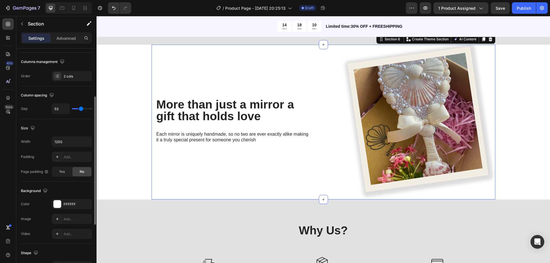
type input "58"
type input "60"
type input "64"
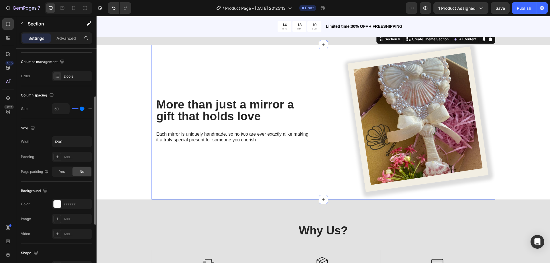
type input "64"
type input "67"
type input "69"
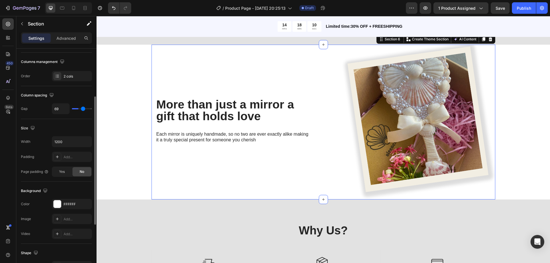
type input "71"
type input "73"
type input "76"
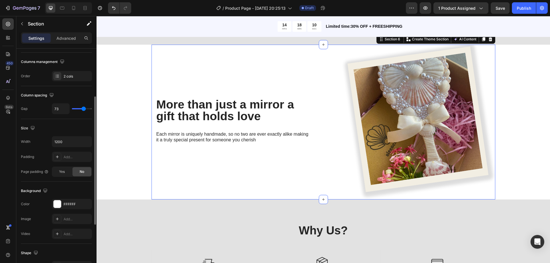
type input "76"
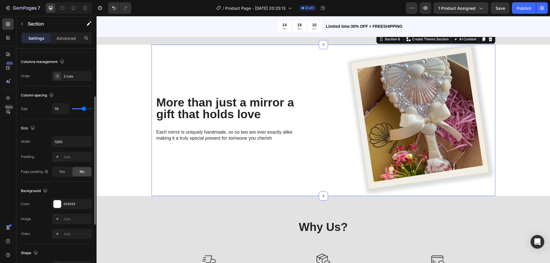
type input "78"
type input "76"
type input "71"
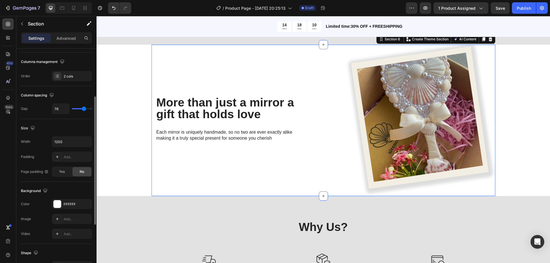
type input "71"
type input "58"
type input "44"
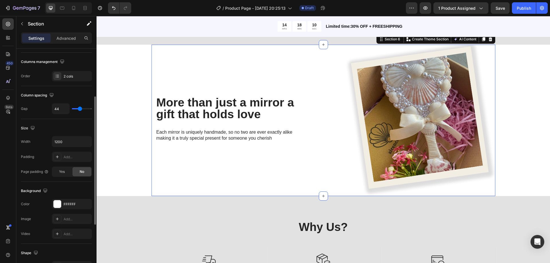
type input "31"
type input "22"
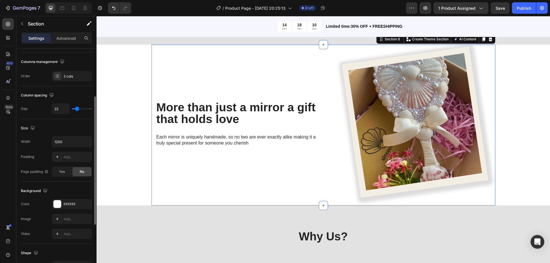
type input "11"
type input "53"
type input "62"
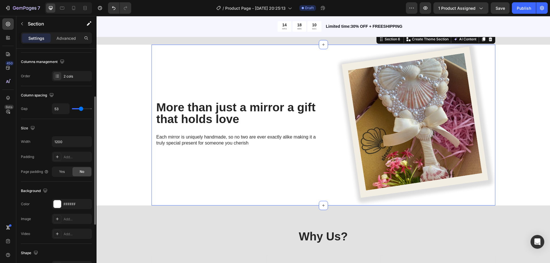
type input "62"
type input "69"
type input "78"
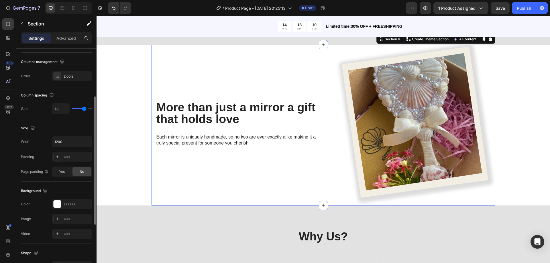
type input "82"
type input "96"
type input "100"
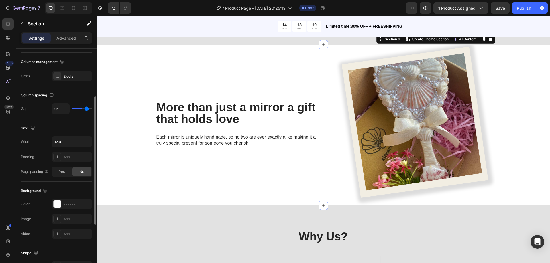
type input "100"
type input "107"
type input "109"
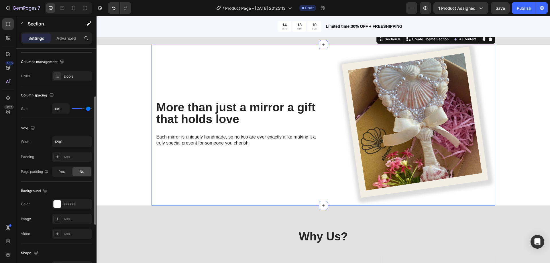
type input "118"
type input "120"
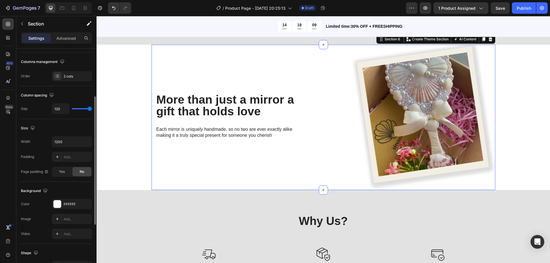
type input "113"
type input "67"
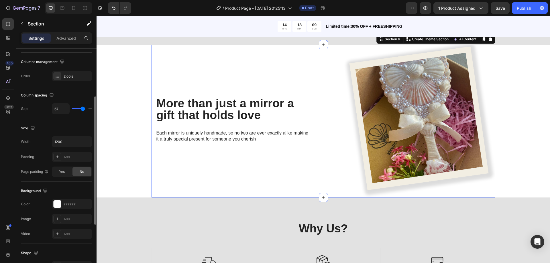
type input "60"
type input "53"
type input "49"
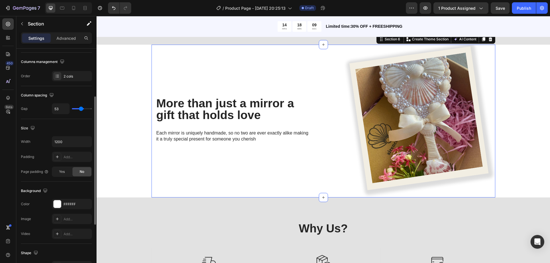
type input "49"
type input "47"
type input "40"
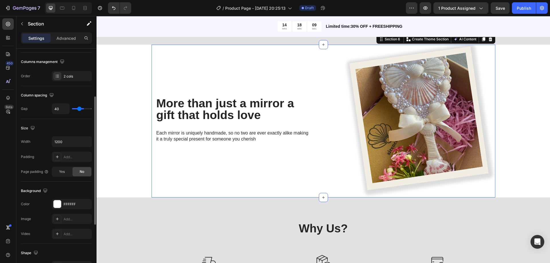
type input "36"
type input "31"
type input "29"
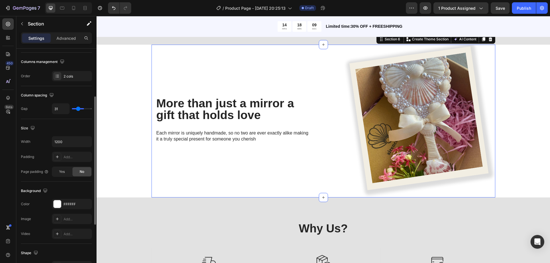
type input "29"
type input "27"
type input "22"
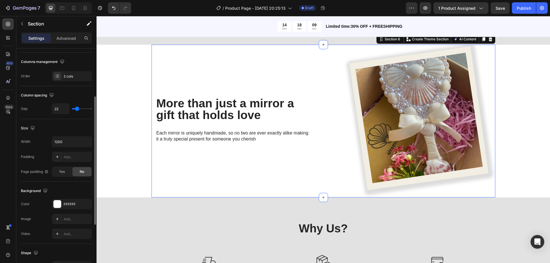
type input "20"
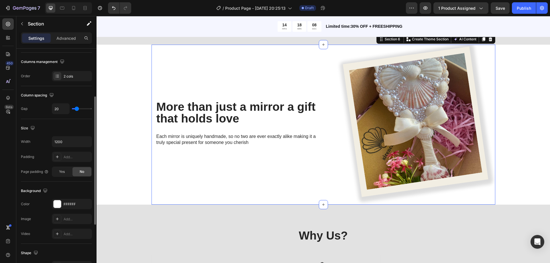
type input "18"
type input "16"
type input "13"
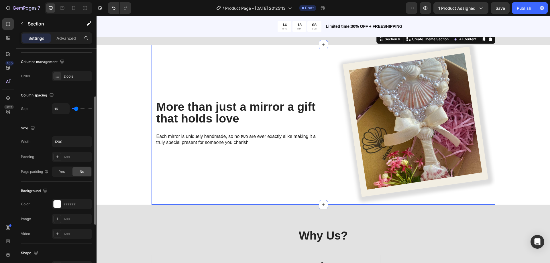
type input "13"
type input "9"
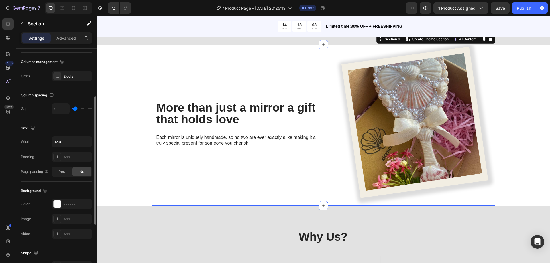
type input "7"
type input "4"
type input "2"
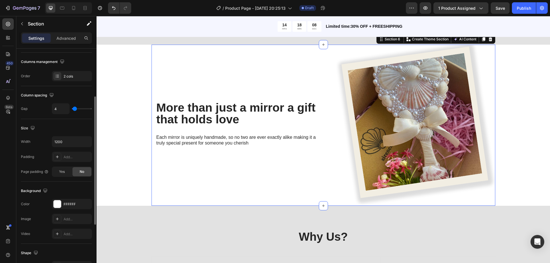
type input "2"
type input "0"
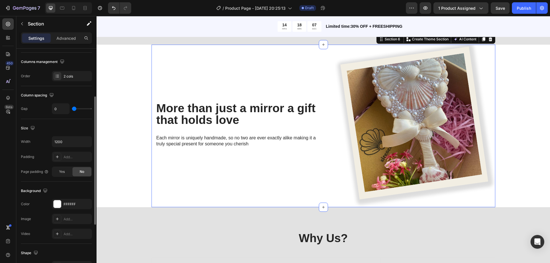
type input "36"
type input "42"
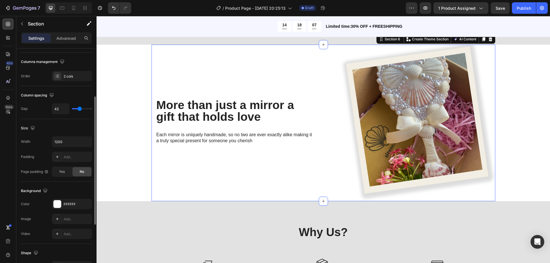
type input "49"
type input "53"
type input "58"
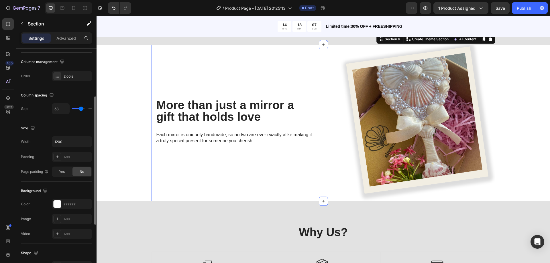
type input "58"
type input "62"
type input "64"
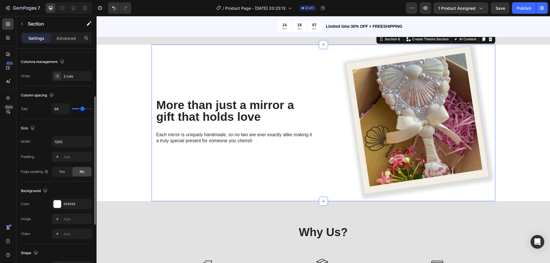
type input "69"
type input "71"
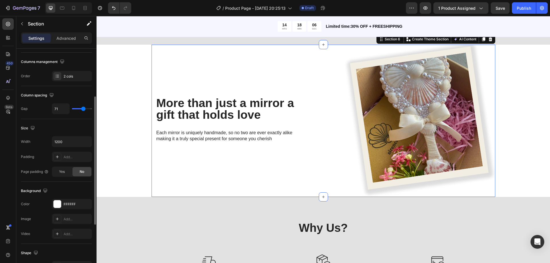
drag, startPoint x: 77, startPoint y: 108, endPoint x: 83, endPoint y: 117, distance: 10.9
type input "71"
click at [83, 110] on input "range" at bounding box center [82, 108] width 20 height 1
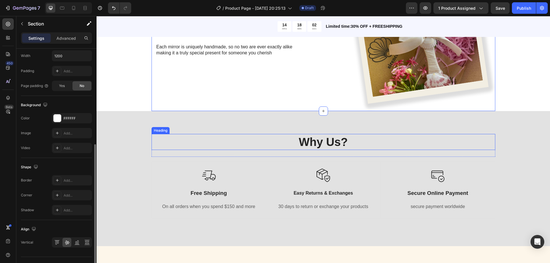
scroll to position [1203, 0]
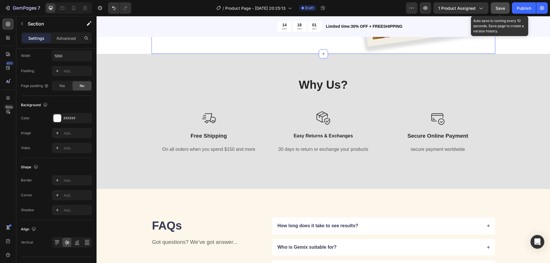
click at [502, 11] on div "Save" at bounding box center [500, 8] width 9 height 6
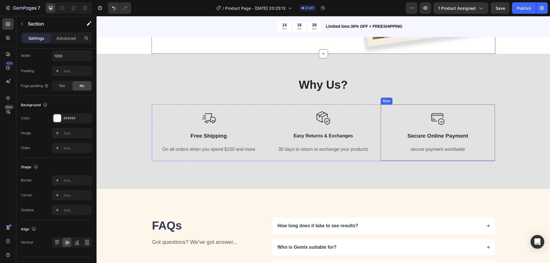
click at [485, 89] on h2 "Why Us?" at bounding box center [324, 85] width 344 height 16
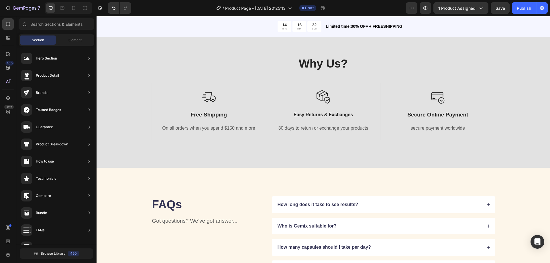
scroll to position [1213, 0]
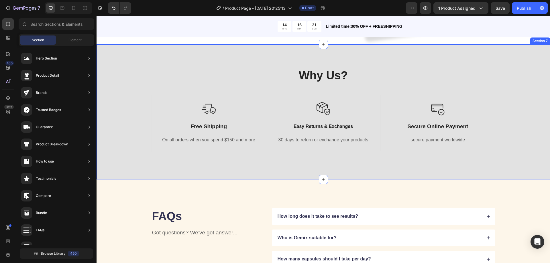
click at [536, 107] on div "Why Us? Heading Row Image Free Shipping Text Block On all orders when you spend…" at bounding box center [323, 111] width 445 height 89
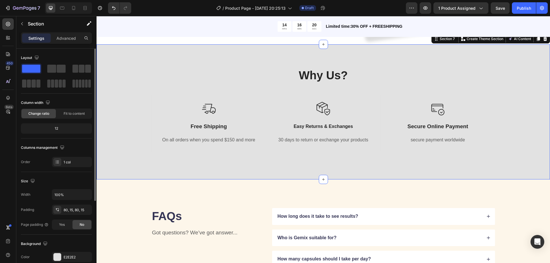
scroll to position [57, 0]
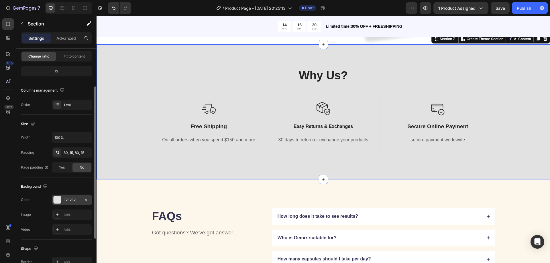
click at [70, 198] on div "E2E2E2" at bounding box center [72, 200] width 17 height 5
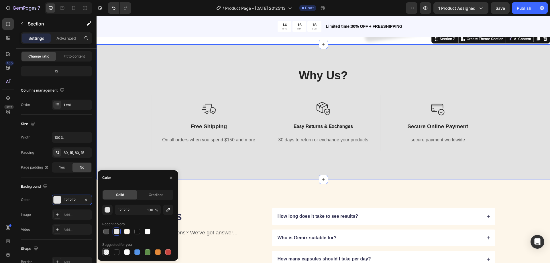
click at [107, 253] on div at bounding box center [107, 253] width 6 height 6
type input "000000"
type input "0"
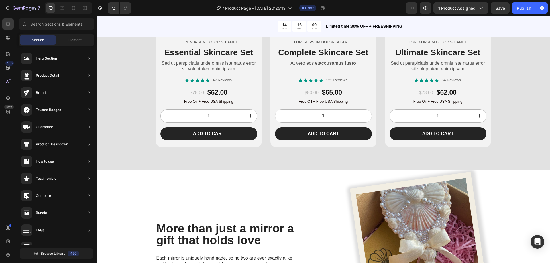
scroll to position [942, 0]
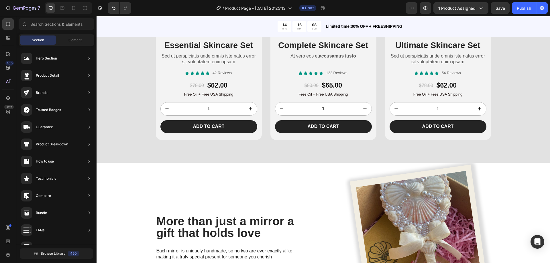
click at [519, 180] on div "Product Images Seashell Ribbon Dream Mirror Product Title $51.00 Product Price …" at bounding box center [324, 9] width 454 height 1846
click at [112, 171] on div "Product Images Seashell Ribbon Dream Mirror Product Title $51.00 Product Price …" at bounding box center [324, 9] width 454 height 1846
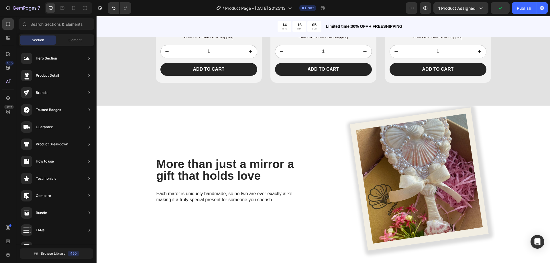
click at [175, 139] on div "More than just a mirror a gift that holds love Heading Each mirror is uniquely …" at bounding box center [233, 182] width 162 height 153
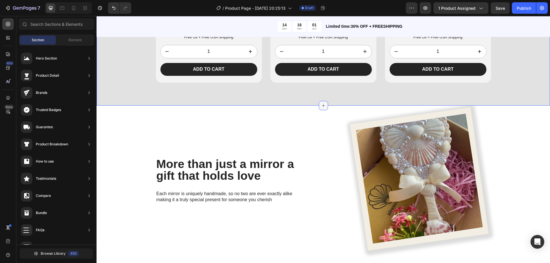
click at [319, 104] on div at bounding box center [323, 105] width 9 height 9
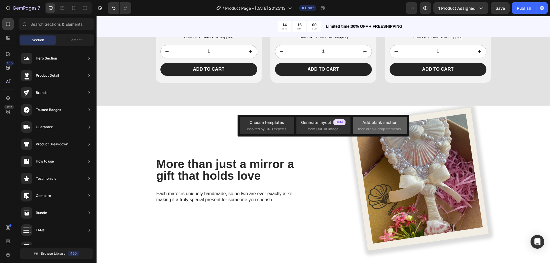
click at [374, 120] on div "Add blank section" at bounding box center [380, 123] width 35 height 6
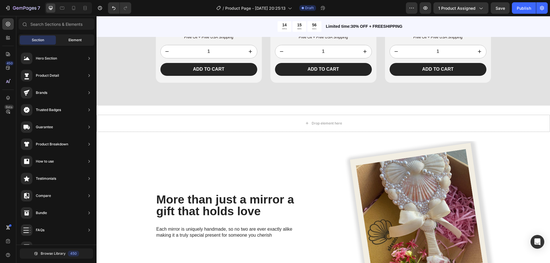
click at [75, 38] on span "Element" at bounding box center [75, 40] width 13 height 5
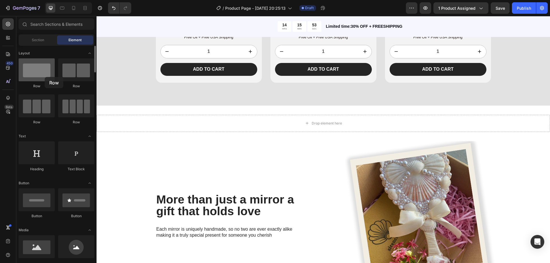
drag, startPoint x: 36, startPoint y: 71, endPoint x: 44, endPoint y: 77, distance: 9.9
click at [44, 77] on div at bounding box center [37, 69] width 36 height 23
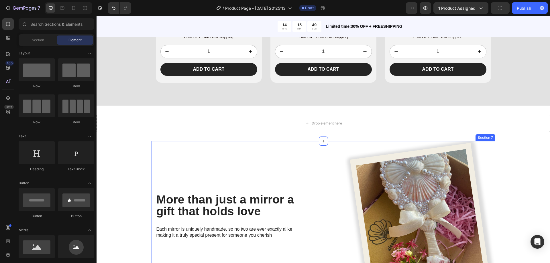
click at [297, 158] on div "More than just a mirror a gift that holds love Heading Each mirror is uniquely …" at bounding box center [233, 217] width 162 height 153
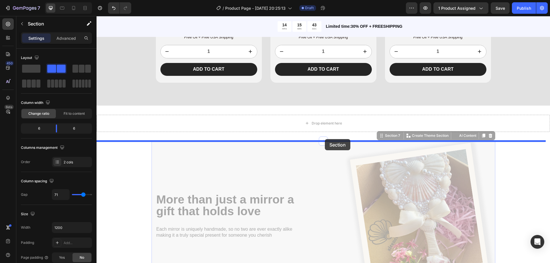
drag, startPoint x: 384, startPoint y: 137, endPoint x: 325, endPoint y: 139, distance: 58.8
click at [325, 139] on div "Header Product Images Seashell Ribbon Dream Mirror Product Title $51.00 Product…" at bounding box center [324, 4] width 454 height 1975
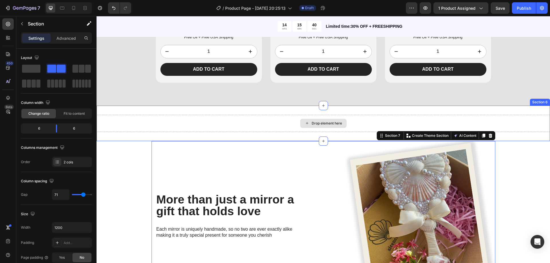
drag, startPoint x: 123, startPoint y: 81, endPoint x: 309, endPoint y: 123, distance: 190.9
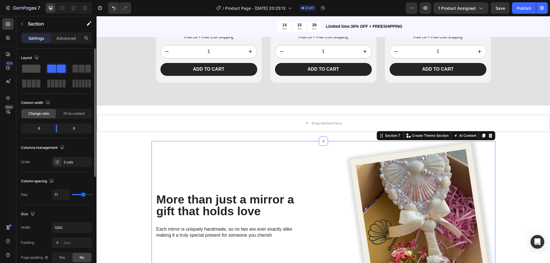
click at [29, 70] on span at bounding box center [31, 69] width 18 height 8
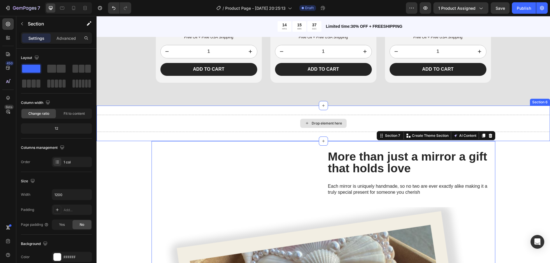
drag, startPoint x: 130, startPoint y: 84, endPoint x: 323, endPoint y: 126, distance: 196.9
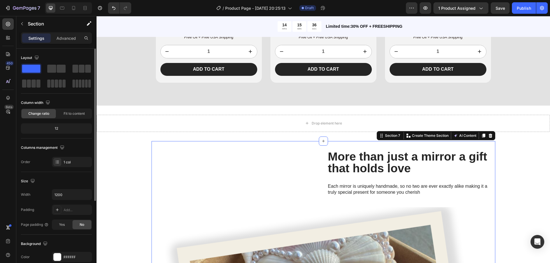
click at [32, 69] on span at bounding box center [31, 69] width 18 height 8
click at [111, 149] on div "Product Images Seashell Ribbon Dream Mirror Product Title $51.00 Product Price …" at bounding box center [324, 94] width 454 height 2130
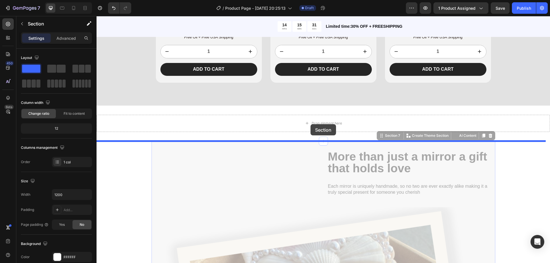
drag, startPoint x: 286, startPoint y: 157, endPoint x: 306, endPoint y: 140, distance: 26.1
click at [311, 126] on div "Header Product Images Seashell Ribbon Dream Mirror Product Title $51.00 Product…" at bounding box center [324, 129] width 454 height 2224
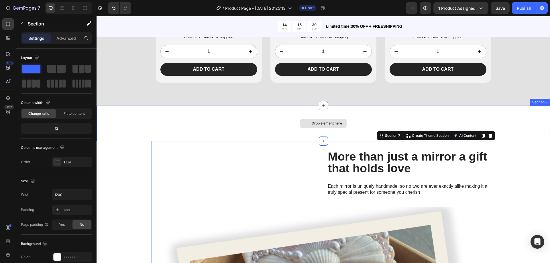
click at [327, 124] on div "Drop element here" at bounding box center [327, 123] width 30 height 5
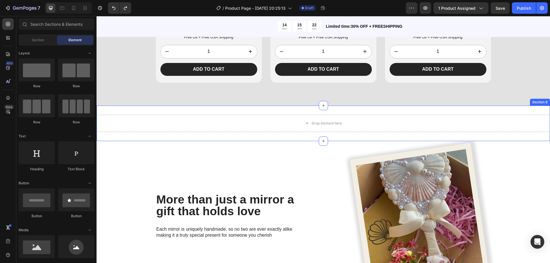
click at [530, 116] on div "Drop element here" at bounding box center [324, 123] width 454 height 17
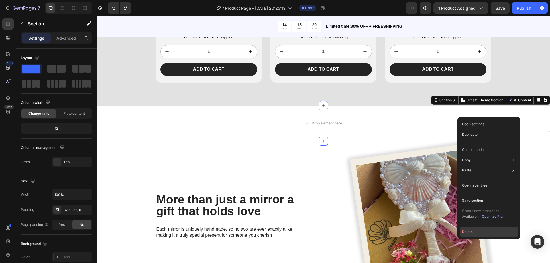
click at [481, 230] on button "Delete" at bounding box center [489, 232] width 58 height 10
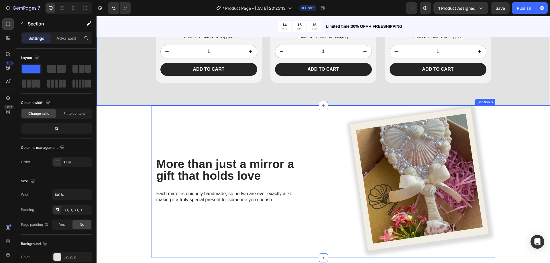
click at [285, 117] on div "More than just a mirror a gift that holds love Heading Each mirror is uniquely …" at bounding box center [233, 182] width 162 height 153
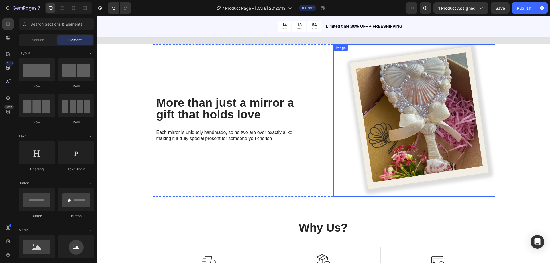
scroll to position [1101, 0]
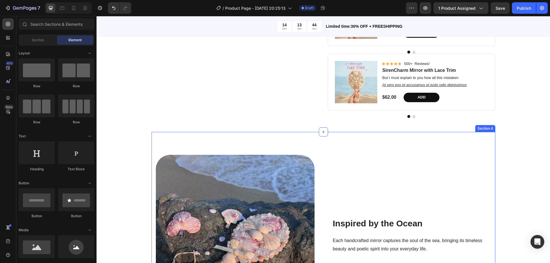
scroll to position [475, 0]
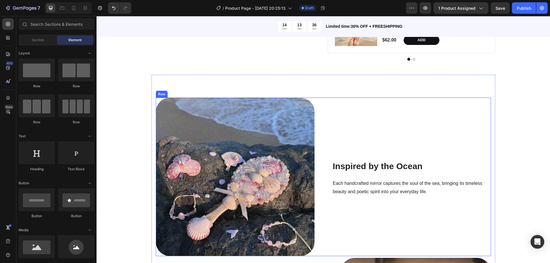
click at [412, 123] on div "Inspired by the Ocean Heading Each handcrafted mirror captures the soul of the …" at bounding box center [412, 177] width 159 height 159
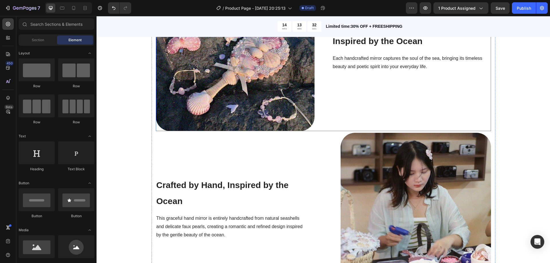
scroll to position [534, 0]
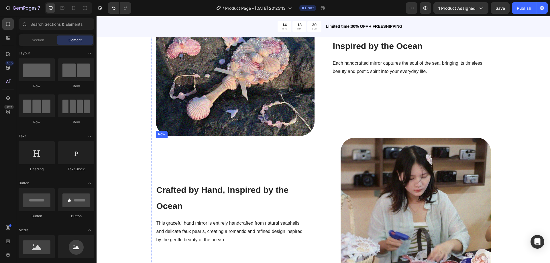
click at [321, 140] on div "Crafted by Hand, Inspired by the Ocean Heading This graceful hand mirror is ent…" at bounding box center [323, 213] width 335 height 151
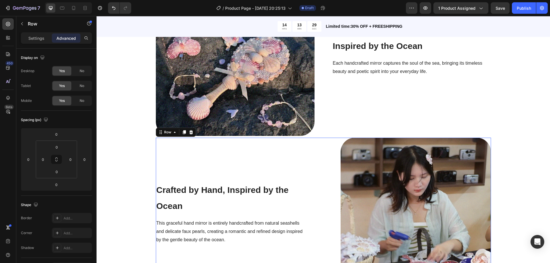
click at [327, 124] on div "Image Inspired by the Ocean Heading Each handcrafted mirror captures the soul o…" at bounding box center [323, 56] width 335 height 159
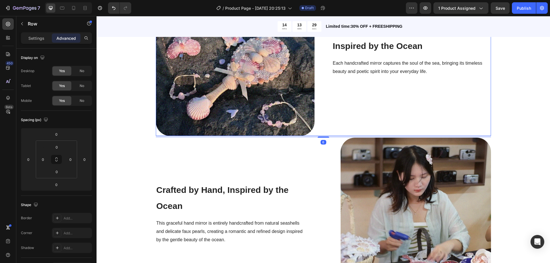
scroll to position [57, 0]
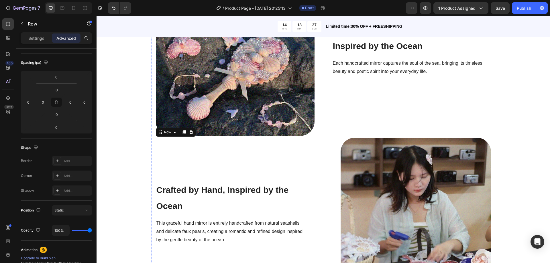
click at [333, 129] on div "Inspired by the Ocean Heading Each handcrafted mirror captures the soul of the …" at bounding box center [412, 56] width 159 height 159
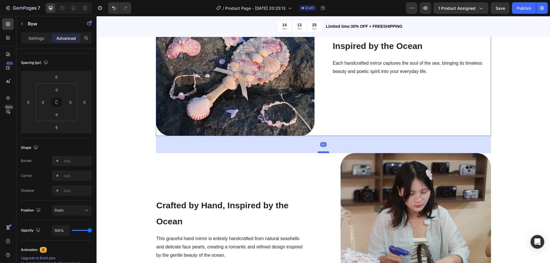
drag, startPoint x: 323, startPoint y: 137, endPoint x: 322, endPoint y: 153, distance: 15.5
click at [322, 153] on div at bounding box center [323, 153] width 11 height 2
type input "60"
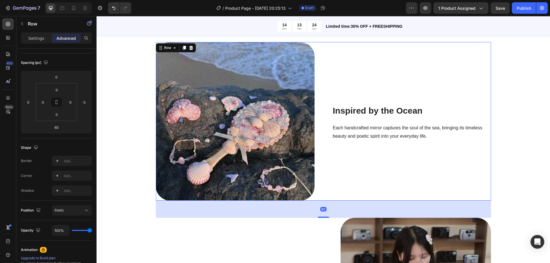
click at [354, 100] on div "Inspired by the Ocean Heading Each handcrafted mirror captures the soul of the …" at bounding box center [412, 121] width 159 height 159
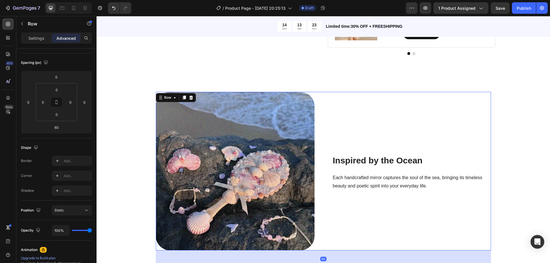
scroll to position [481, 0]
click at [355, 117] on div "Inspired by the Ocean Heading Each handcrafted mirror captures the soul of the …" at bounding box center [412, 171] width 159 height 159
click at [380, 136] on div "Inspired by the Ocean Heading Each handcrafted mirror captures the soul of the …" at bounding box center [412, 171] width 159 height 159
click at [39, 38] on p "Settings" at bounding box center [36, 38] width 16 height 6
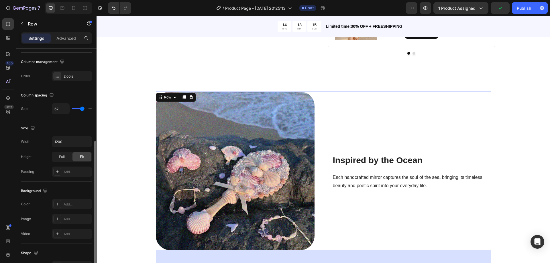
scroll to position [115, 0]
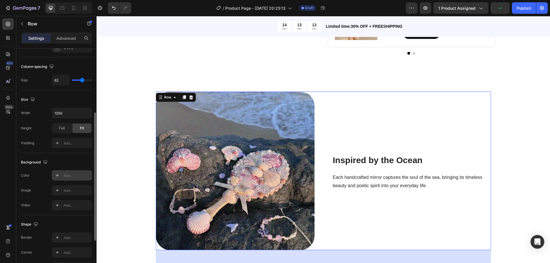
click at [73, 175] on div "Add..." at bounding box center [77, 175] width 27 height 5
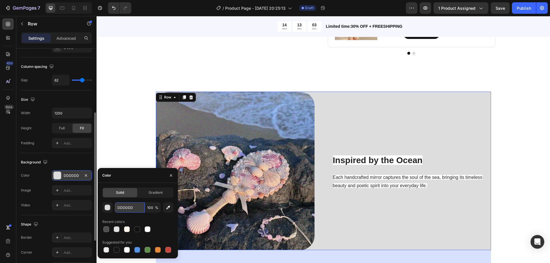
click at [134, 210] on input "DDDDDD" at bounding box center [130, 208] width 30 height 10
paste input "fdf6ea"
type input "fdf6ea"
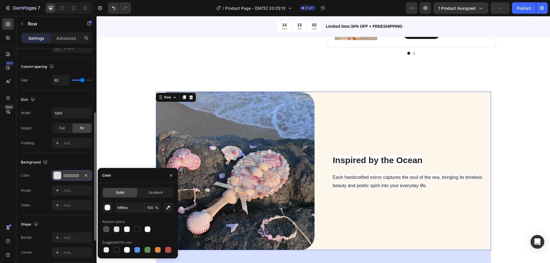
drag, startPoint x: 339, startPoint y: 132, endPoint x: 361, endPoint y: 169, distance: 43.4
click at [339, 132] on div "Inspired by the Ocean Heading Each handcrafted mirror captures the soul of the …" at bounding box center [412, 171] width 159 height 159
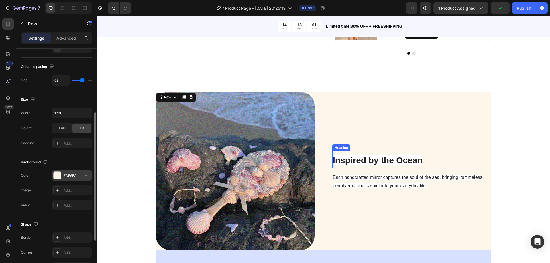
click at [363, 165] on strong "Inspired by the Ocean" at bounding box center [378, 160] width 90 height 9
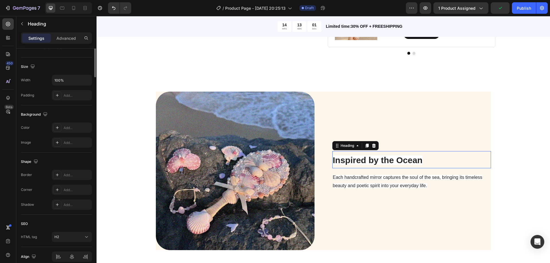
scroll to position [0, 0]
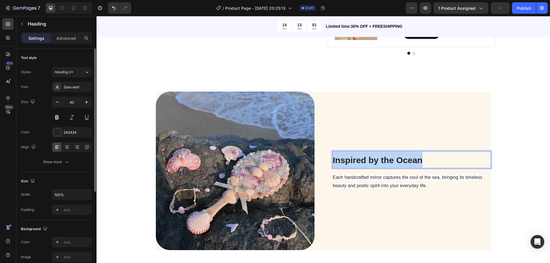
click at [363, 165] on strong "Inspired by the Ocean" at bounding box center [378, 160] width 90 height 9
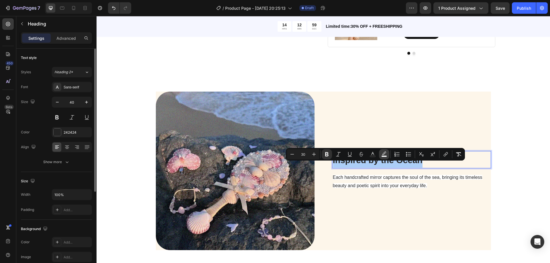
click at [385, 154] on icon "Editor contextual toolbar" at bounding box center [384, 153] width 4 height 3
type input "FFFFFF"
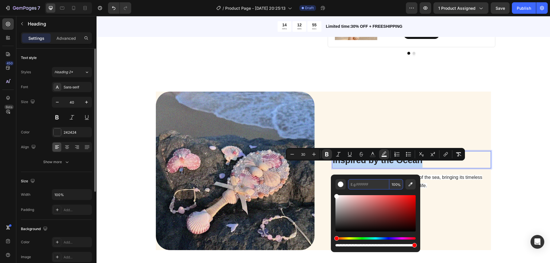
click at [397, 140] on div "Inspired by the Ocean Heading 16 Each handcrafted mirror captures the soul of t…" at bounding box center [412, 171] width 159 height 159
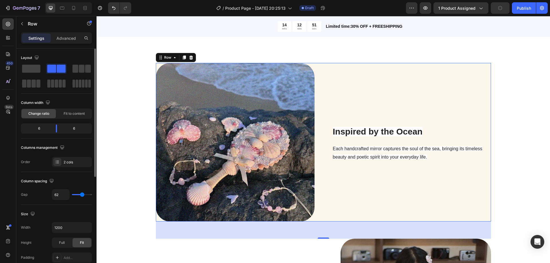
scroll to position [539, 0]
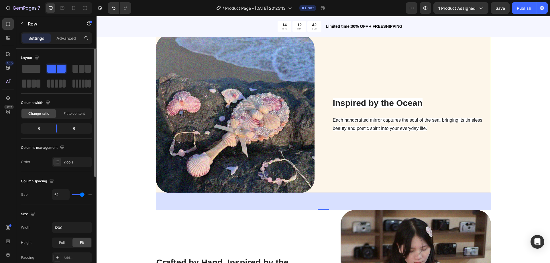
click at [351, 81] on div "⁠⁠⁠⁠⁠⁠⁠ Inspired by the Ocean Heading Each handcrafted mirror captures the soul…" at bounding box center [412, 113] width 159 height 159
click at [311, 52] on img at bounding box center [235, 113] width 159 height 159
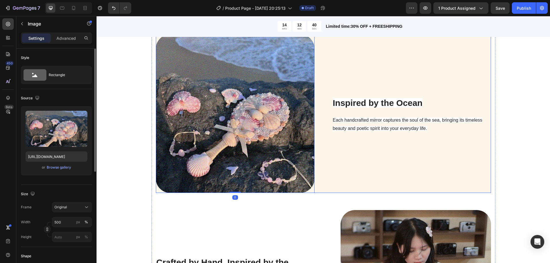
click at [366, 73] on div "⁠⁠⁠⁠⁠⁠⁠ Inspired by the Ocean Heading Each handcrafted mirror captures the soul…" at bounding box center [412, 113] width 159 height 159
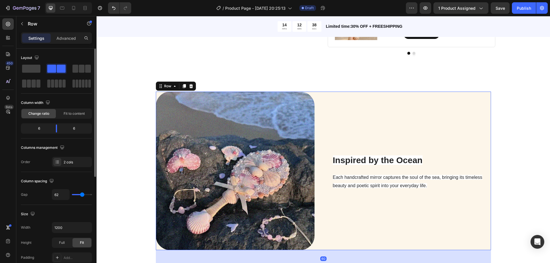
scroll to position [510, 0]
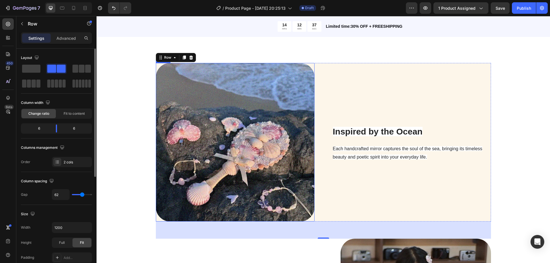
click at [158, 73] on div at bounding box center [235, 142] width 159 height 159
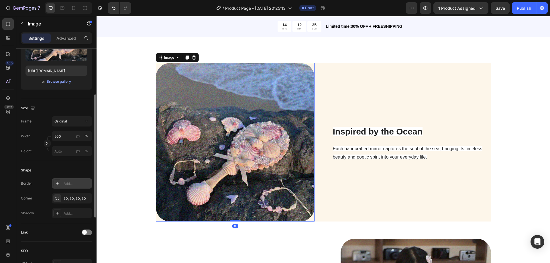
scroll to position [115, 0]
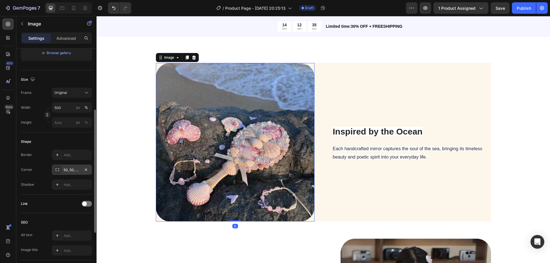
click at [73, 169] on div "50, 50, 50, 50" at bounding box center [72, 170] width 17 height 5
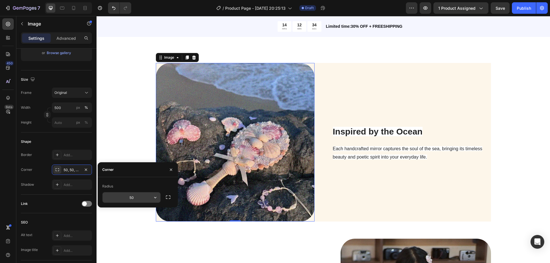
click at [136, 198] on input "50" at bounding box center [132, 198] width 58 height 10
type input "0"
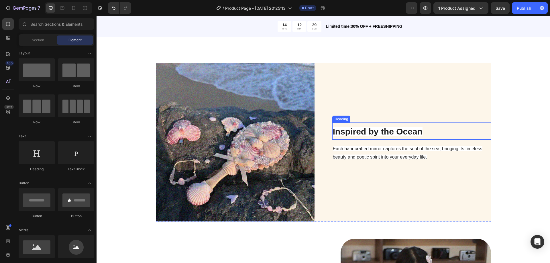
click at [382, 136] on strong "Inspired by the Ocean" at bounding box center [378, 131] width 90 height 9
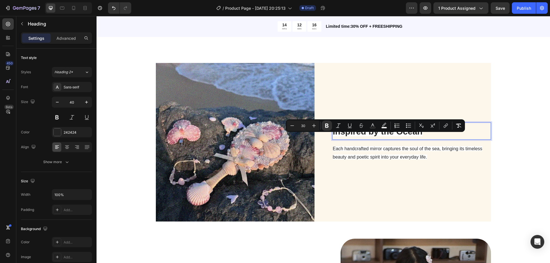
click at [369, 136] on strong "Inspired by the Ocean" at bounding box center [378, 131] width 90 height 9
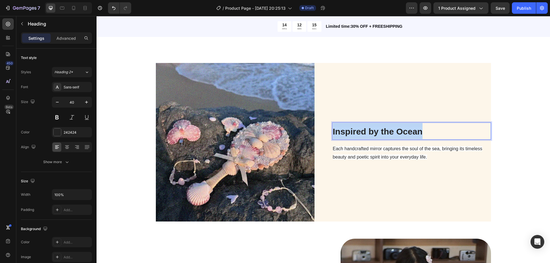
click at [369, 136] on strong "Inspired by the Ocean" at bounding box center [378, 131] width 90 height 9
click at [423, 137] on p "Inspired by the Ocean" at bounding box center [412, 131] width 158 height 16
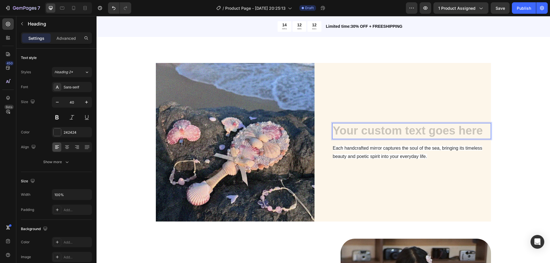
click at [414, 139] on h2 "Rich Text Editor. Editing area: main" at bounding box center [412, 131] width 159 height 16
click at [448, 147] on div "Inspired by the Ocean Heading 16 Each handcrafted mirror captures the soul of t…" at bounding box center [412, 142] width 159 height 159
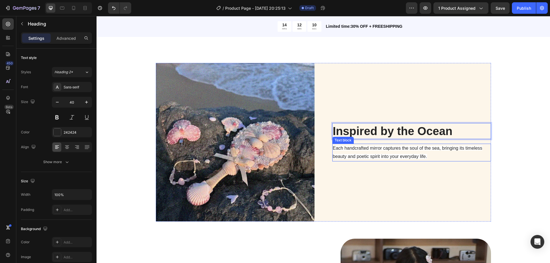
click at [427, 161] on p "Each handcrafted mirror captures the soul of the sea, bringing its timeless bea…" at bounding box center [412, 153] width 158 height 17
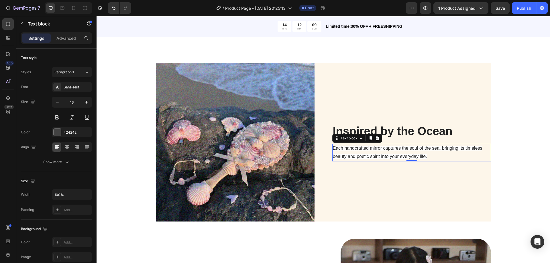
click at [427, 161] on p "Each handcrafted mirror captures the soul of the sea, bringing its timeless bea…" at bounding box center [412, 153] width 158 height 17
click at [425, 161] on p "Each handcrafted mirror captures the soul of the sea, bringing its timeless bea…" at bounding box center [412, 153] width 158 height 17
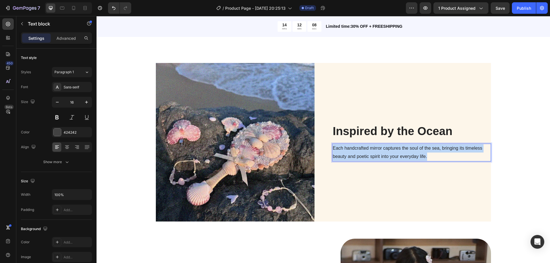
click at [425, 161] on p "Each handcrafted mirror captures the soul of the sea, bringing its timeless bea…" at bounding box center [412, 153] width 158 height 17
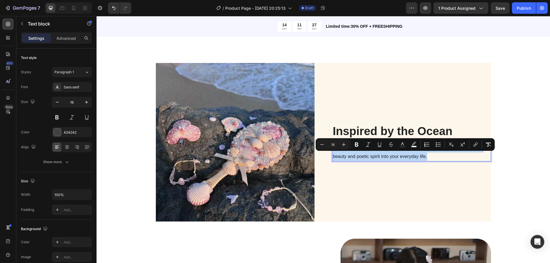
click at [351, 157] on span "Each handcrafted mirror captures the soul of the sea, bringing its timeless bea…" at bounding box center [408, 152] width 150 height 13
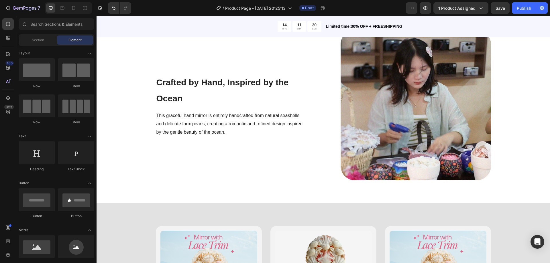
scroll to position [599, 0]
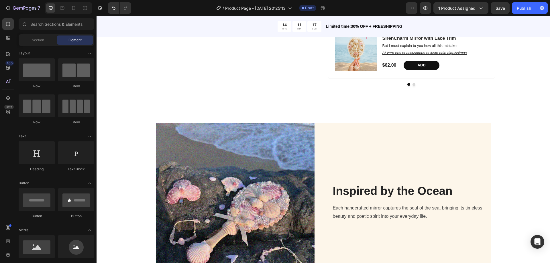
scroll to position [462, 0]
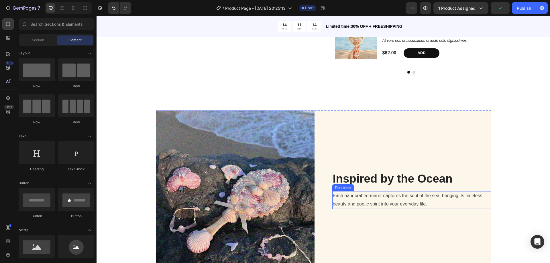
click at [400, 201] on p "Each handcrafted mirror captures the soul of the sea, bringing its timeless bea…" at bounding box center [412, 200] width 158 height 17
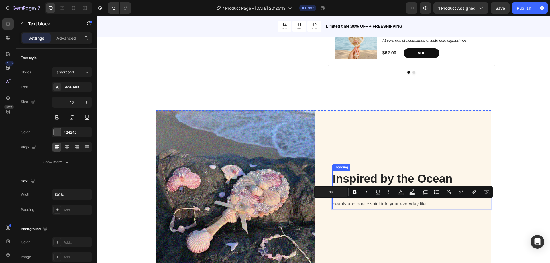
click at [402, 183] on p "Inspired by the Ocean" at bounding box center [412, 178] width 158 height 15
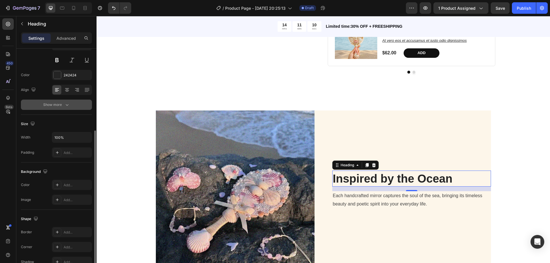
scroll to position [86, 0]
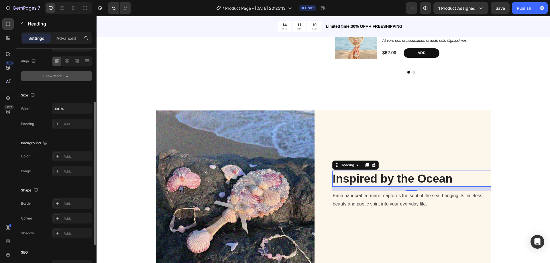
click at [67, 78] on icon "button" at bounding box center [67, 76] width 6 height 6
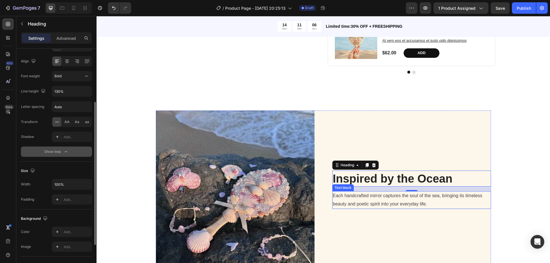
click at [356, 202] on p "Each handcrafted mirror captures the soul of the sea, bringing its timeless bea…" at bounding box center [412, 200] width 158 height 17
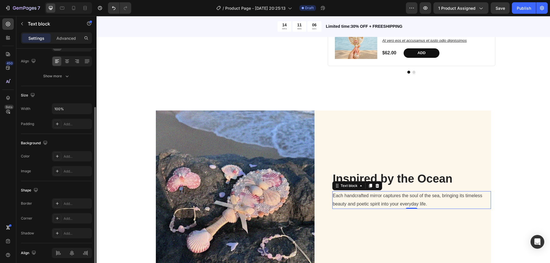
scroll to position [0, 0]
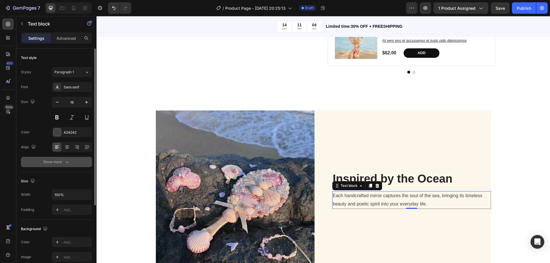
click at [61, 167] on button "Show more" at bounding box center [56, 162] width 71 height 10
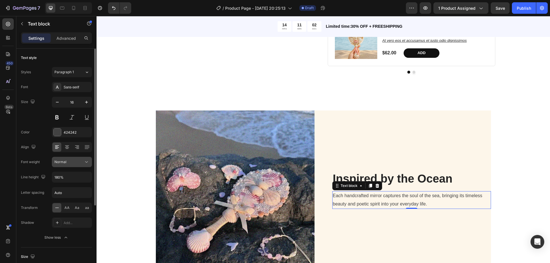
click at [86, 161] on icon at bounding box center [87, 162] width 6 height 6
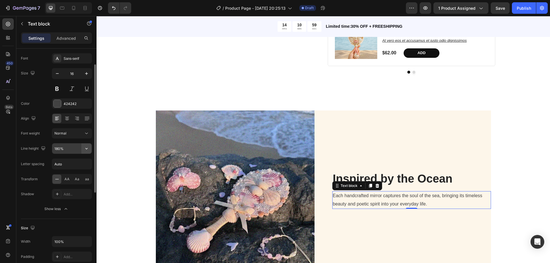
click at [87, 148] on icon "button" at bounding box center [87, 149] width 6 height 6
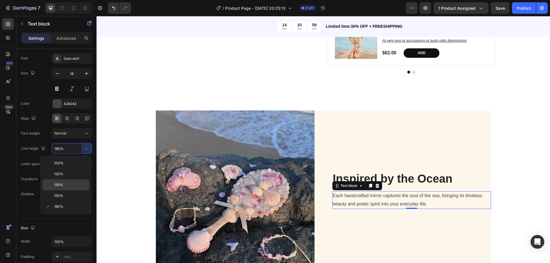
click at [65, 185] on p "130%" at bounding box center [70, 185] width 33 height 5
type input "130%"
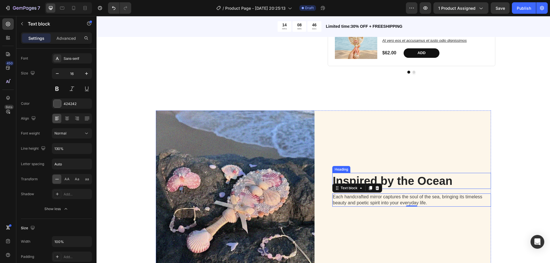
click at [432, 188] on p "Inspired by the Ocean" at bounding box center [412, 181] width 158 height 15
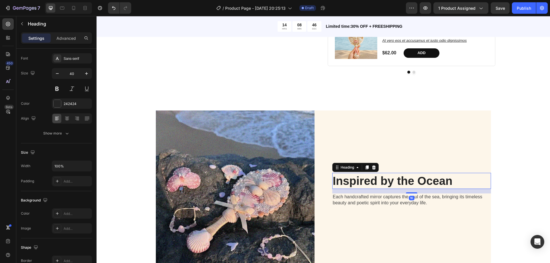
scroll to position [0, 0]
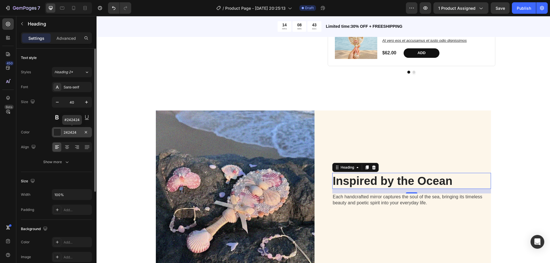
click at [56, 134] on div at bounding box center [57, 132] width 7 height 7
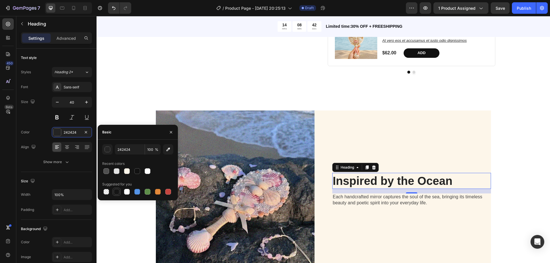
click at [116, 192] on div at bounding box center [117, 192] width 6 height 6
type input "151515"
click at [348, 206] on p "Each handcrafted mirror captures the soul of the sea, bringing its timeless bea…" at bounding box center [412, 200] width 158 height 12
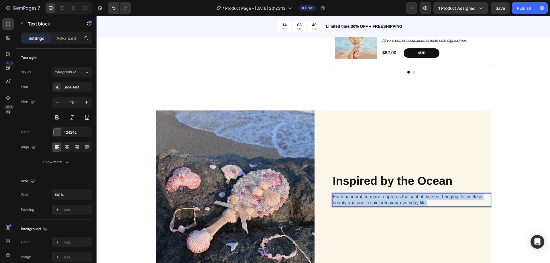
click at [348, 206] on p "Each handcrafted mirror captures the soul of the sea, bringing its timeless bea…" at bounding box center [412, 200] width 158 height 12
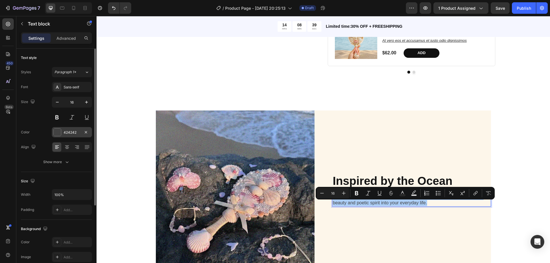
click at [55, 132] on div at bounding box center [57, 132] width 7 height 7
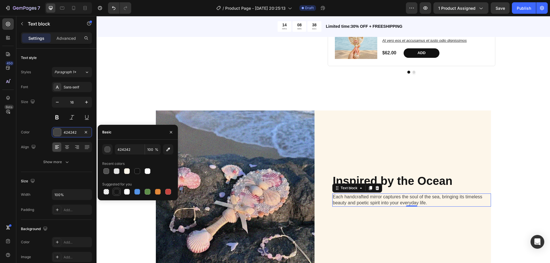
click at [115, 190] on div at bounding box center [117, 192] width 6 height 6
type input "151515"
click at [410, 167] on div "Inspired by the Ocean Heading Each handcrafted mirror captures the soul of the …" at bounding box center [412, 190] width 159 height 159
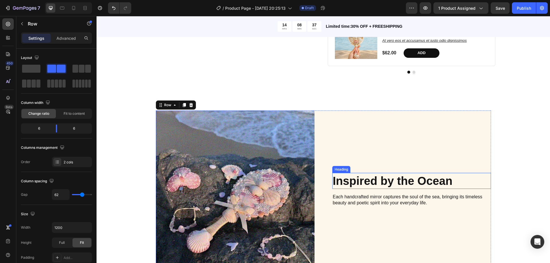
click at [424, 186] on p "Inspired by the Ocean" at bounding box center [412, 181] width 158 height 15
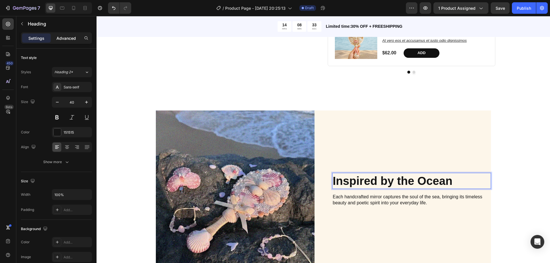
click at [66, 40] on p "Advanced" at bounding box center [65, 38] width 19 height 6
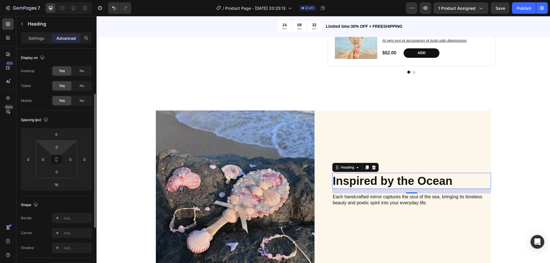
scroll to position [29, 0]
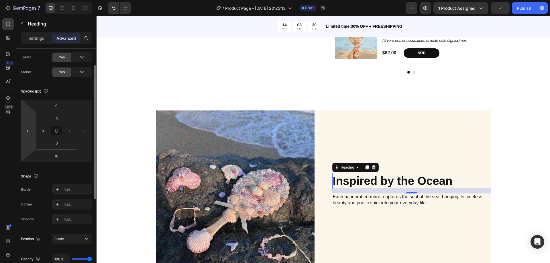
click at [32, 0] on html "7 / Product Page - Aug 27, 20:25:13 Draft Preview 1 product assigned Publish 45…" at bounding box center [275, 0] width 550 height 0
type input "1"
click at [84, 129] on input "0" at bounding box center [84, 131] width 9 height 9
type input "0"
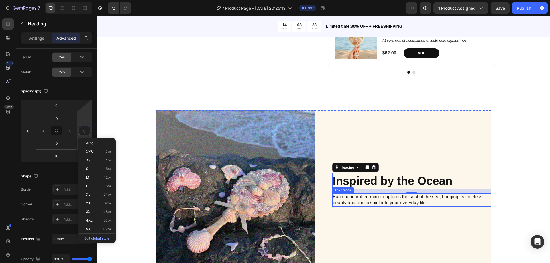
click at [416, 206] on p "Each handcrafted mirror captures the soul of the sea, bringing its timeless bea…" at bounding box center [412, 200] width 158 height 12
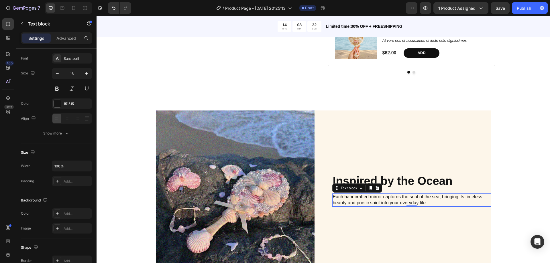
scroll to position [0, 0]
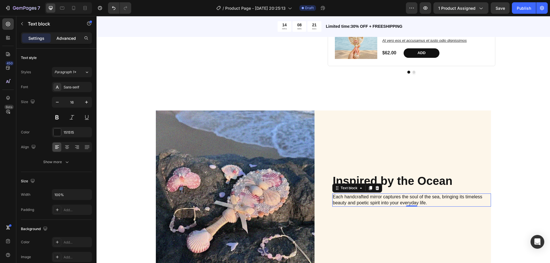
click at [58, 38] on p "Advanced" at bounding box center [65, 38] width 19 height 6
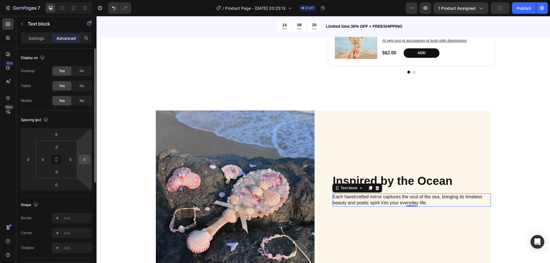
click at [84, 164] on div "0" at bounding box center [84, 159] width 11 height 9
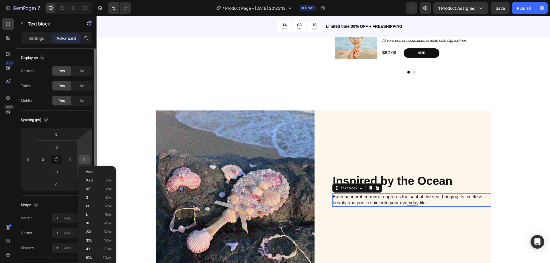
click at [84, 160] on input "0" at bounding box center [84, 159] width 9 height 9
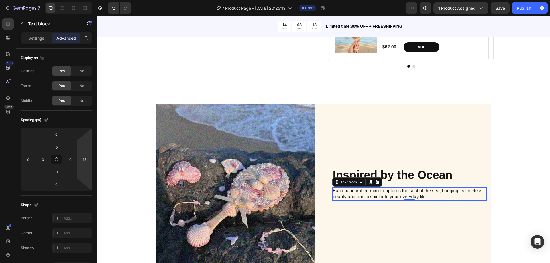
scroll to position [462, 0]
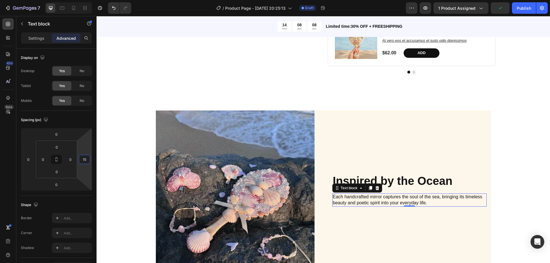
click at [82, 159] on input "15" at bounding box center [84, 159] width 9 height 9
click at [84, 160] on input "15" at bounding box center [84, 159] width 9 height 9
type input "1"
type input "2"
type input "100"
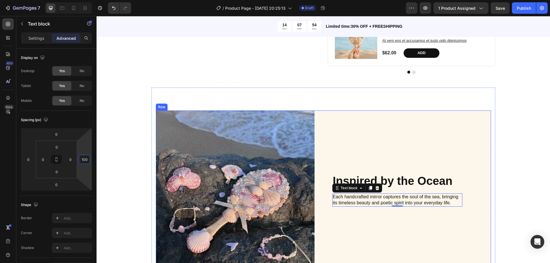
click at [489, 168] on div "Inspired by the Ocean Heading Each handcrafted mirror captures the soul of the …" at bounding box center [412, 190] width 159 height 159
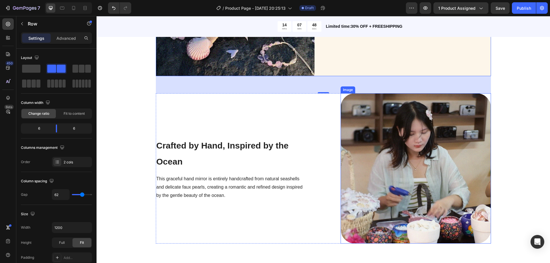
scroll to position [692, 0]
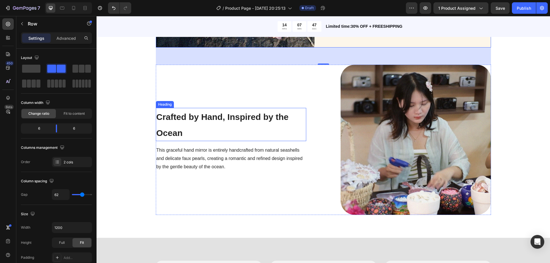
click at [220, 124] on h2 "Crafted by Hand, Inspired by the Ocean" at bounding box center [231, 124] width 151 height 33
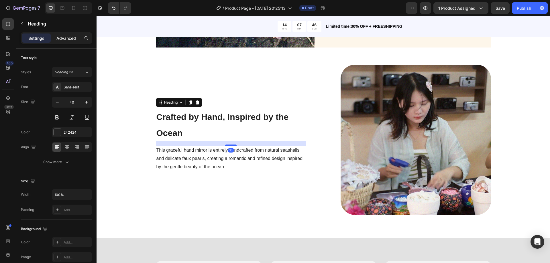
click at [71, 40] on p "Advanced" at bounding box center [65, 38] width 19 height 6
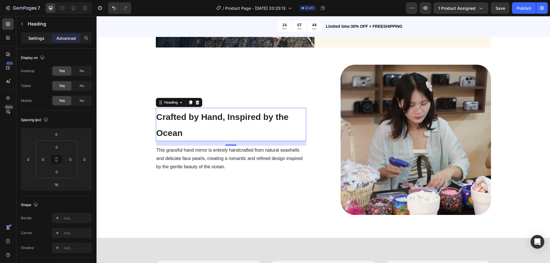
click at [43, 38] on p "Settings" at bounding box center [36, 38] width 16 height 6
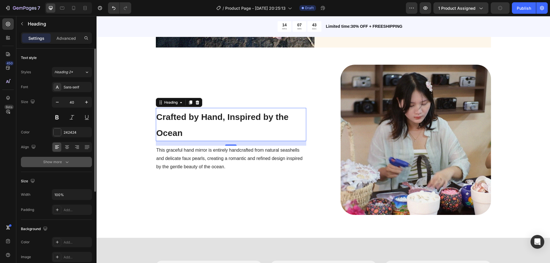
click at [61, 165] on div "Show more" at bounding box center [56, 162] width 27 height 6
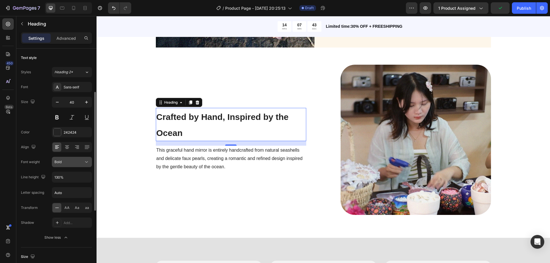
scroll to position [29, 0]
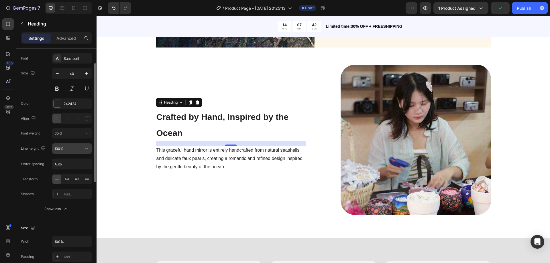
click at [68, 148] on input "130%" at bounding box center [72, 149] width 40 height 10
click at [84, 148] on icon "button" at bounding box center [87, 149] width 6 height 6
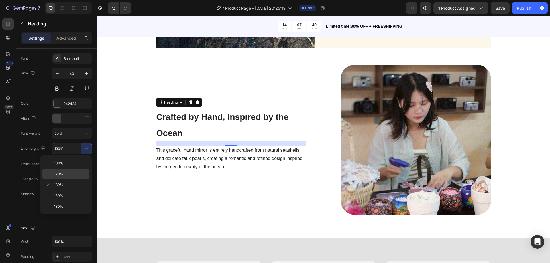
click at [61, 172] on span "120%" at bounding box center [58, 174] width 9 height 5
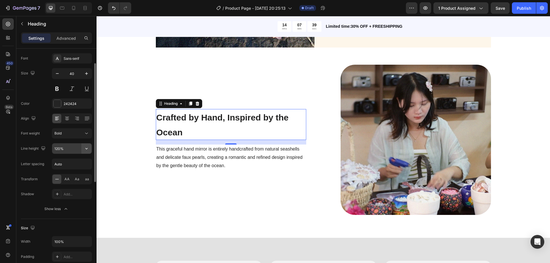
click at [85, 147] on icon "button" at bounding box center [87, 149] width 6 height 6
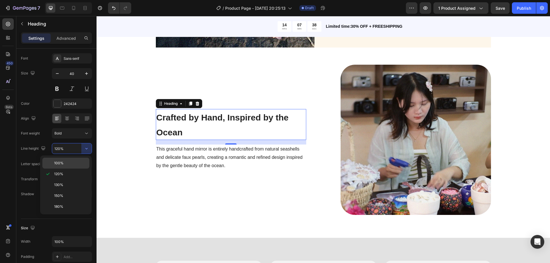
click at [65, 165] on p "100%" at bounding box center [70, 163] width 33 height 5
type input "100%"
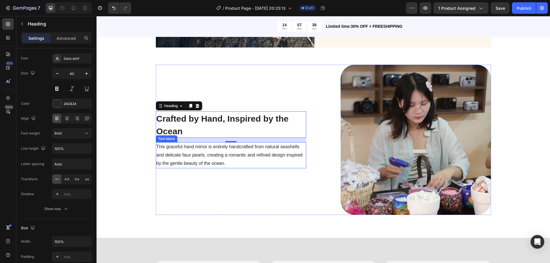
click at [209, 158] on p "This graceful hand mirror is entirely handcrafted from natural seashells and de…" at bounding box center [231, 155] width 149 height 25
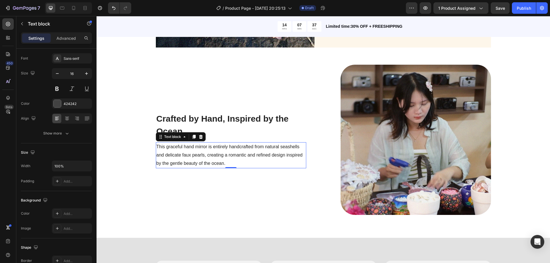
scroll to position [0, 0]
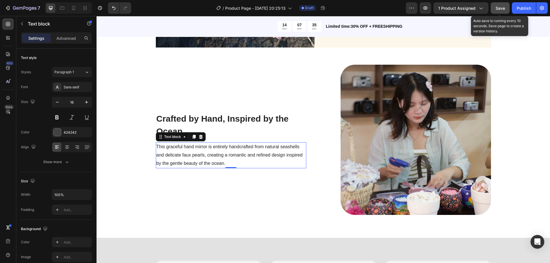
click at [496, 10] on span "Save" at bounding box center [500, 8] width 9 height 5
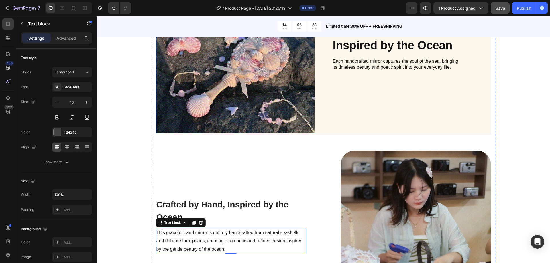
scroll to position [634, 0]
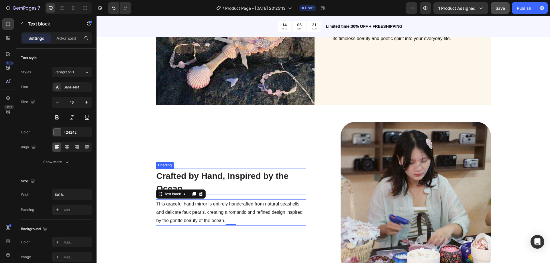
click at [231, 178] on strong "Crafted by Hand, Inspired by the Ocean" at bounding box center [223, 182] width 132 height 22
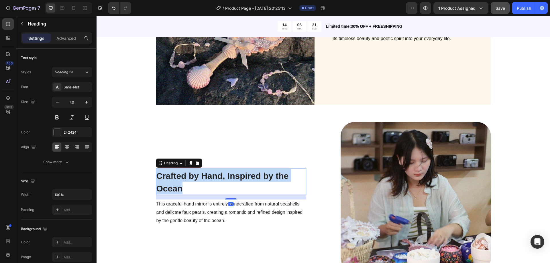
click at [231, 178] on strong "Crafted by Hand, Inspired by the Ocean" at bounding box center [223, 182] width 132 height 22
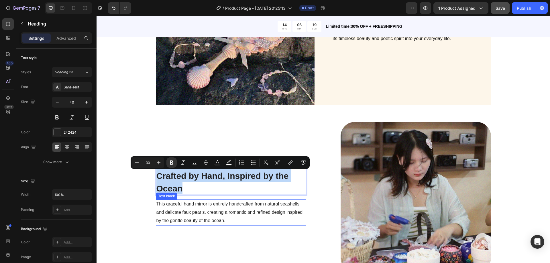
click at [218, 214] on span "This graceful hand mirror is entirely handcrafted from natural seashells and de…" at bounding box center [230, 213] width 147 height 22
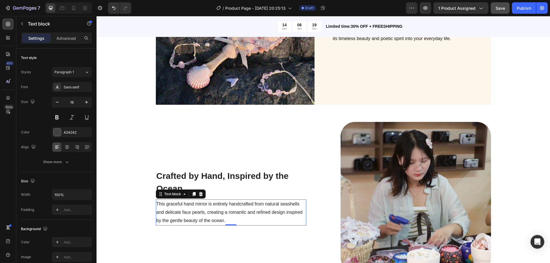
click at [218, 214] on span "This graceful hand mirror is entirely handcrafted from natural seashells and de…" at bounding box center [230, 213] width 147 height 22
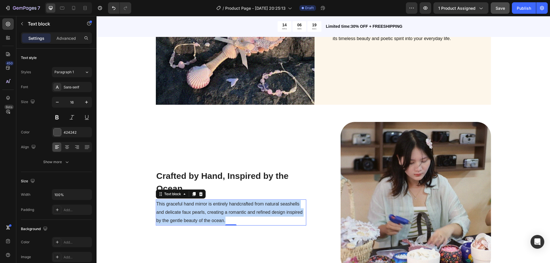
click at [218, 214] on span "This graceful hand mirror is entirely handcrafted from natural seashells and de…" at bounding box center [230, 213] width 147 height 22
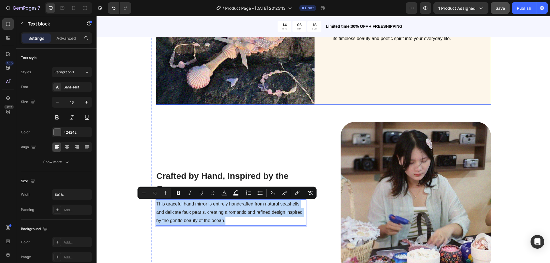
scroll to position [606, 0]
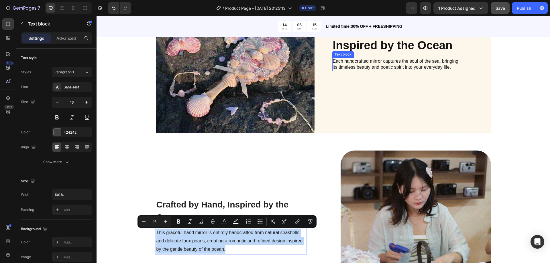
click at [362, 64] on p "Each handcrafted mirror captures the soul of the sea, bringing its timeless bea…" at bounding box center [397, 64] width 129 height 12
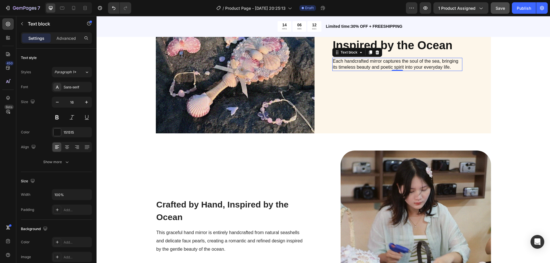
scroll to position [548, 0]
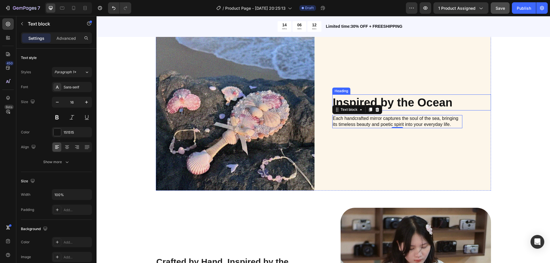
click at [366, 95] on p "Inspired by the Ocean" at bounding box center [412, 102] width 158 height 15
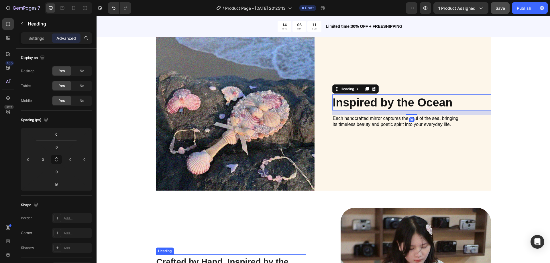
scroll to position [577, 0]
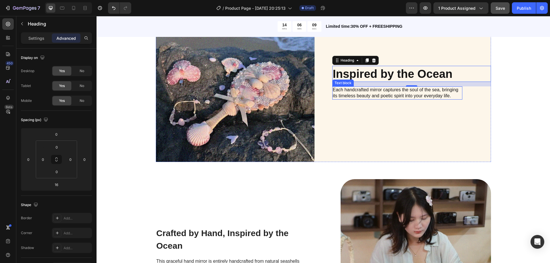
click at [361, 92] on p "Each handcrafted mirror captures the soul of the sea, bringing its timeless bea…" at bounding box center [397, 93] width 129 height 12
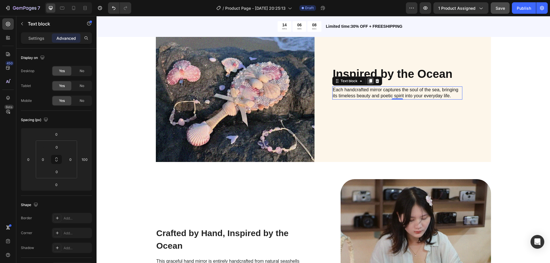
click at [368, 80] on icon at bounding box center [370, 81] width 5 height 5
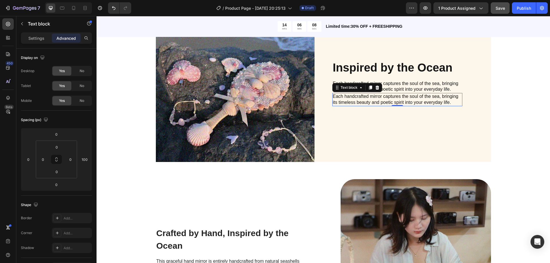
scroll to position [548, 0]
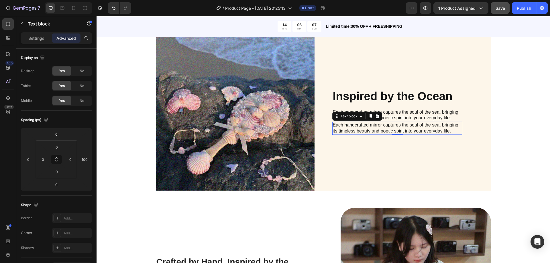
click at [257, 127] on img at bounding box center [235, 111] width 159 height 159
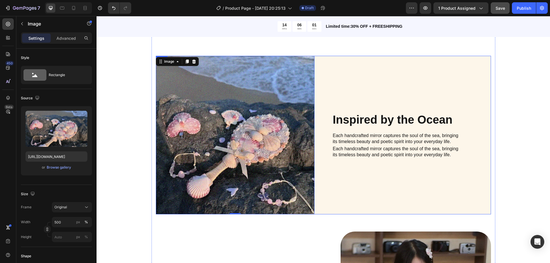
scroll to position [381, 0]
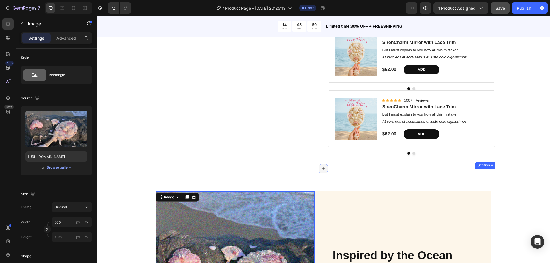
click at [323, 171] on icon at bounding box center [323, 169] width 5 height 5
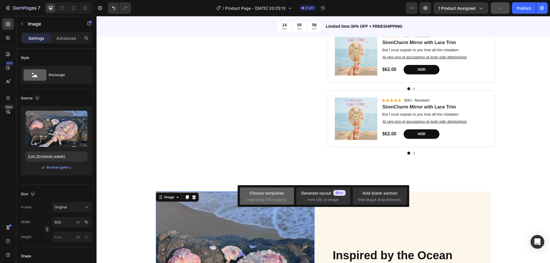
click at [263, 194] on div "Choose templates" at bounding box center [267, 193] width 35 height 6
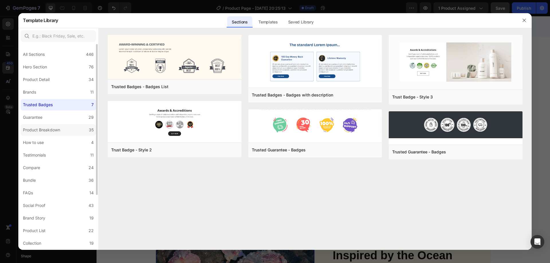
click at [58, 129] on div "Product Breakdown" at bounding box center [41, 130] width 37 height 7
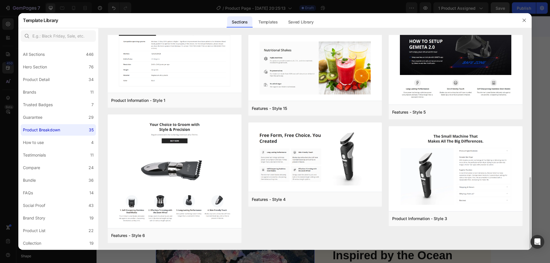
scroll to position [477, 0]
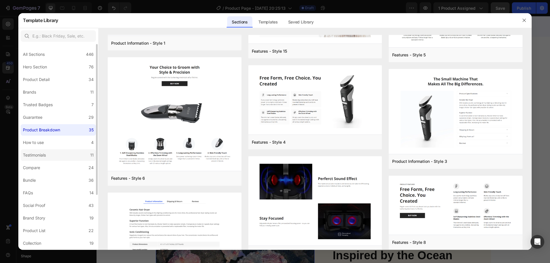
click at [56, 160] on label "Testimonials 11" at bounding box center [58, 155] width 75 height 11
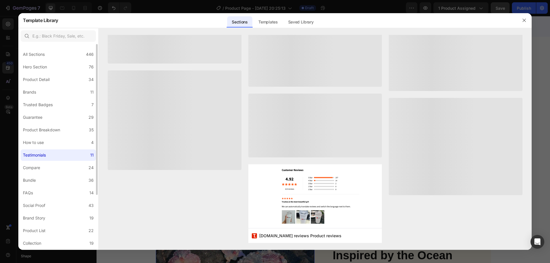
scroll to position [0, 0]
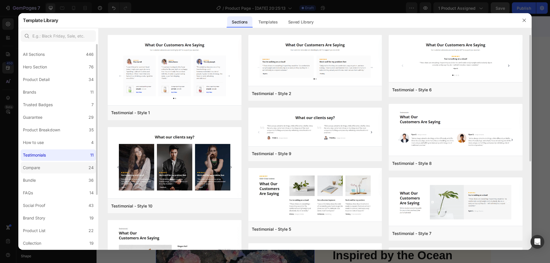
click at [62, 167] on label "Compare 24" at bounding box center [58, 167] width 75 height 11
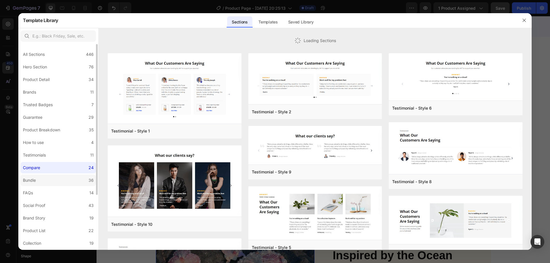
click at [60, 181] on label "Bundle 36" at bounding box center [58, 180] width 75 height 11
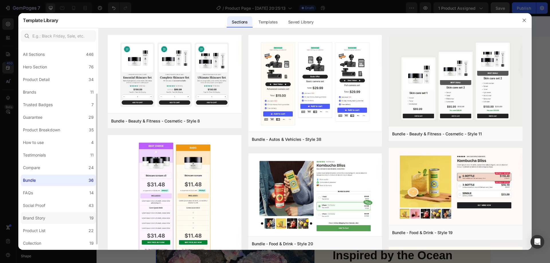
scroll to position [57, 0]
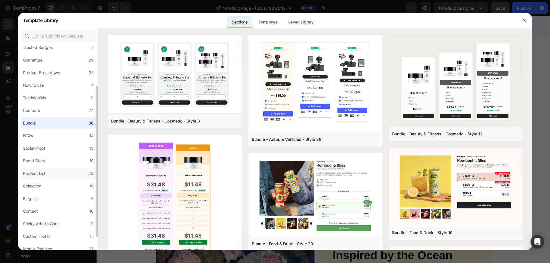
click at [65, 176] on label "Product List 22" at bounding box center [58, 173] width 75 height 11
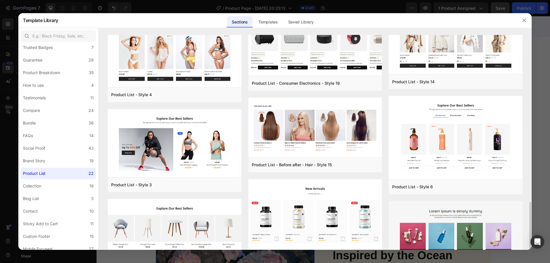
scroll to position [258, 0]
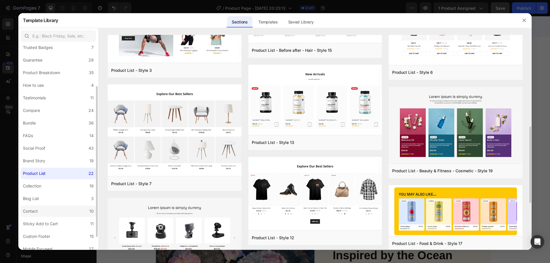
click at [70, 210] on label "Contact 10" at bounding box center [58, 211] width 75 height 11
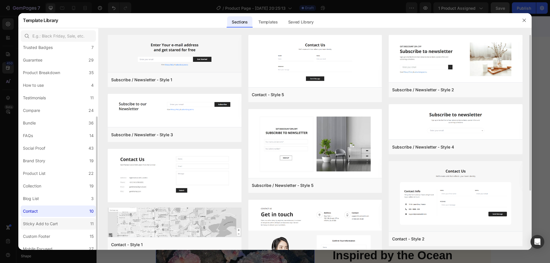
scroll to position [75, 0]
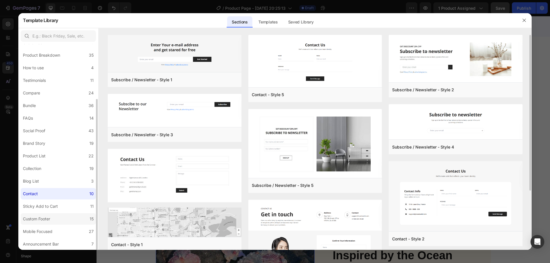
click at [60, 219] on label "Custom Footer 15" at bounding box center [58, 219] width 75 height 11
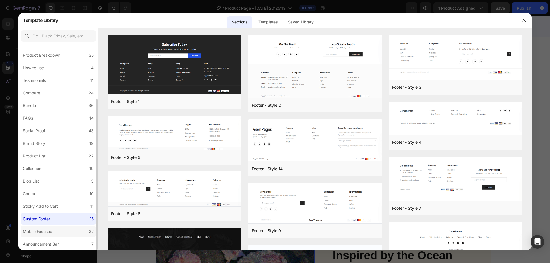
click at [56, 233] on label "Mobile Focused 27" at bounding box center [58, 231] width 75 height 11
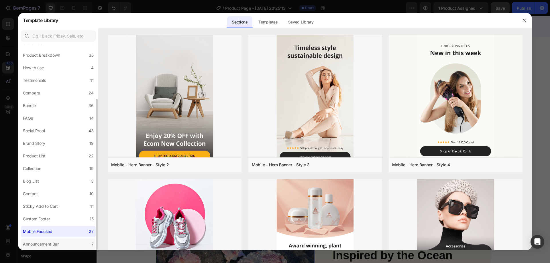
click at [58, 241] on div "Announcement Bar" at bounding box center [41, 244] width 36 height 7
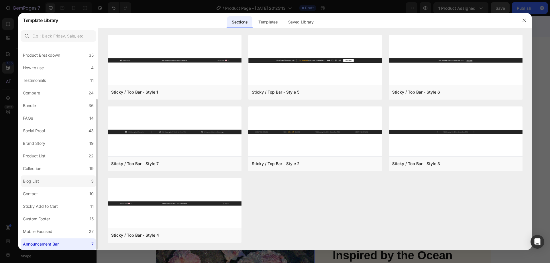
click at [58, 185] on label "Blog List 3" at bounding box center [58, 181] width 75 height 11
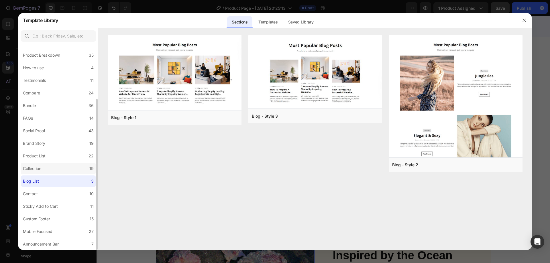
click at [59, 171] on label "Collection 19" at bounding box center [58, 168] width 75 height 11
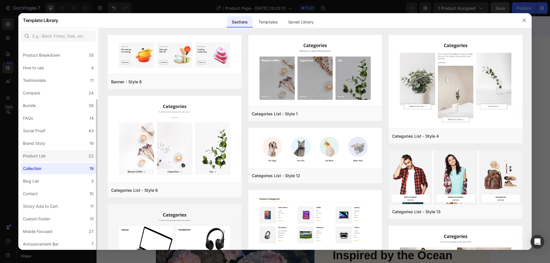
click at [62, 159] on label "Product List 22" at bounding box center [58, 156] width 75 height 11
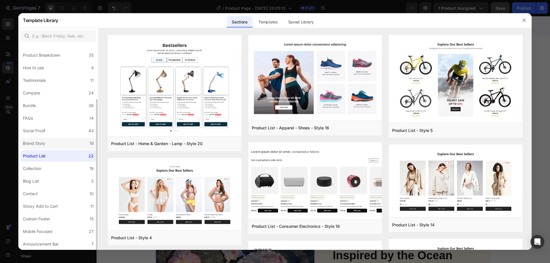
click at [61, 144] on label "Brand Story 19" at bounding box center [58, 143] width 75 height 11
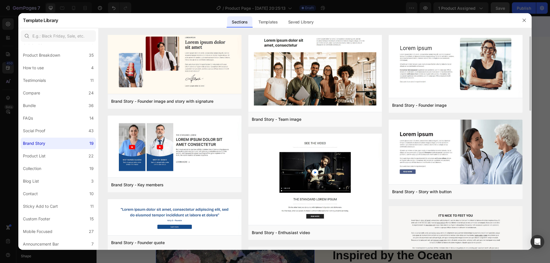
scroll to position [0, 0]
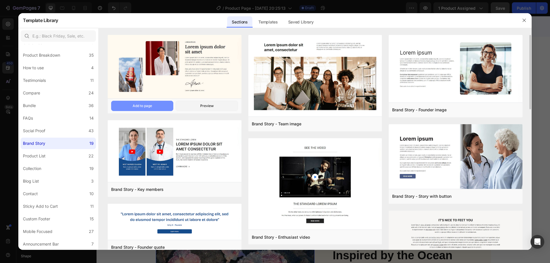
click at [156, 107] on button "Add to page" at bounding box center [142, 106] width 62 height 10
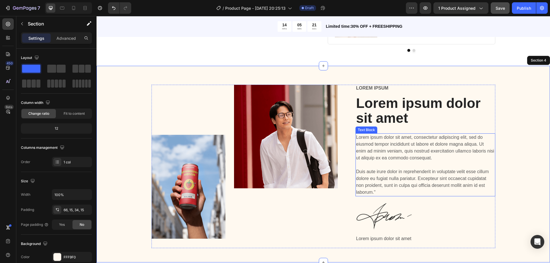
scroll to position [456, 0]
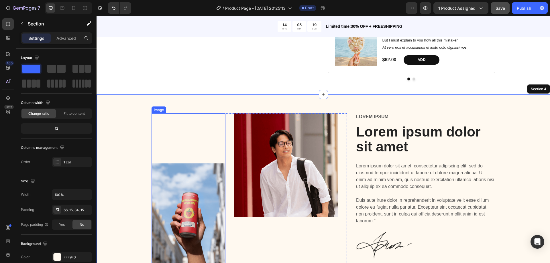
click at [183, 213] on img at bounding box center [189, 216] width 74 height 104
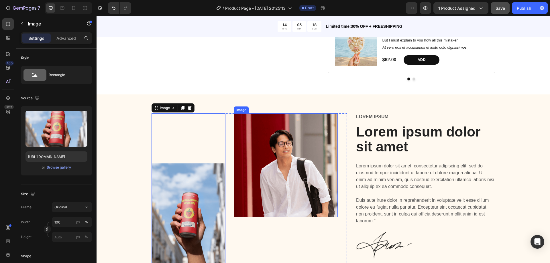
click at [291, 164] on img at bounding box center [286, 166] width 104 height 104
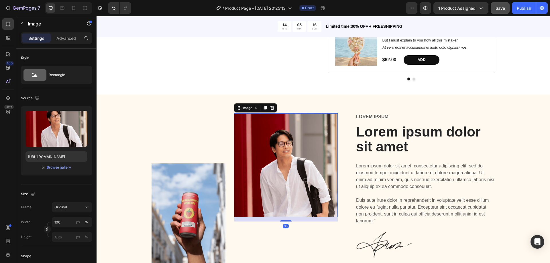
scroll to position [513, 0]
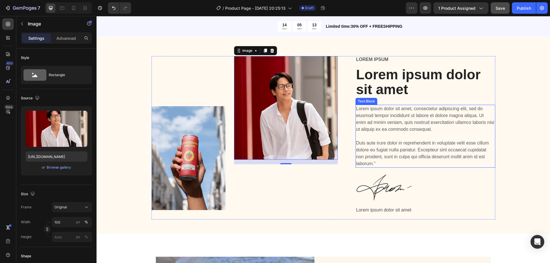
click at [390, 131] on p "Lorem ipsum dolor sit amet, consectetur adipiscing elit, sed do eiusmod tempor …" at bounding box center [425, 137] width 139 height 62
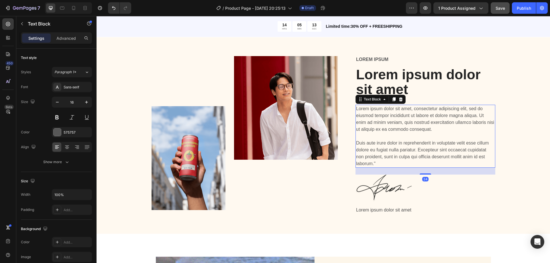
click at [390, 131] on p "Lorem ipsum dolor sit amet, consectetur adipiscing elit, sed do eiusmod tempor …" at bounding box center [425, 137] width 139 height 62
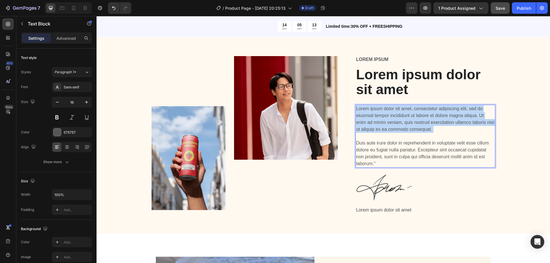
click at [390, 131] on p "Lorem ipsum dolor sit amet, consectetur adipiscing elit, sed do eiusmod tempor …" at bounding box center [425, 137] width 139 height 62
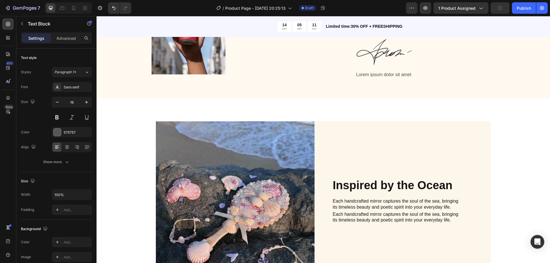
scroll to position [714, 0]
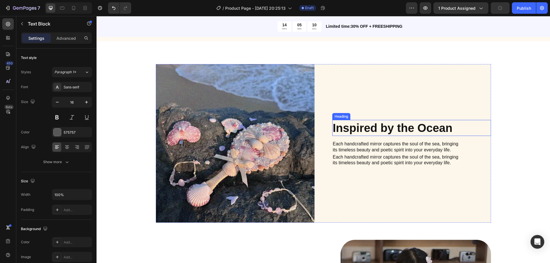
click at [385, 128] on h2 "Inspired by the Ocean" at bounding box center [412, 128] width 159 height 16
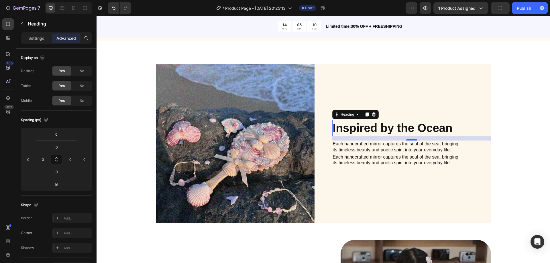
click at [385, 128] on h2 "Inspired by the Ocean" at bounding box center [412, 128] width 159 height 16
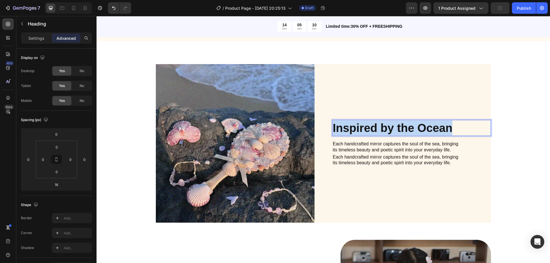
click at [385, 128] on p "Inspired by the Ocean" at bounding box center [412, 128] width 158 height 15
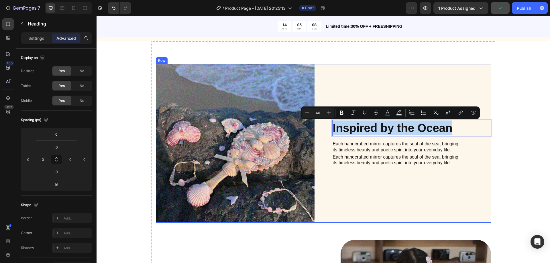
click at [307, 88] on img at bounding box center [235, 143] width 159 height 159
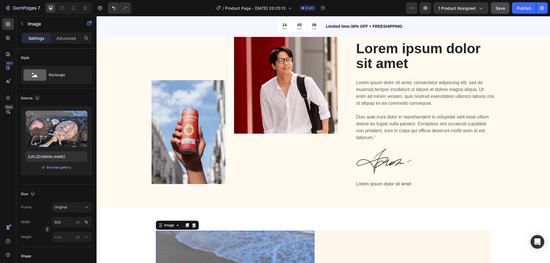
scroll to position [489, 0]
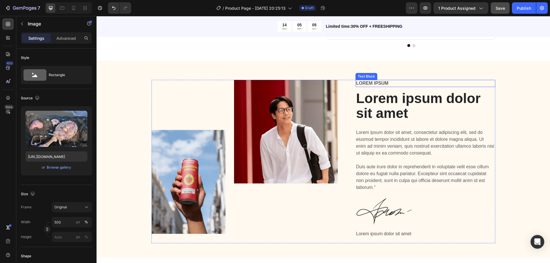
click at [380, 87] on p "Lorem ipsum" at bounding box center [425, 84] width 139 height 6
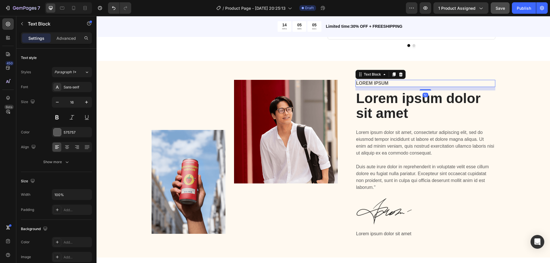
click at [380, 87] on p "Lorem ipsum" at bounding box center [425, 84] width 139 height 6
click at [393, 87] on p "Inspired by the Ocean" at bounding box center [425, 84] width 139 height 6
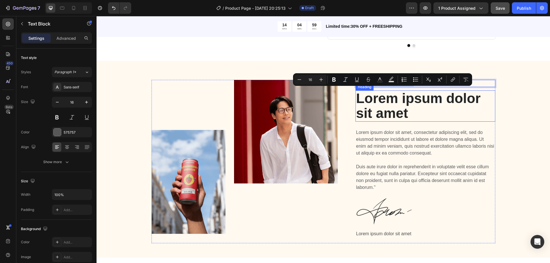
click at [409, 105] on h2 "Lorem ipsum dolor sit amet" at bounding box center [426, 107] width 140 height 32
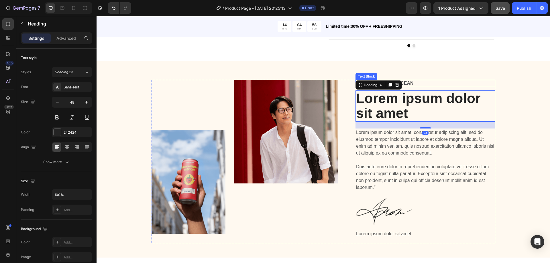
click at [410, 87] on p "Inspired by the Ocean" at bounding box center [425, 84] width 139 height 6
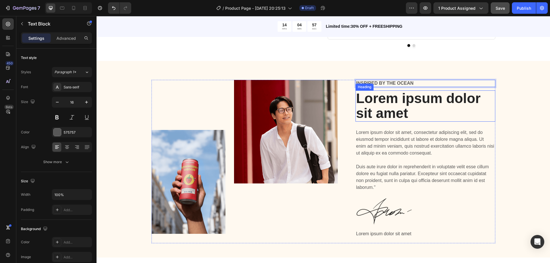
click at [410, 116] on h2 "Lorem ipsum dolor sit amet" at bounding box center [426, 107] width 140 height 32
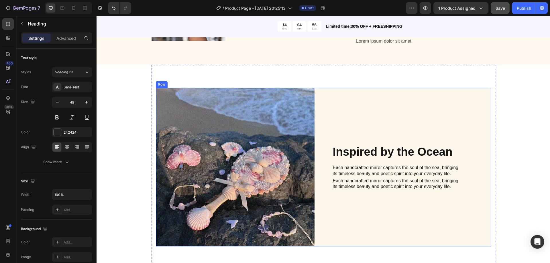
scroll to position [833, 0]
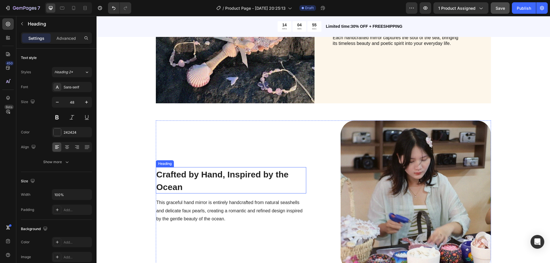
click at [218, 176] on strong "Crafted by Hand, Inspired by the Ocean" at bounding box center [223, 181] width 132 height 22
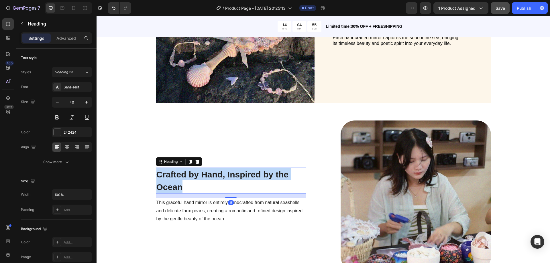
click at [218, 176] on strong "Crafted by Hand, Inspired by the Ocean" at bounding box center [223, 181] width 132 height 22
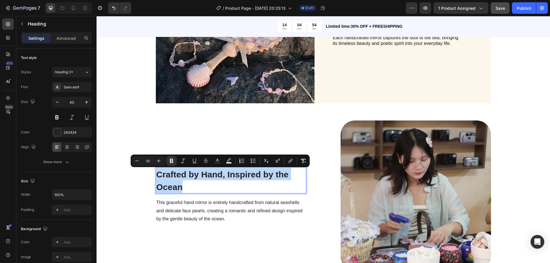
copy strong "Crafted by Hand, Inspired by the Ocean"
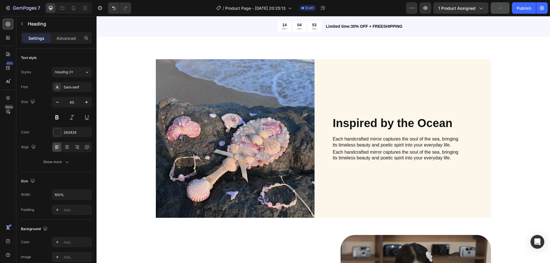
scroll to position [546, 0]
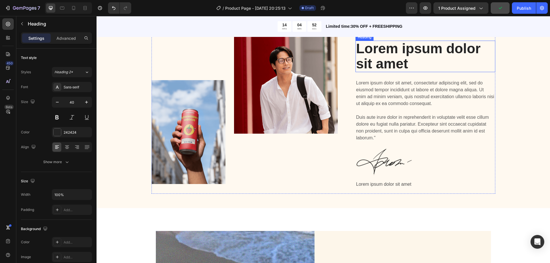
click at [379, 62] on h2 "Lorem ipsum dolor sit amet" at bounding box center [426, 57] width 140 height 32
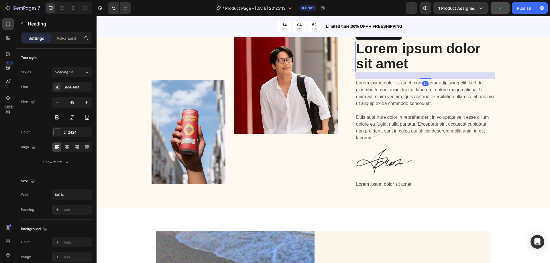
click at [379, 62] on h2 "Lorem ipsum dolor sit amet" at bounding box center [426, 57] width 140 height 32
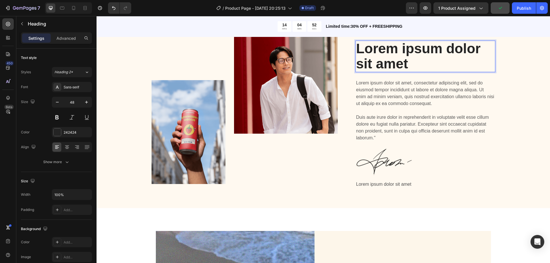
click at [379, 62] on p "Lorem ipsum dolor sit amet" at bounding box center [425, 56] width 139 height 30
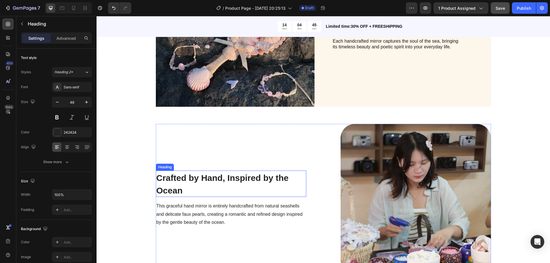
scroll to position [891, 0]
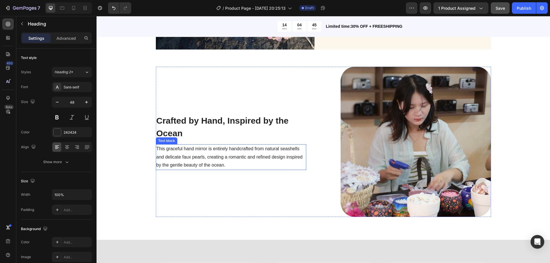
click at [208, 158] on span "This graceful hand mirror is entirely handcrafted from natural seashells and de…" at bounding box center [230, 158] width 147 height 22
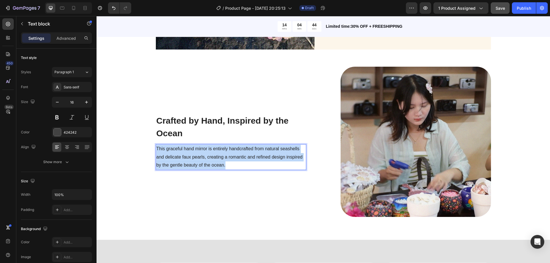
click at [208, 158] on span "This graceful hand mirror is entirely handcrafted from natural seashells and de…" at bounding box center [230, 158] width 147 height 22
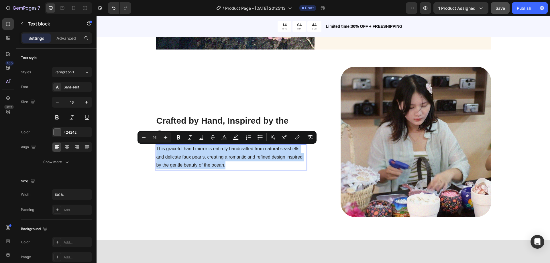
copy span "This graceful hand mirror is entirely handcrafted from natural seashells and de…"
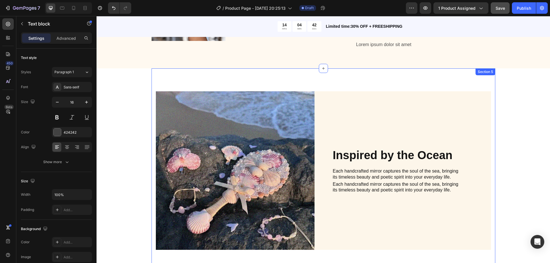
scroll to position [575, 0]
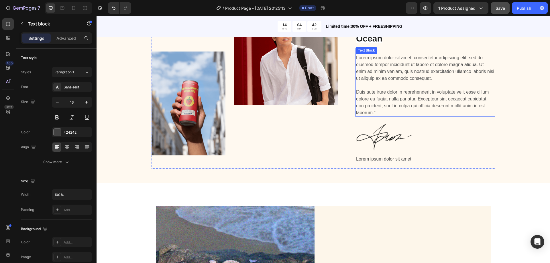
click at [409, 82] on p "Lorem ipsum dolor sit amet, consectetur adipiscing elit, sed do eiusmod tempor …" at bounding box center [425, 85] width 139 height 62
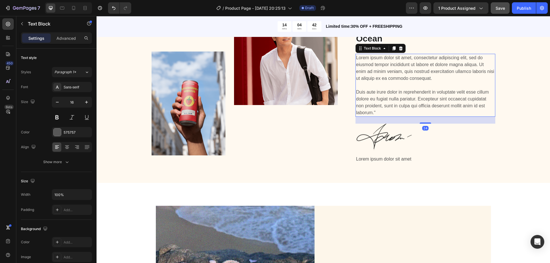
click at [409, 82] on p "Lorem ipsum dolor sit amet, consectetur adipiscing elit, sed do eiusmod tempor …" at bounding box center [425, 85] width 139 height 62
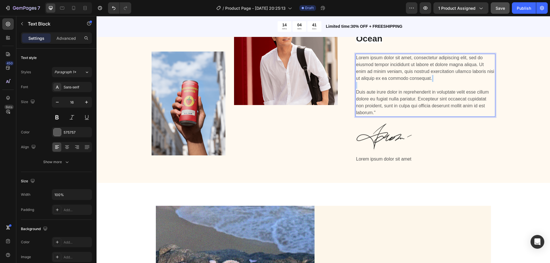
click at [409, 82] on p "Lorem ipsum dolor sit amet, consectetur adipiscing elit, sed do eiusmod tempor …" at bounding box center [425, 85] width 139 height 62
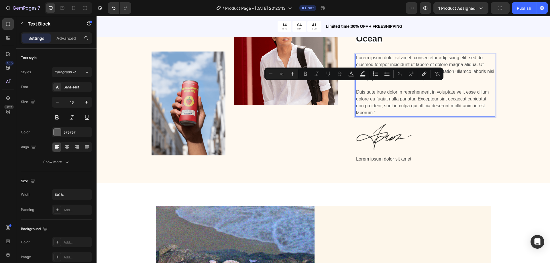
click at [446, 95] on p "Lorem ipsum dolor sit amet, consectetur adipiscing elit, sed do eiusmod tempor …" at bounding box center [425, 85] width 139 height 62
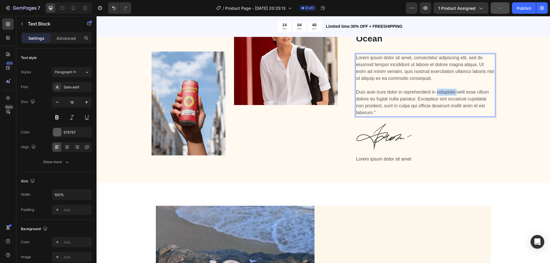
click at [446, 95] on p "Lorem ipsum dolor sit amet, consectetur adipiscing elit, sed do eiusmod tempor …" at bounding box center [425, 85] width 139 height 62
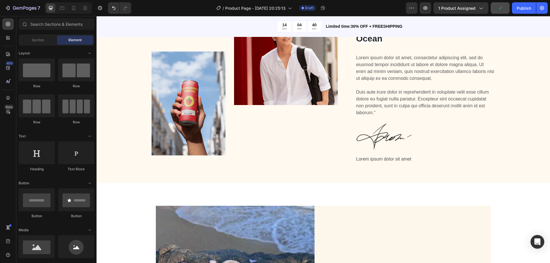
click at [442, 95] on div at bounding box center [442, 95] width 0 height 0
click at [388, 97] on p "Lorem ipsum dolor sit amet, consectetur adipiscing elit, sed do eiusmod tempor …" at bounding box center [425, 85] width 139 height 62
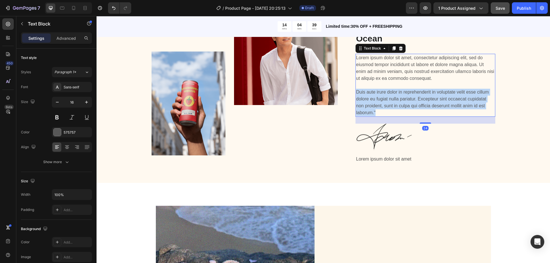
click at [388, 97] on p "Lorem ipsum dolor sit amet, consectetur adipiscing elit, sed do eiusmod tempor …" at bounding box center [425, 85] width 139 height 62
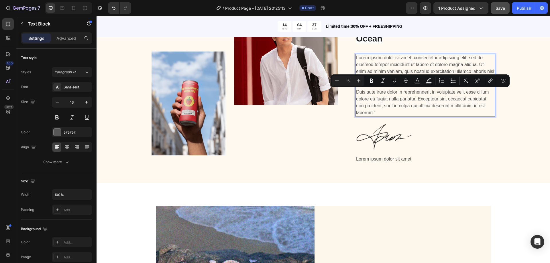
click at [396, 63] on p "Lorem ipsum dolor sit amet, consectetur adipiscing elit, sed do eiusmod tempor …" at bounding box center [425, 85] width 139 height 62
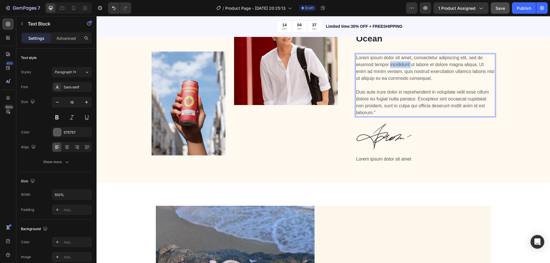
click at [396, 63] on p "Lorem ipsum dolor sit amet, consectetur adipiscing elit, sed do eiusmod tempor …" at bounding box center [425, 85] width 139 height 62
click at [388, 96] on p "Lorem ipsum dolor sit amet, consectetur adipiscing elit, sed do eiusmod tempor …" at bounding box center [425, 85] width 139 height 62
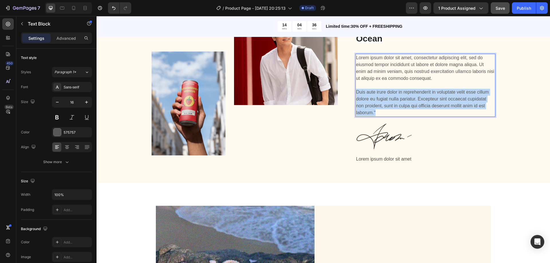
click at [388, 96] on p "Lorem ipsum dolor sit amet, consectetur adipiscing elit, sed do eiusmod tempor …" at bounding box center [425, 85] width 139 height 62
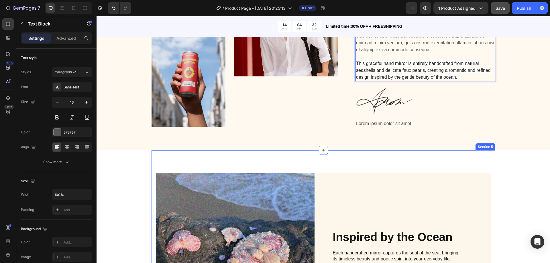
scroll to position [690, 0]
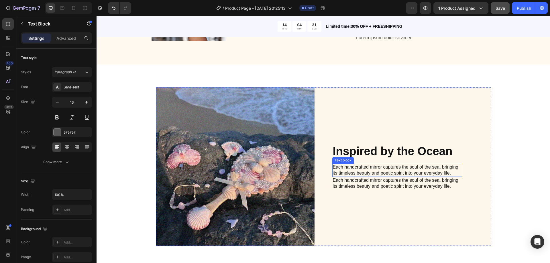
click at [371, 171] on p "Each handcrafted mirror captures the soul of the sea, bringing its timeless bea…" at bounding box center [397, 171] width 129 height 12
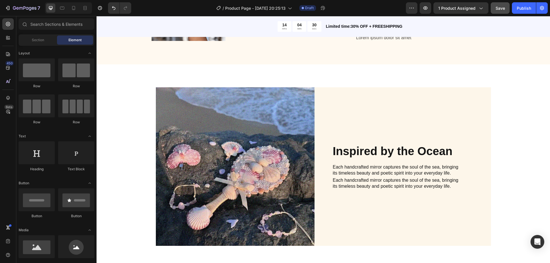
click at [373, 177] on div "Each handcrafted mirror captures the soul of the sea, bringing its timeless bea…" at bounding box center [398, 183] width 130 height 13
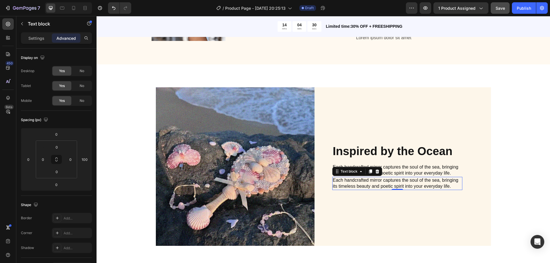
click at [373, 177] on div "Each handcrafted mirror captures the soul of the sea, bringing its timeless bea…" at bounding box center [398, 183] width 130 height 13
click at [374, 175] on p "Each handcrafted mirror captures the soul of the sea, bringing its timeless bea…" at bounding box center [397, 171] width 129 height 12
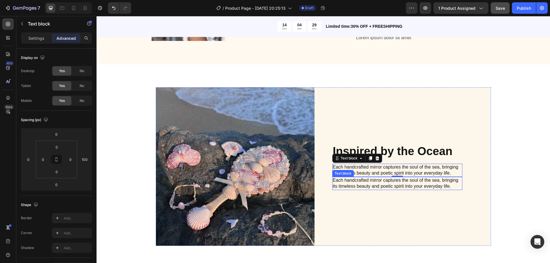
click at [364, 181] on p "Each handcrafted mirror captures the soul of the sea, bringing its timeless bea…" at bounding box center [397, 184] width 129 height 12
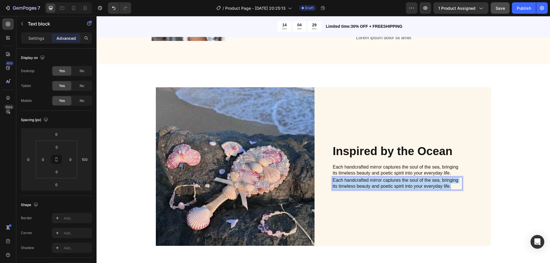
click at [364, 181] on p "Each handcrafted mirror captures the soul of the sea, bringing its timeless bea…" at bounding box center [397, 184] width 129 height 12
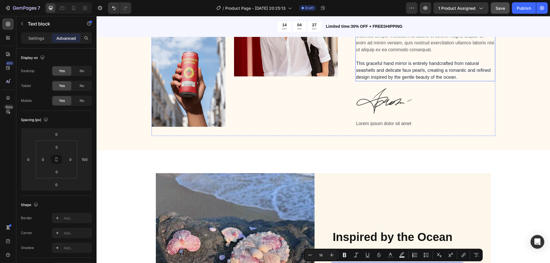
scroll to position [546, 0]
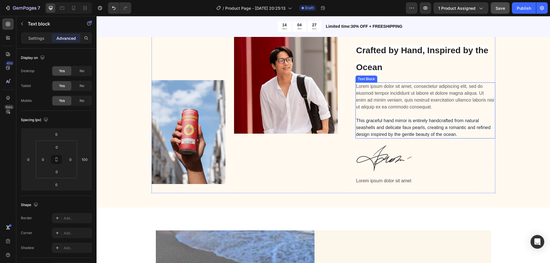
click at [404, 103] on p "Lorem ipsum dolor sit amet, consectetur adipiscing elit, sed do eiusmod tempor …" at bounding box center [425, 110] width 139 height 55
click at [400, 103] on div at bounding box center [400, 103] width 0 height 0
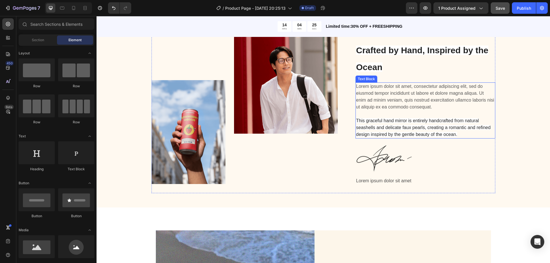
click at [431, 97] on p "Lorem ipsum dolor sit amet, consectetur adipiscing elit, sed do eiusmod tempor …" at bounding box center [425, 110] width 139 height 55
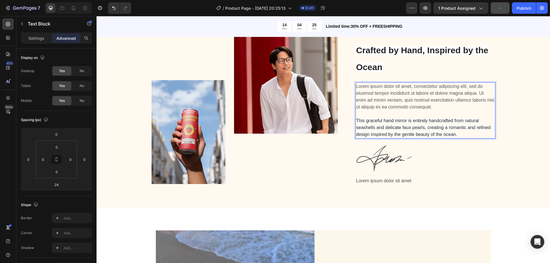
click at [430, 105] on p "Lorem ipsum dolor sit amet, consectetur adipiscing elit, sed do eiusmod tempor …" at bounding box center [425, 110] width 139 height 55
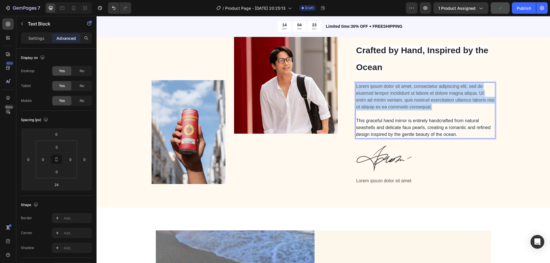
drag, startPoint x: 432, startPoint y: 106, endPoint x: 438, endPoint y: 107, distance: 6.4
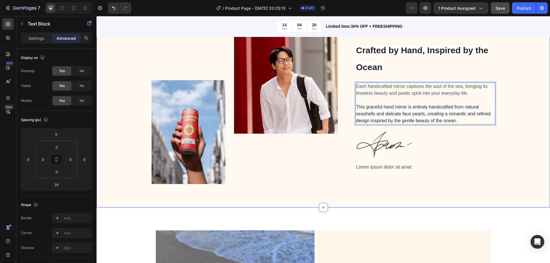
click at [519, 109] on div "Image Image Row Inspired by the Ocean Text Block Crafted by Hand, Inspired by t…" at bounding box center [323, 114] width 445 height 168
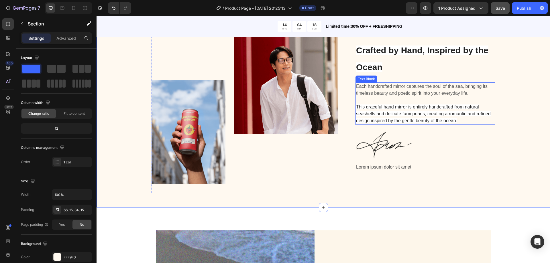
click at [454, 112] on span "This graceful hand mirror is entirely handcrafted from natural seashells and de…" at bounding box center [423, 114] width 135 height 19
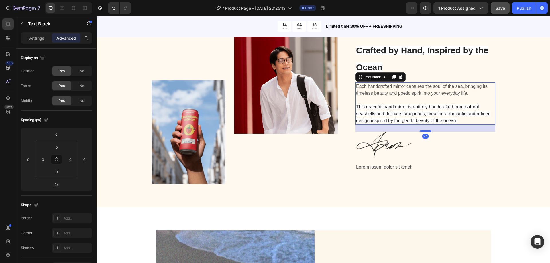
click at [454, 112] on span "This graceful hand mirror is entirely handcrafted from natural seashells and de…" at bounding box center [423, 114] width 135 height 19
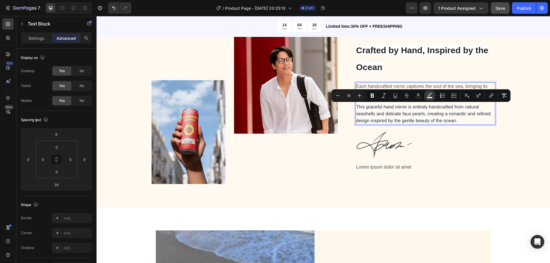
click at [425, 98] on button "color" at bounding box center [430, 96] width 10 height 10
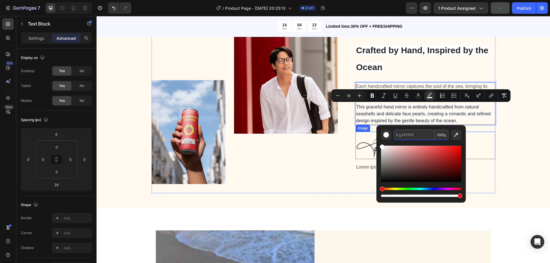
click at [491, 130] on div "Inspired by the Ocean Text Block Crafted by Hand, Inspired by the Ocean Heading…" at bounding box center [426, 111] width 140 height 163
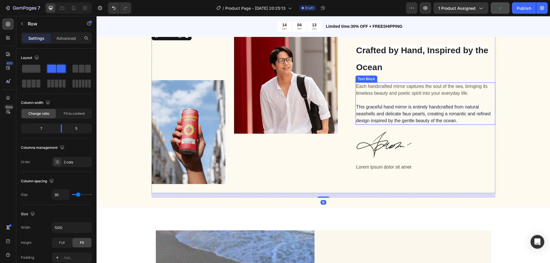
click at [452, 118] on span "This graceful hand mirror is entirely handcrafted from natural seashells and de…" at bounding box center [423, 114] width 135 height 19
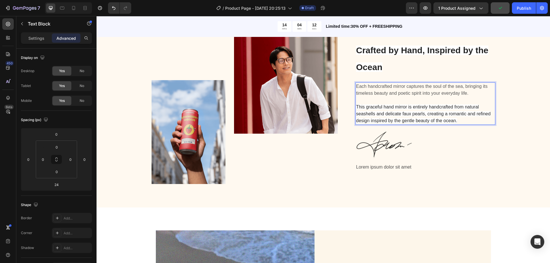
click at [452, 118] on span "This graceful hand mirror is entirely handcrafted from natural seashells and de…" at bounding box center [423, 114] width 135 height 19
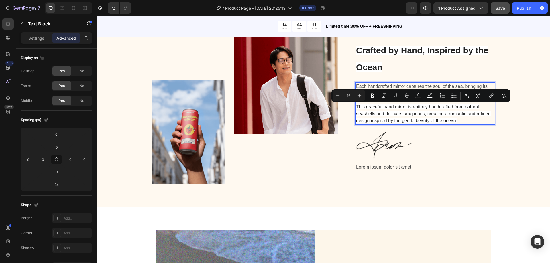
click at [451, 110] on p "Each handcrafted mirror captures the soul of the sea, bringing its timeless bea…" at bounding box center [425, 103] width 139 height 41
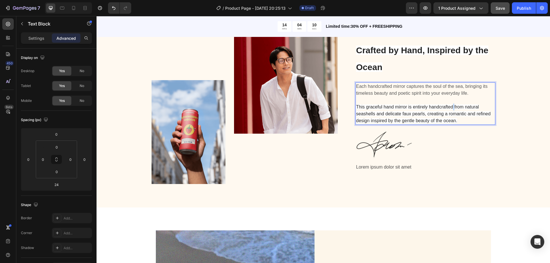
click at [451, 110] on p "Each handcrafted mirror captures the soul of the sea, bringing its timeless bea…" at bounding box center [425, 103] width 139 height 41
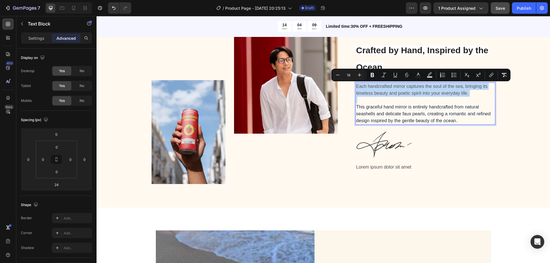
copy p "Each handcrafted mirror captures the soul of the sea, bringing its timeless bea…"
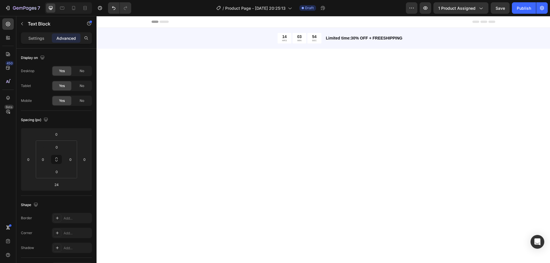
scroll to position [546, 0]
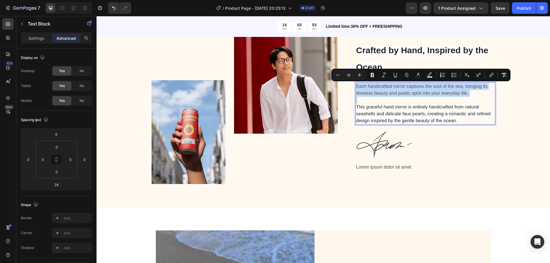
copy p "Each handcrafted mirror captures the soul of the sea, bringing its timeless bea…"
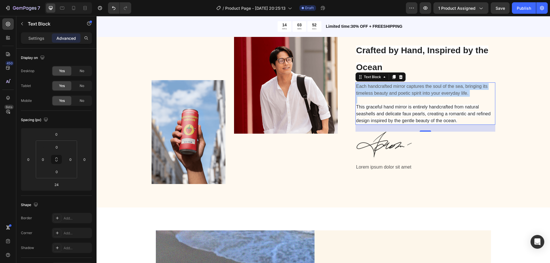
click at [424, 124] on p "Each handcrafted mirror captures the soul of the sea, bringing its timeless bea…" at bounding box center [425, 103] width 139 height 41
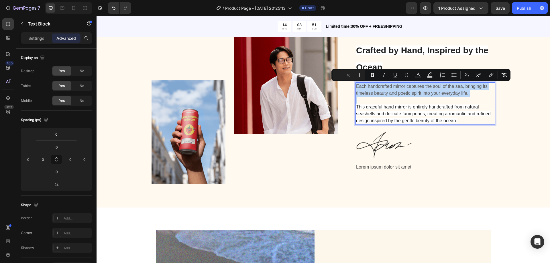
click at [448, 117] on p "Each handcrafted mirror captures the soul of the sea, bringing its timeless bea…" at bounding box center [425, 103] width 139 height 41
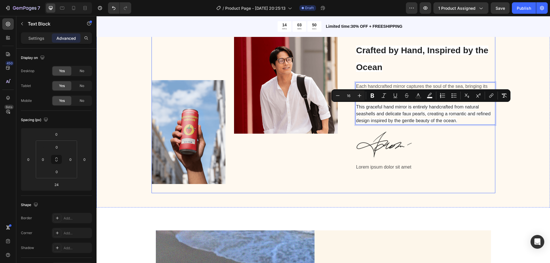
drag, startPoint x: 460, startPoint y: 122, endPoint x: 353, endPoint y: 108, distance: 107.9
click at [353, 108] on div "Image Image Row Inspired by the Ocean Text Block Crafted by Hand, Inspired by t…" at bounding box center [324, 111] width 344 height 163
copy span "This graceful hand mirror is entirely handcrafted from natural seashells and de…"
click at [409, 111] on p "Each handcrafted mirror captures the soul of the sea, bringing its timeless bea…" at bounding box center [425, 103] width 139 height 41
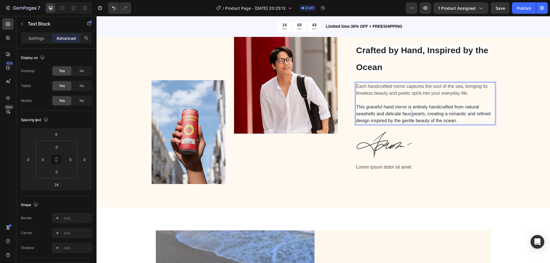
click at [409, 111] on p "Each handcrafted mirror captures the soul of the sea, bringing its timeless bea…" at bounding box center [425, 103] width 139 height 41
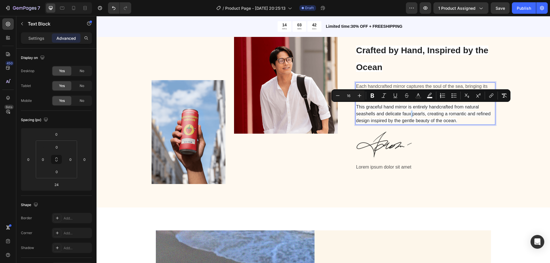
type input "13"
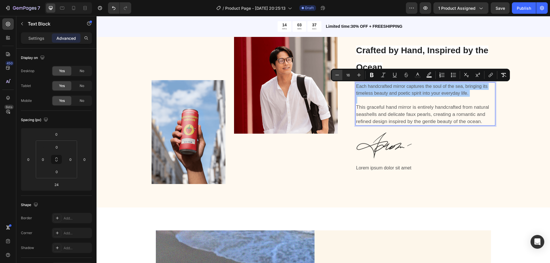
click at [336, 76] on icon "Editor contextual toolbar" at bounding box center [338, 75] width 6 height 6
click at [357, 75] on icon "Editor contextual toolbar" at bounding box center [359, 75] width 6 height 6
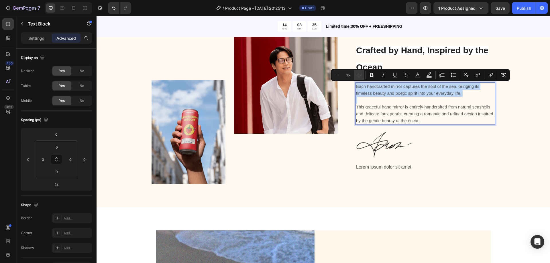
type input "16"
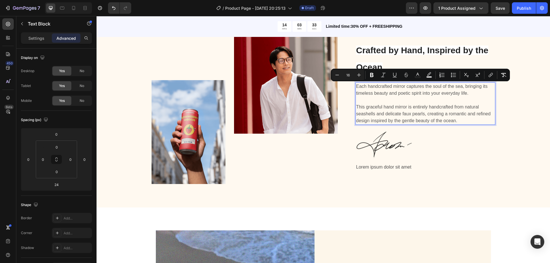
click at [424, 100] on p "Each handcrafted mirror captures the soul of the sea, bringing its timeless bea…" at bounding box center [425, 103] width 139 height 41
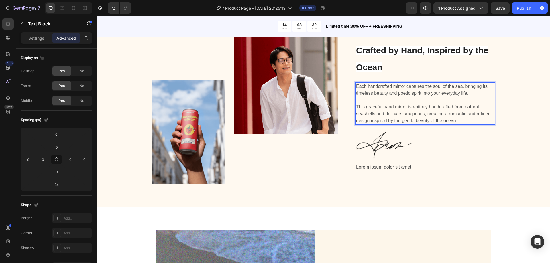
click at [440, 110] on p "Each handcrafted mirror captures the soul of the sea, bringing its timeless bea…" at bounding box center [425, 103] width 139 height 41
click at [436, 110] on div at bounding box center [436, 110] width 0 height 0
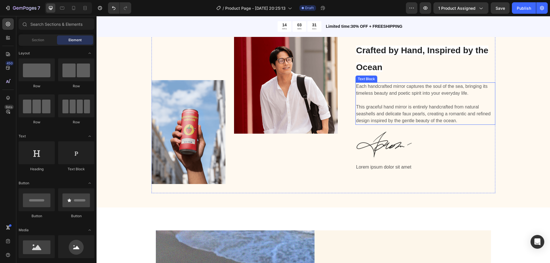
click at [379, 96] on p "Each handcrafted mirror captures the soul of the sea, bringing its timeless bea…" at bounding box center [425, 103] width 139 height 41
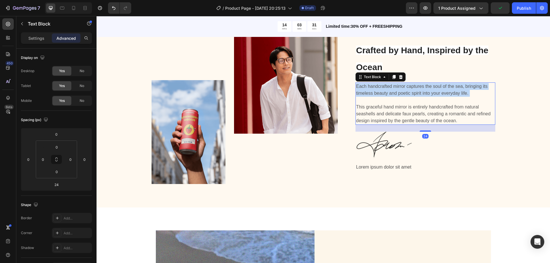
click at [379, 96] on p "Each handcrafted mirror captures the soul of the sea, bringing its timeless bea…" at bounding box center [425, 103] width 139 height 41
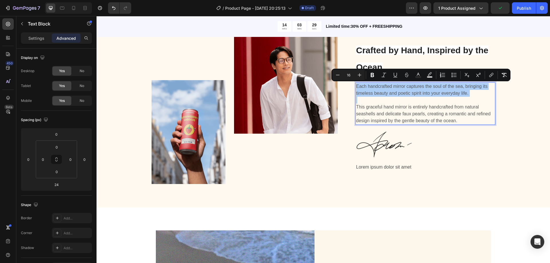
click at [32, 44] on div "Settings Advanced" at bounding box center [56, 40] width 80 height 16
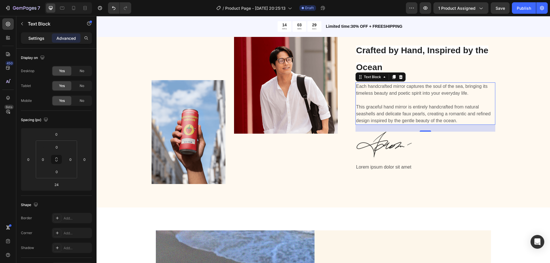
click at [33, 42] on div "Settings" at bounding box center [36, 38] width 29 height 9
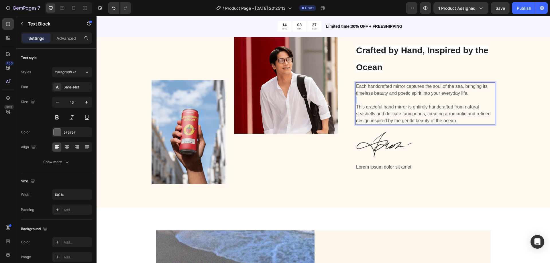
click at [407, 103] on p "Each handcrafted mirror captures the soul of the sea, bringing its timeless bea…" at bounding box center [425, 103] width 139 height 41
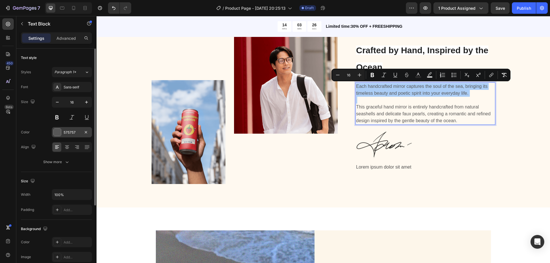
click at [57, 132] on div at bounding box center [57, 132] width 7 height 7
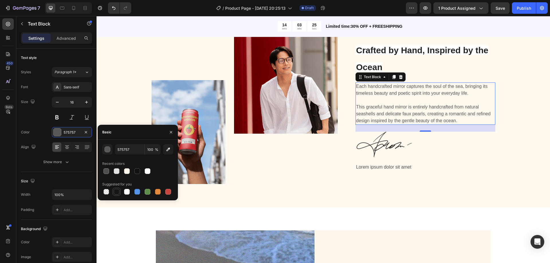
click at [117, 192] on div at bounding box center [117, 192] width 6 height 6
type input "151515"
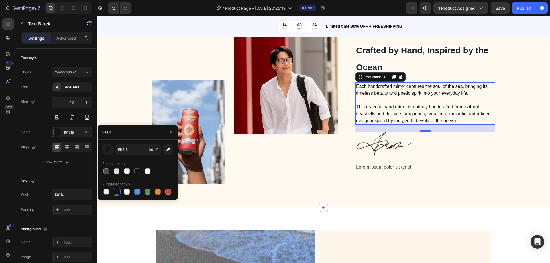
click at [502, 109] on div "Image Image Row Inspired by the Ocean Text Block Crafted by Hand, Inspired by t…" at bounding box center [323, 114] width 445 height 168
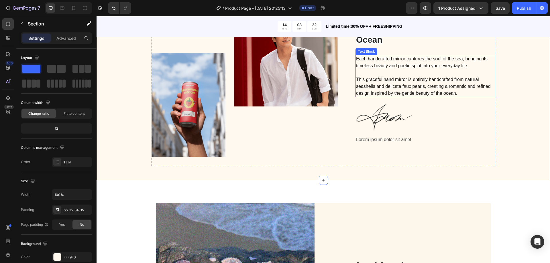
click at [379, 94] on span "This graceful hand mirror is entirely handcrafted from natural seashells and de…" at bounding box center [423, 86] width 135 height 19
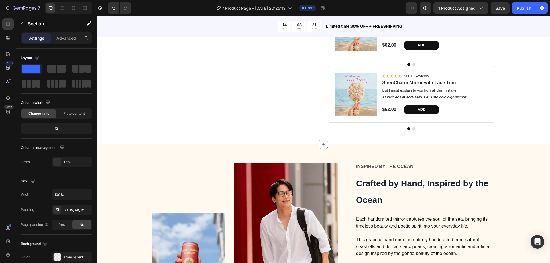
click at [410, 179] on strong "Crafted by Hand, Inspired by the Ocean" at bounding box center [422, 192] width 132 height 26
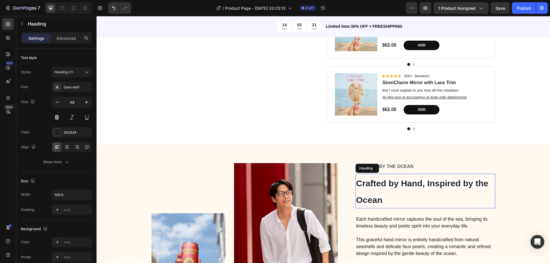
scroll to position [465, 0]
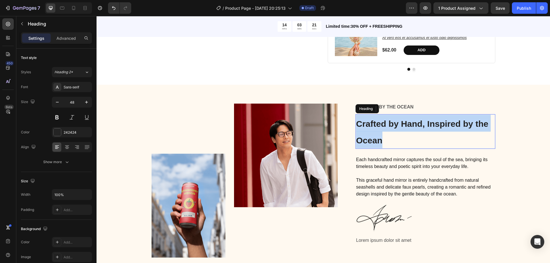
click at [410, 130] on strong "Crafted by Hand, Inspired by the Ocean" at bounding box center [422, 132] width 132 height 26
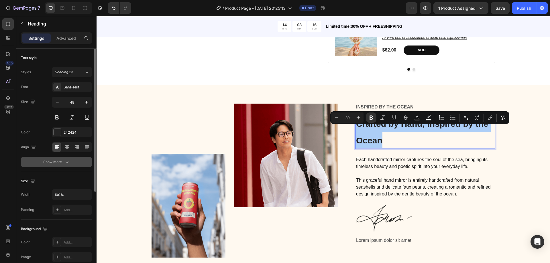
click at [58, 159] on button "Show more" at bounding box center [56, 162] width 71 height 10
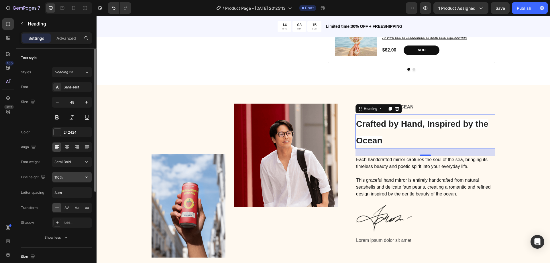
scroll to position [29, 0]
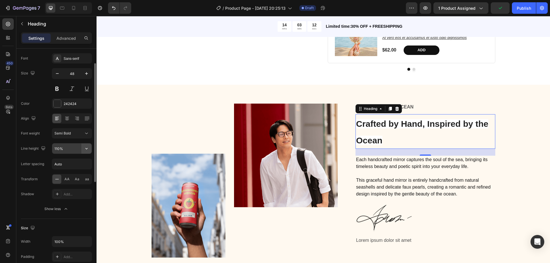
click at [88, 148] on icon "button" at bounding box center [87, 149] width 6 height 6
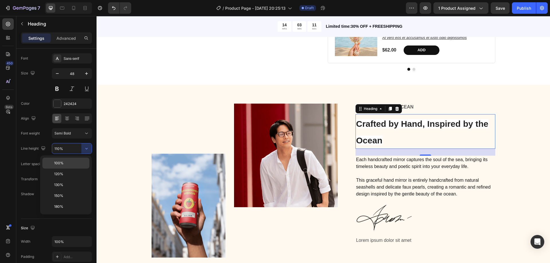
click at [71, 169] on div "100%" at bounding box center [65, 174] width 47 height 11
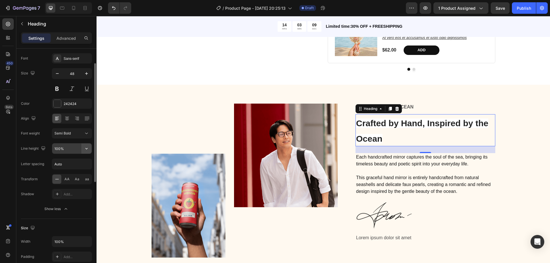
click at [89, 149] on icon "button" at bounding box center [87, 149] width 6 height 6
drag, startPoint x: 70, startPoint y: 149, endPoint x: 55, endPoint y: 150, distance: 15.2
click at [55, 150] on input "100%" at bounding box center [72, 149] width 40 height 10
click at [60, 150] on input "100%" at bounding box center [72, 149] width 40 height 10
click at [60, 149] on input "100%" at bounding box center [72, 149] width 40 height 10
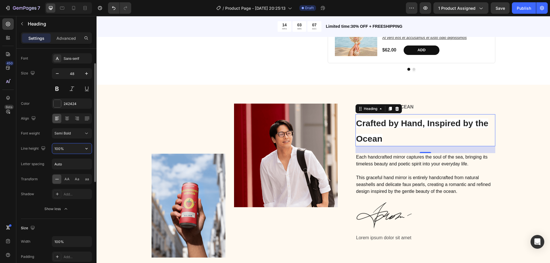
click at [60, 149] on input "100%" at bounding box center [72, 149] width 40 height 10
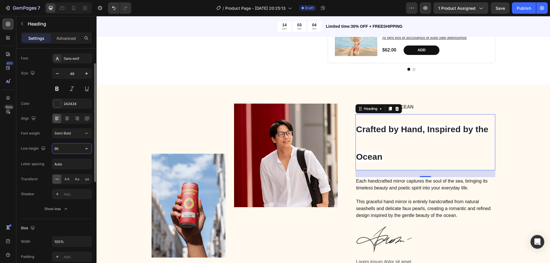
type input "9"
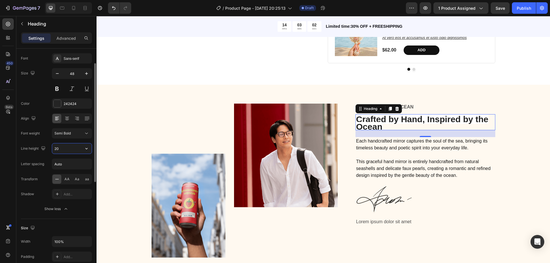
type input "2"
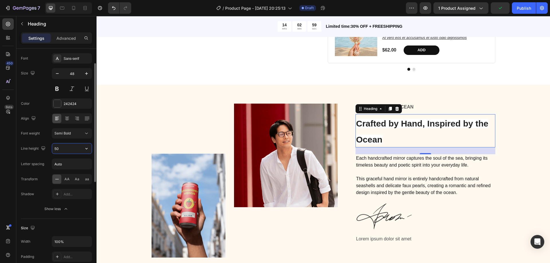
type input "5"
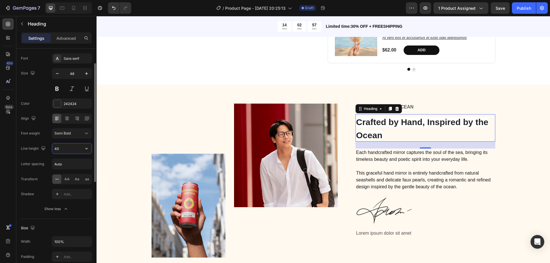
type input "4"
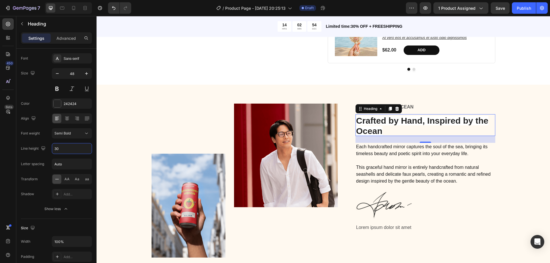
type input "30"
click at [382, 136] on p "Crafted by Hand, Inspired by the Ocean" at bounding box center [425, 125] width 139 height 21
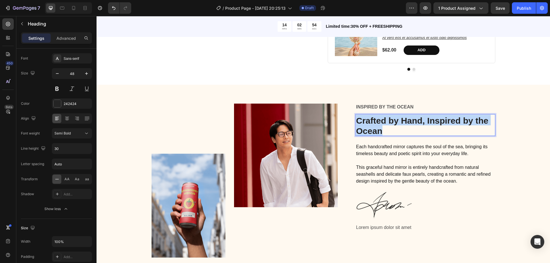
click at [382, 136] on p "Crafted by Hand, Inspired by the Ocean" at bounding box center [425, 125] width 139 height 21
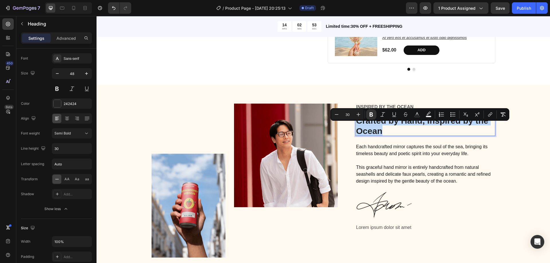
copy strong "Crafted by Hand, Inspired by the Ocean"
type input "13"
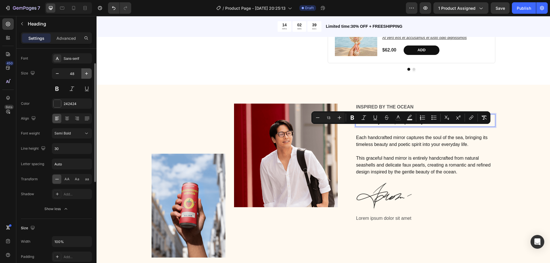
click at [85, 75] on icon "button" at bounding box center [87, 74] width 6 height 6
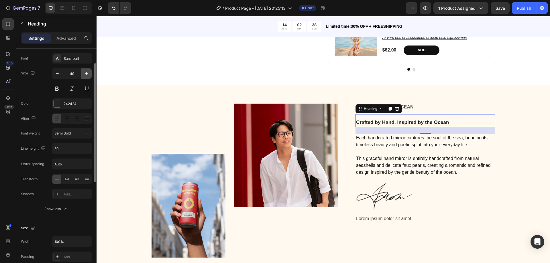
click at [85, 75] on icon "button" at bounding box center [87, 74] width 6 height 6
type input "52"
click at [407, 126] on span "Crafted by Hand, Inspired by the Ocean" at bounding box center [402, 123] width 93 height 6
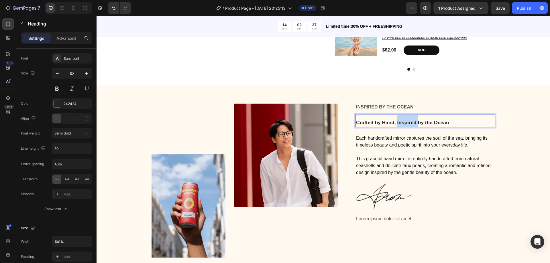
click at [407, 126] on span "Crafted by Hand, Inspired by the Ocean" at bounding box center [402, 123] width 93 height 6
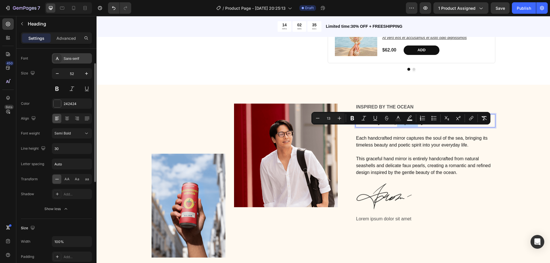
scroll to position [0, 0]
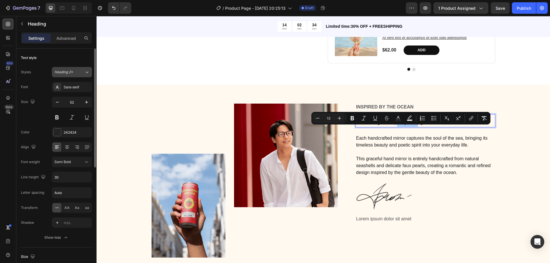
click at [85, 73] on icon at bounding box center [87, 72] width 5 height 6
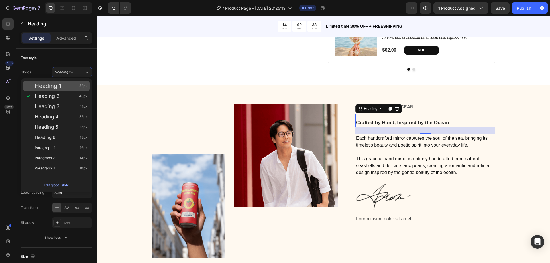
click at [66, 89] on div "Heading 1 52px" at bounding box center [61, 86] width 53 height 6
type input "130%"
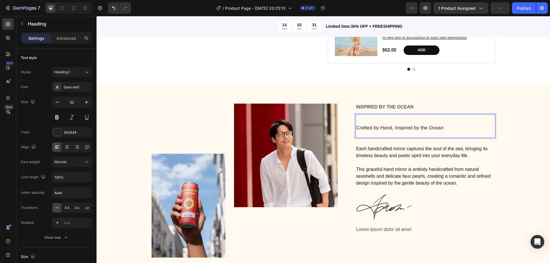
click at [362, 138] on p "Crafted by Hand, Inspired by the Ocean" at bounding box center [425, 126] width 139 height 23
click at [364, 138] on p "Crafted by Hand, Inspired by the Ocean" at bounding box center [425, 126] width 139 height 23
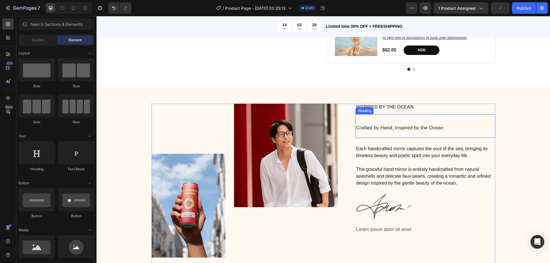
click at [373, 131] on p "⁠⁠⁠⁠⁠⁠⁠ Crafted by Hand, Inspired by the Ocean" at bounding box center [425, 126] width 139 height 23
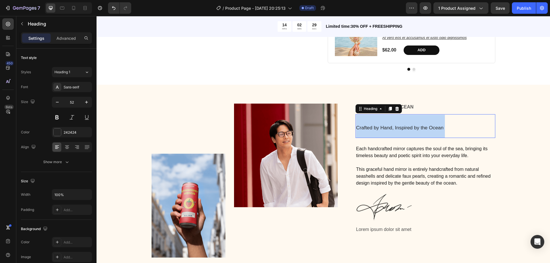
click at [373, 131] on p "Crafted by Hand, Inspired by the Ocean" at bounding box center [425, 126] width 139 height 23
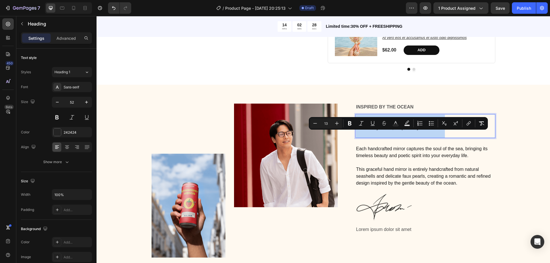
click at [374, 132] on p "Crafted by Hand, Inspired by the Ocean" at bounding box center [425, 126] width 139 height 23
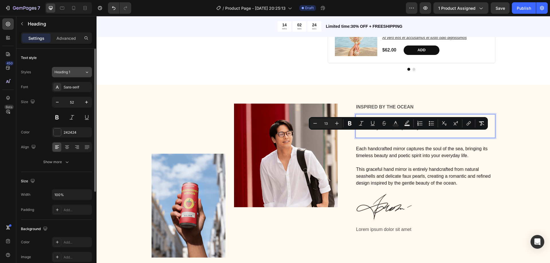
click at [80, 71] on div "Heading 1" at bounding box center [69, 72] width 30 height 5
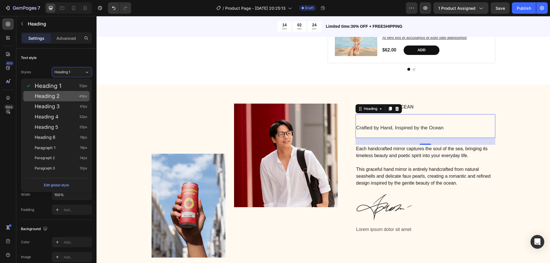
click at [69, 96] on div "Heading 2 46px" at bounding box center [61, 96] width 53 height 6
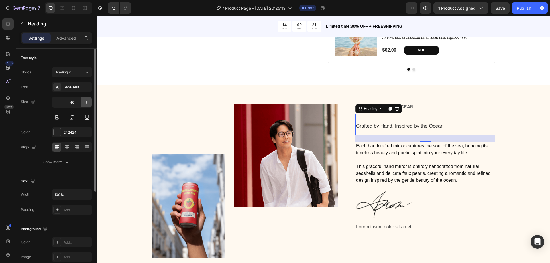
click at [85, 102] on icon "button" at bounding box center [87, 102] width 6 height 6
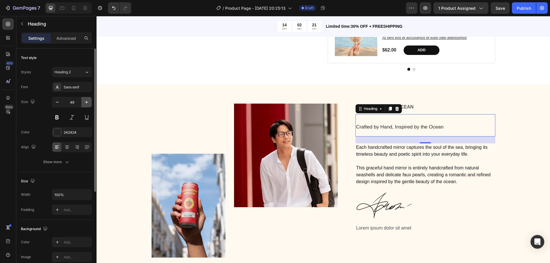
type input "50"
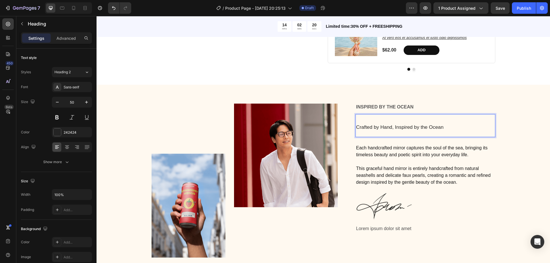
click at [440, 130] on span "Crafted by Hand, Inspired by the Ocean" at bounding box center [399, 127] width 87 height 6
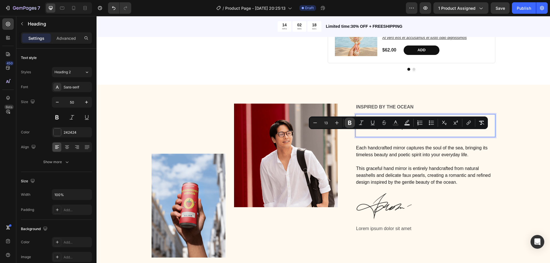
click at [349, 121] on icon "Editor contextual toolbar" at bounding box center [349, 123] width 3 height 4
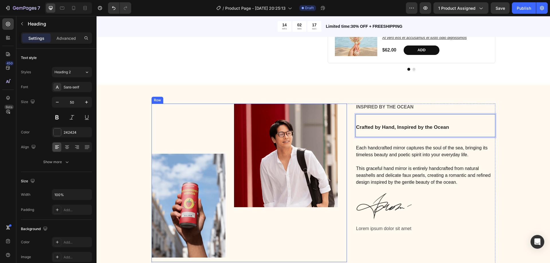
click at [337, 122] on div "Image Image Row" at bounding box center [250, 183] width 196 height 159
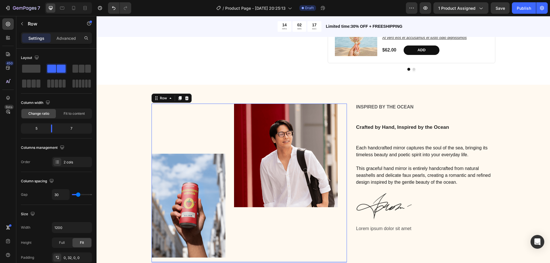
click at [337, 122] on div "Image Image Row 16" at bounding box center [250, 183] width 196 height 159
click at [399, 137] on p "⁠⁠⁠⁠⁠⁠⁠ Crafted by Hand, Inspired by the Ocean" at bounding box center [425, 126] width 139 height 22
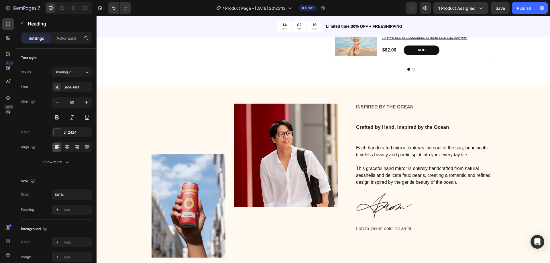
click at [395, 138] on div at bounding box center [395, 138] width 0 height 0
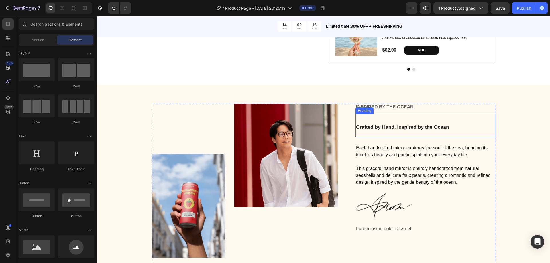
click at [380, 130] on strong "Crafted by Hand, Inspired by the Ocean" at bounding box center [402, 127] width 93 height 6
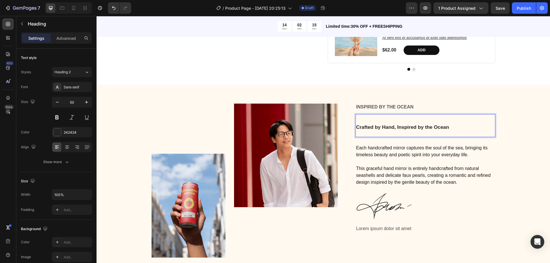
click at [380, 130] on strong "Crafted by Hand, Inspired by the Ocean" at bounding box center [402, 127] width 93 height 6
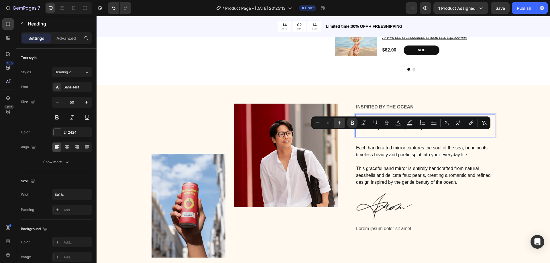
click at [339, 122] on icon "Editor contextual toolbar" at bounding box center [340, 123] width 6 height 6
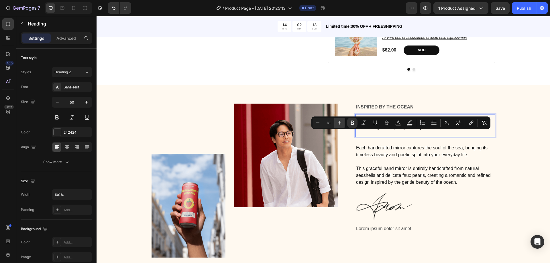
click at [339, 122] on icon "Editor contextual toolbar" at bounding box center [340, 123] width 6 height 6
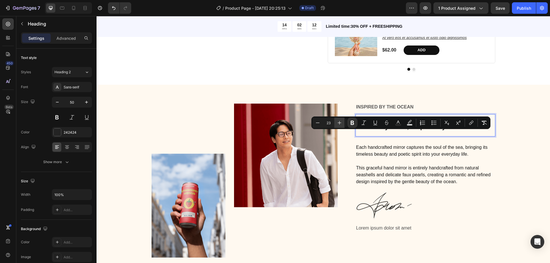
click at [339, 122] on icon "Editor contextual toolbar" at bounding box center [340, 123] width 6 height 6
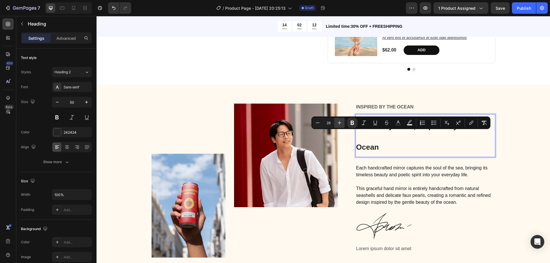
click at [339, 122] on icon "Editor contextual toolbar" at bounding box center [340, 123] width 6 height 6
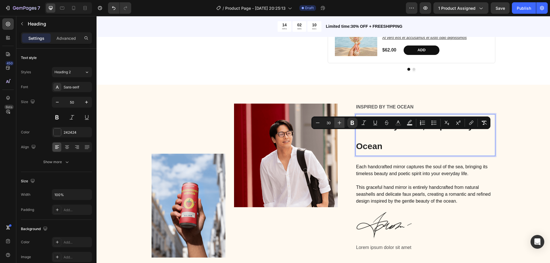
type input "31"
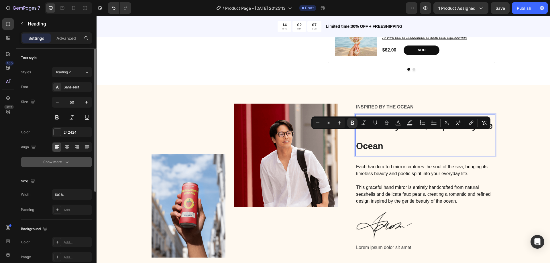
click at [57, 164] on div "Show more" at bounding box center [56, 162] width 27 height 6
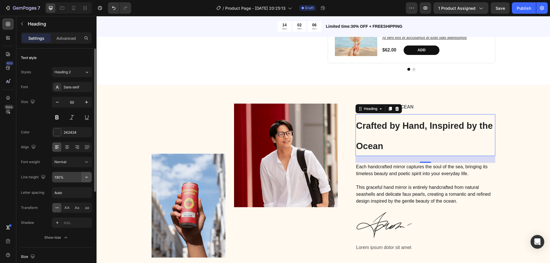
click at [87, 177] on icon "button" at bounding box center [87, 178] width 6 height 6
drag, startPoint x: 69, startPoint y: 176, endPoint x: 55, endPoint y: 175, distance: 13.8
click at [55, 175] on input "130%" at bounding box center [72, 177] width 40 height 10
drag, startPoint x: 61, startPoint y: 177, endPoint x: 64, endPoint y: 178, distance: 3.3
click at [64, 178] on input "130%" at bounding box center [72, 177] width 40 height 10
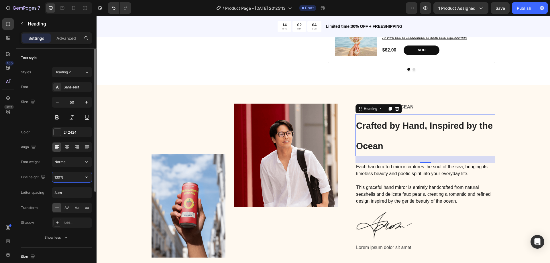
click at [63, 178] on input "130%" at bounding box center [72, 177] width 40 height 10
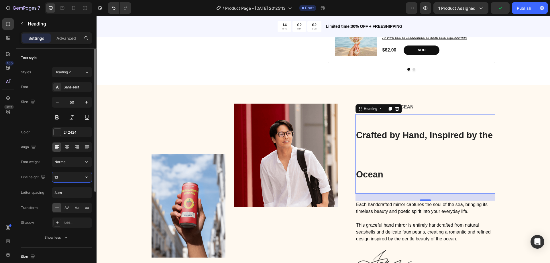
type input "1"
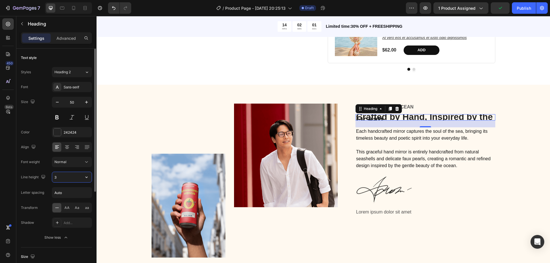
type input "30"
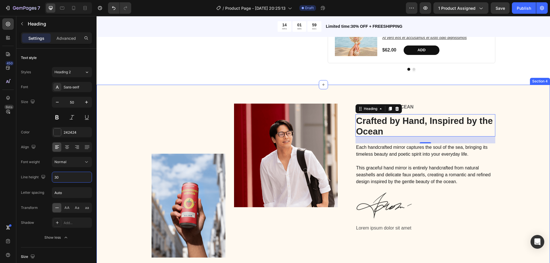
click at [499, 157] on div "Image Image Row Inspired by the Ocean Text Block ⁠⁠⁠⁠⁠⁠⁠ Crafted by Hand, Inspi…" at bounding box center [323, 188] width 445 height 168
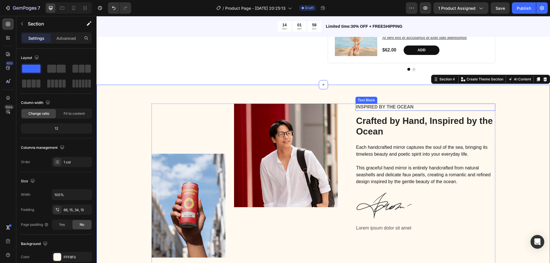
click at [395, 110] on p "Inspired by the Ocean" at bounding box center [425, 107] width 139 height 6
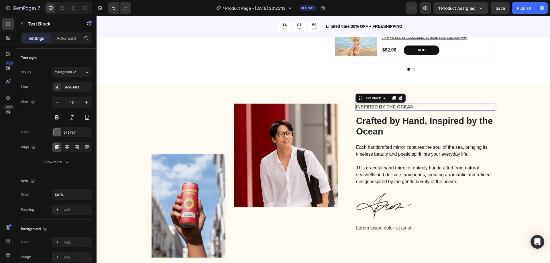
click at [395, 110] on p "Inspired by the Ocean" at bounding box center [425, 107] width 139 height 6
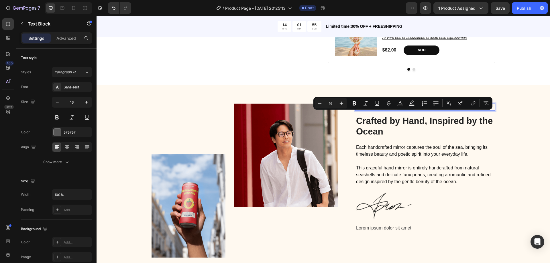
click at [414, 110] on p "Inspired by the Ocean" at bounding box center [425, 107] width 139 height 6
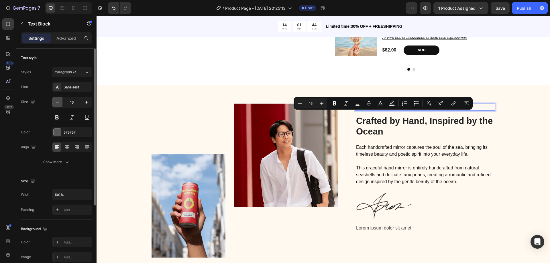
click at [59, 103] on icon "button" at bounding box center [57, 102] width 6 height 6
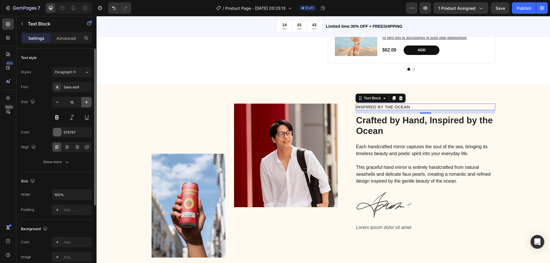
click at [86, 102] on icon "button" at bounding box center [87, 102] width 6 height 6
type input "16"
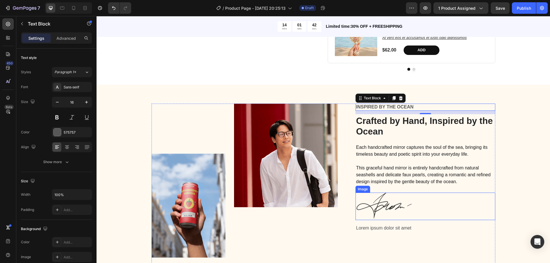
click at [405, 213] on img at bounding box center [384, 207] width 57 height 28
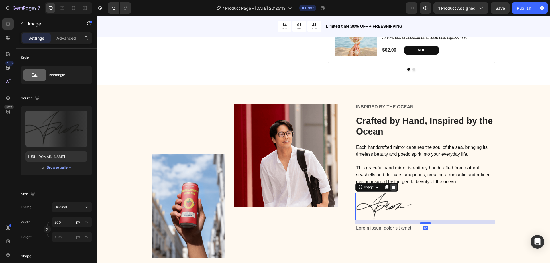
click at [393, 190] on icon at bounding box center [394, 187] width 5 height 5
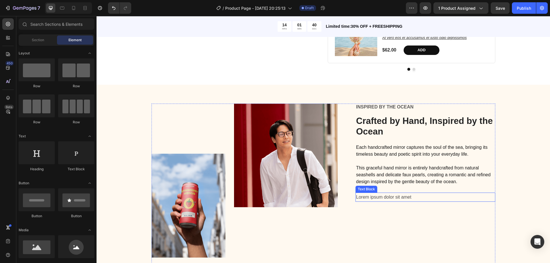
click at [389, 202] on p "Lorem ipsum dolor sit amet" at bounding box center [425, 198] width 139 height 8
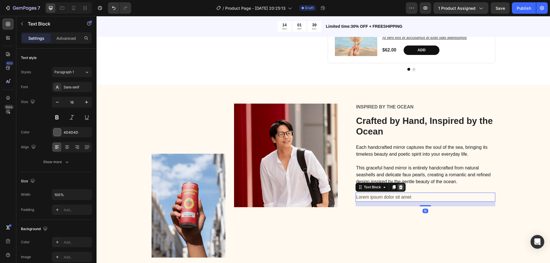
click at [401, 189] on icon at bounding box center [401, 187] width 4 height 4
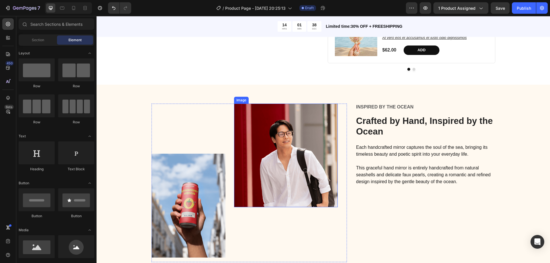
scroll to position [551, 0]
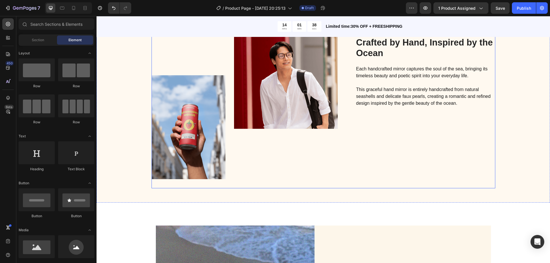
click at [385, 169] on div "Inspired by the Ocean Text Block ⁠⁠⁠⁠⁠⁠⁠ Crafted by Hand, Inspired by the Ocean…" at bounding box center [426, 106] width 140 height 163
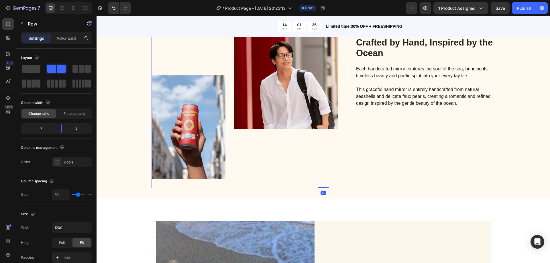
drag, startPoint x: 323, startPoint y: 192, endPoint x: 431, endPoint y: 150, distance: 116.4
click at [328, 173] on div "Image Image Row Inspired by the Ocean Text Block ⁠⁠⁠⁠⁠⁠⁠ Crafted by Hand, Inspi…" at bounding box center [324, 106] width 344 height 163
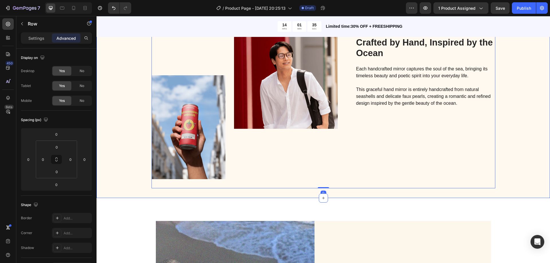
click at [518, 149] on div "Image Image Row Inspired by the Ocean Text Block ⁠⁠⁠⁠⁠⁠⁠ Crafted by Hand, Inspi…" at bounding box center [323, 106] width 445 height 163
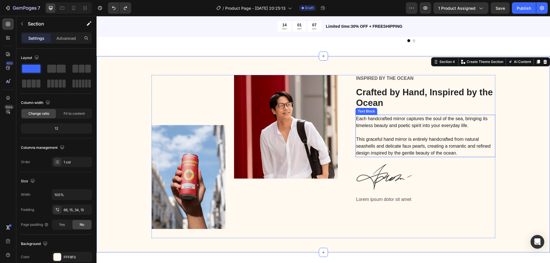
scroll to position [523, 0]
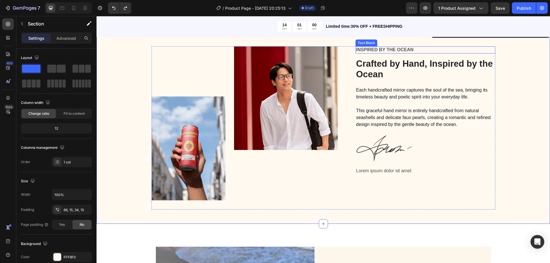
click at [403, 53] on p "Inspired by the Ocean" at bounding box center [425, 50] width 139 height 6
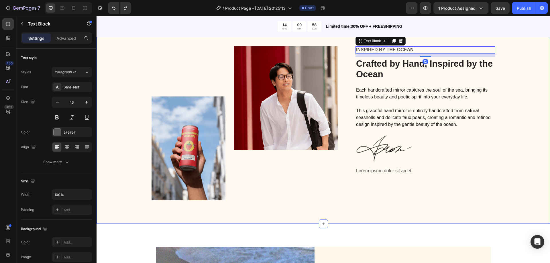
click at [423, 53] on div "Image Image Row Inspired by the Ocean Text Block 12 ⁠⁠⁠⁠⁠⁠⁠ Crafted by Hand, In…" at bounding box center [324, 126] width 454 height 197
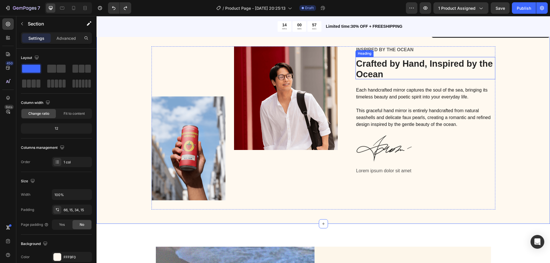
click at [416, 67] on strong "Crafted by Hand, Inspired by the Ocean" at bounding box center [424, 69] width 137 height 21
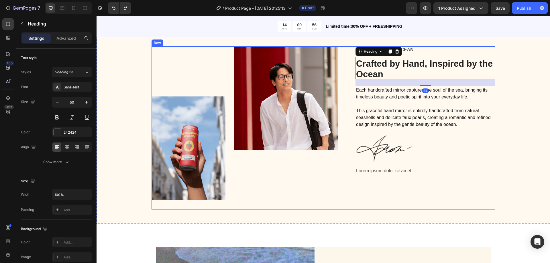
click at [424, 62] on div "Inspired by the Ocean Text Block ⁠⁠⁠⁠⁠⁠⁠ Crafted by Hand, Inspired by the Ocean…" at bounding box center [426, 127] width 140 height 163
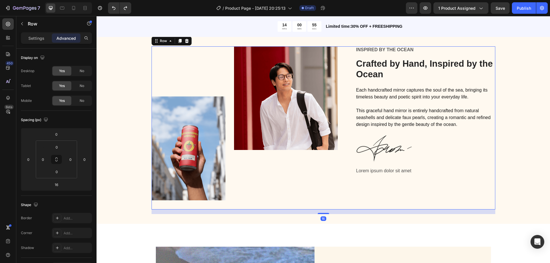
click at [420, 63] on div "Inspired by the Ocean Text Block ⁠⁠⁠⁠⁠⁠⁠ Crafted by Hand, Inspired by the Ocean…" at bounding box center [426, 127] width 140 height 163
click at [411, 53] on p "Inspired by the Ocean" at bounding box center [425, 50] width 139 height 6
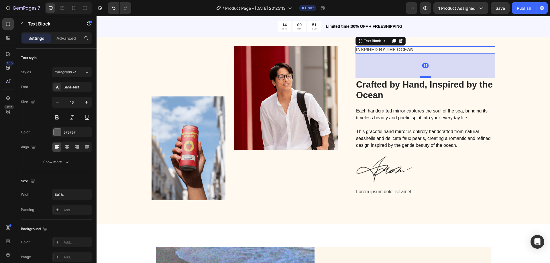
drag, startPoint x: 421, startPoint y: 64, endPoint x: 418, endPoint y: 85, distance: 21.2
click at [420, 78] on div at bounding box center [425, 77] width 11 height 2
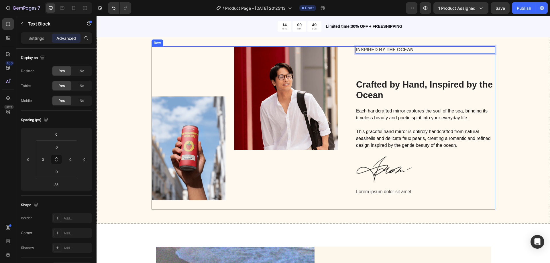
click at [413, 71] on div "Inspired by the Ocean Text Block 85 ⁠⁠⁠⁠⁠⁠⁠ Crafted by Hand, Inspired by the Oc…" at bounding box center [426, 127] width 140 height 163
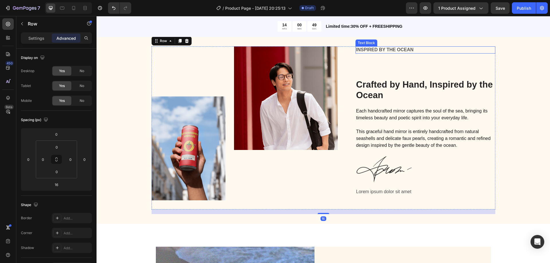
click at [395, 53] on p "Inspired by the Ocean" at bounding box center [425, 50] width 139 height 6
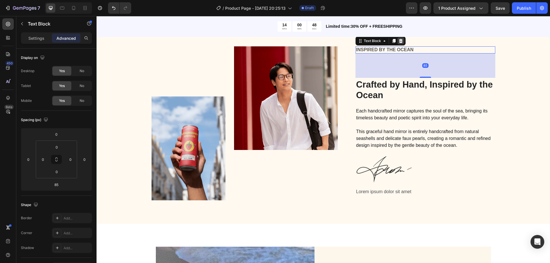
click at [399, 43] on icon at bounding box center [401, 41] width 5 height 5
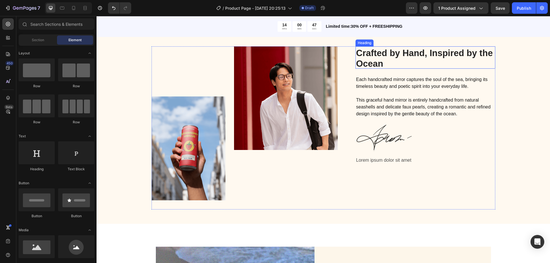
click at [413, 56] on strong "Crafted by Hand, Inspired by the Ocean" at bounding box center [424, 58] width 137 height 21
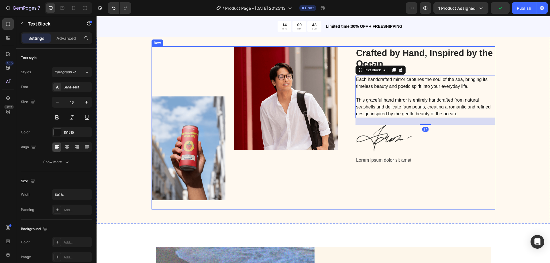
click at [425, 77] on div "⁠⁠⁠⁠⁠⁠⁠ Crafted by Hand, Inspired by the Ocean Heading Each handcrafted mirror …" at bounding box center [426, 127] width 140 height 163
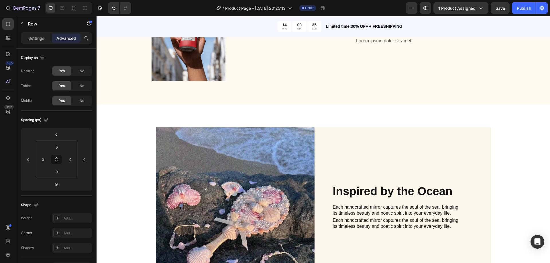
scroll to position [494, 0]
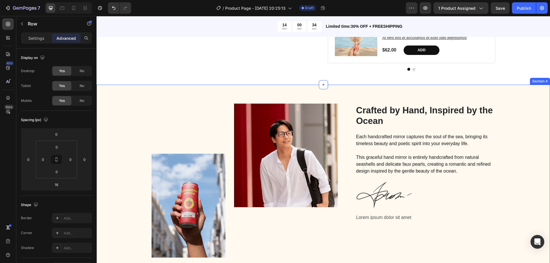
click at [528, 109] on div "Image Image Row Crafted by Hand, Inspired by the Ocean Heading Each handcrafted…" at bounding box center [323, 188] width 445 height 168
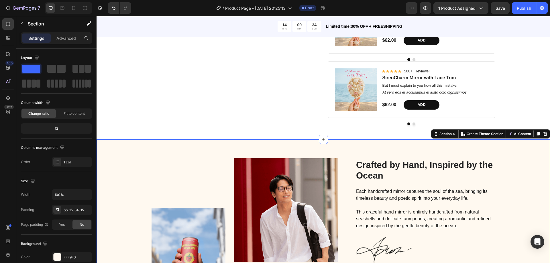
scroll to position [470, 0]
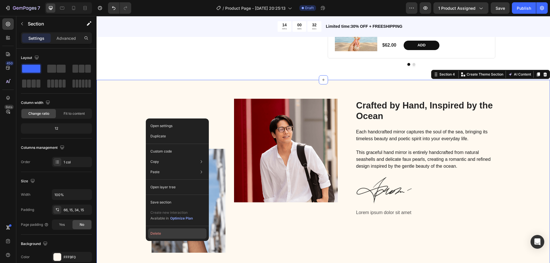
drag, startPoint x: 157, startPoint y: 234, endPoint x: 116, endPoint y: 202, distance: 52.4
click at [157, 234] on button "Delete" at bounding box center [177, 234] width 58 height 10
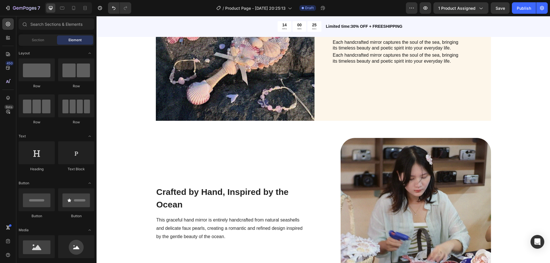
scroll to position [561, 0]
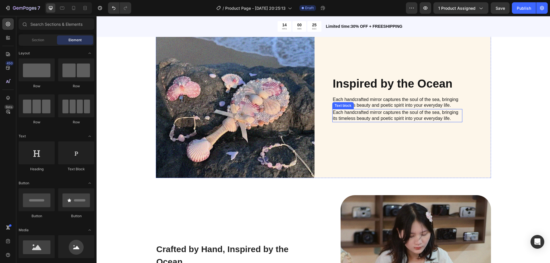
click at [412, 116] on p "Each handcrafted mirror captures the soul of the sea, bringing its timeless bea…" at bounding box center [397, 116] width 129 height 12
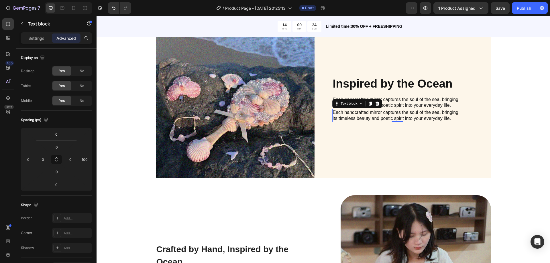
click at [376, 103] on icon at bounding box center [378, 104] width 4 height 4
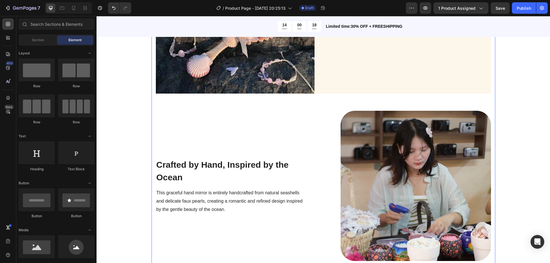
scroll to position [590, 0]
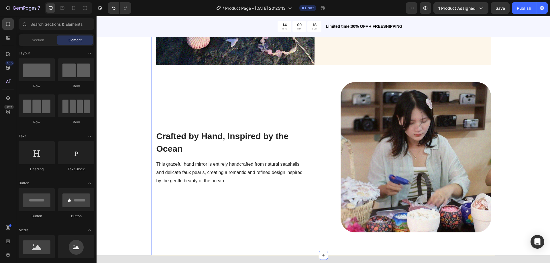
click at [450, 125] on img at bounding box center [416, 157] width 151 height 151
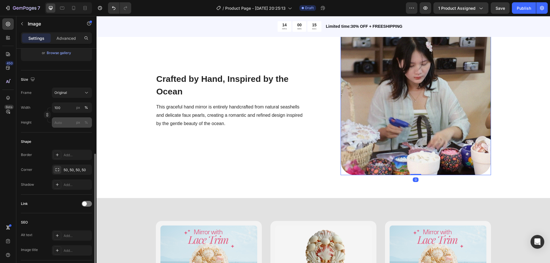
scroll to position [143, 0]
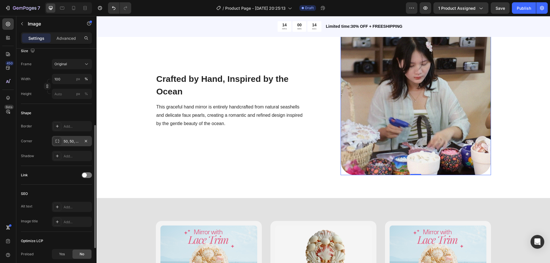
click at [77, 140] on div "50, 50, 50, 50" at bounding box center [72, 141] width 17 height 5
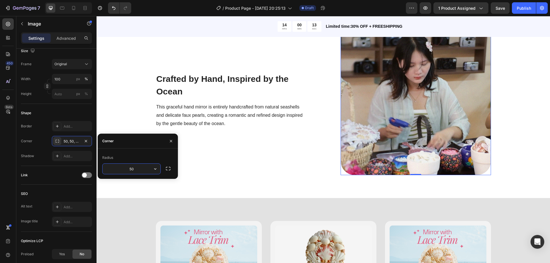
click at [134, 170] on input "50" at bounding box center [132, 169] width 58 height 10
type input "0"
click at [309, 130] on div "Crafted by Hand, Inspired by the Ocean Heading This graceful hand mirror is ent…" at bounding box center [323, 100] width 335 height 151
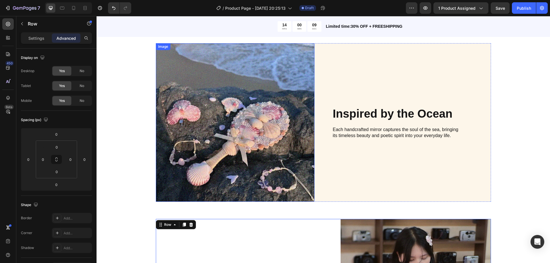
scroll to position [532, 0]
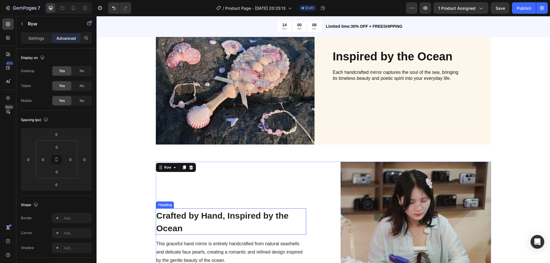
click at [179, 219] on strong "Crafted by Hand, Inspired by the Ocean" at bounding box center [223, 222] width 132 height 22
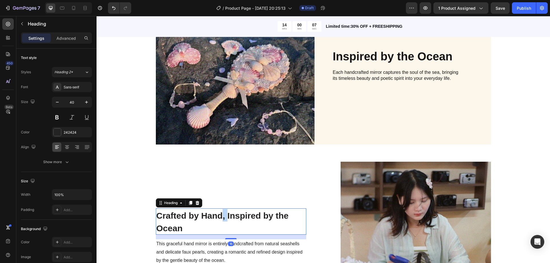
click at [220, 218] on strong "Crafted by Hand, Inspired by the Ocean" at bounding box center [223, 222] width 132 height 22
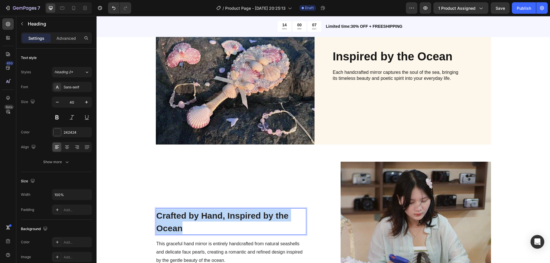
click at [220, 218] on strong "Crafted by Hand, Inspired by the Ocean" at bounding box center [223, 222] width 132 height 22
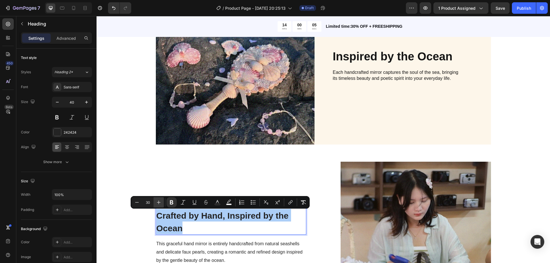
click at [158, 202] on icon "Editor contextual toolbar" at bounding box center [159, 203] width 6 height 6
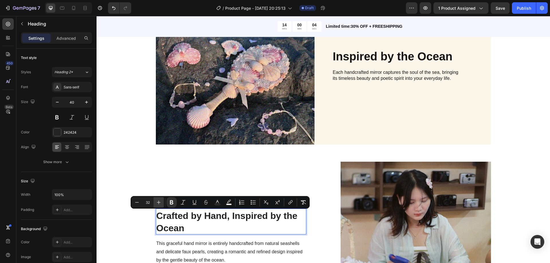
click at [158, 202] on icon "Editor contextual toolbar" at bounding box center [159, 203] width 6 height 6
type input "35"
click at [197, 173] on div "Crafted by Hand, Inspired by the Ocean Heading 16 This graceful hand mirror is …" at bounding box center [231, 237] width 151 height 151
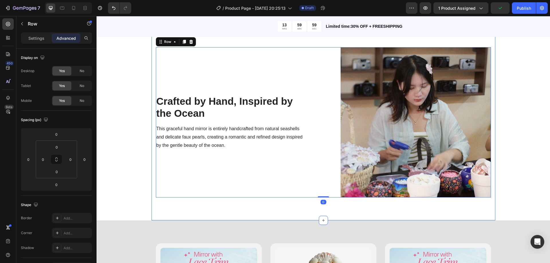
scroll to position [590, 0]
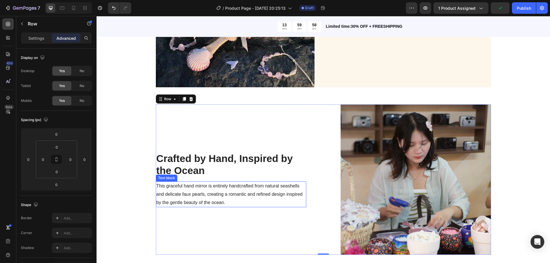
click at [271, 193] on span "This graceful hand mirror is entirely handcrafted from natural seashells and de…" at bounding box center [230, 195] width 147 height 22
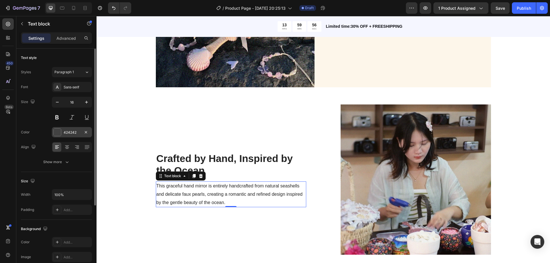
click at [58, 129] on div at bounding box center [57, 132] width 7 height 7
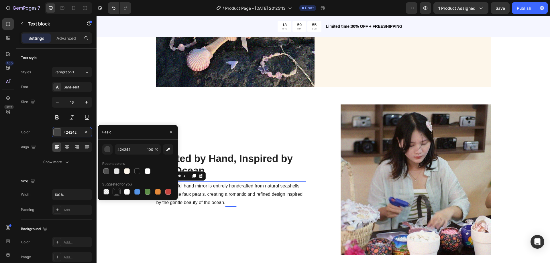
click at [114, 192] on div at bounding box center [117, 192] width 6 height 6
type input "151515"
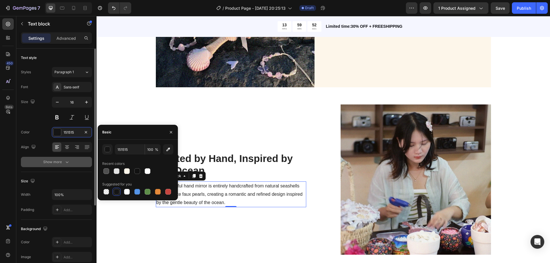
click at [50, 163] on div "Show more" at bounding box center [56, 162] width 27 height 6
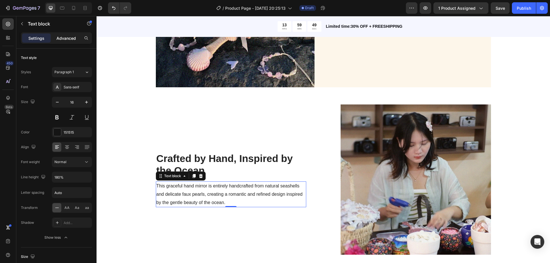
click at [60, 42] on div "Advanced" at bounding box center [66, 38] width 29 height 9
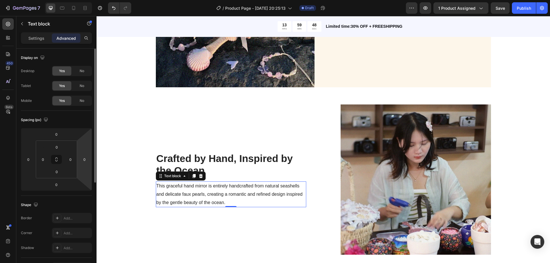
click at [83, 0] on html "7 / Product Page - [DATE] 20:25:13 Draft Preview 1 product assigned Save Publis…" at bounding box center [275, 0] width 550 height 0
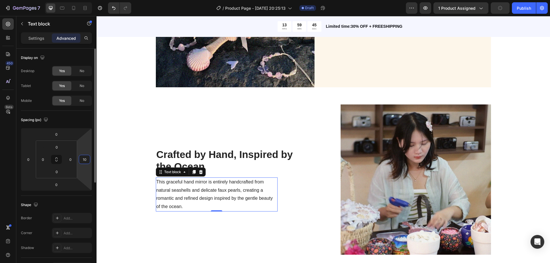
type input "1"
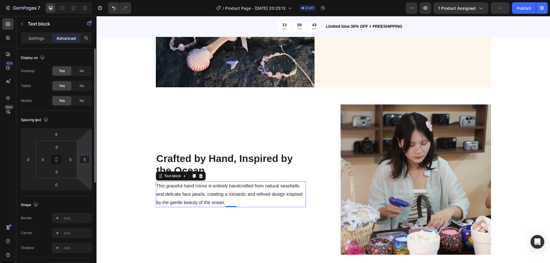
type input "50"
click at [308, 151] on div "⁠⁠⁠⁠⁠⁠⁠ Crafted by Hand, Inspired by the Ocean Heading This graceful hand mirro…" at bounding box center [323, 180] width 335 height 151
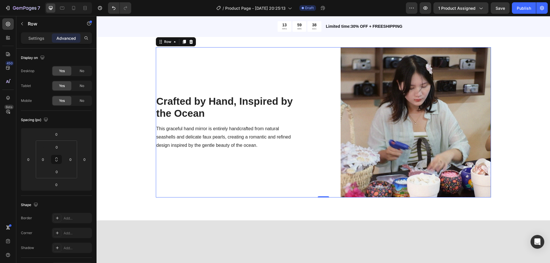
scroll to position [532, 0]
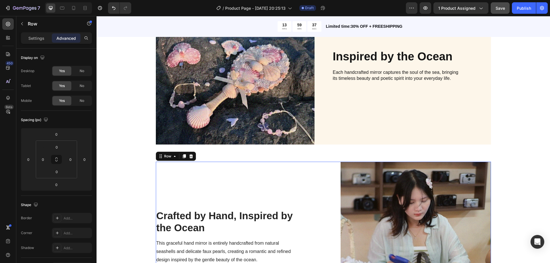
click at [504, 11] on div "Save" at bounding box center [500, 8] width 9 height 6
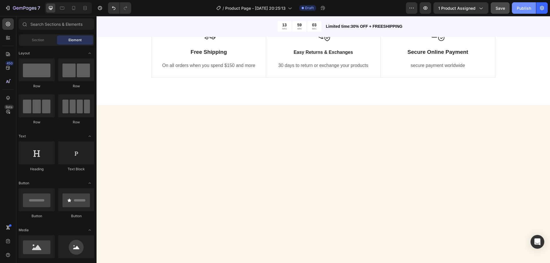
scroll to position [1171, 0]
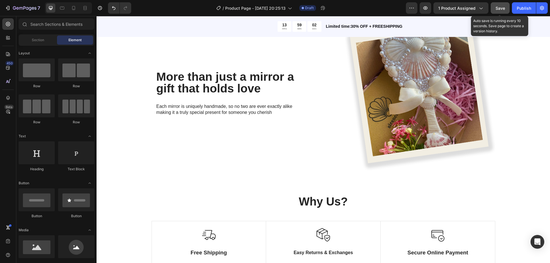
click at [500, 7] on span "Save" at bounding box center [500, 8] width 9 height 5
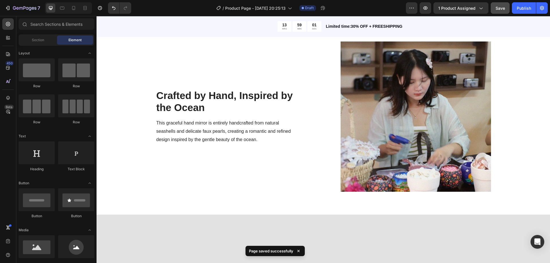
scroll to position [0, 0]
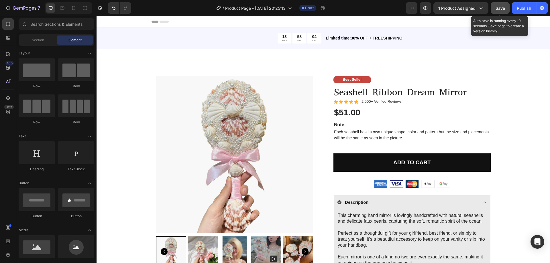
click at [497, 9] on span "Save" at bounding box center [500, 8] width 9 height 5
